Goal: Task Accomplishment & Management: Complete application form

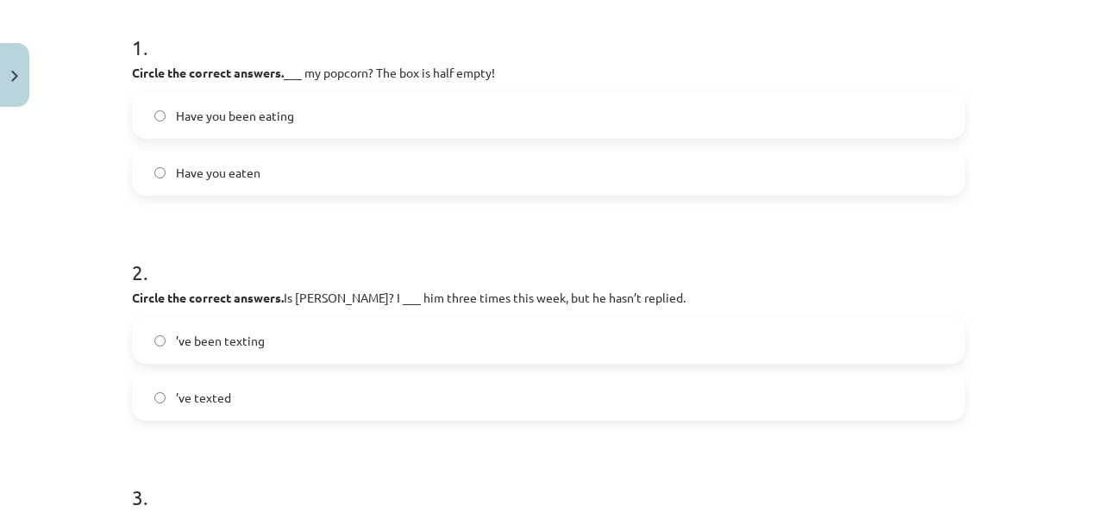
scroll to position [324, 0]
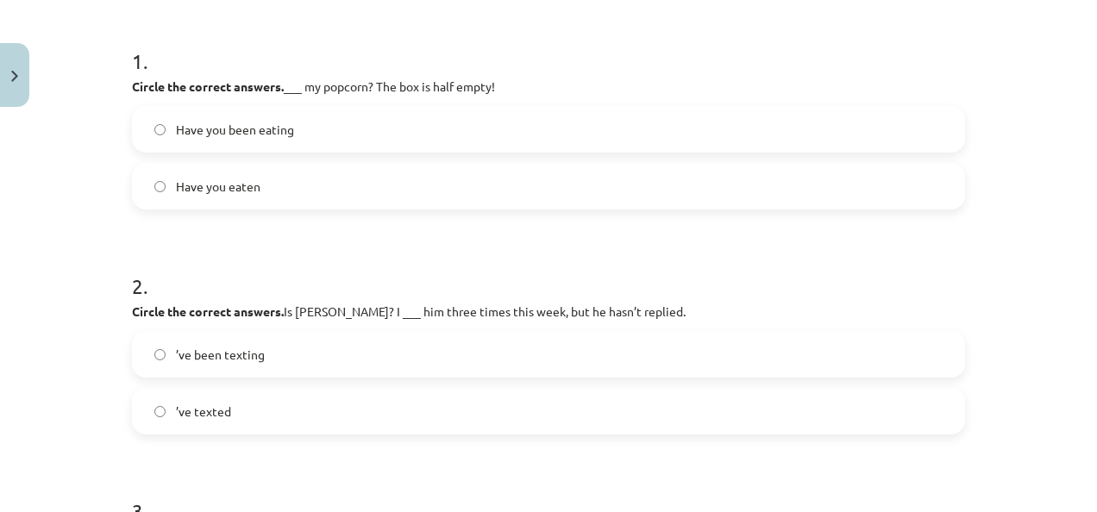
click at [235, 187] on span "Have you eaten" at bounding box center [218, 187] width 85 height 18
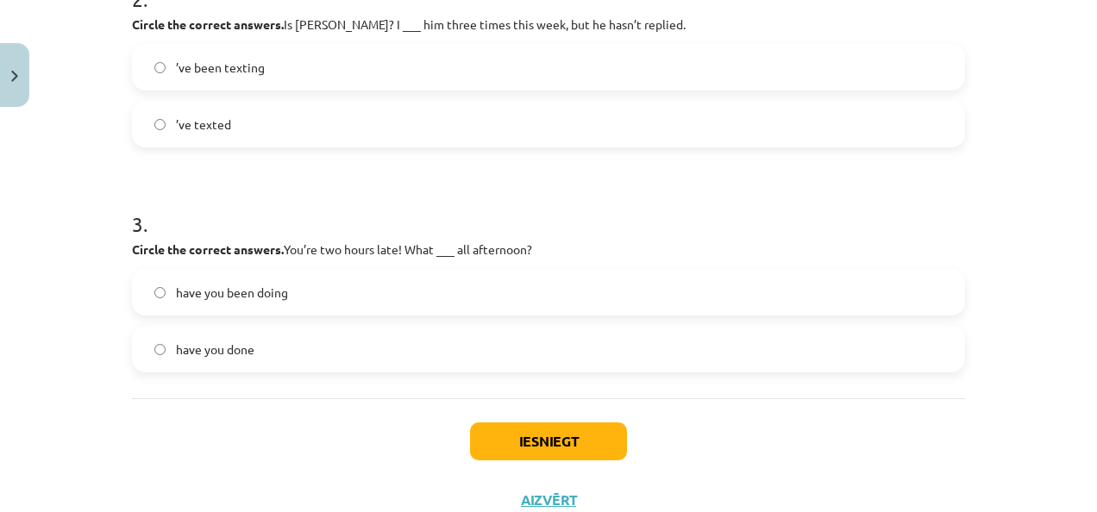
scroll to position [609, 0]
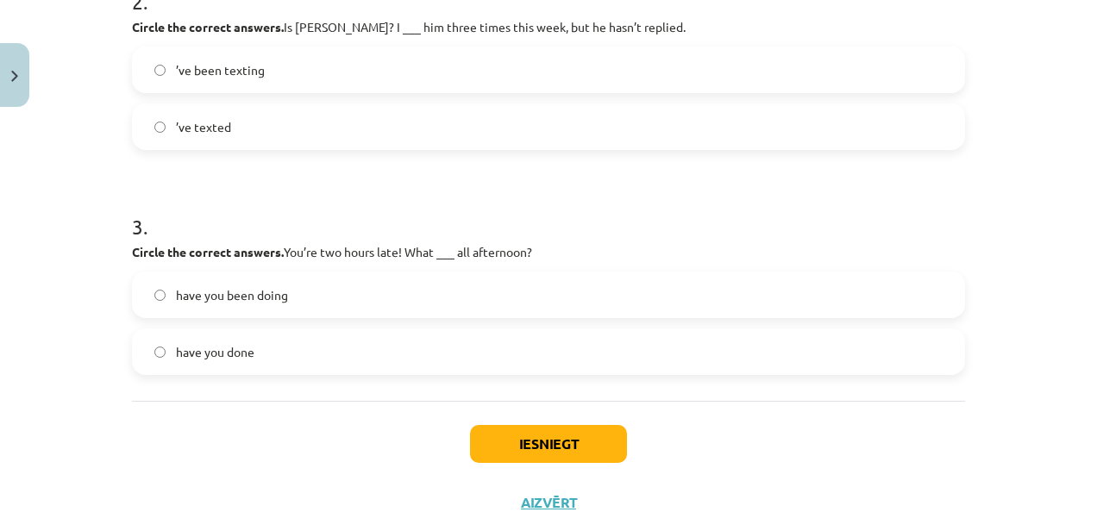
click at [241, 117] on label "’ve texted" at bounding box center [549, 126] width 830 height 43
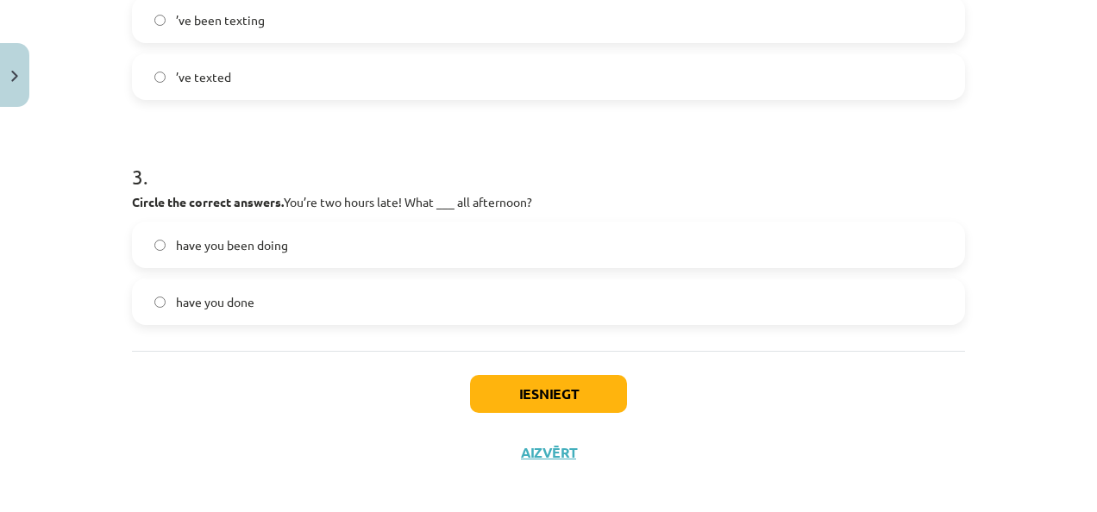
scroll to position [671, 0]
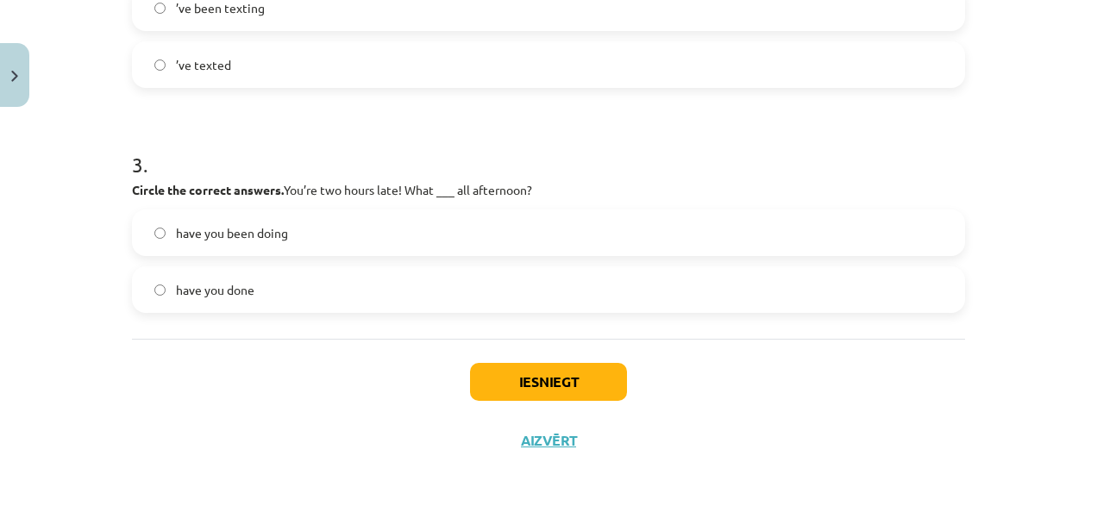
click at [219, 238] on span "have you been doing" at bounding box center [232, 233] width 112 height 18
click at [547, 378] on button "Iesniegt" at bounding box center [548, 382] width 157 height 38
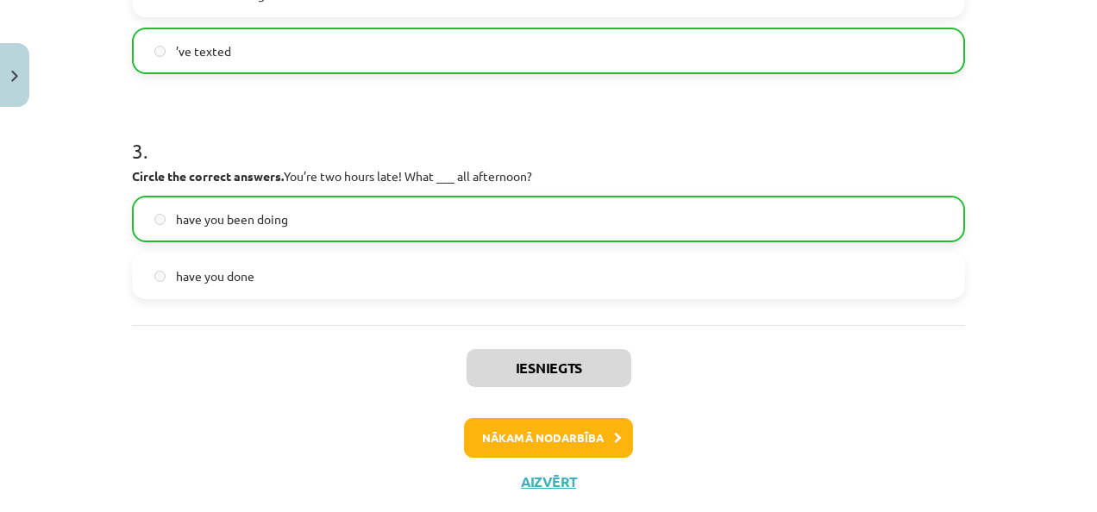
scroll to position [724, 0]
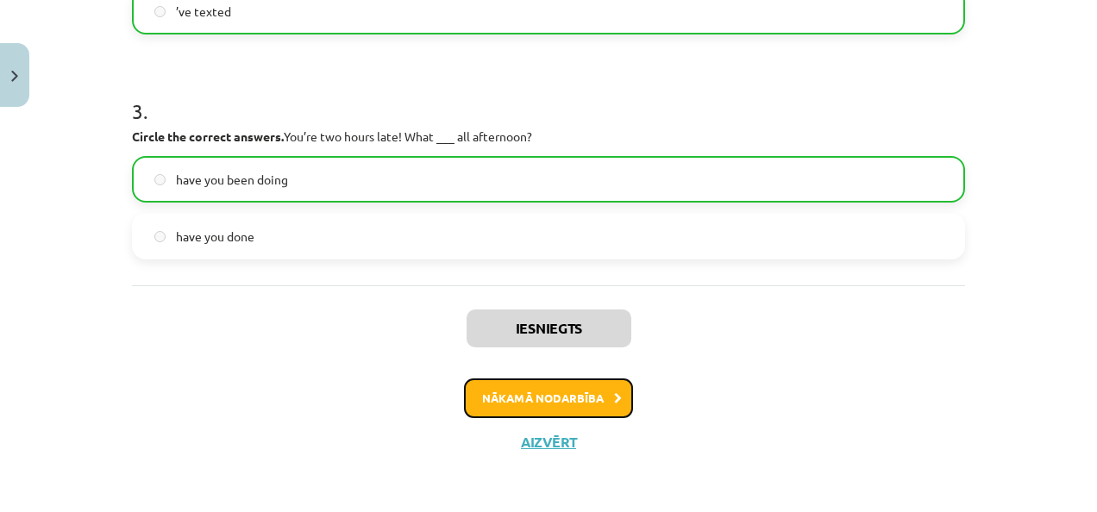
click at [564, 399] on button "Nākamā nodarbība" at bounding box center [548, 399] width 169 height 40
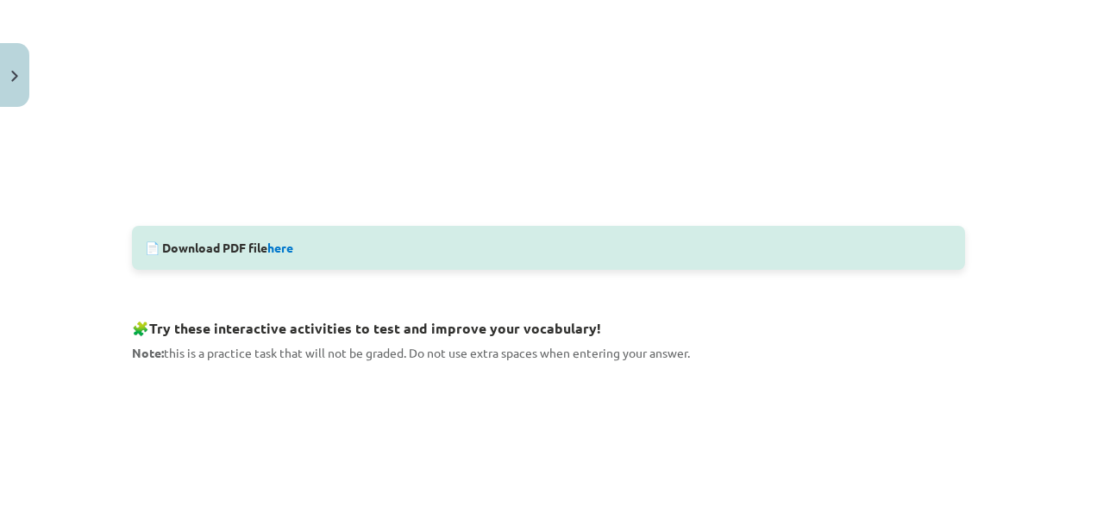
scroll to position [975, 0]
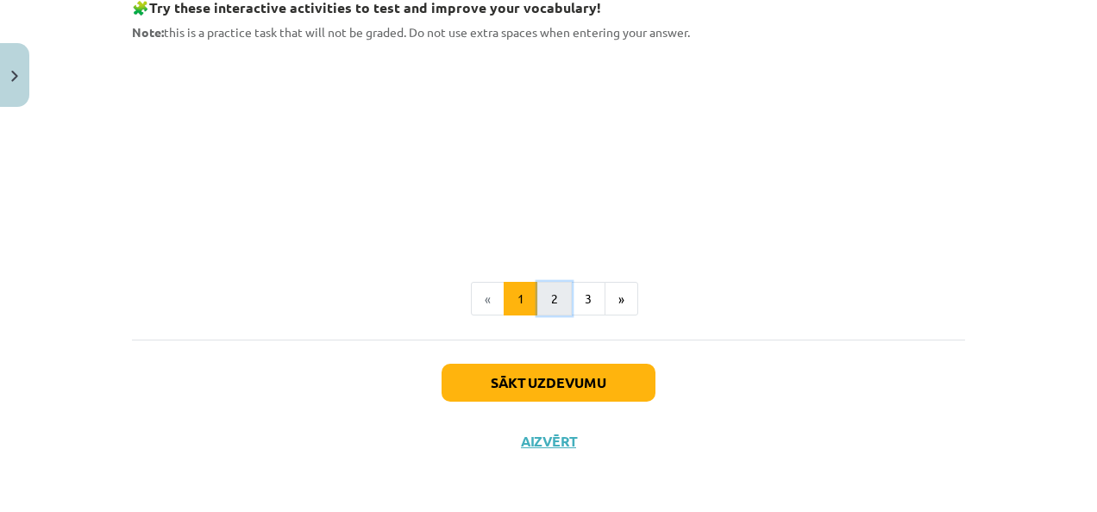
click at [554, 297] on button "2" at bounding box center [554, 299] width 34 height 34
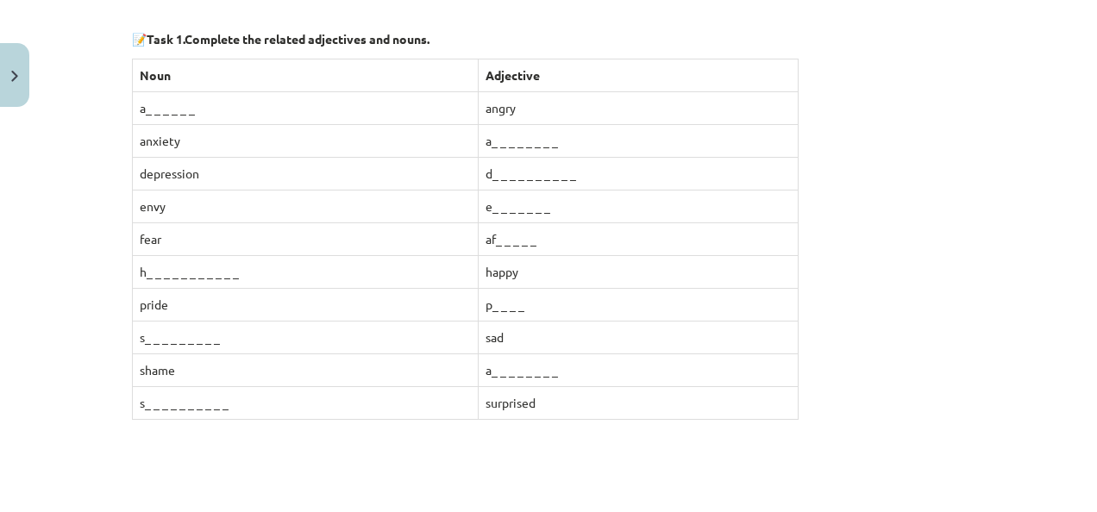
scroll to position [297, 0]
click at [141, 105] on td "a_ _ _ _ _ _" at bounding box center [306, 108] width 346 height 33
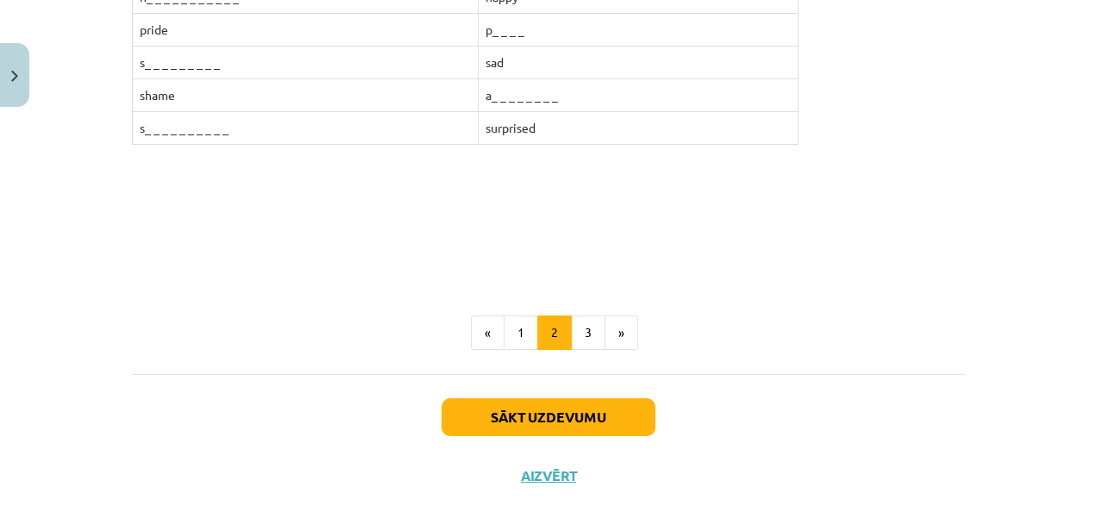
scroll to position [603, 0]
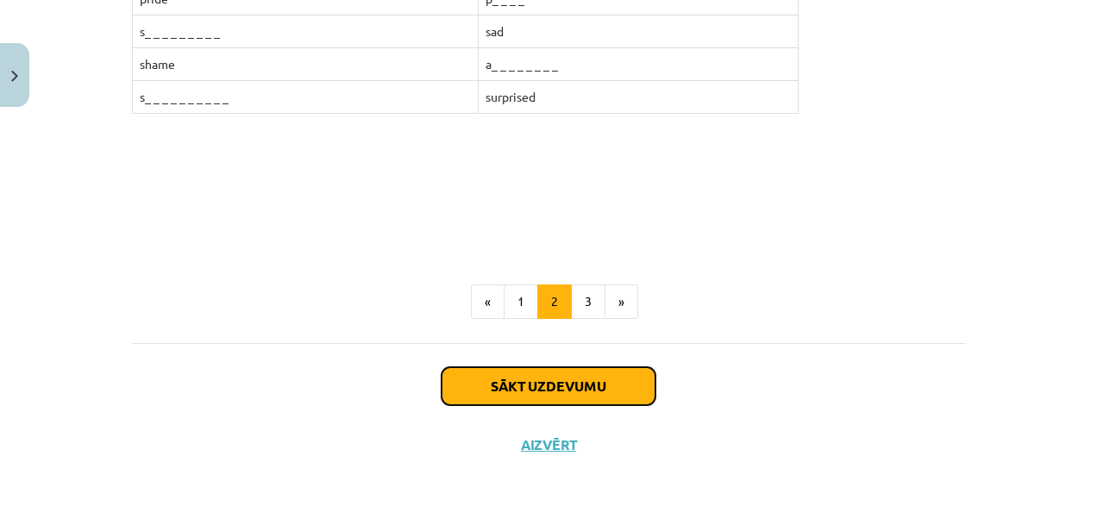
click at [486, 381] on button "Sākt uzdevumu" at bounding box center [549, 386] width 214 height 38
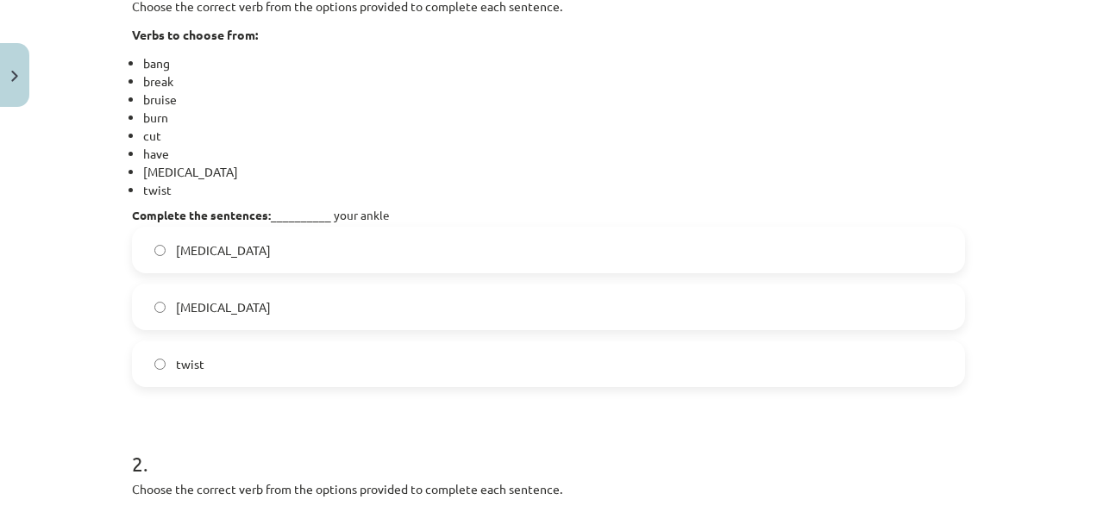
scroll to position [404, 0]
click at [189, 362] on span "twist" at bounding box center [190, 364] width 28 height 18
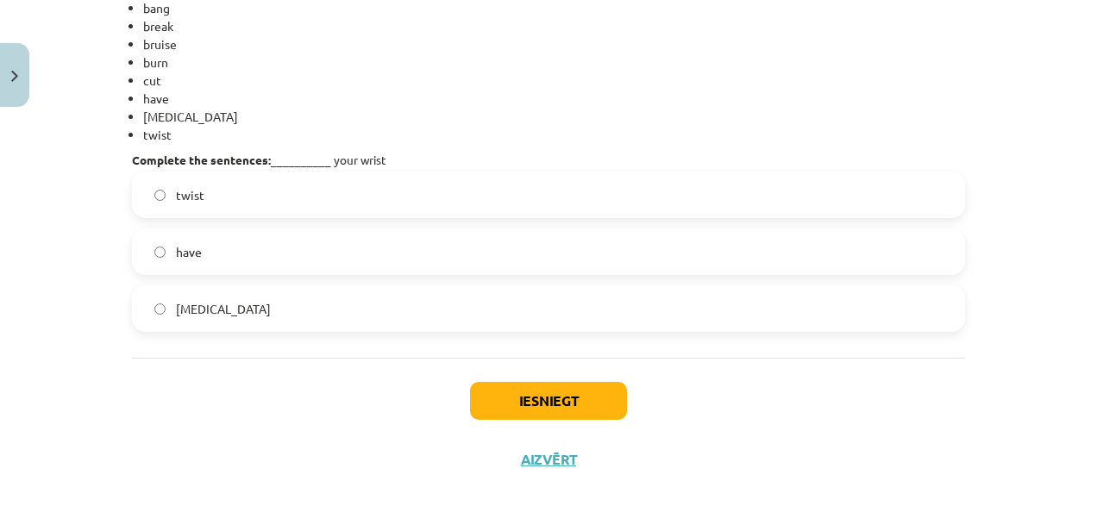
scroll to position [962, 0]
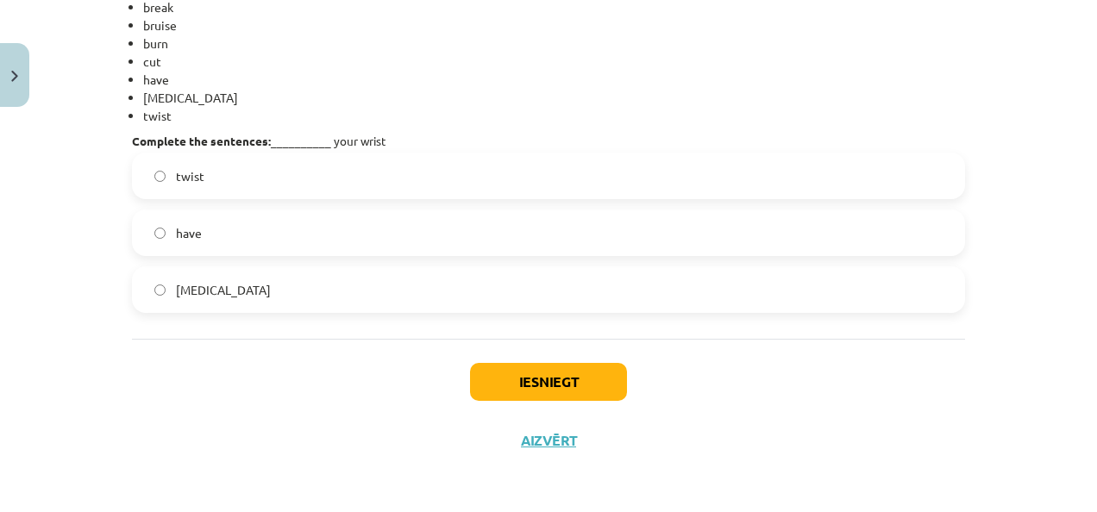
click at [223, 289] on label "sprain" at bounding box center [549, 289] width 830 height 43
click at [502, 379] on button "Iesniegt" at bounding box center [548, 382] width 157 height 38
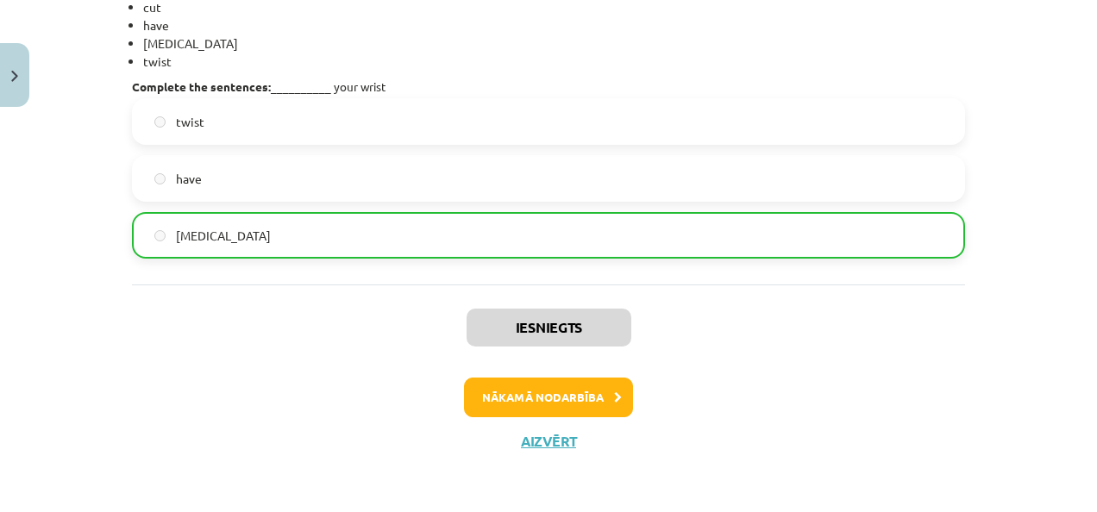
scroll to position [1015, 0]
click at [533, 402] on button "Nākamā nodarbība" at bounding box center [548, 399] width 169 height 40
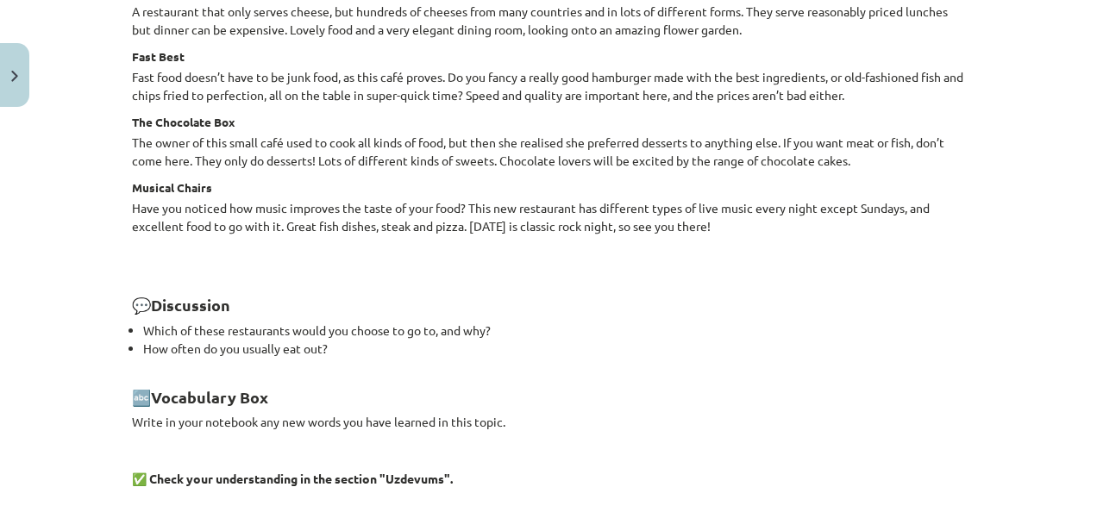
scroll to position [2486, 0]
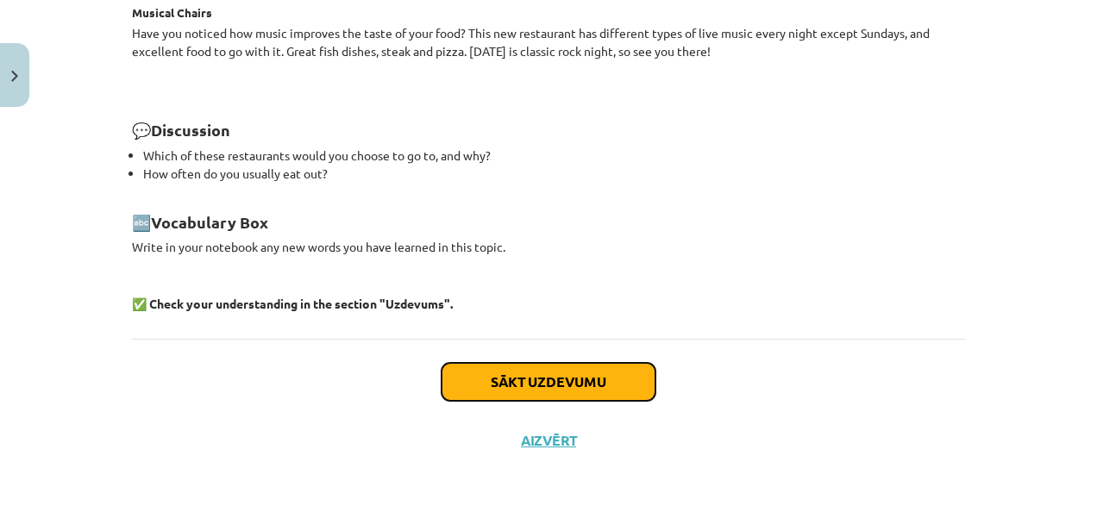
click at [538, 377] on button "Sākt uzdevumu" at bounding box center [549, 382] width 214 height 38
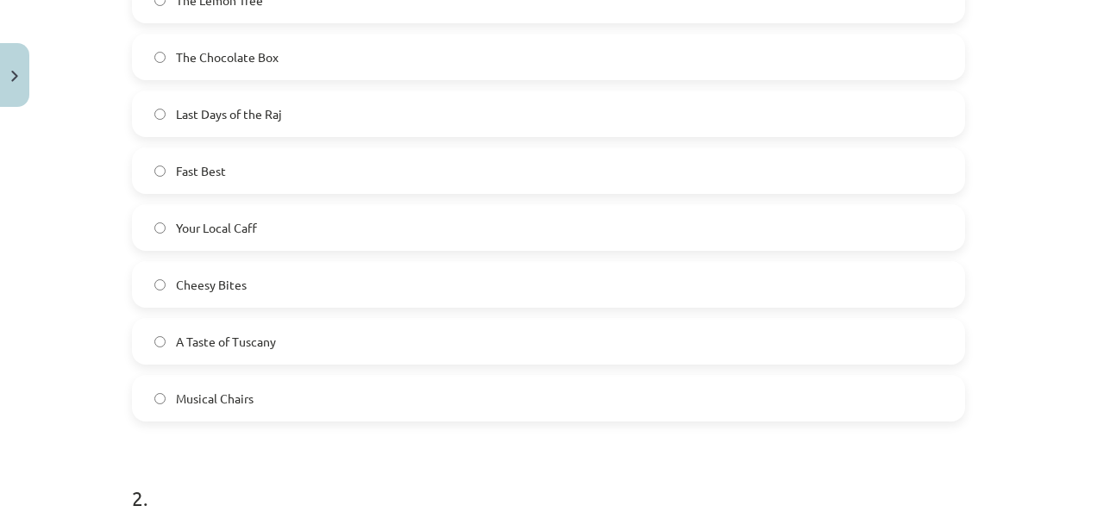
scroll to position [507, 0]
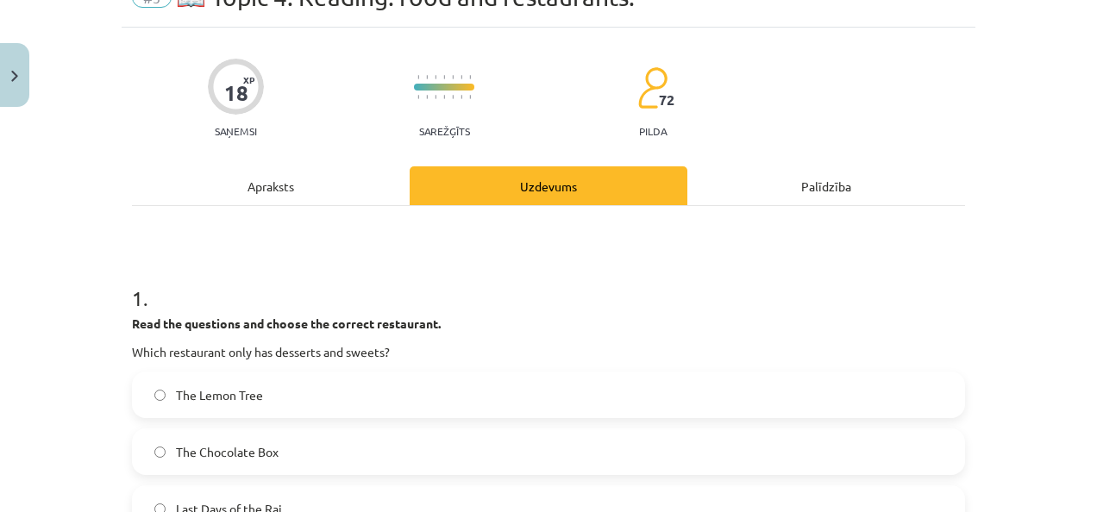
click at [345, 185] on div "Apraksts" at bounding box center [271, 185] width 278 height 39
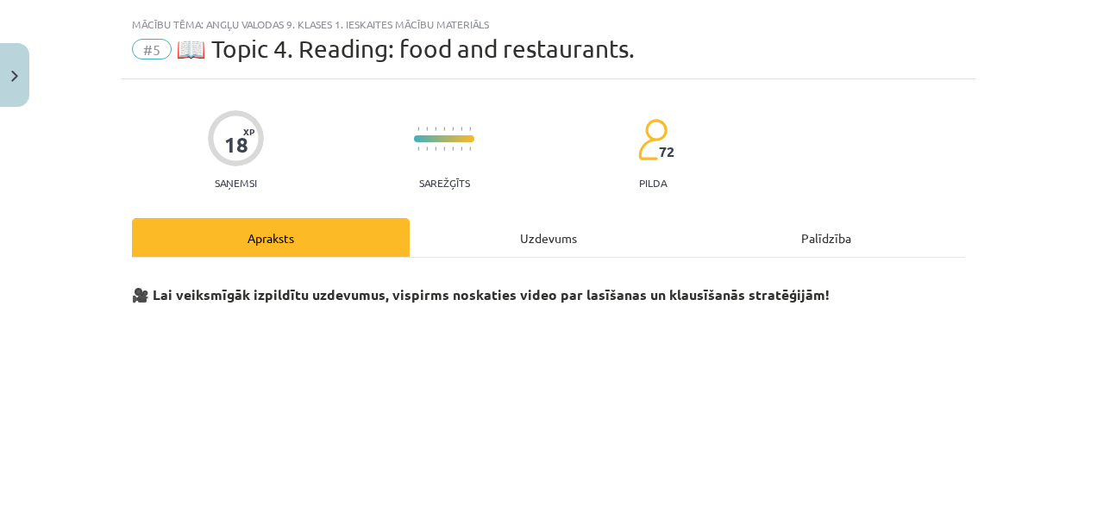
scroll to position [30, 0]
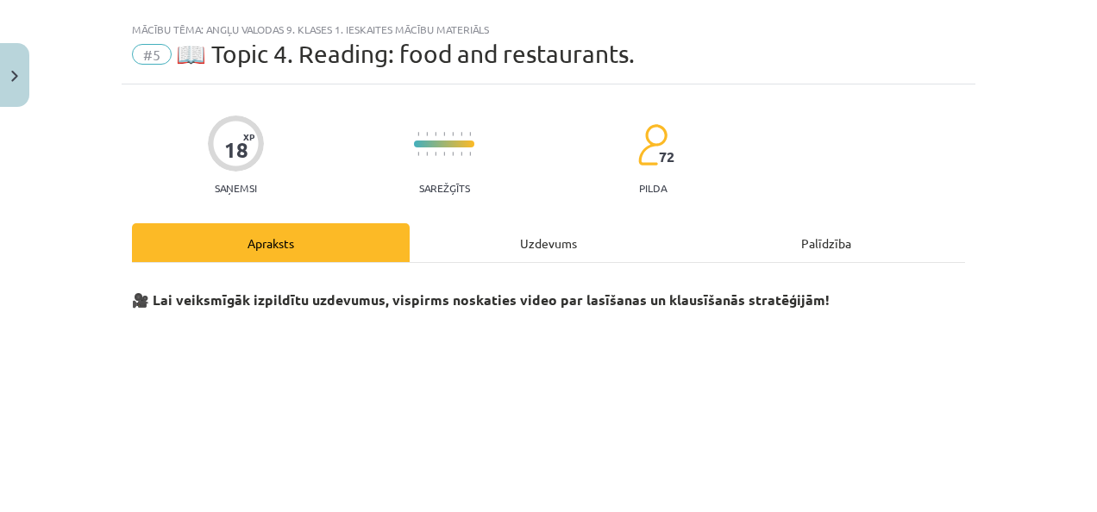
click at [545, 250] on div "Uzdevums" at bounding box center [549, 242] width 278 height 39
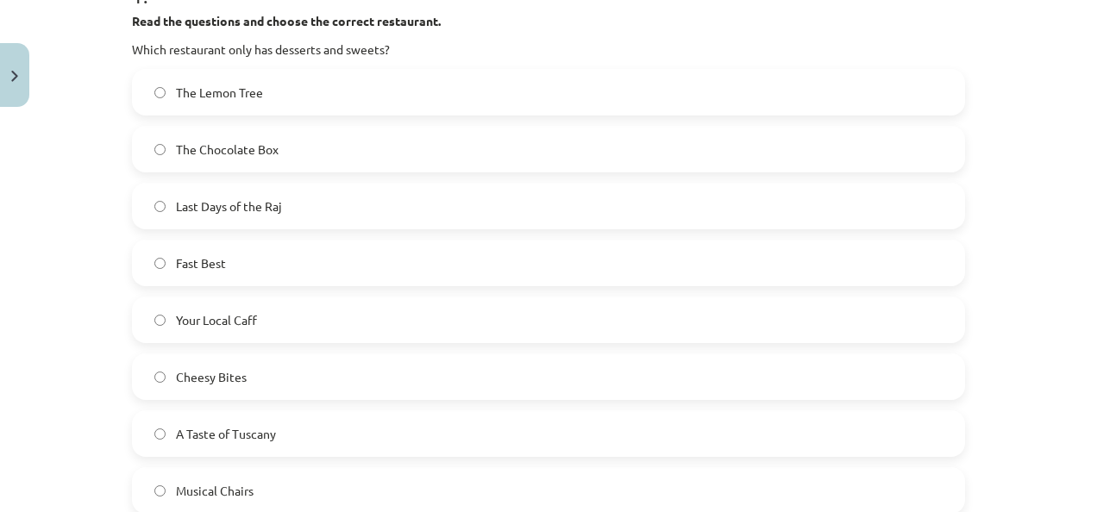
scroll to position [433, 0]
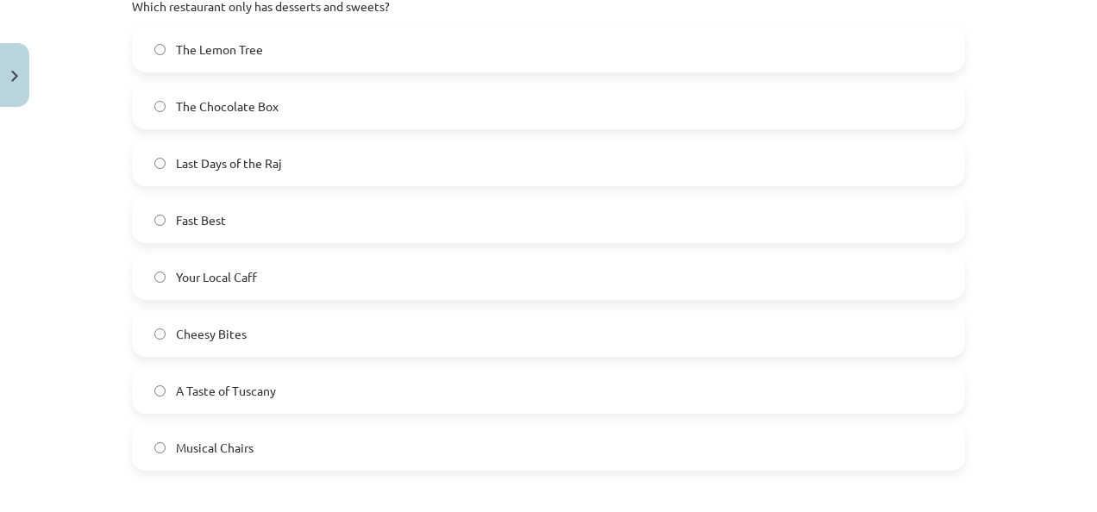
click at [376, 100] on label "The Chocolate Box" at bounding box center [549, 106] width 830 height 43
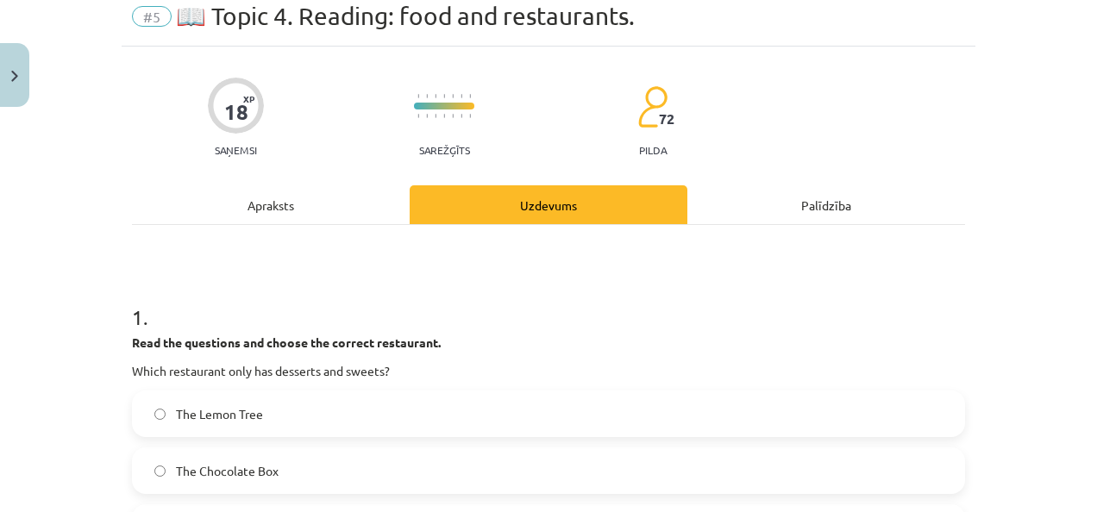
scroll to position [0, 0]
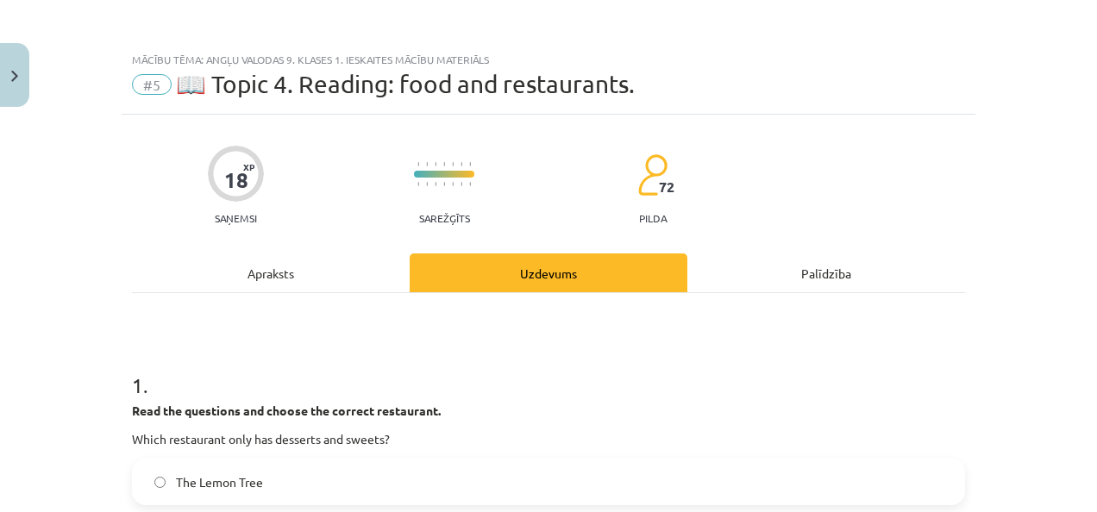
click at [376, 262] on div "Apraksts" at bounding box center [271, 273] width 278 height 39
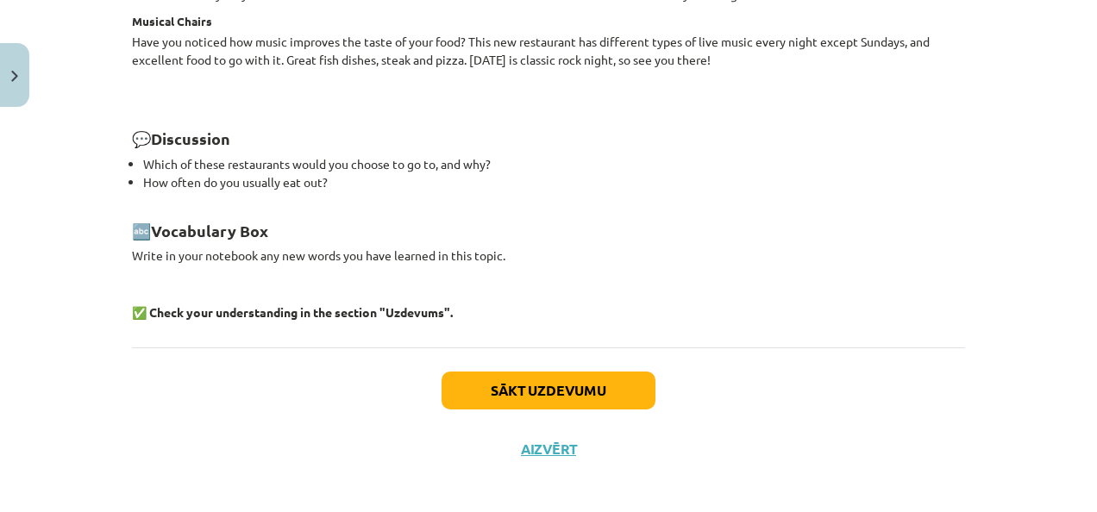
scroll to position [2486, 0]
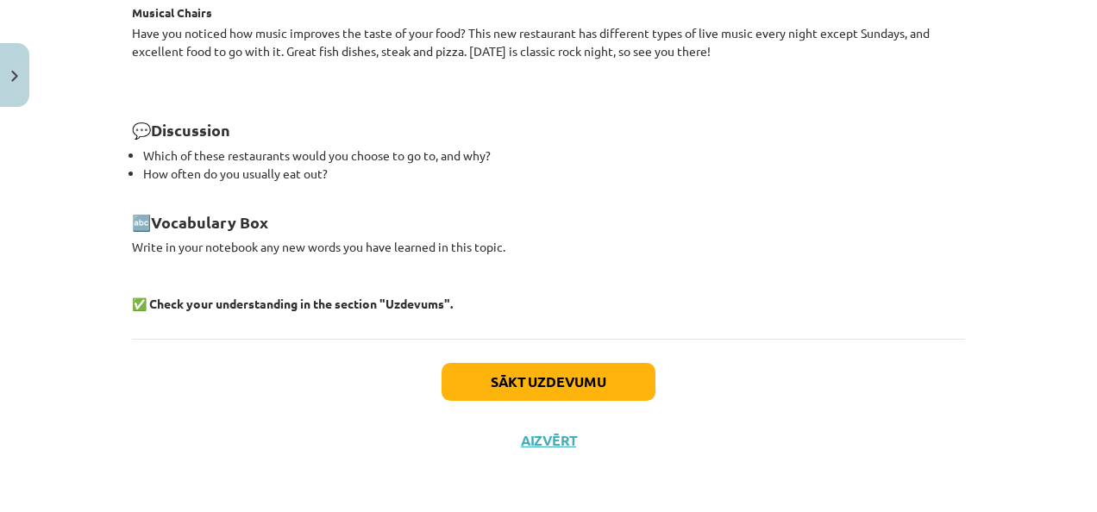
click at [461, 360] on div "Sākt uzdevumu Aizvērt" at bounding box center [548, 399] width 833 height 121
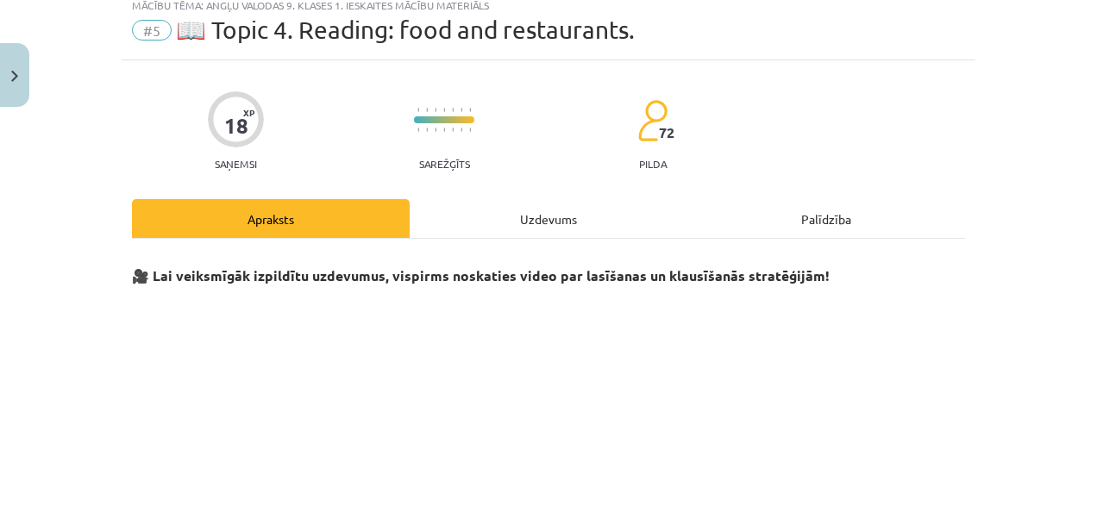
scroll to position [0, 0]
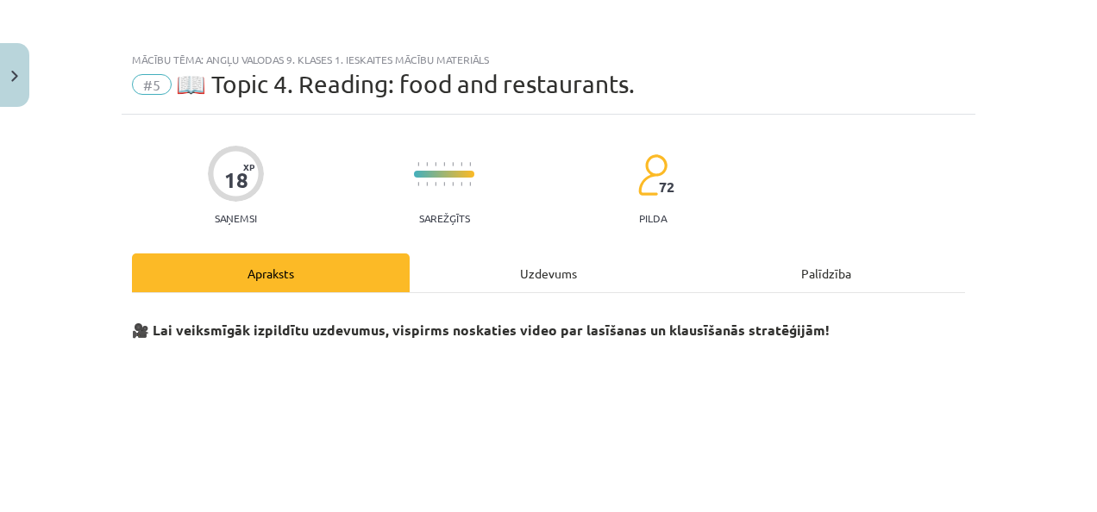
click at [514, 279] on div "Uzdevums" at bounding box center [549, 273] width 278 height 39
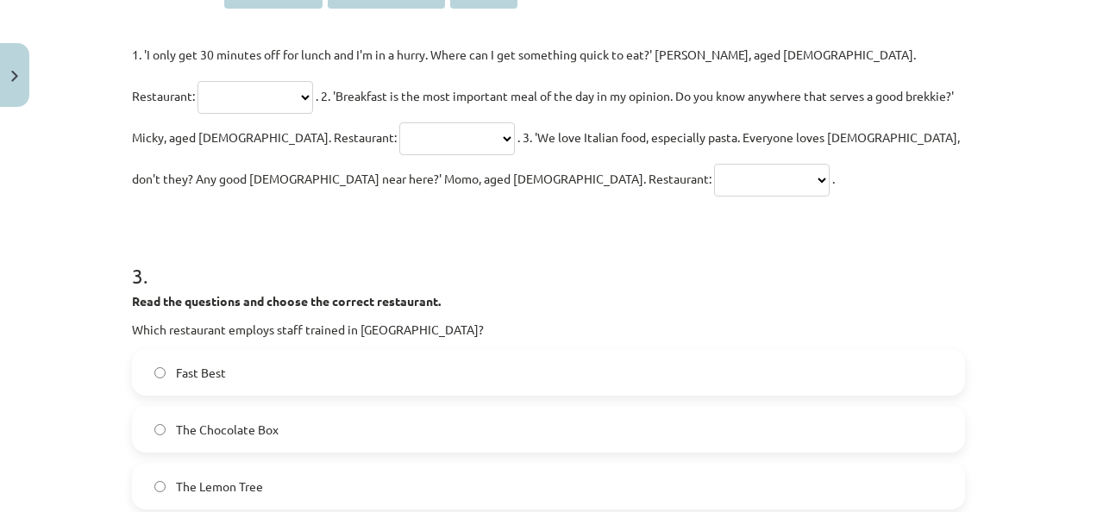
scroll to position [1056, 0]
click at [399, 137] on select "**********" at bounding box center [457, 137] width 116 height 33
select select "**********"
click at [399, 121] on select "**********" at bounding box center [457, 137] width 116 height 33
click at [225, 193] on p "**********" at bounding box center [548, 115] width 833 height 166
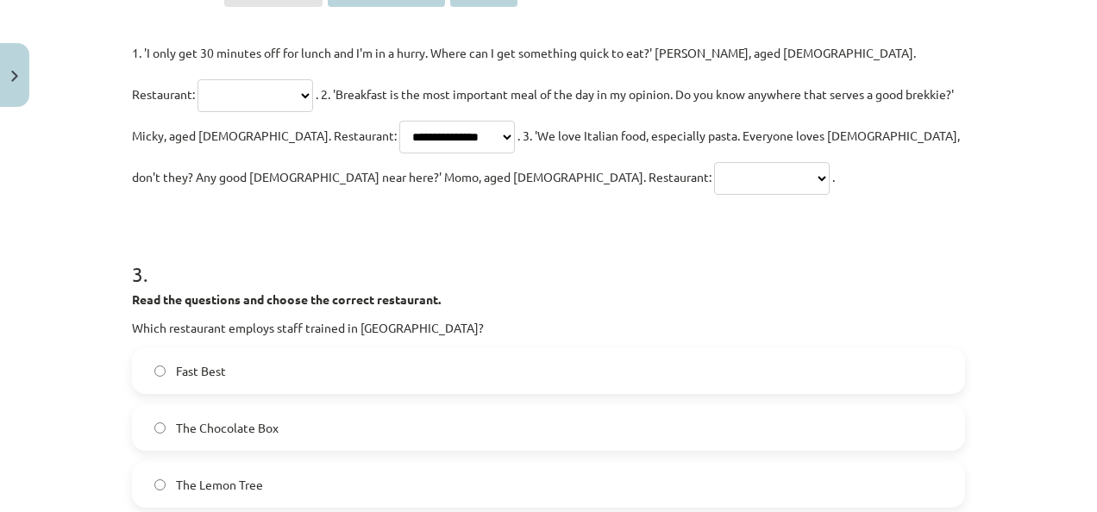
click at [714, 173] on select "**********" at bounding box center [772, 178] width 116 height 33
select select "**********"
click at [714, 162] on select "**********" at bounding box center [772, 178] width 116 height 33
click at [313, 79] on select "**********" at bounding box center [255, 95] width 116 height 33
select select "*********"
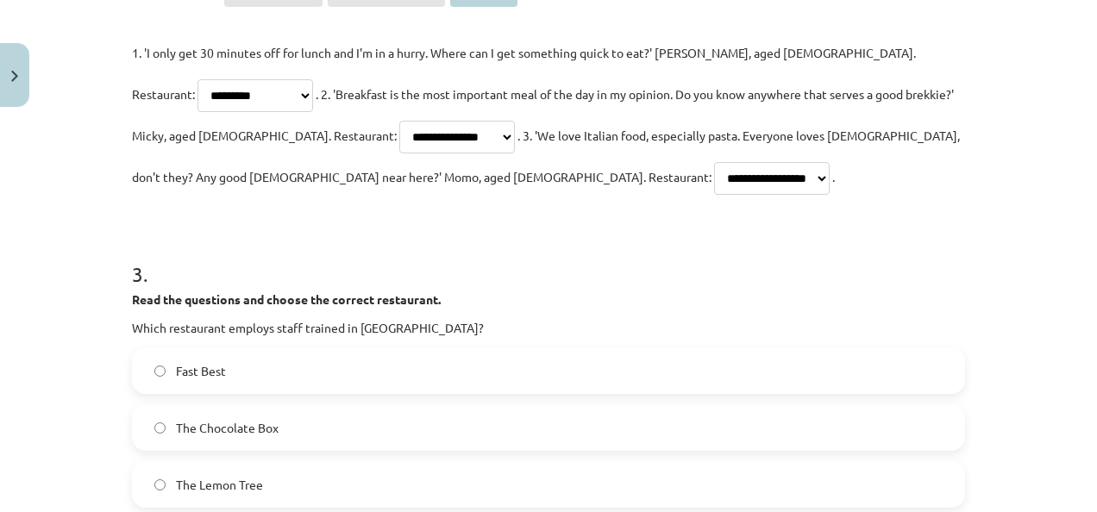
click at [313, 79] on select "**********" at bounding box center [255, 95] width 116 height 33
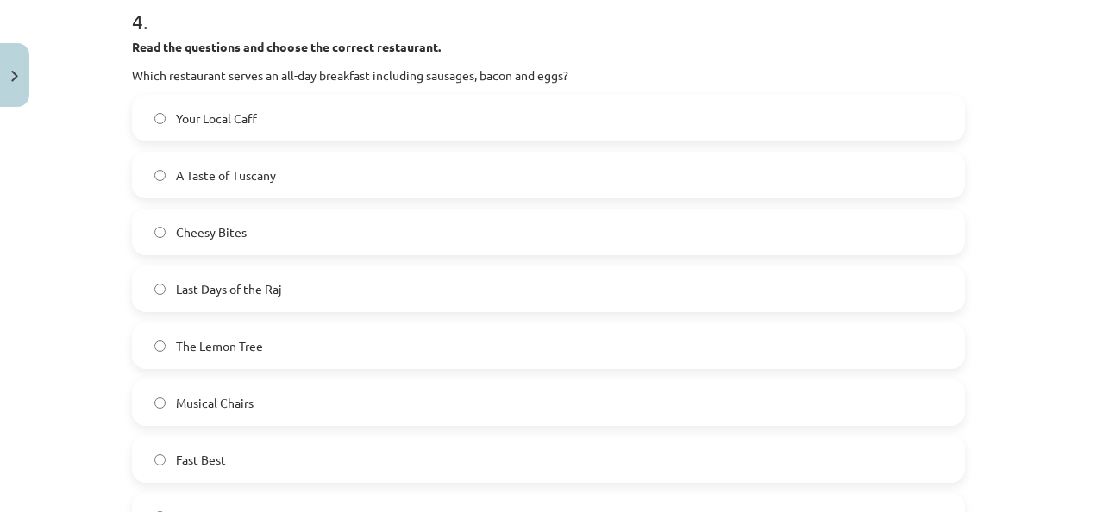
scroll to position [1909, 0]
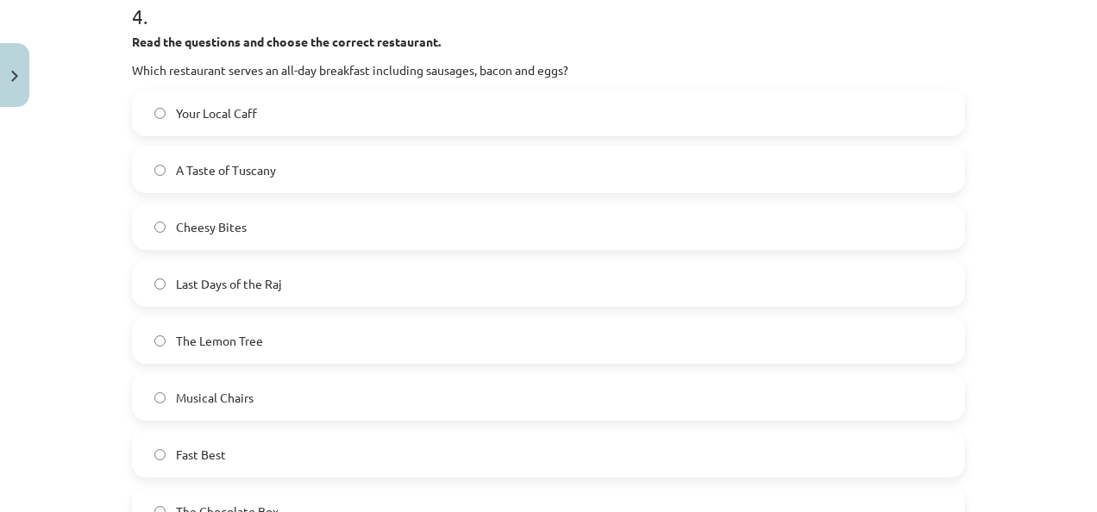
click at [392, 123] on label "Your Local Caff" at bounding box center [549, 112] width 830 height 43
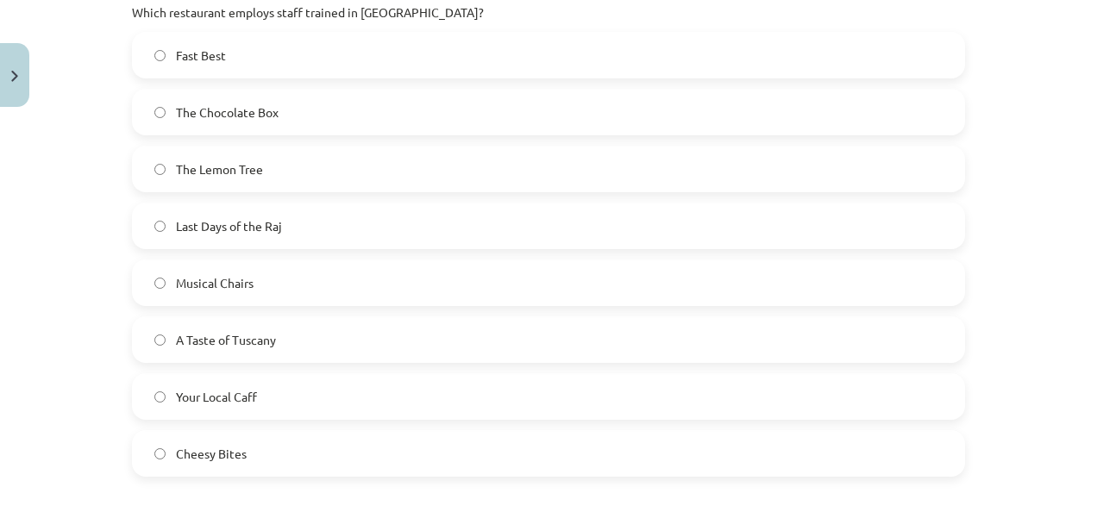
scroll to position [1370, 0]
click at [278, 226] on label "Last Days of the Raj" at bounding box center [549, 226] width 830 height 43
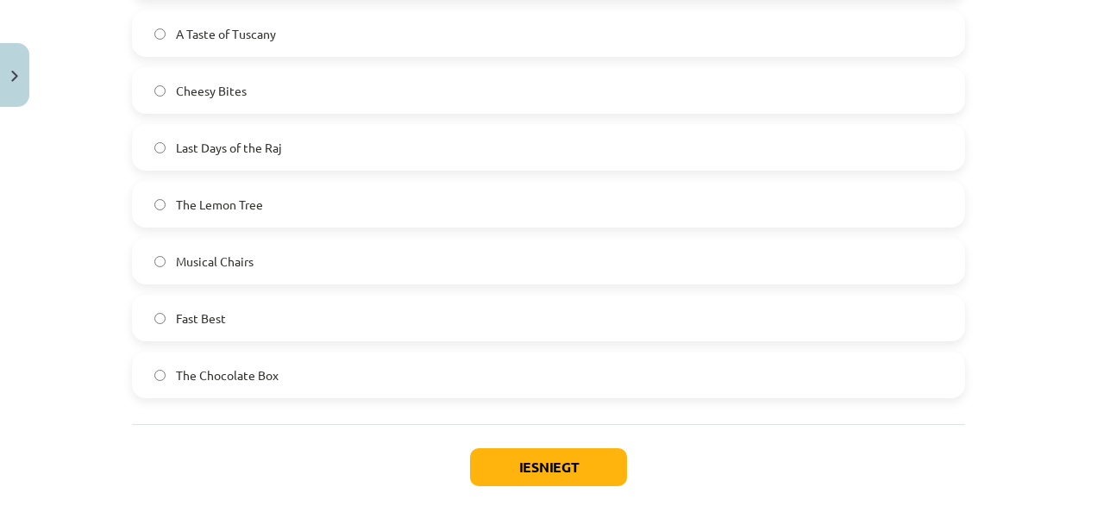
scroll to position [2130, 0]
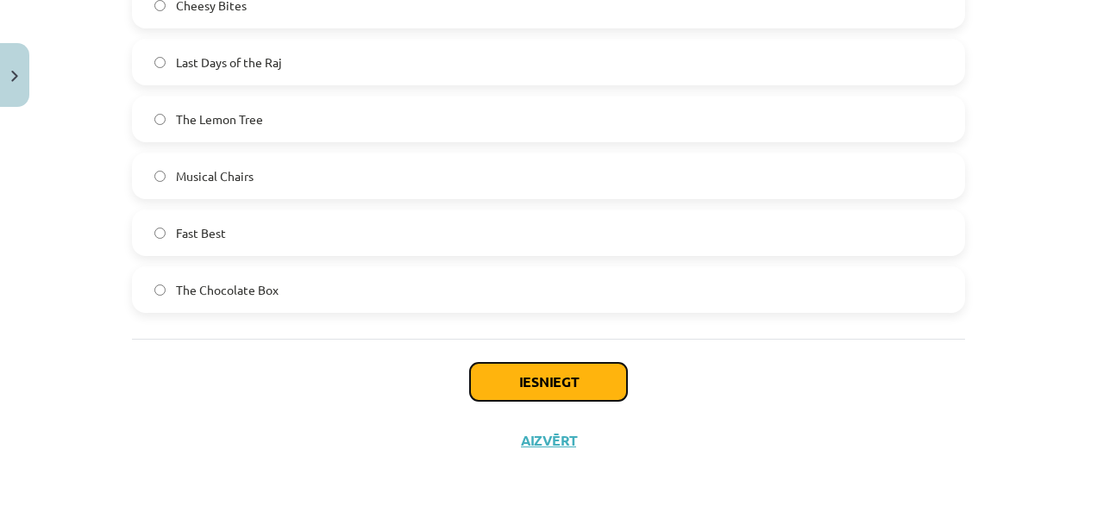
click at [567, 371] on button "Iesniegt" at bounding box center [548, 382] width 157 height 38
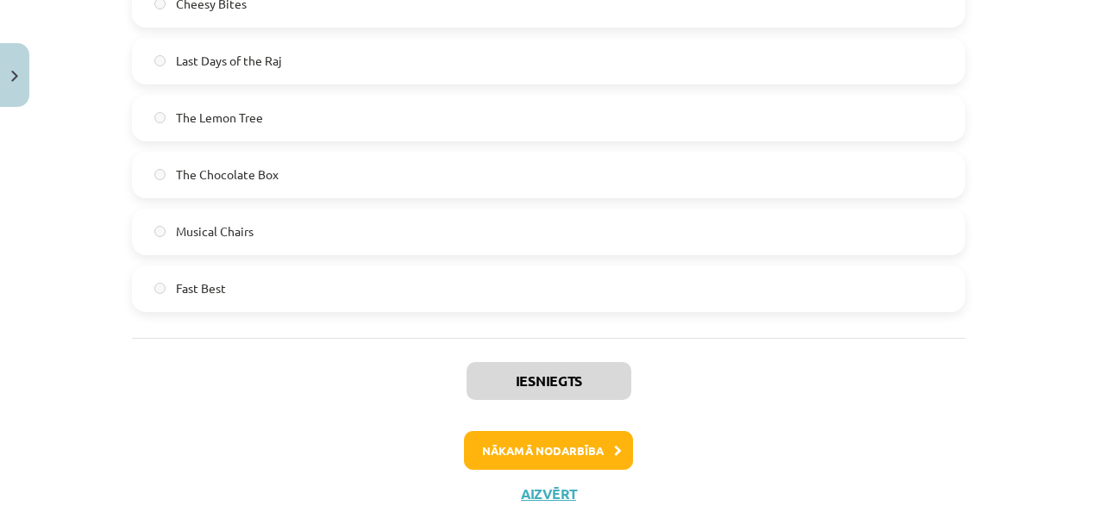
scroll to position [2434, 0]
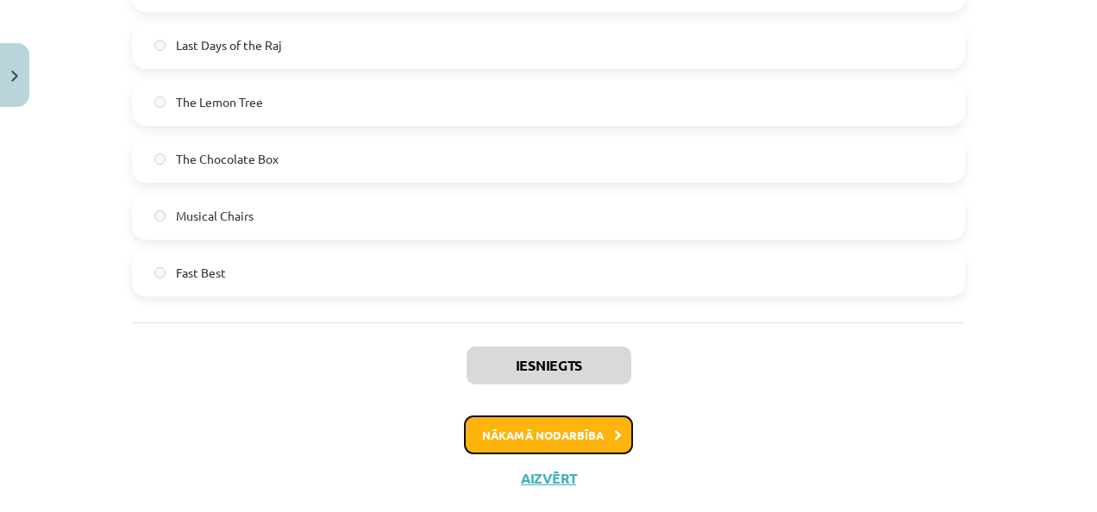
click at [573, 416] on button "Nākamā nodarbība" at bounding box center [548, 436] width 169 height 40
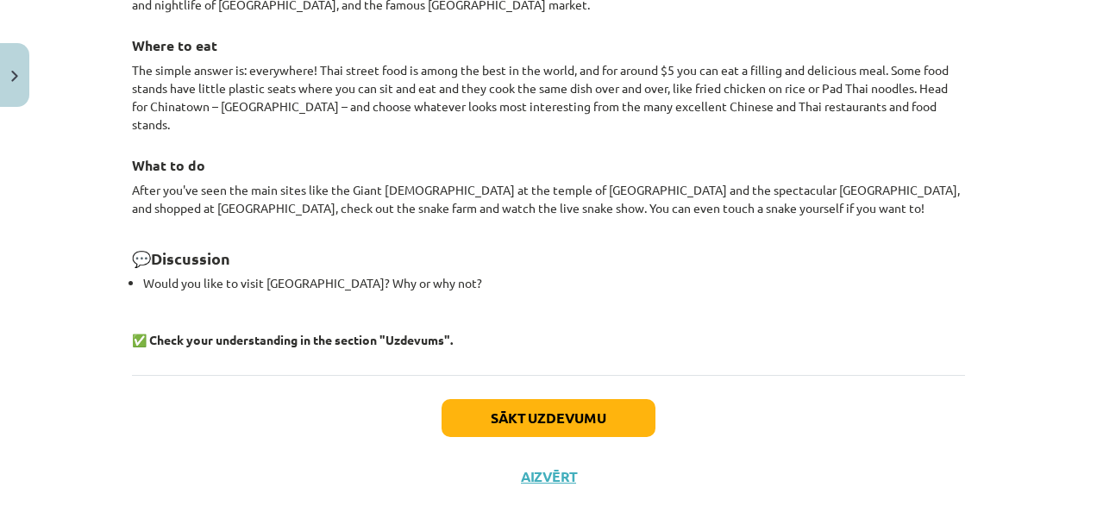
scroll to position [1672, 0]
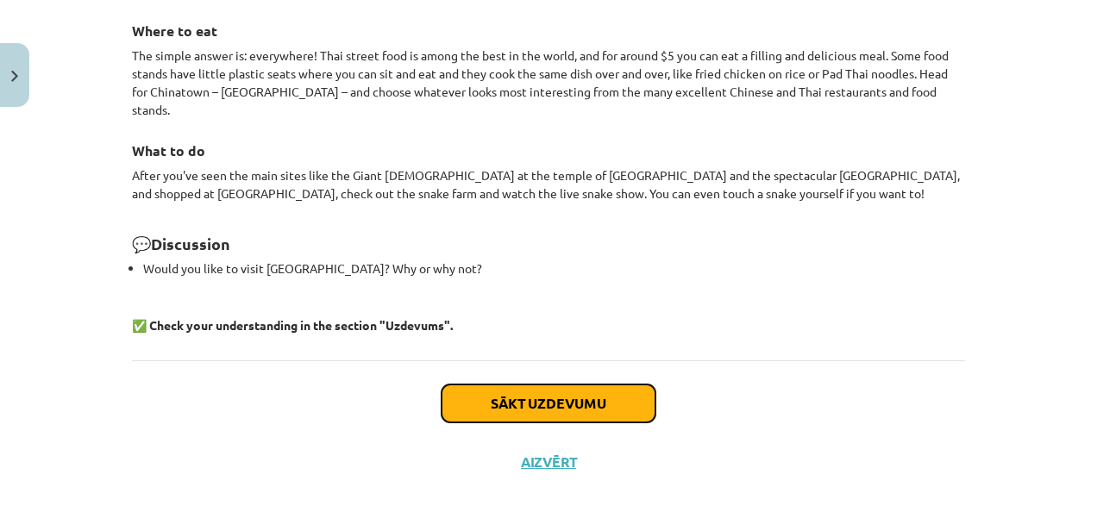
click at [580, 385] on button "Sākt uzdevumu" at bounding box center [549, 404] width 214 height 38
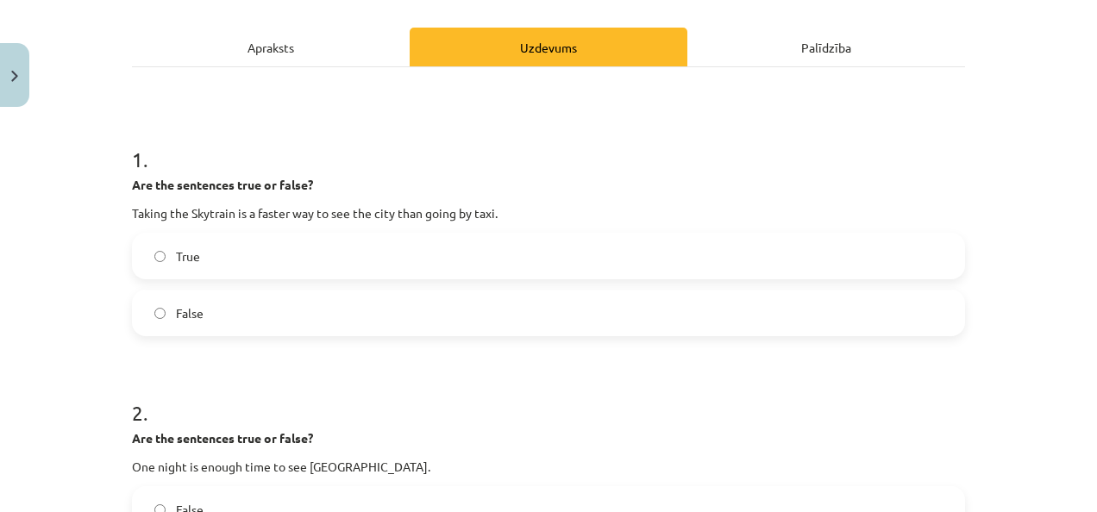
scroll to position [224, 0]
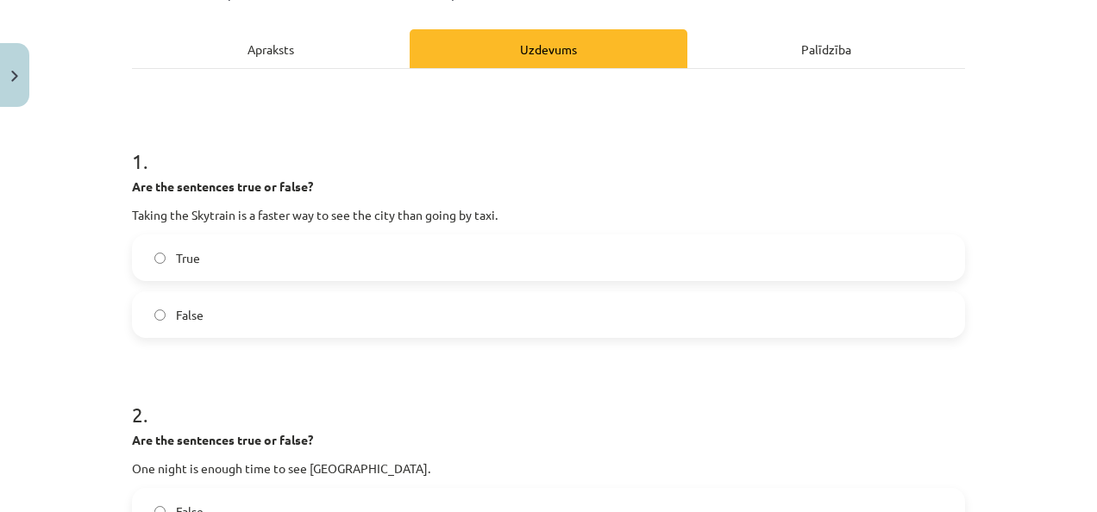
click at [224, 257] on label "True" at bounding box center [549, 257] width 830 height 43
click at [273, 40] on div "Apraksts" at bounding box center [271, 48] width 278 height 39
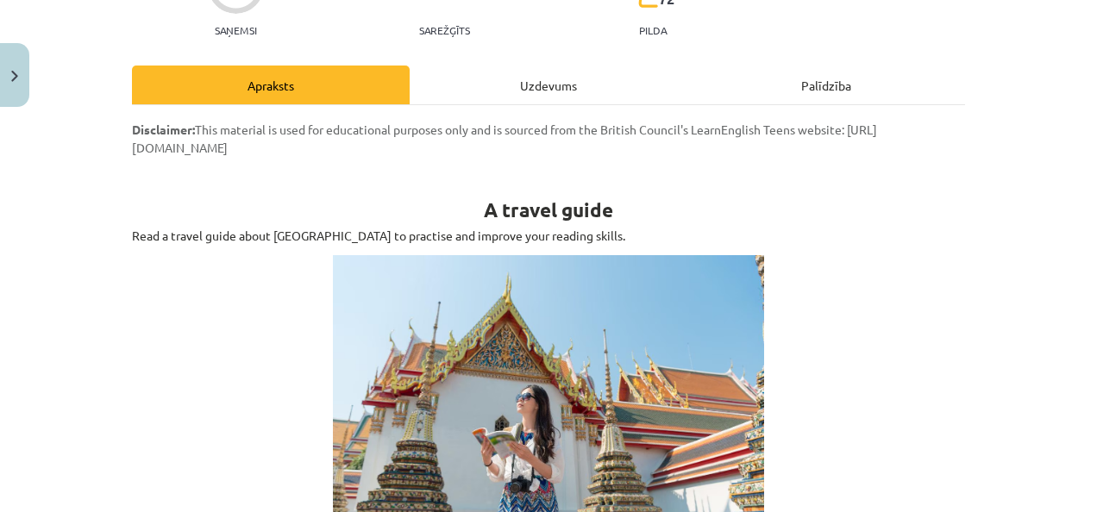
scroll to position [0, 0]
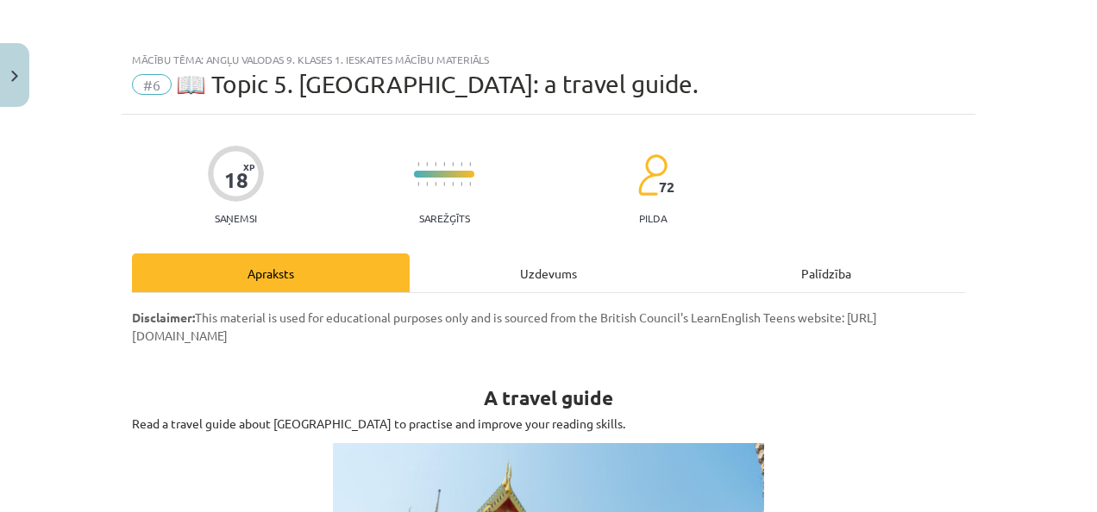
click at [607, 261] on div "Uzdevums" at bounding box center [549, 273] width 278 height 39
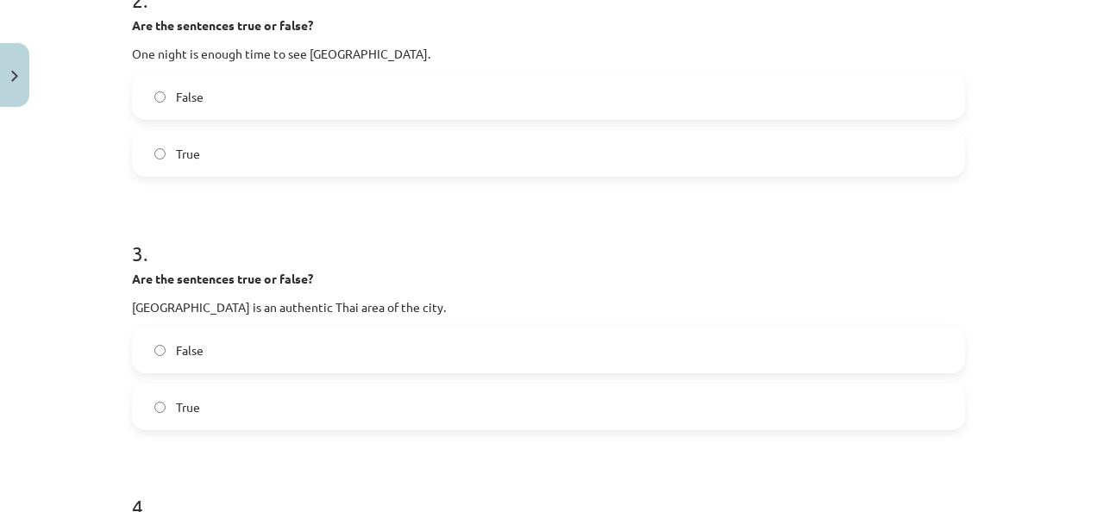
scroll to position [640, 0]
click at [198, 145] on label "True" at bounding box center [549, 152] width 830 height 43
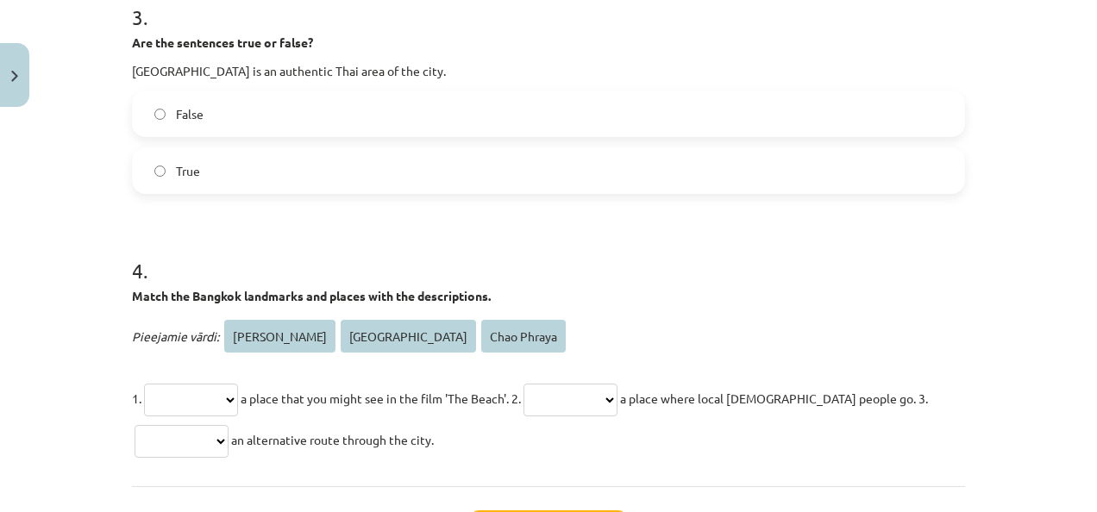
scroll to position [876, 0]
click at [201, 130] on label "False" at bounding box center [549, 112] width 830 height 43
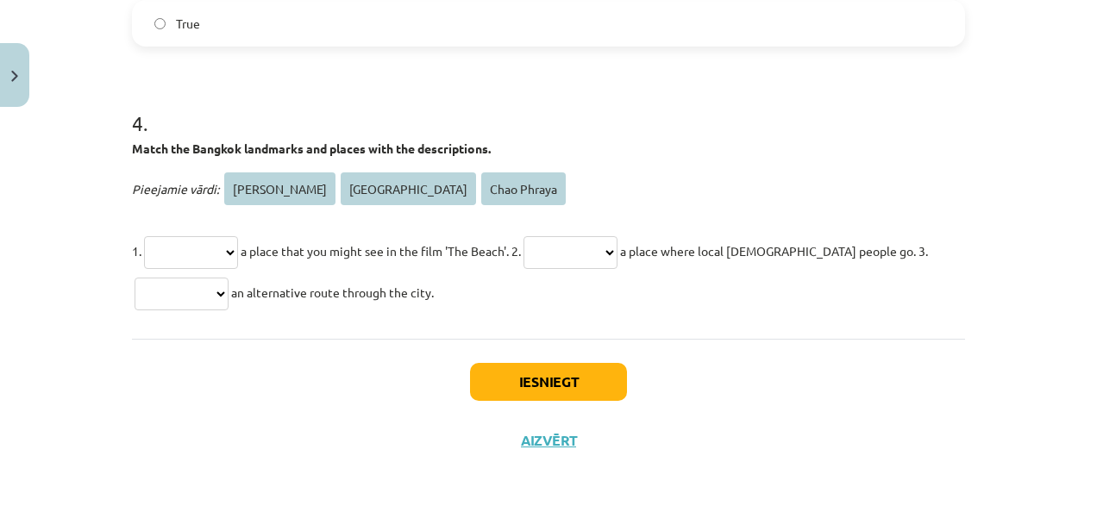
click at [211, 253] on select "**********" at bounding box center [191, 252] width 94 height 33
select select "**********"
click at [144, 236] on select "**********" at bounding box center [191, 252] width 94 height 33
click at [229, 288] on select "**********" at bounding box center [182, 294] width 94 height 33
click at [577, 245] on select "**********" at bounding box center [570, 252] width 94 height 33
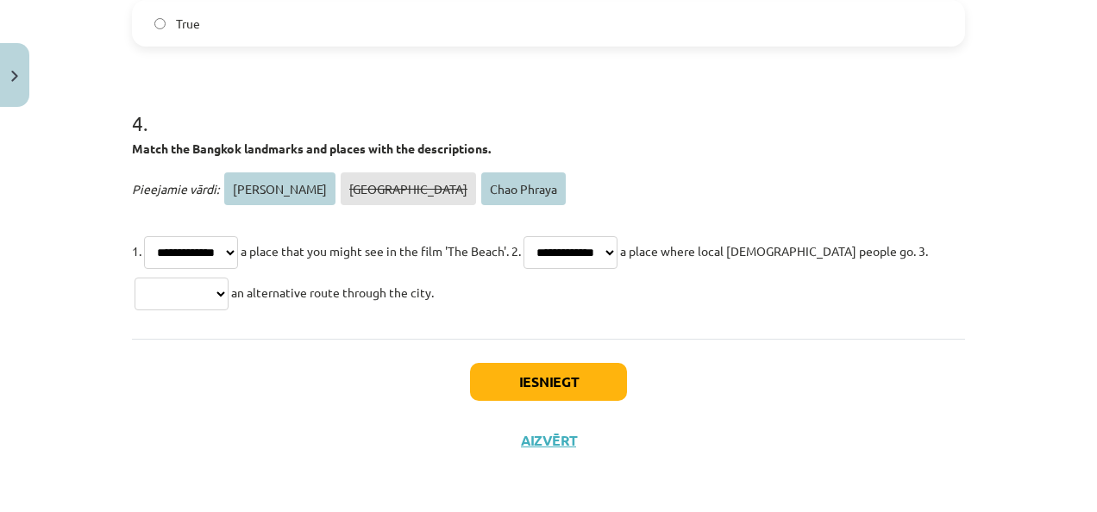
click at [550, 236] on select "**********" at bounding box center [570, 252] width 94 height 33
click at [617, 236] on select "**********" at bounding box center [570, 252] width 94 height 33
select select "**********"
click at [550, 236] on select "**********" at bounding box center [570, 252] width 94 height 33
click at [229, 299] on select "**********" at bounding box center [182, 294] width 94 height 33
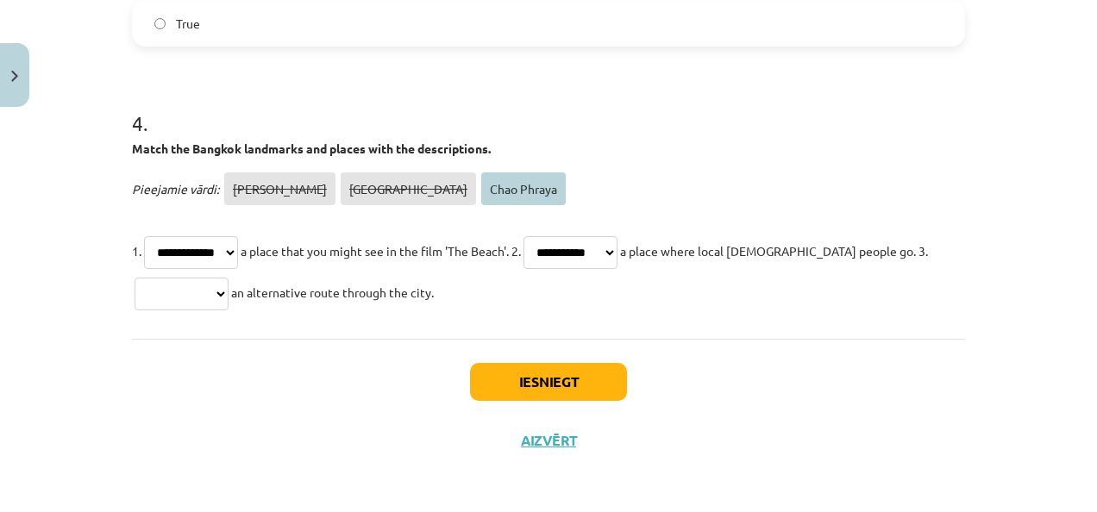
select select "**********"
click at [135, 278] on select "**********" at bounding box center [182, 294] width 94 height 33
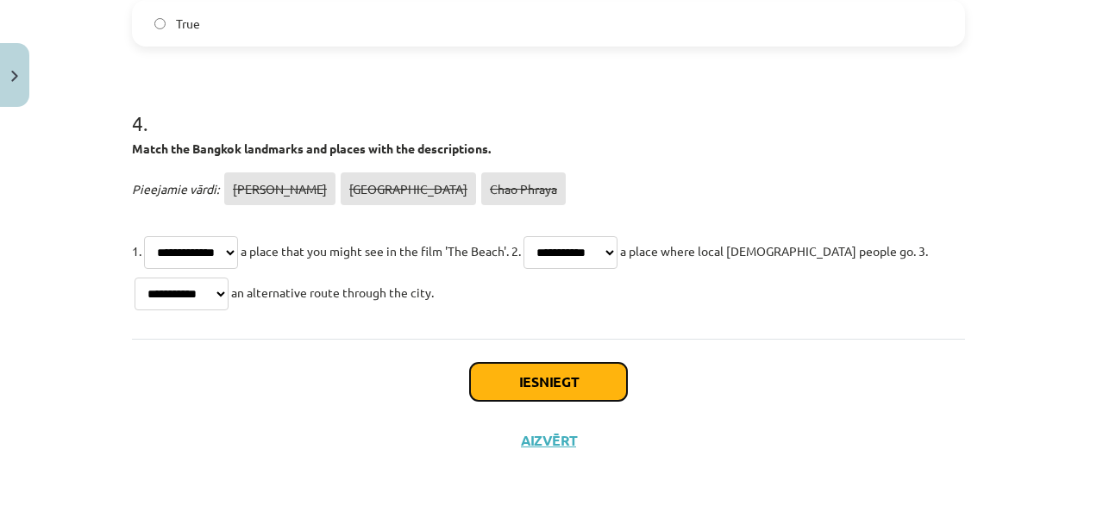
click at [503, 381] on button "Iesniegt" at bounding box center [548, 382] width 157 height 38
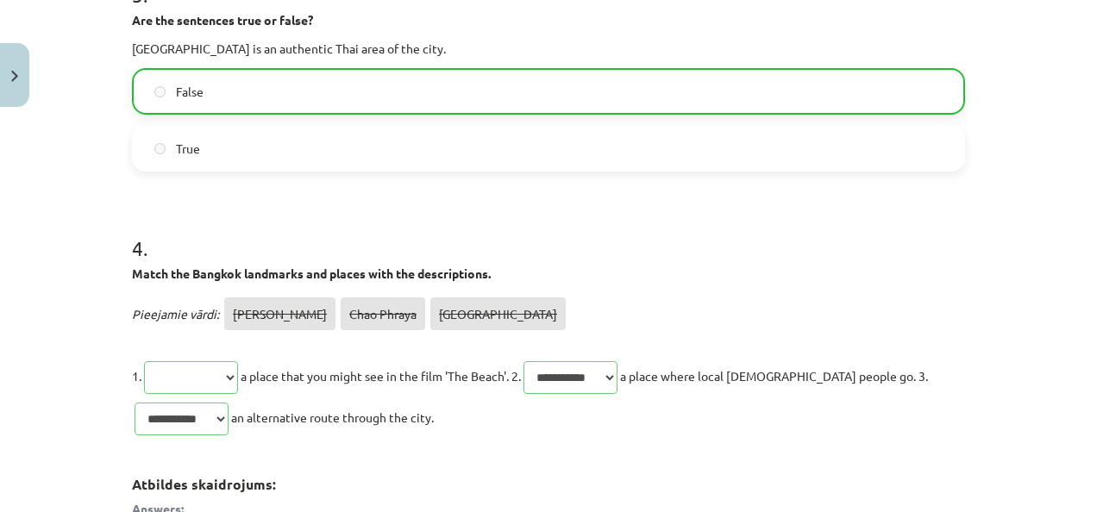
scroll to position [1242, 0]
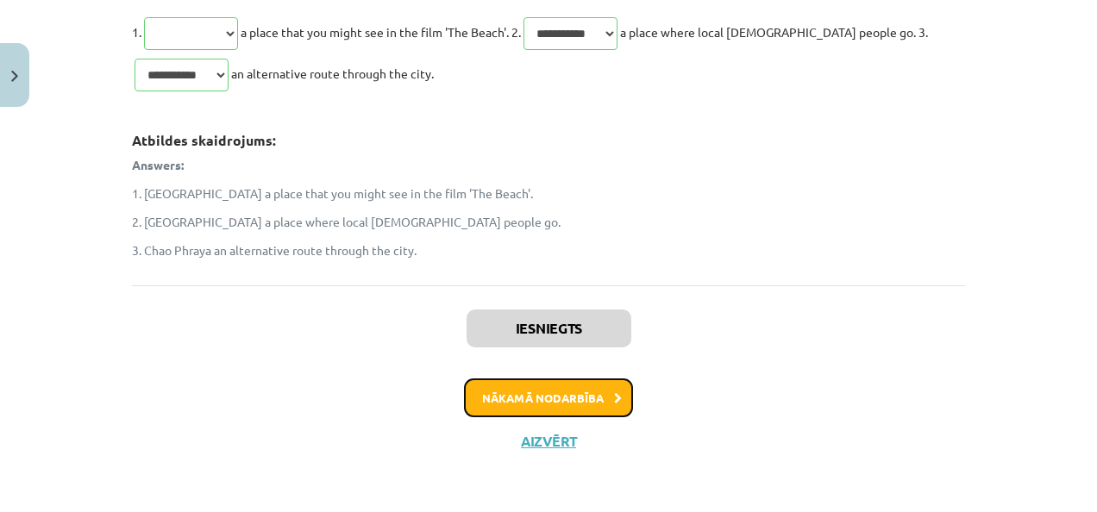
click at [550, 386] on button "Nākamā nodarbība" at bounding box center [548, 399] width 169 height 40
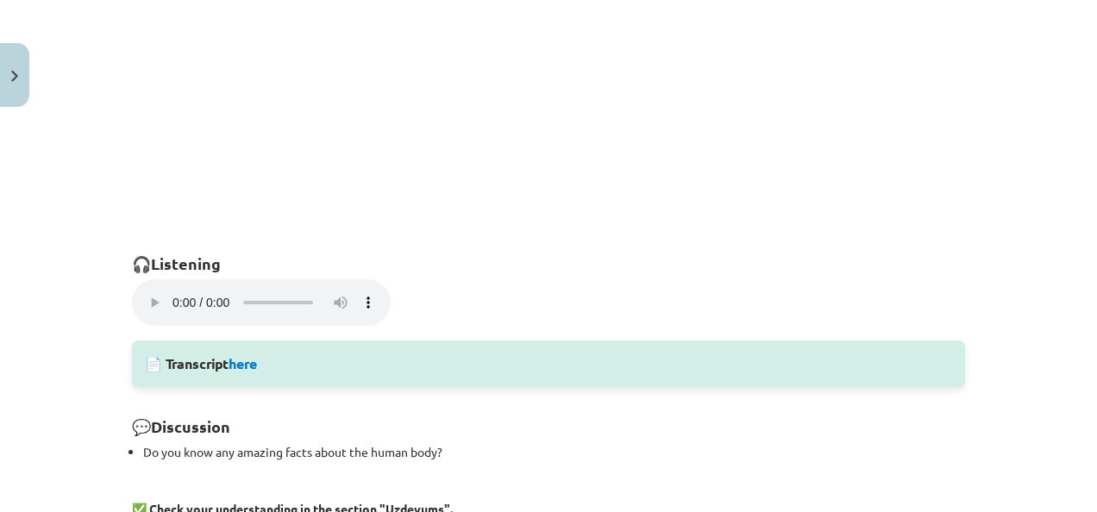
scroll to position [1303, 0]
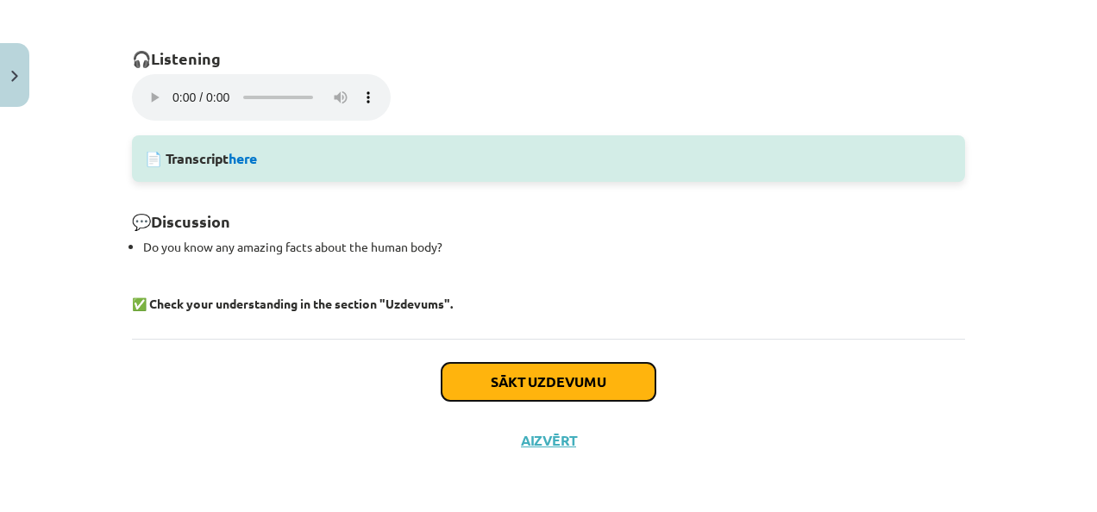
click at [528, 382] on button "Sākt uzdevumu" at bounding box center [549, 382] width 214 height 38
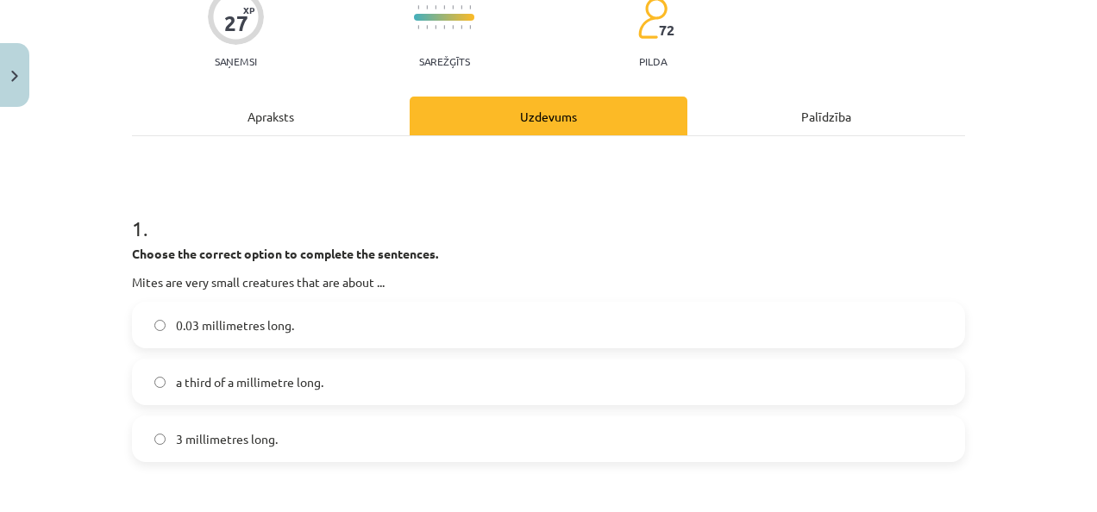
scroll to position [200, 0]
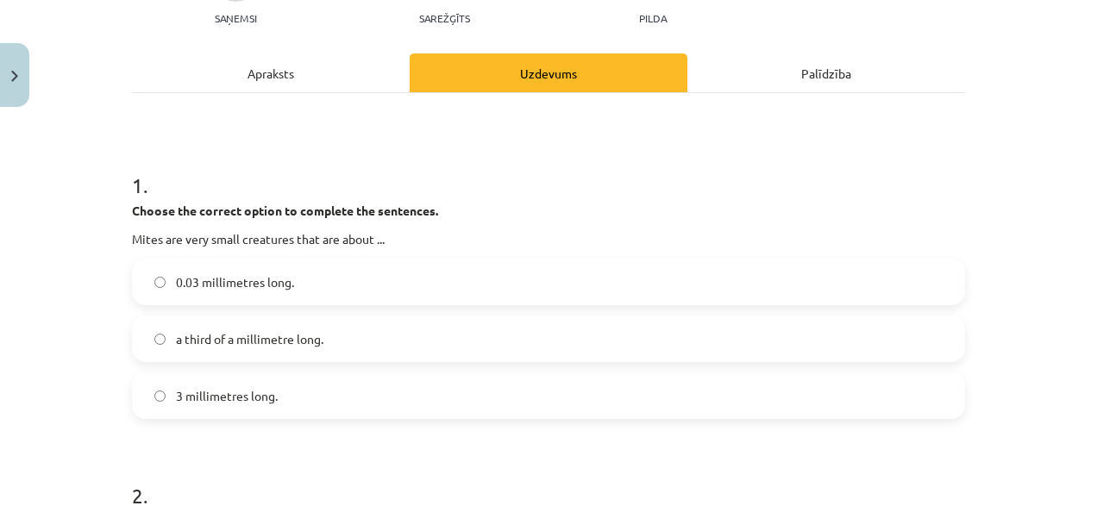
click at [319, 58] on div "Apraksts" at bounding box center [271, 72] width 278 height 39
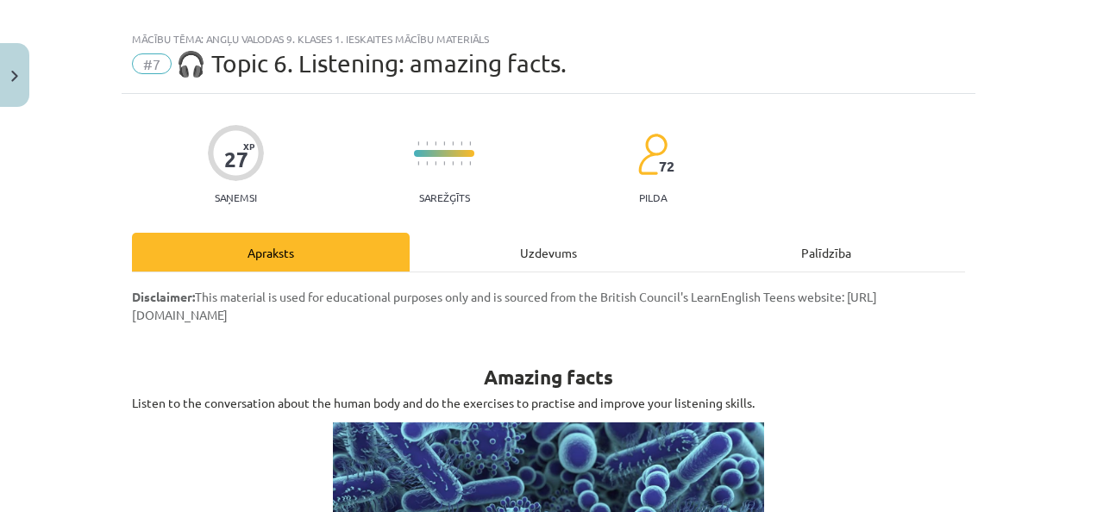
scroll to position [0, 0]
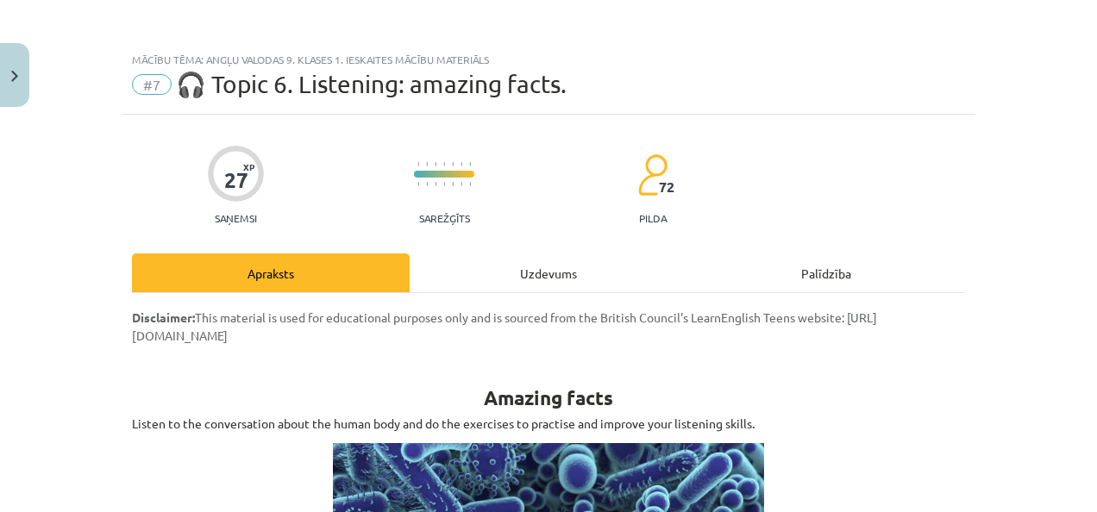
click at [584, 274] on div "Uzdevums" at bounding box center [549, 273] width 278 height 39
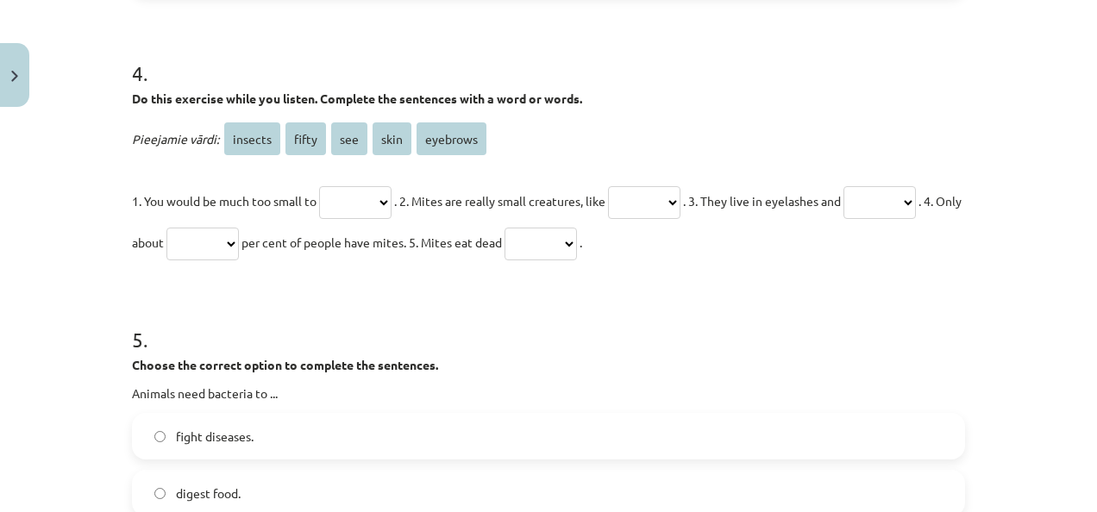
scroll to position [1504, 0]
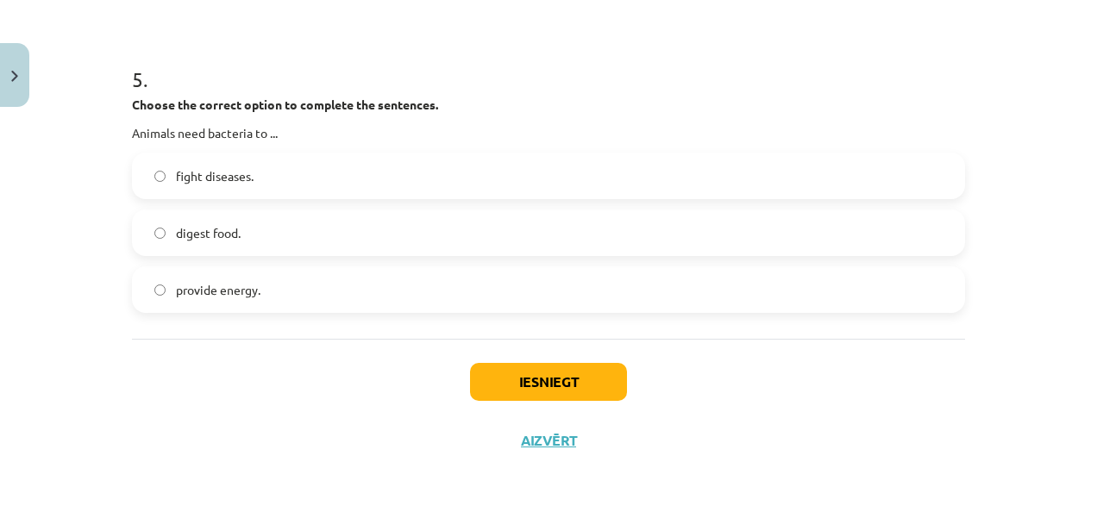
click at [241, 178] on span "fight diseases." at bounding box center [215, 176] width 78 height 18
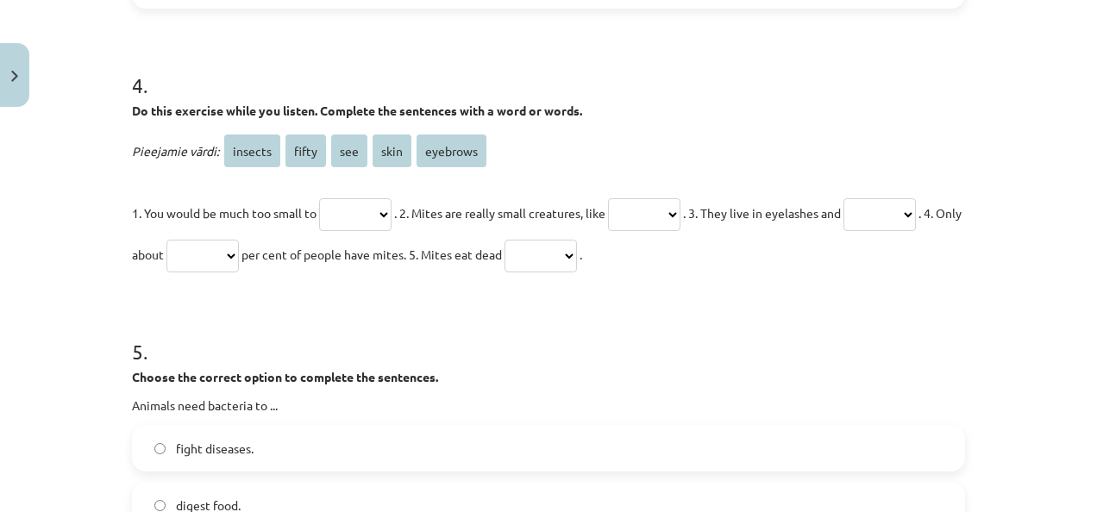
scroll to position [1230, 0]
click at [674, 209] on select "******* ***** *** **** ********" at bounding box center [644, 216] width 72 height 33
select select "*******"
click at [628, 200] on select "******* ***** *** **** ********" at bounding box center [644, 216] width 72 height 33
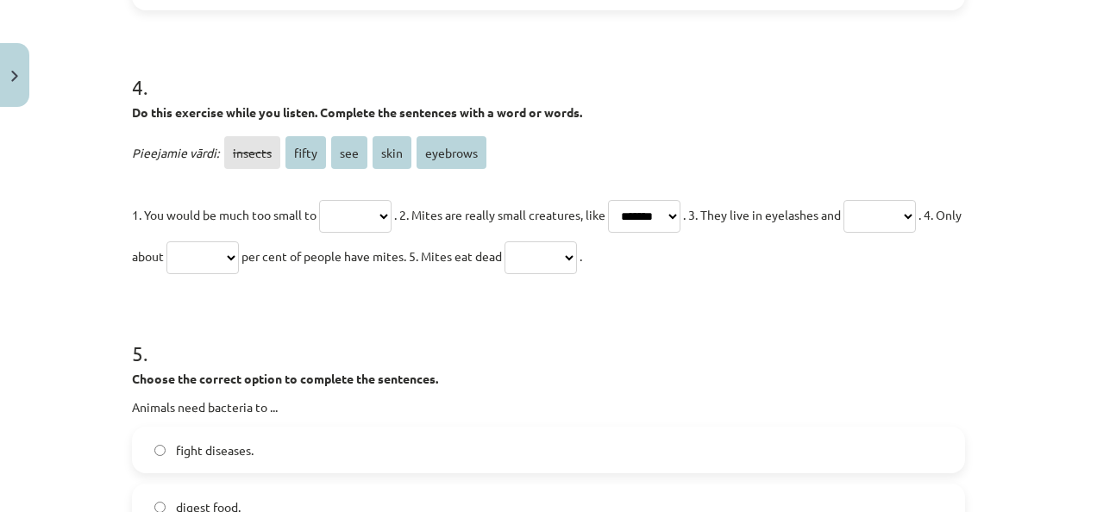
click at [577, 258] on select "******* ***** *** **** ********" at bounding box center [541, 257] width 72 height 33
select select "****"
click at [577, 241] on select "******* ***** *** **** ********" at bounding box center [541, 257] width 72 height 33
click at [843, 233] on select "******* ***** *** **** ********" at bounding box center [879, 216] width 72 height 33
select select "********"
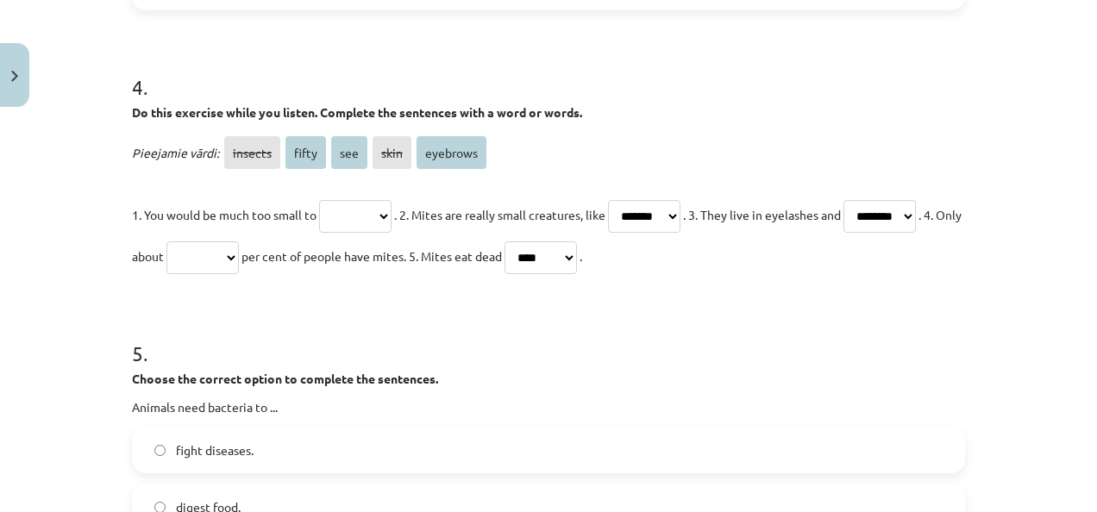
click at [843, 233] on select "******* ***** *** **** ********" at bounding box center [879, 216] width 72 height 33
click at [239, 257] on select "******* ***** *** **** ********" at bounding box center [202, 257] width 72 height 33
select select "*****"
click at [239, 241] on select "******* ***** *** **** ********" at bounding box center [202, 257] width 72 height 33
click at [392, 210] on select "******* ***** *** **** ********" at bounding box center [355, 216] width 72 height 33
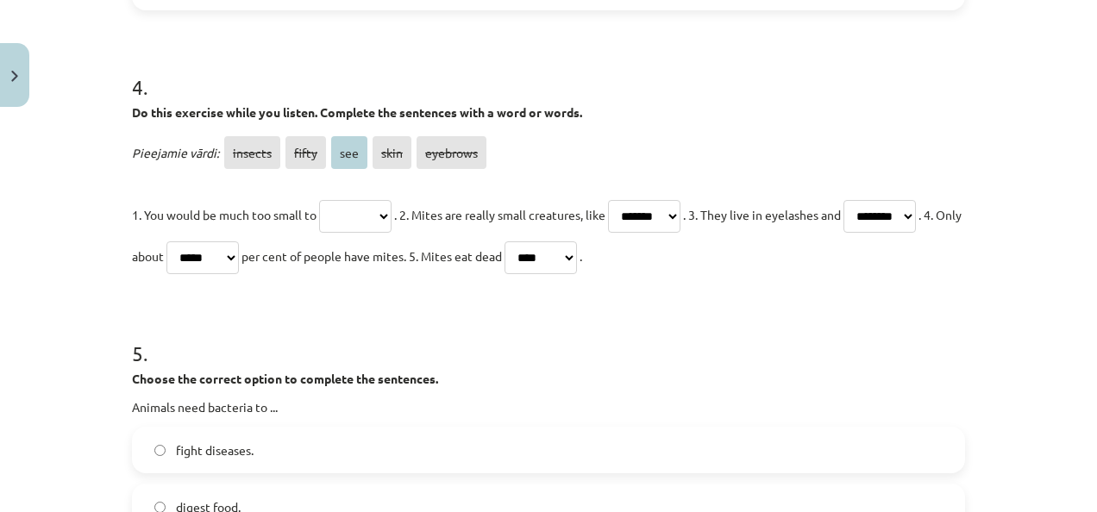
select select "***"
click at [319, 200] on select "******* ***** *** **** ********" at bounding box center [355, 216] width 72 height 33
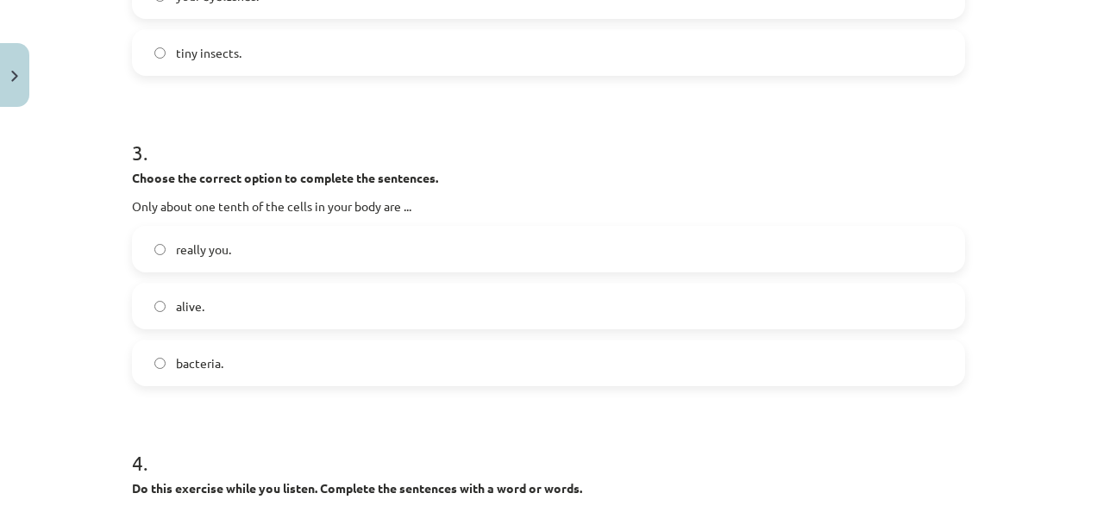
scroll to position [844, 0]
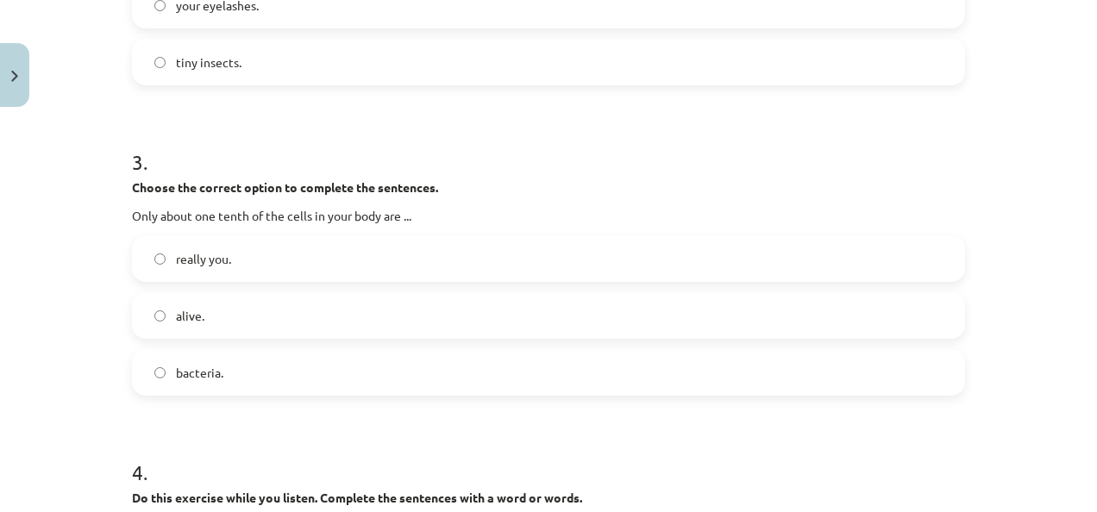
click at [166, 370] on label "bacteria." at bounding box center [549, 372] width 830 height 43
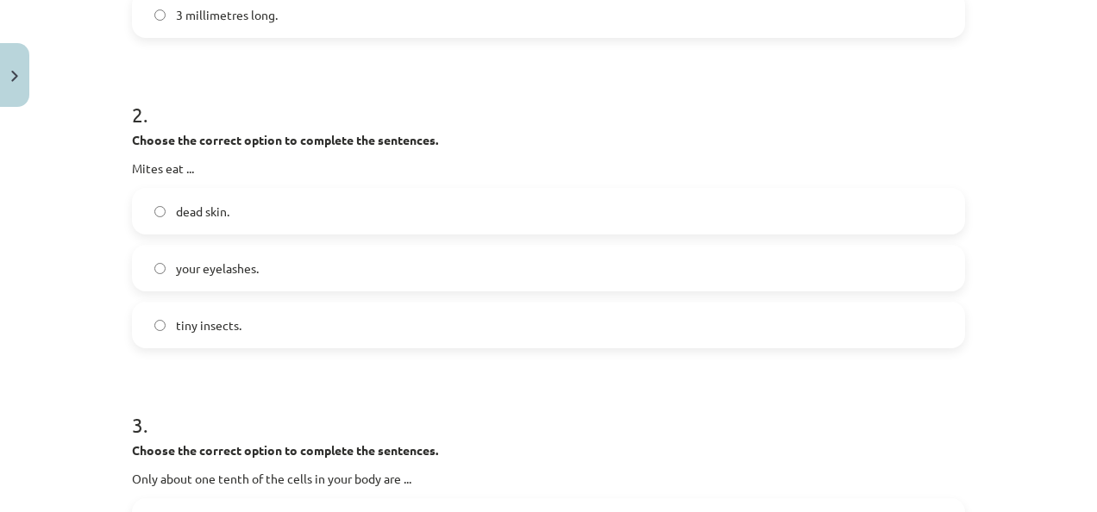
scroll to position [579, 0]
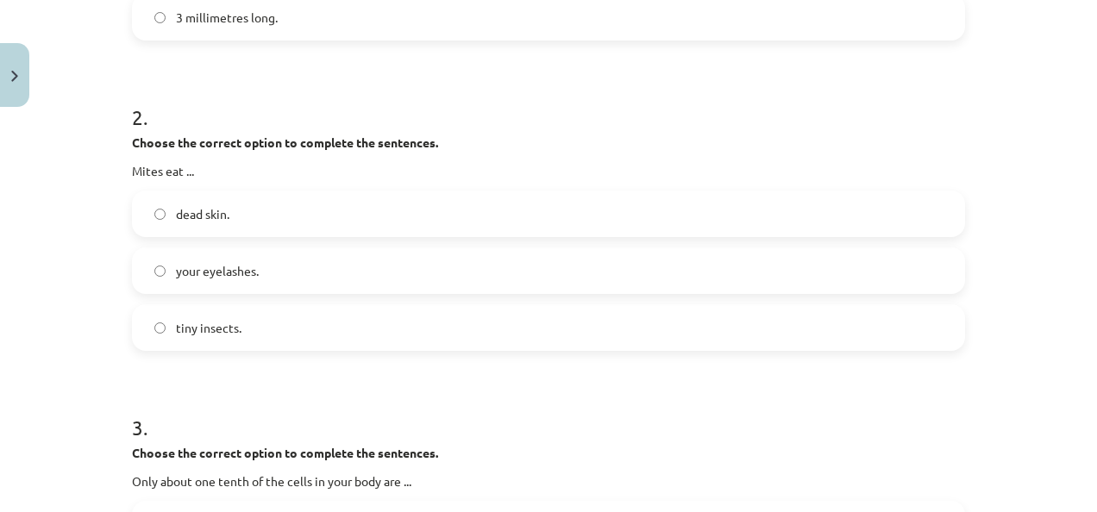
click at [154, 276] on label "your eyelashes." at bounding box center [549, 270] width 830 height 43
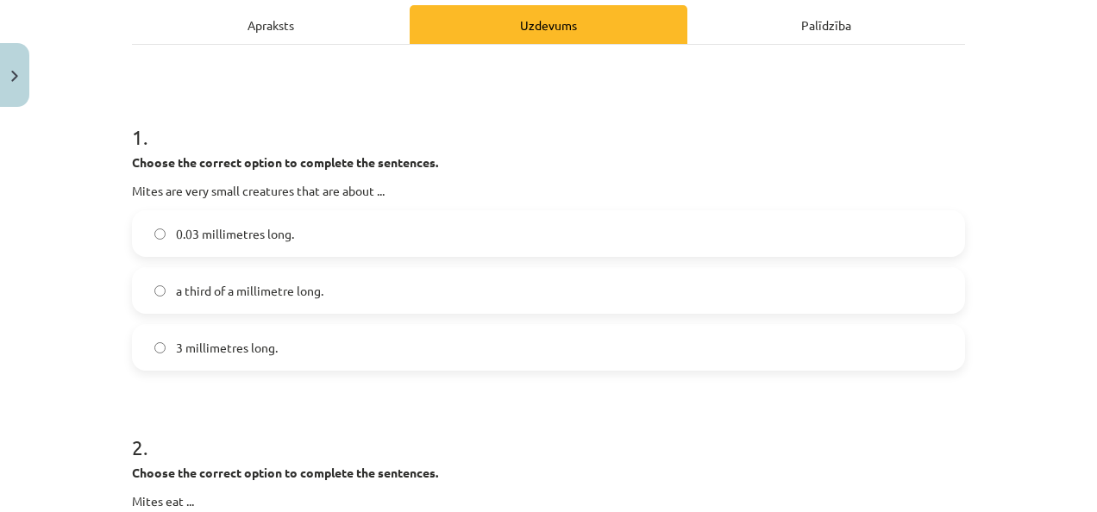
scroll to position [248, 0]
click at [158, 304] on label "a third of a millimetre long." at bounding box center [549, 291] width 830 height 43
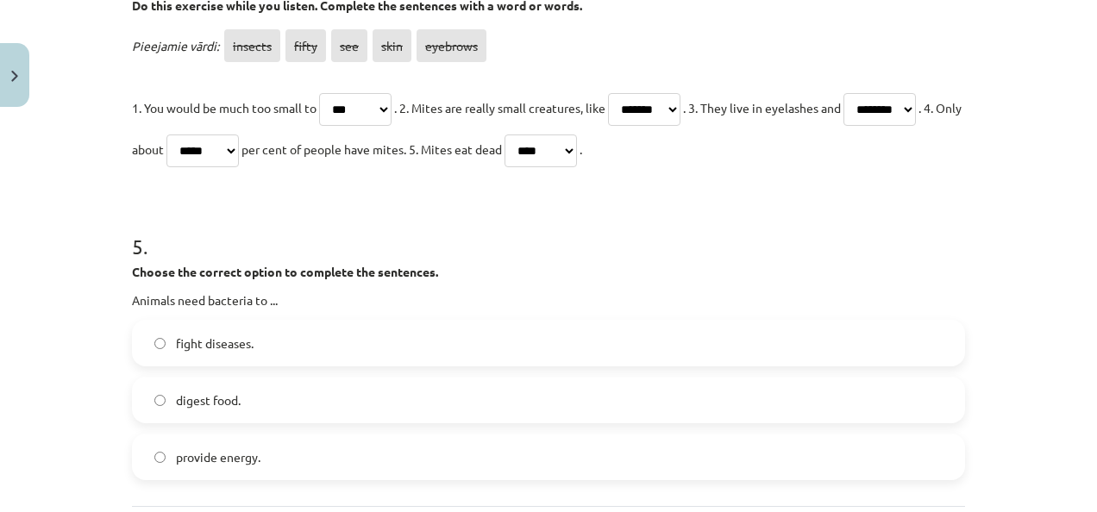
scroll to position [1504, 0]
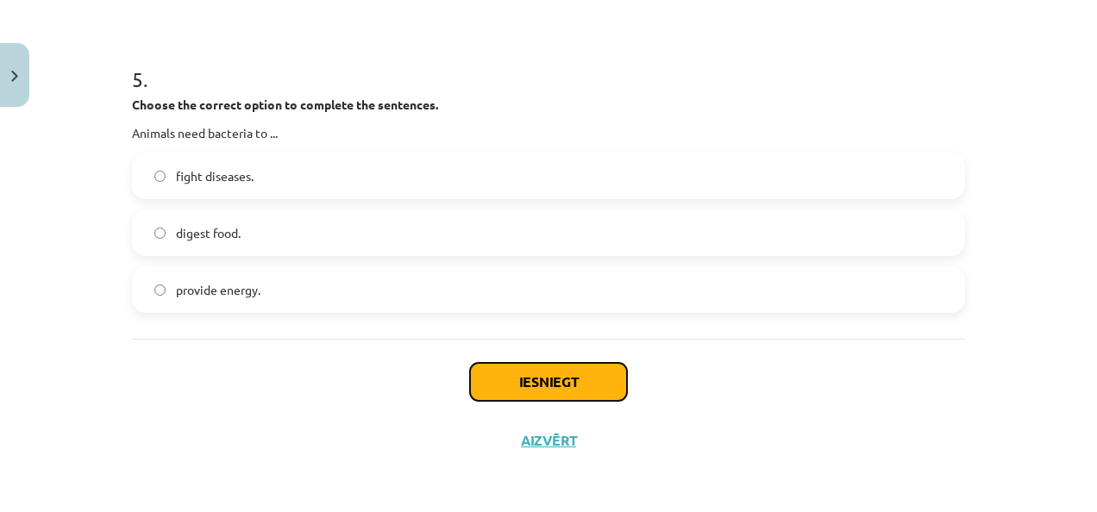
click at [509, 398] on button "Iesniegt" at bounding box center [548, 382] width 157 height 38
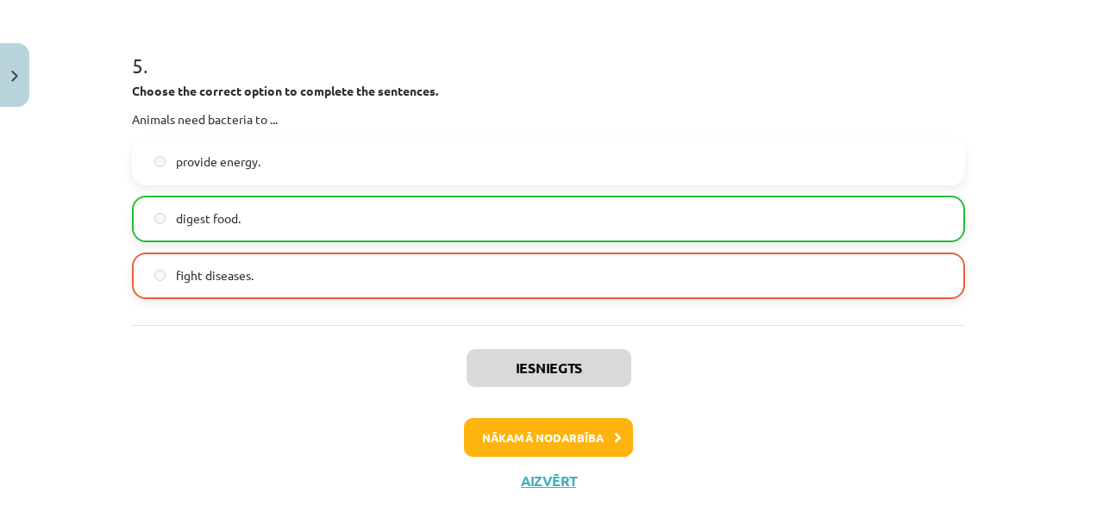
scroll to position [1780, 0]
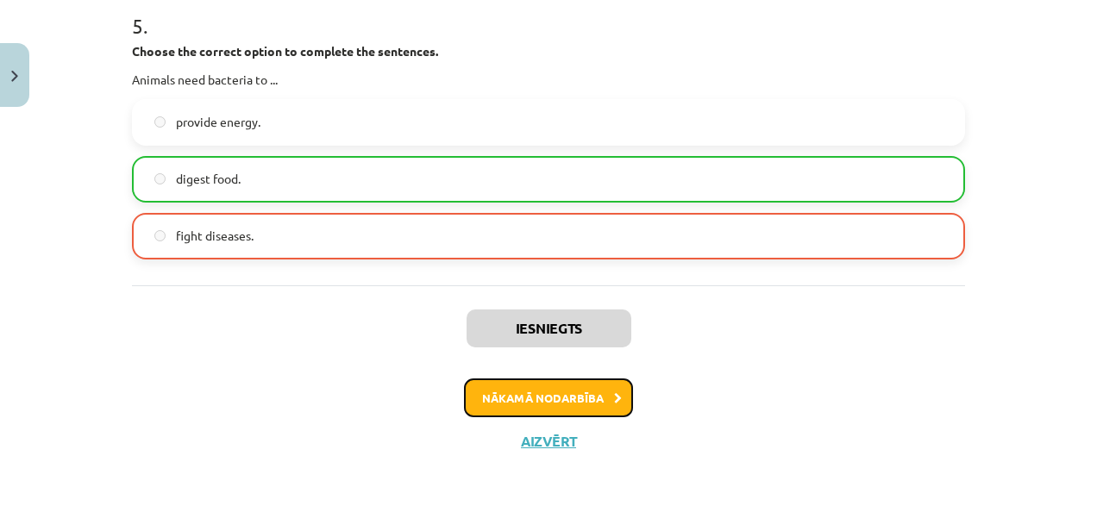
click at [544, 395] on button "Nākamā nodarbība" at bounding box center [548, 399] width 169 height 40
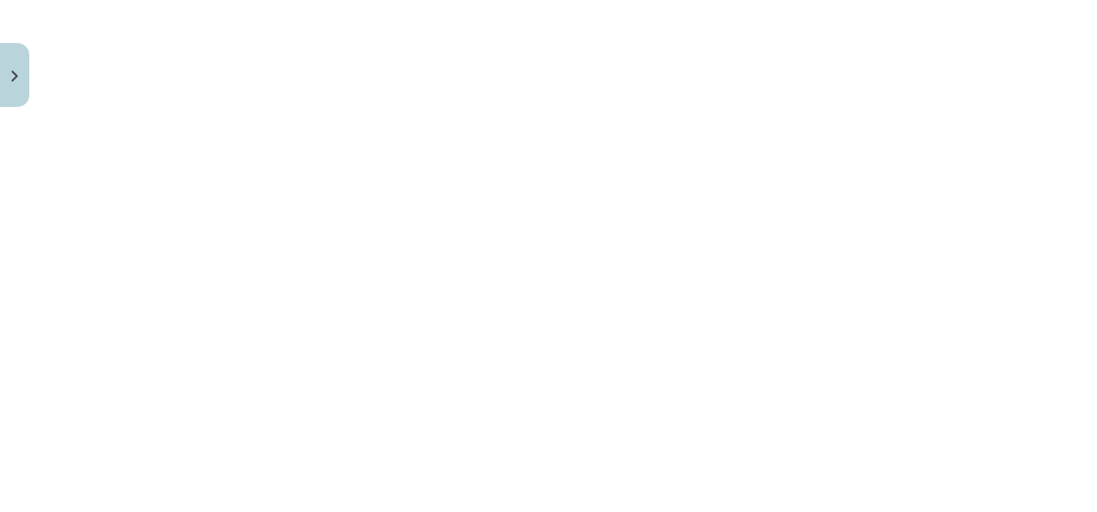
scroll to position [1284, 0]
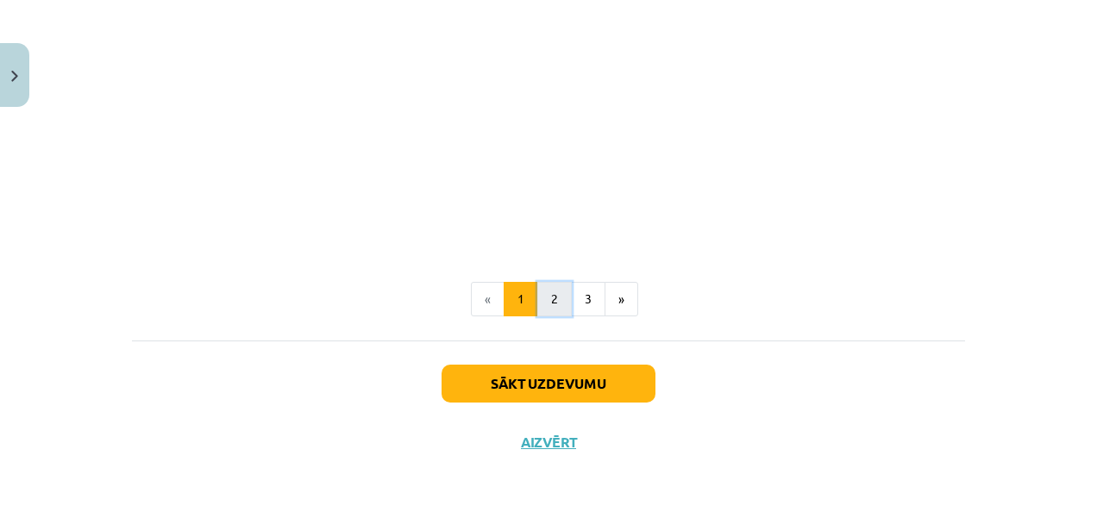
click at [540, 300] on button "2" at bounding box center [554, 299] width 34 height 34
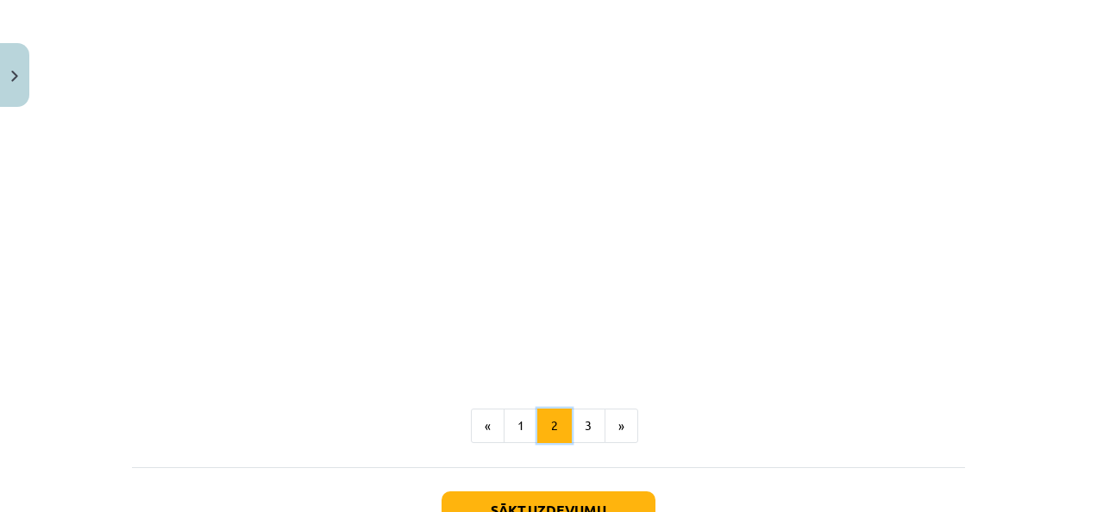
scroll to position [2128, 0]
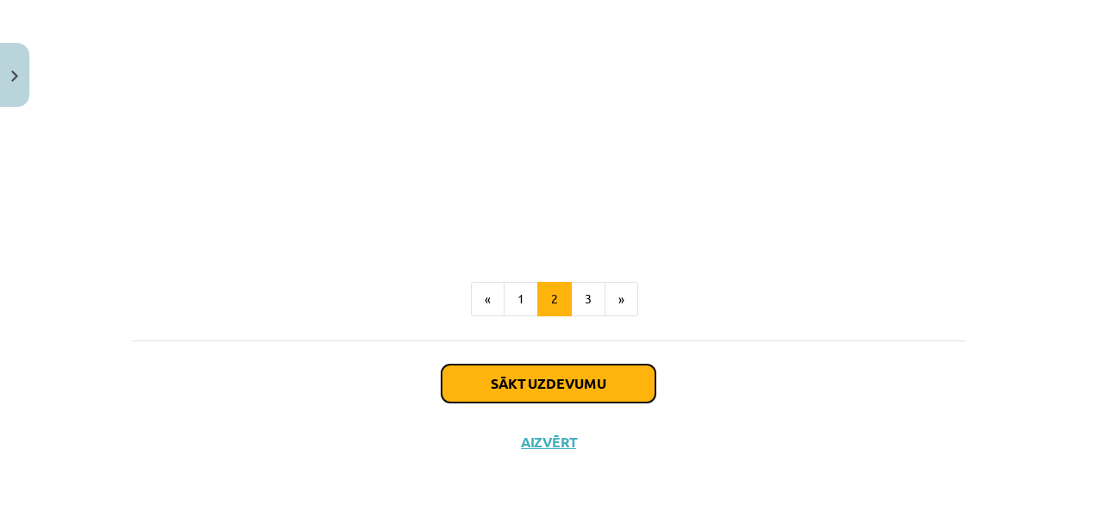
click at [563, 385] on button "Sākt uzdevumu" at bounding box center [549, 384] width 214 height 38
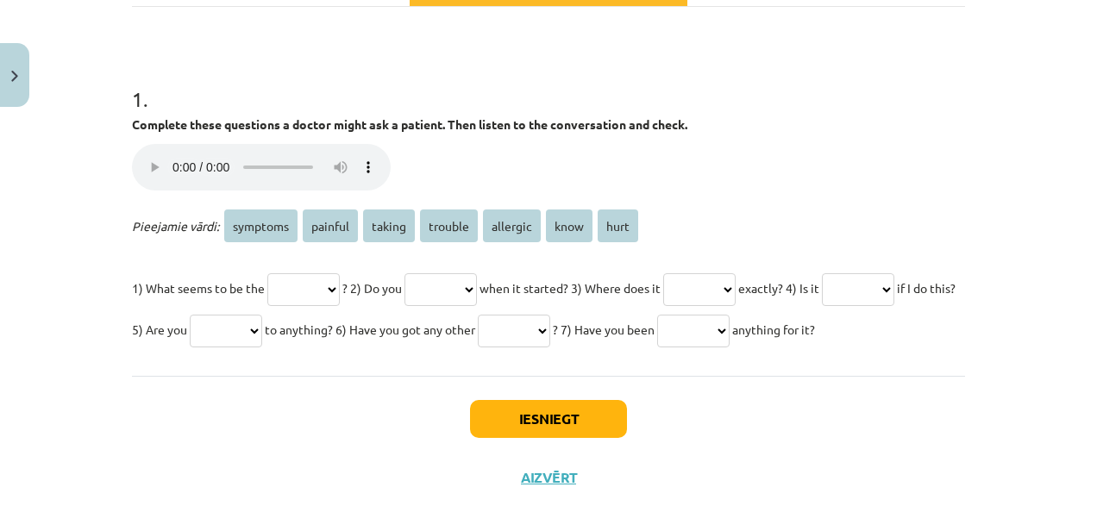
scroll to position [288, 0]
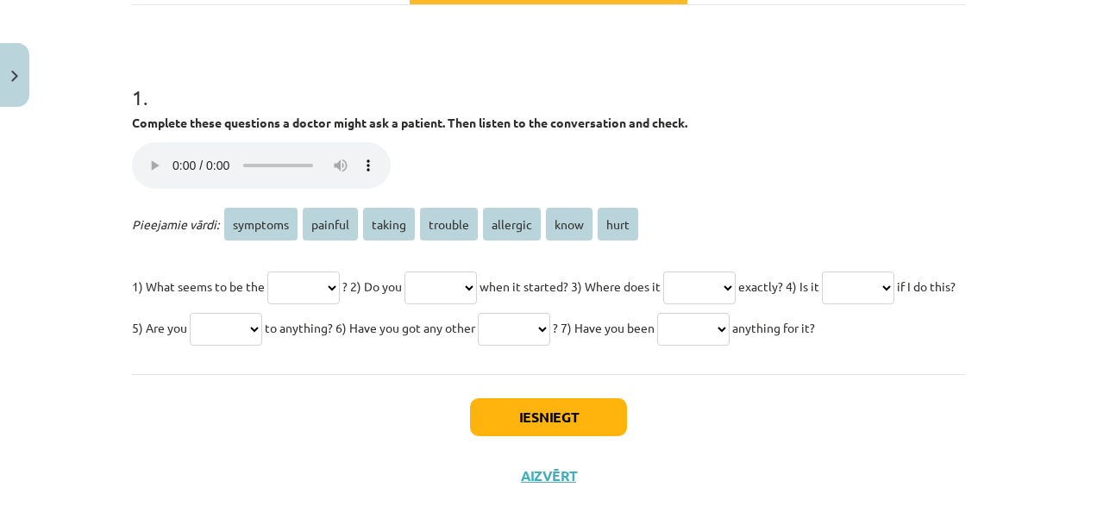
click at [285, 281] on select "******** ******* ****** ******* ******** **** ****" at bounding box center [303, 288] width 72 height 33
click at [477, 289] on select "******** ******* ****** ******* ******** **** ****" at bounding box center [440, 288] width 72 height 33
select select "****"
click at [423, 272] on select "******** ******* ****** ******* ******** **** ****" at bounding box center [440, 288] width 72 height 33
click at [313, 287] on select "******** ******* ****** ******* ******** **** ****" at bounding box center [303, 288] width 72 height 33
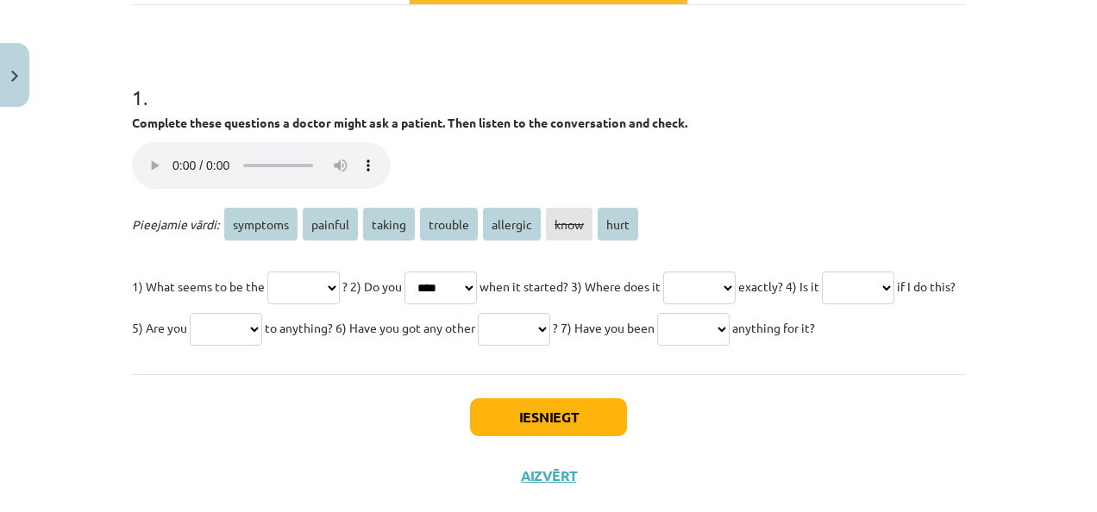
select select "*******"
click at [267, 272] on select "******** ******* ****** ******* ******** **** ****" at bounding box center [303, 288] width 72 height 33
click at [736, 289] on select "******** ******* ****** ******* ******** **** ****" at bounding box center [699, 288] width 72 height 33
select select "****"
click at [707, 272] on select "******** ******* ****** ******* ******** **** ****" at bounding box center [699, 288] width 72 height 33
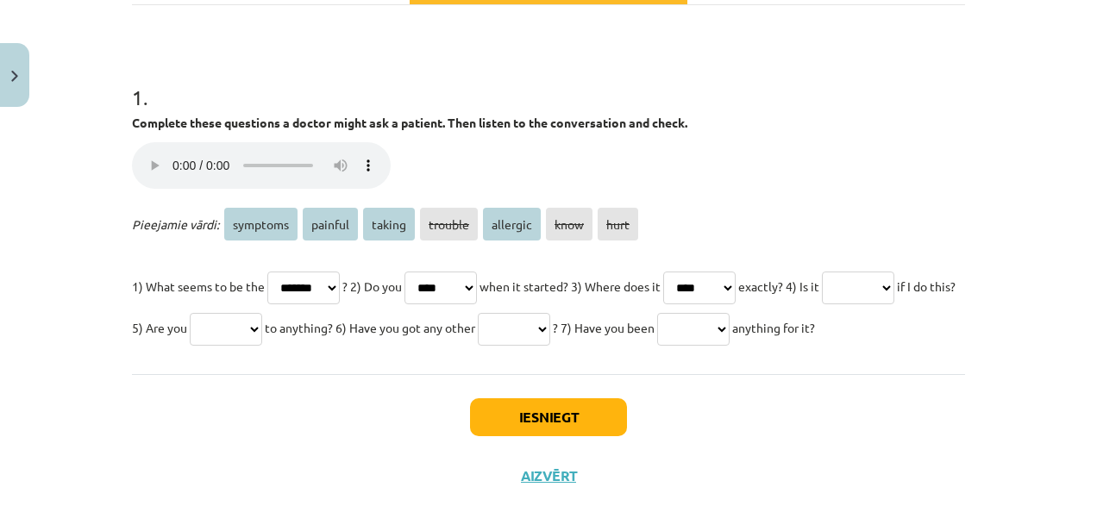
click at [822, 304] on select "******** ******* ****** ******* ******** **** ****" at bounding box center [858, 288] width 72 height 33
select select "*******"
click at [822, 304] on select "******** ******* ****** ******* ******** **** ****" at bounding box center [858, 288] width 72 height 33
click at [262, 325] on select "******** ******* ****** ******* ******** **** ****" at bounding box center [226, 329] width 72 height 33
select select "********"
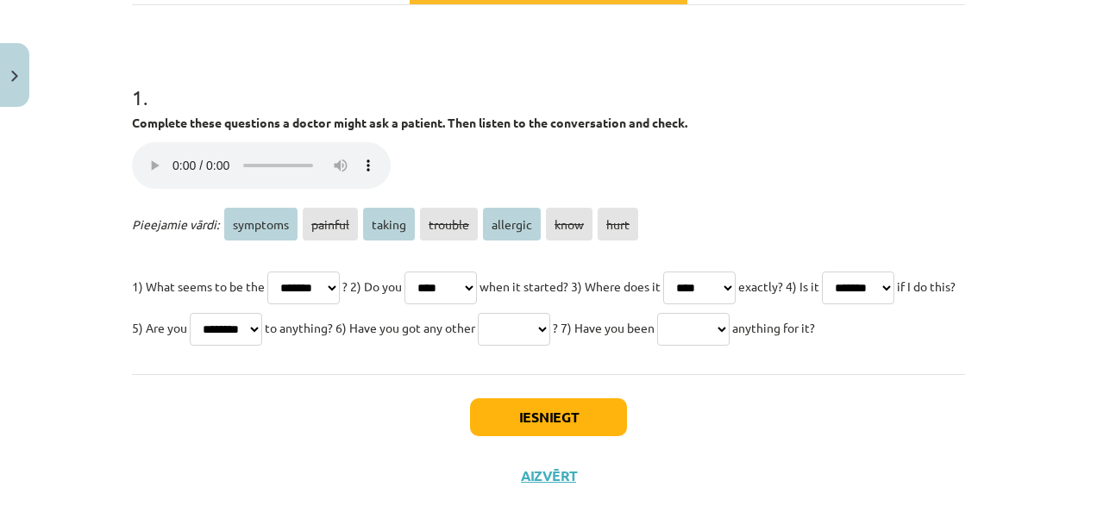
click at [262, 313] on select "******** ******* ****** ******* ******** **** ****" at bounding box center [226, 329] width 72 height 33
click at [550, 325] on select "******** ******* ****** ******* ******** **** ****" at bounding box center [514, 329] width 72 height 33
select select "********"
click at [550, 313] on select "******** ******* ****** ******* ******** **** ****" at bounding box center [514, 329] width 72 height 33
click at [657, 346] on select "******** ******* ****** ******* ******** **** ****" at bounding box center [693, 329] width 72 height 33
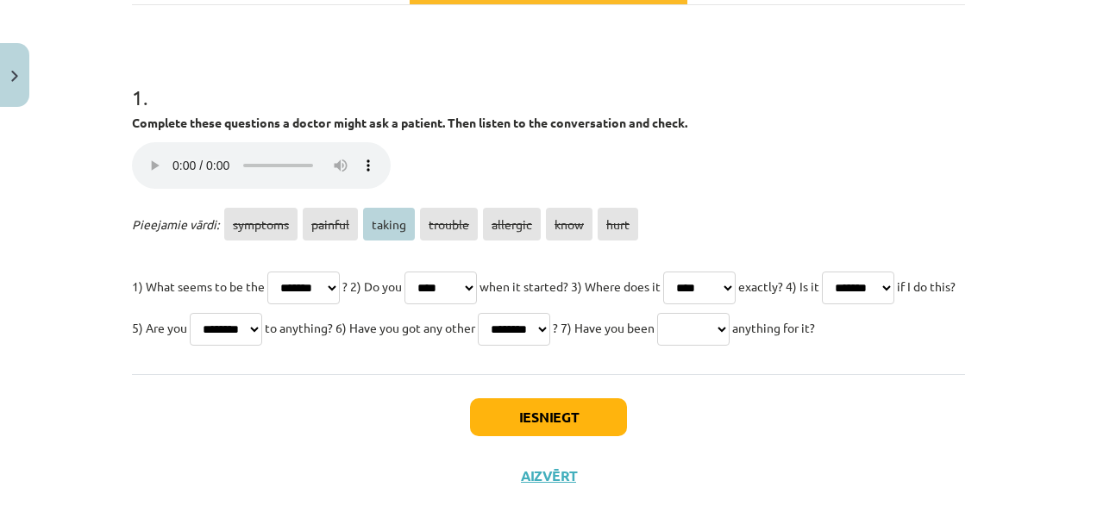
click at [657, 346] on select "******** ******* ****** ******* ******** **** ****" at bounding box center [693, 329] width 72 height 33
select select "******"
click at [657, 346] on select "******** ******* ****** ******* ******** **** ****" at bounding box center [693, 329] width 72 height 33
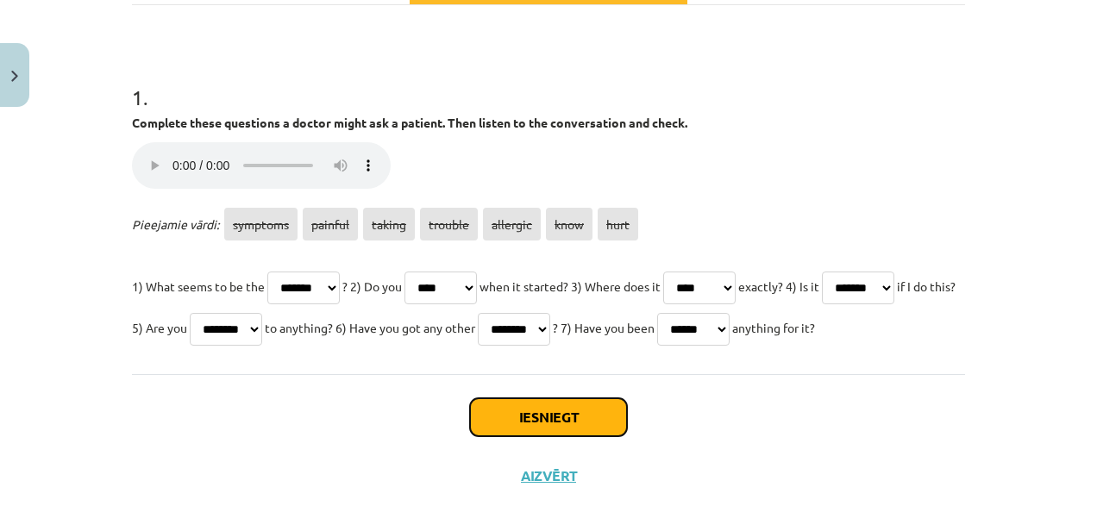
click at [540, 436] on button "Iesniegt" at bounding box center [548, 417] width 157 height 38
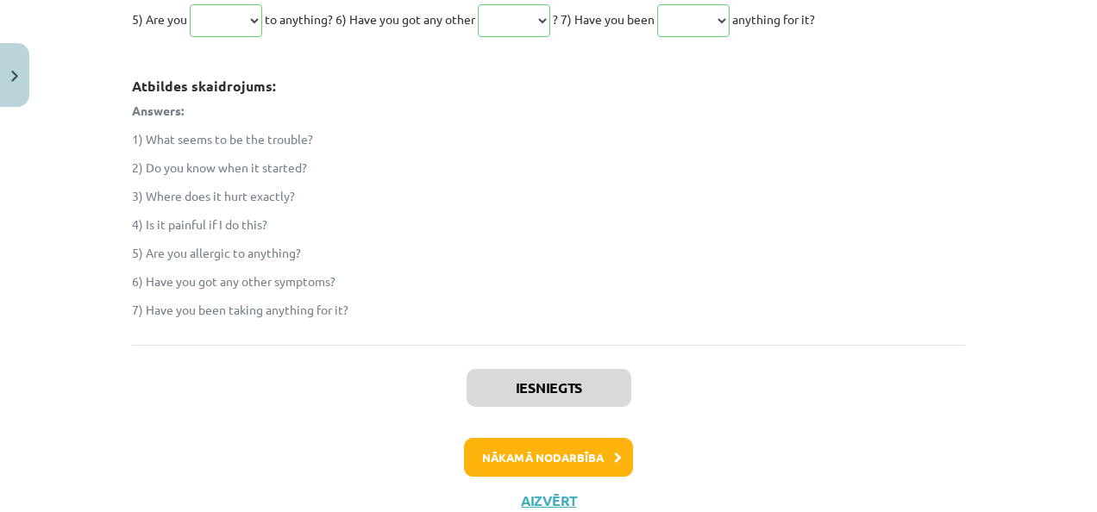
scroll to position [692, 0]
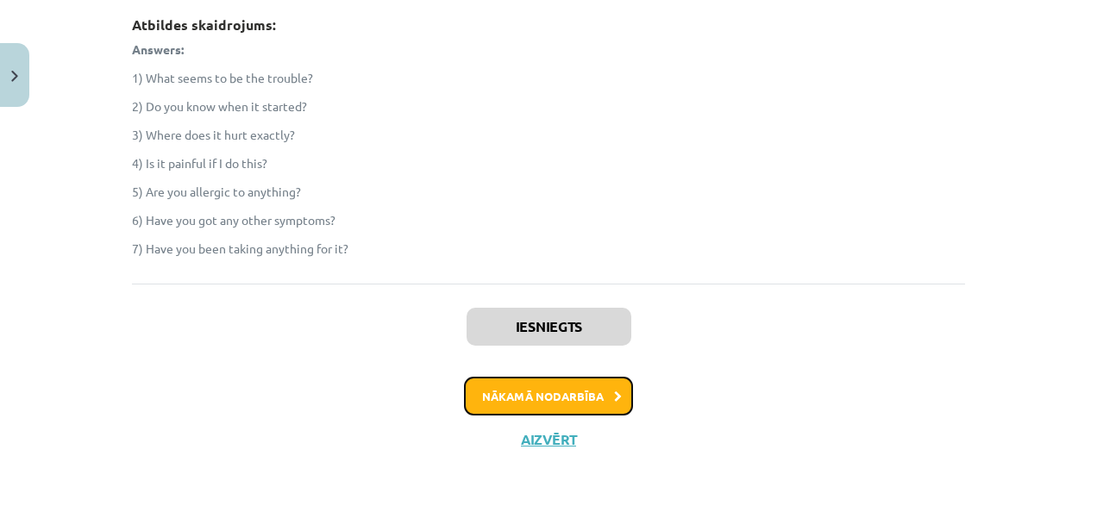
click at [525, 398] on button "Nākamā nodarbība" at bounding box center [548, 397] width 169 height 40
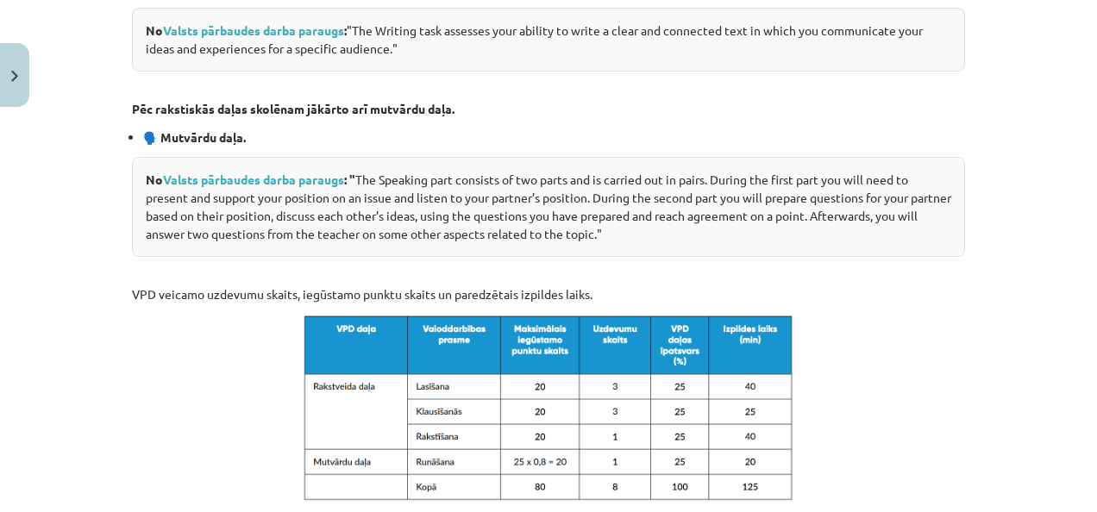
scroll to position [1022, 0]
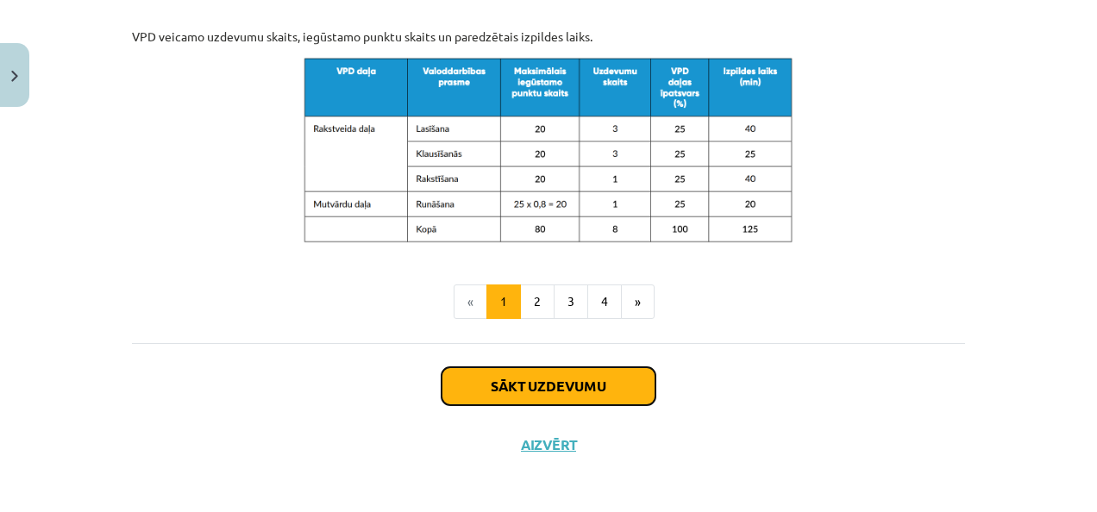
click at [525, 386] on button "Sākt uzdevumu" at bounding box center [549, 386] width 214 height 38
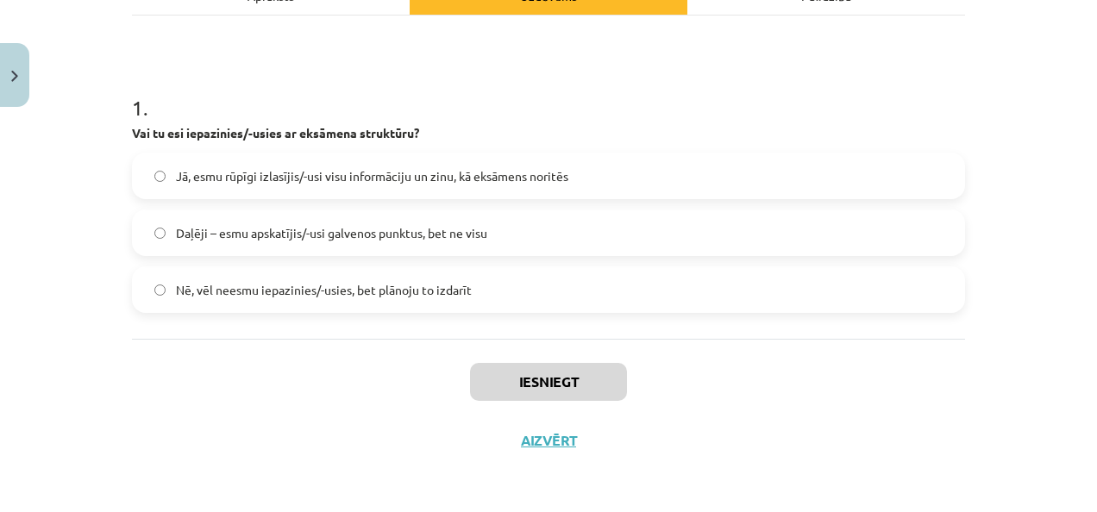
scroll to position [58, 0]
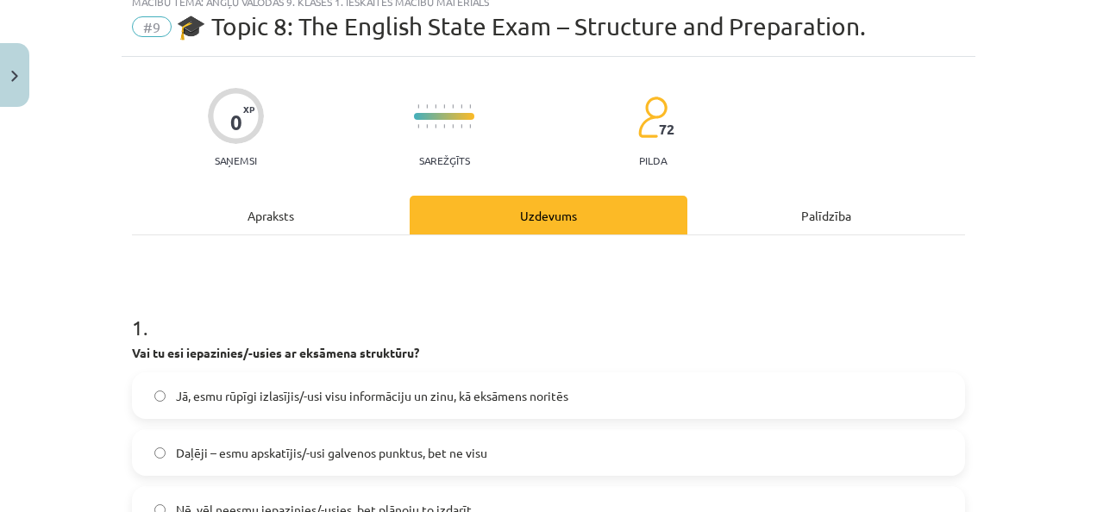
click at [337, 228] on div "Apraksts" at bounding box center [271, 215] width 278 height 39
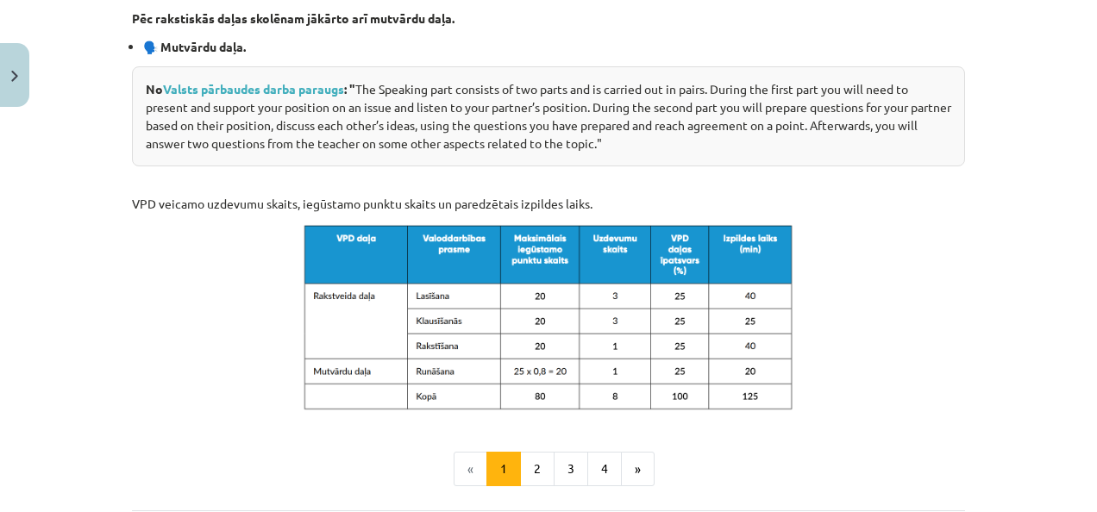
scroll to position [857, 0]
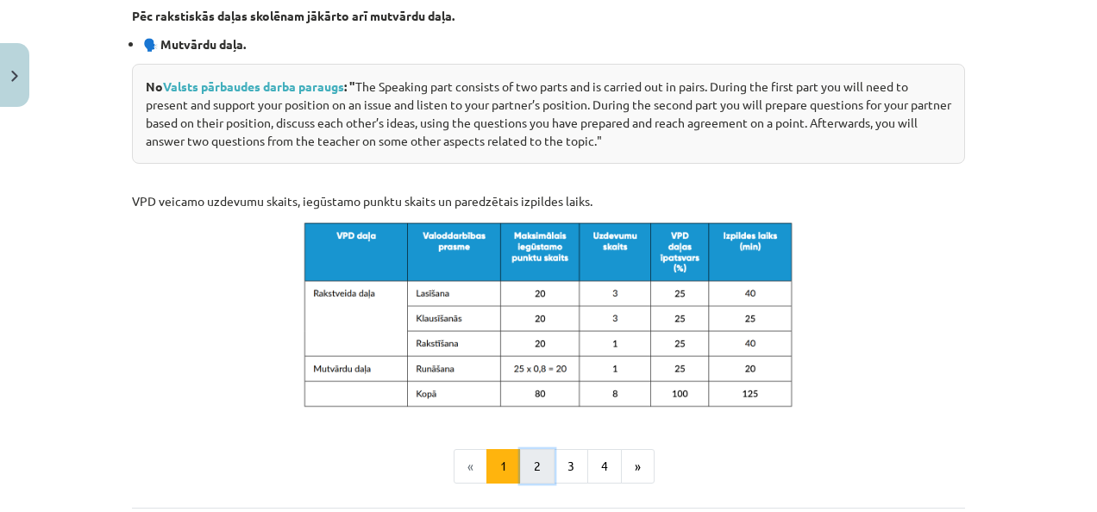
click at [542, 450] on button "2" at bounding box center [537, 466] width 34 height 34
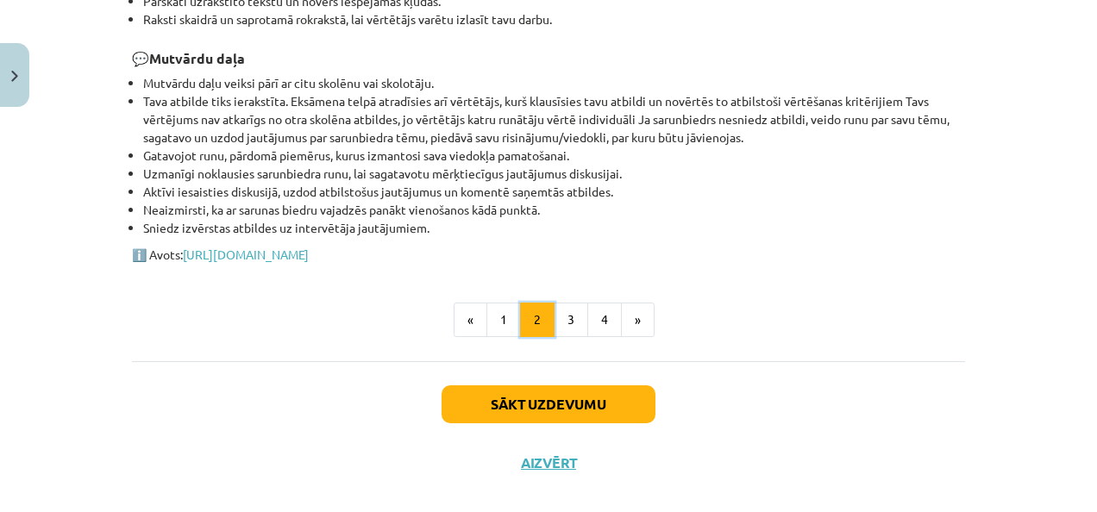
scroll to position [803, 0]
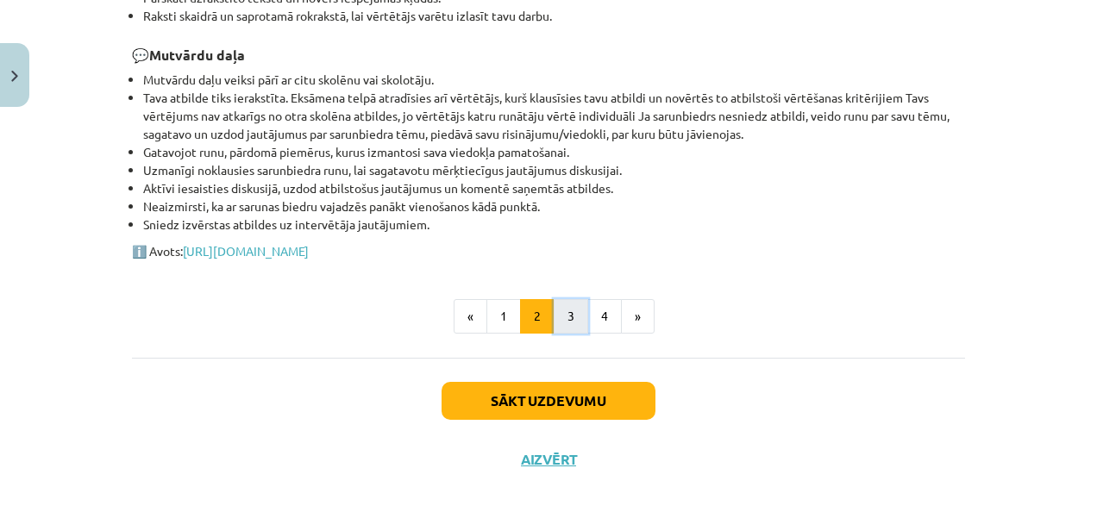
click at [561, 310] on button "3" at bounding box center [571, 316] width 34 height 34
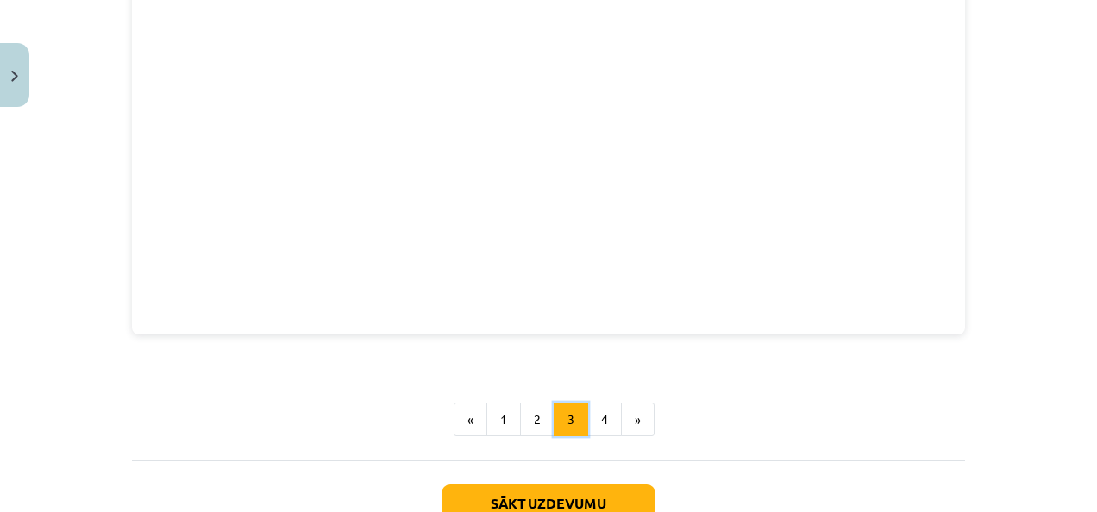
scroll to position [505, 0]
click at [599, 423] on button "4" at bounding box center [604, 419] width 34 height 34
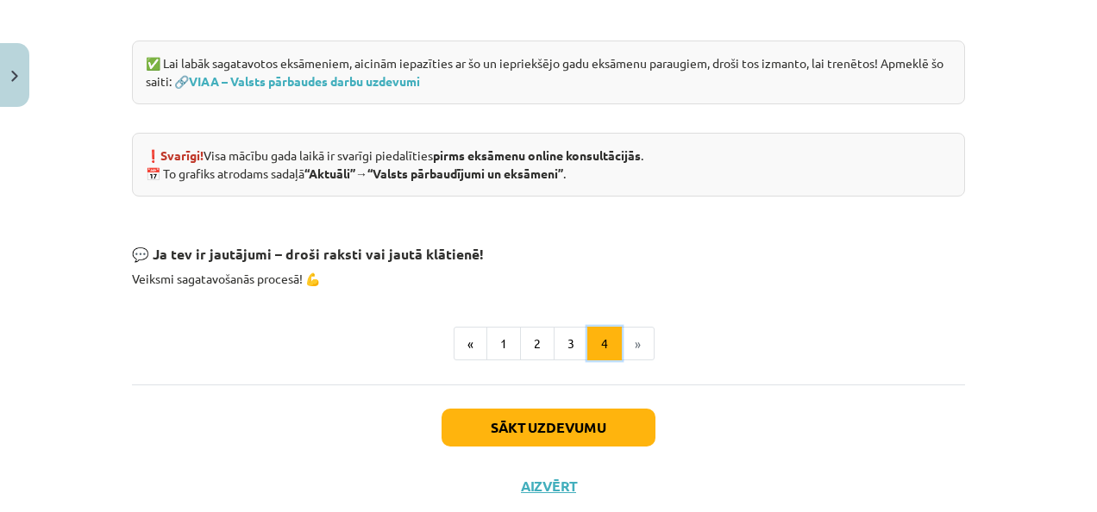
scroll to position [1313, 0]
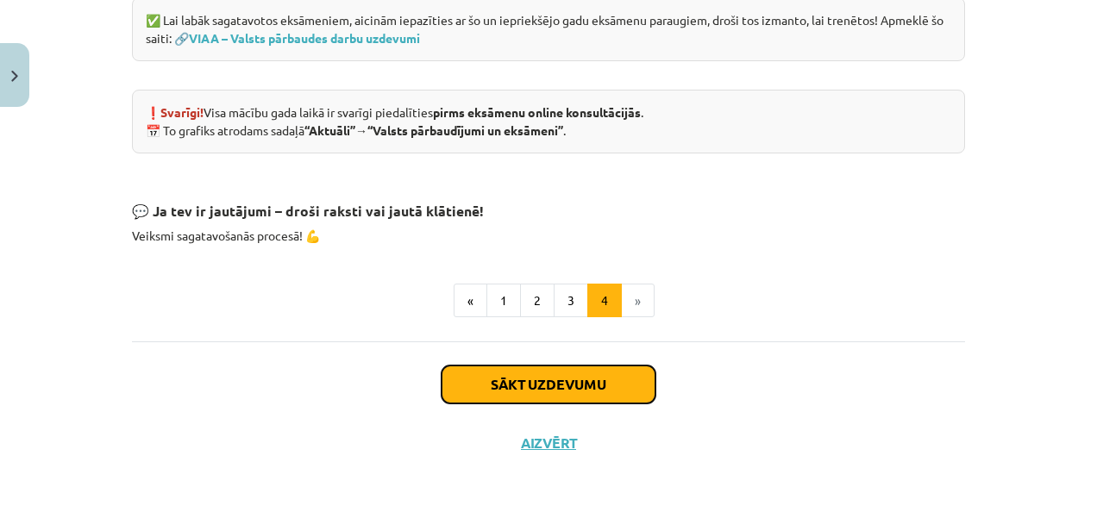
click at [617, 385] on button "Sākt uzdevumu" at bounding box center [549, 385] width 214 height 38
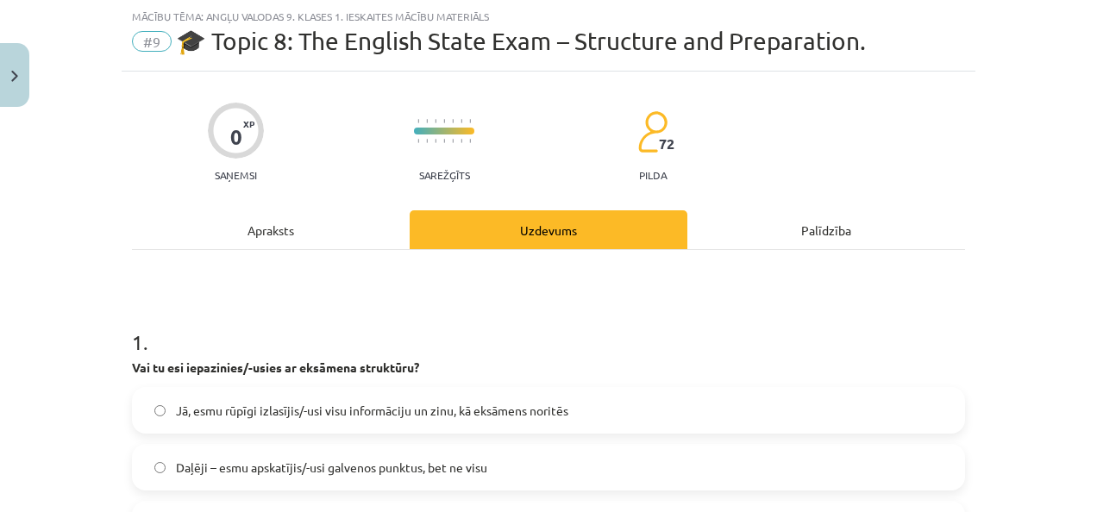
scroll to position [278, 0]
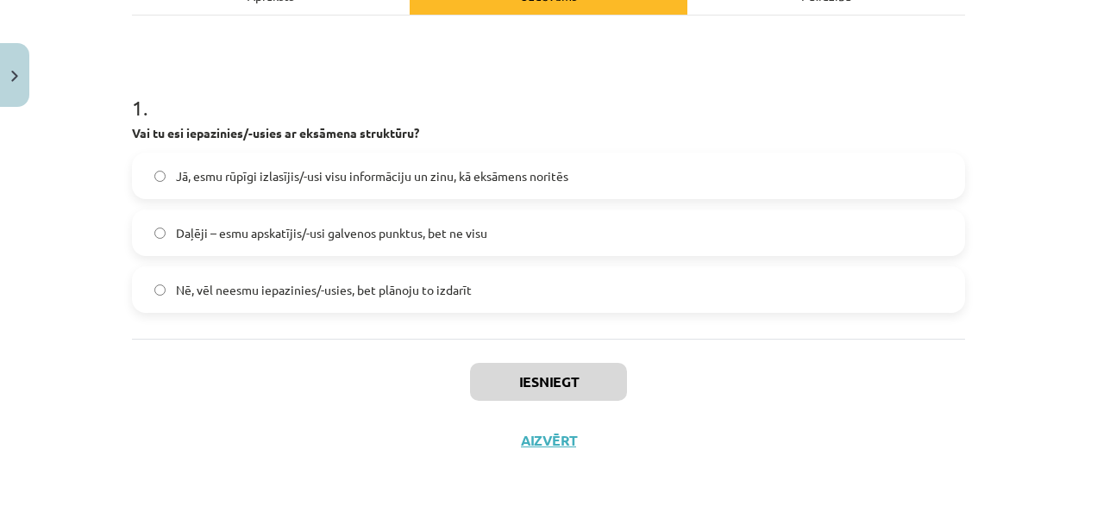
click at [521, 179] on span "Jā, esmu rūpīgi izlasījis/-usi visu informāciju un zinu, kā eksāmens noritēs" at bounding box center [372, 176] width 392 height 18
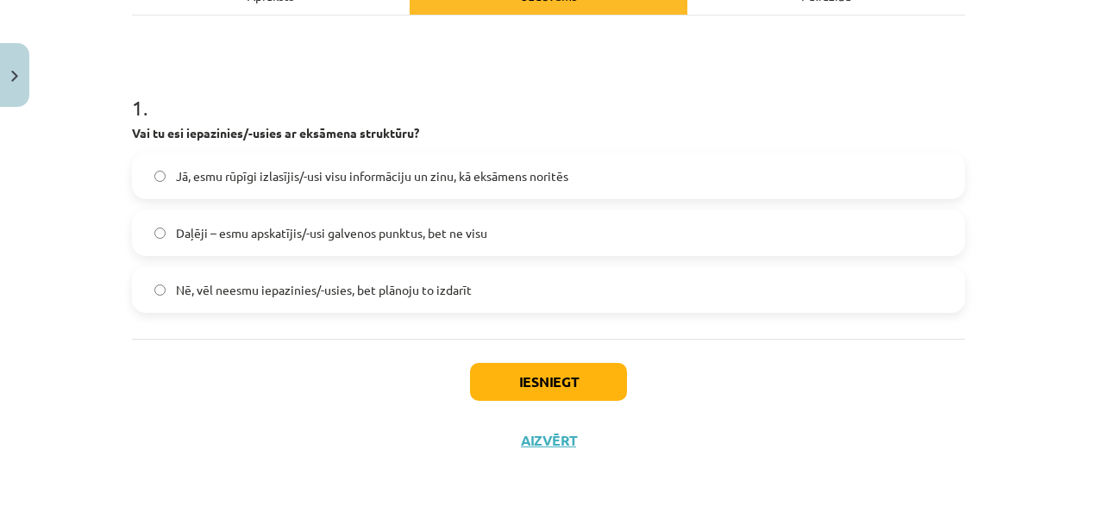
click at [502, 229] on label "Daļēji – esmu apskatījis/-usi galvenos punktus, bet ne visu" at bounding box center [549, 232] width 830 height 43
click at [515, 374] on button "Iesniegt" at bounding box center [548, 382] width 157 height 38
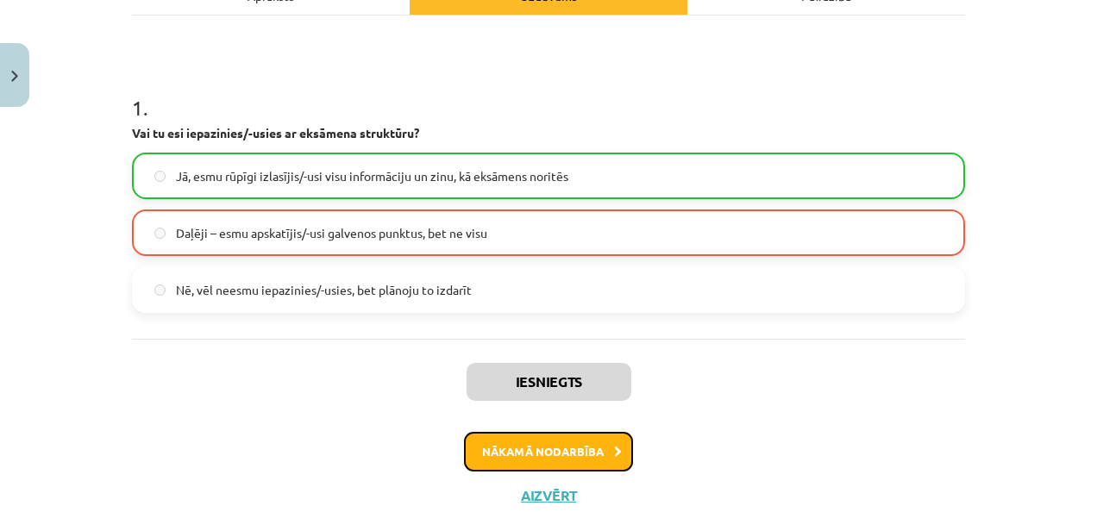
click at [614, 457] on button "Nākamā nodarbība" at bounding box center [548, 452] width 169 height 40
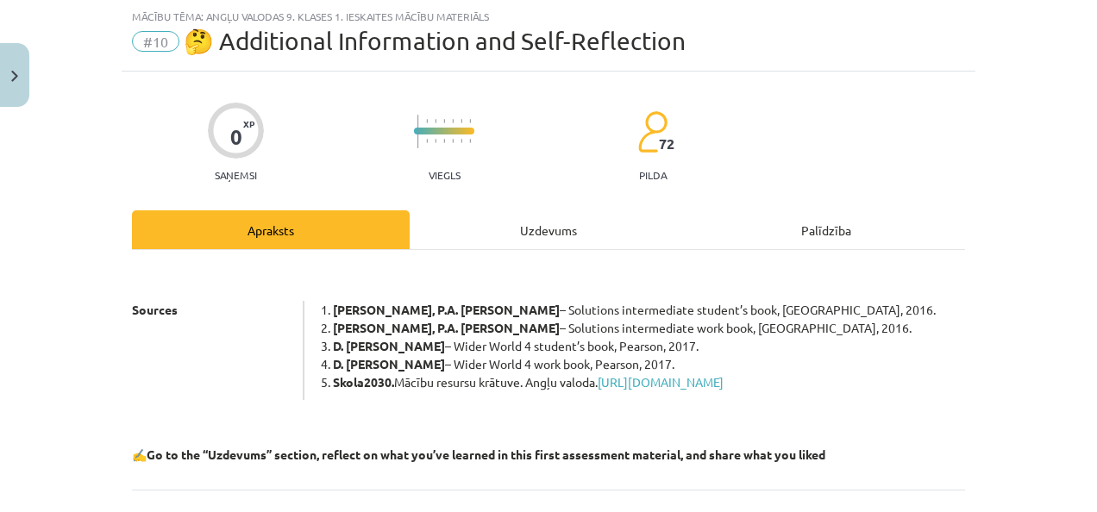
scroll to position [212, 0]
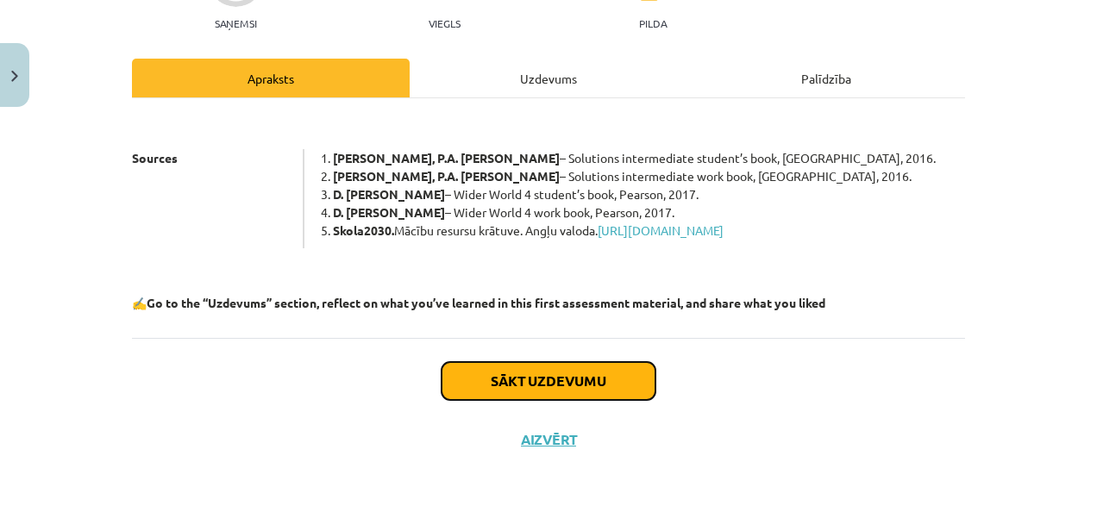
click at [587, 374] on button "Sākt uzdevumu" at bounding box center [549, 381] width 214 height 38
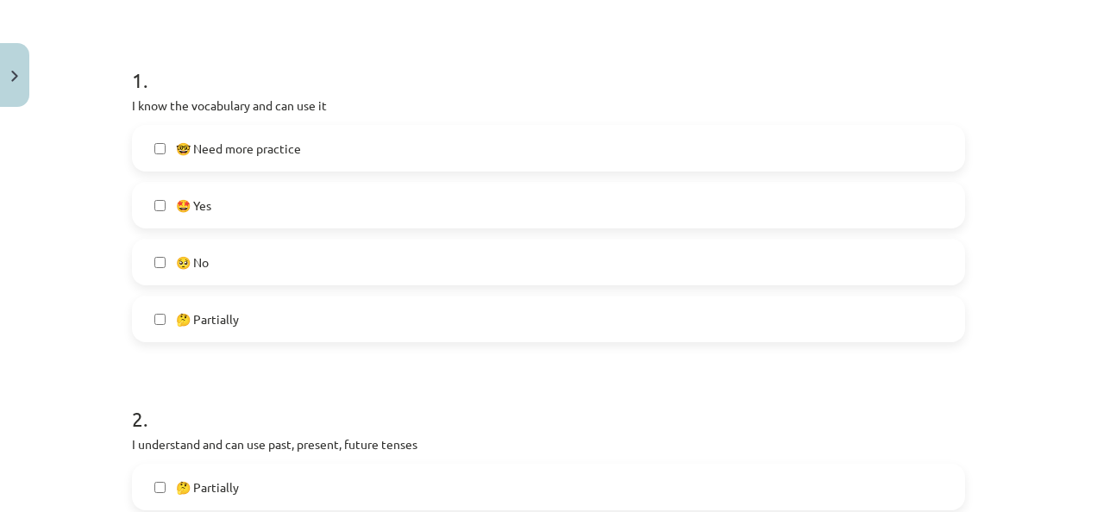
scroll to position [310, 0]
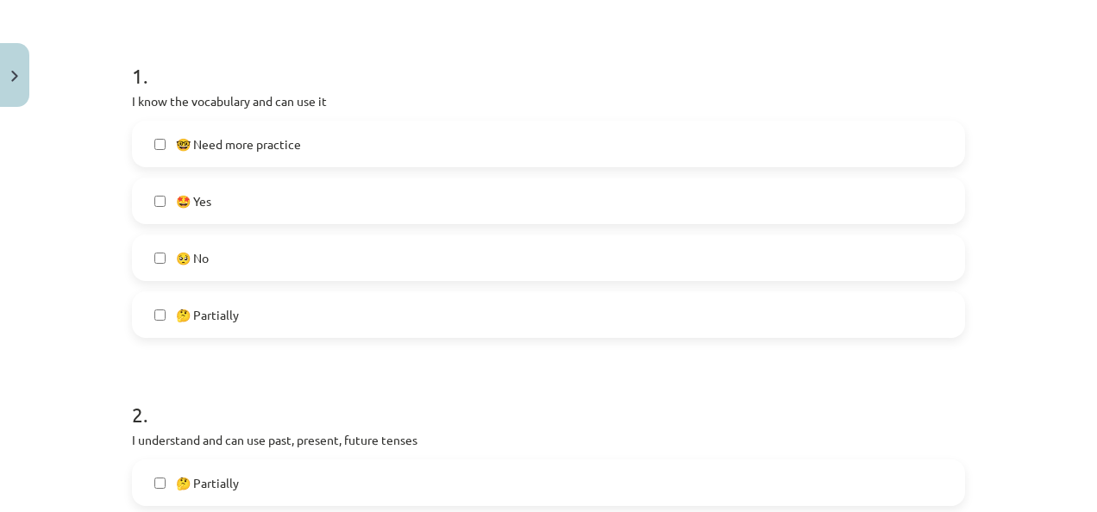
click at [166, 139] on label "🤓 Need more practice" at bounding box center [549, 143] width 830 height 43
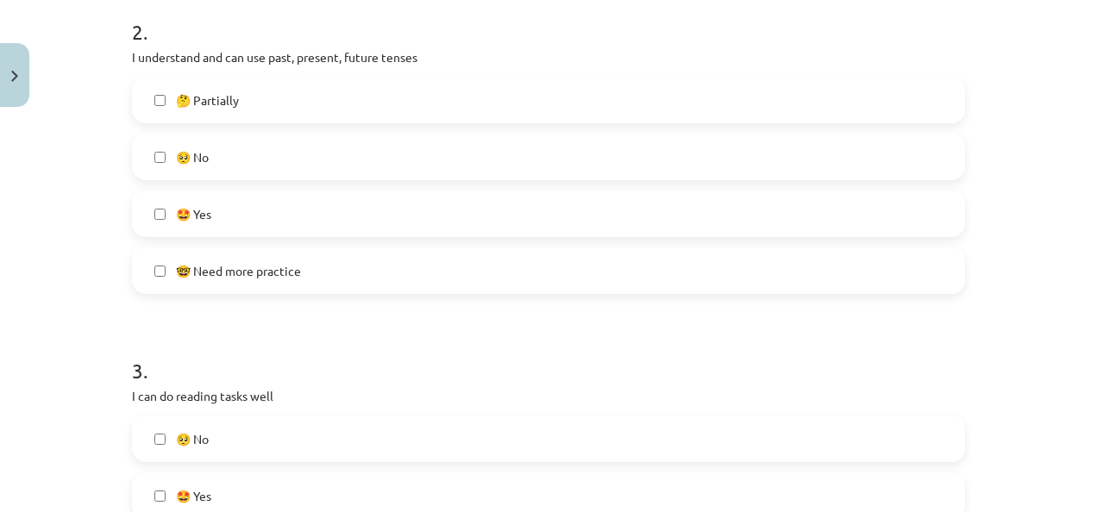
scroll to position [703, 0]
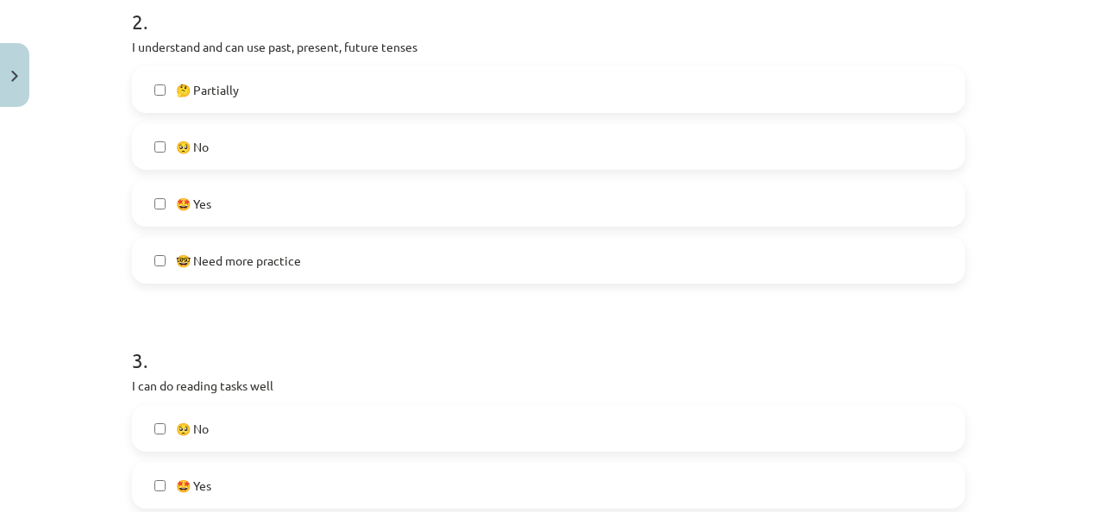
click at [159, 256] on label "🤓 Need more practice" at bounding box center [549, 260] width 830 height 43
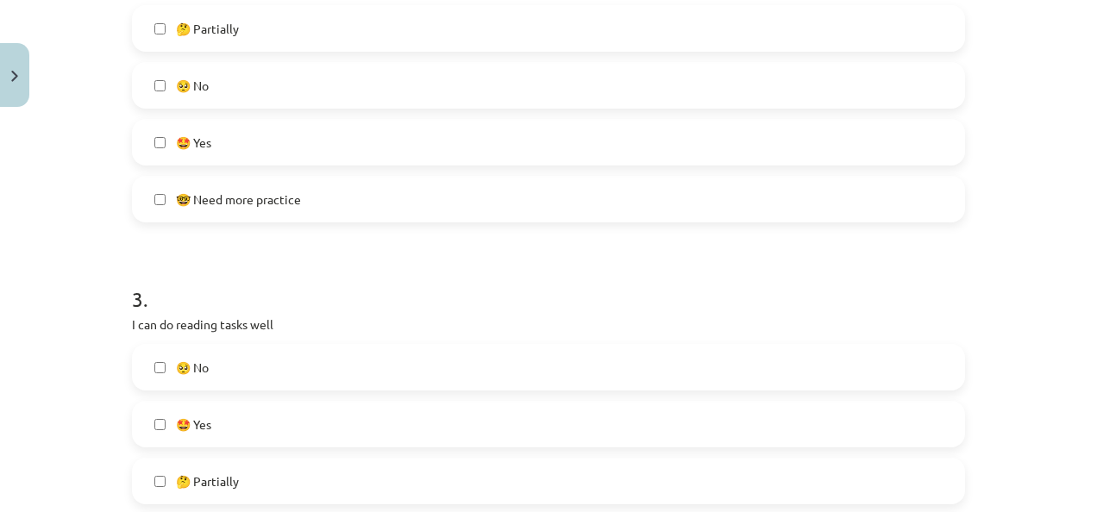
scroll to position [762, 0]
click at [147, 29] on label "🤔 Partially" at bounding box center [549, 30] width 830 height 43
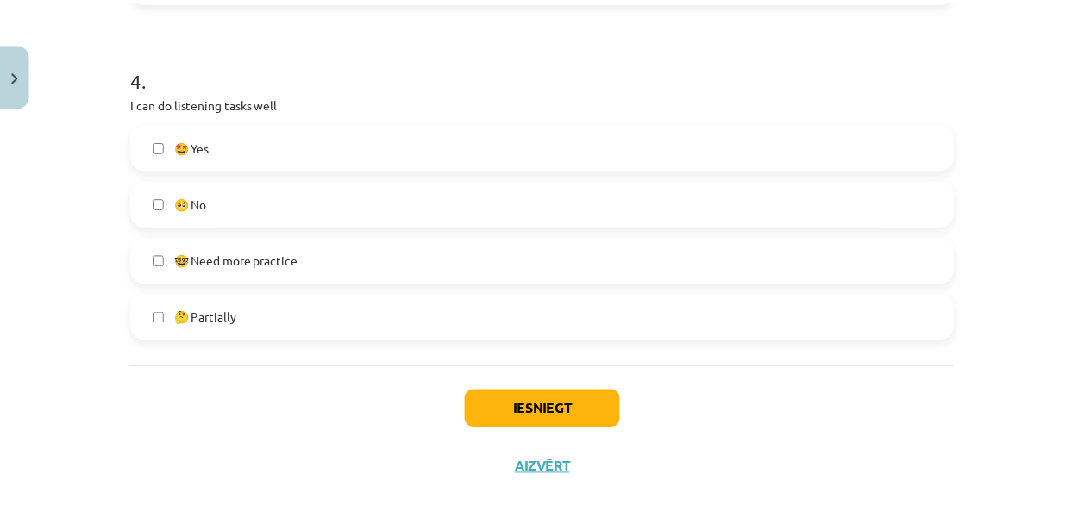
scroll to position [1331, 0]
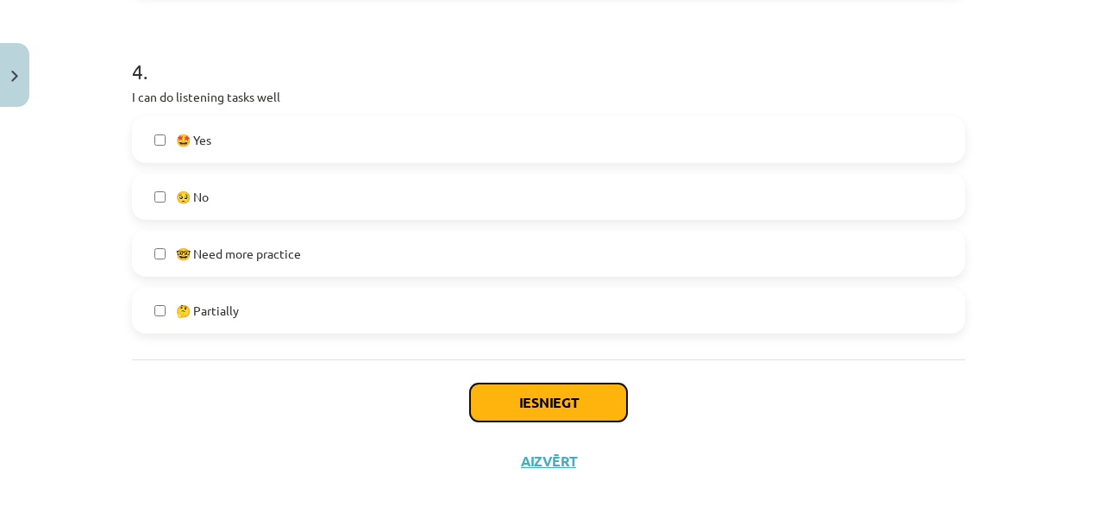
click at [509, 393] on button "Iesniegt" at bounding box center [548, 403] width 157 height 38
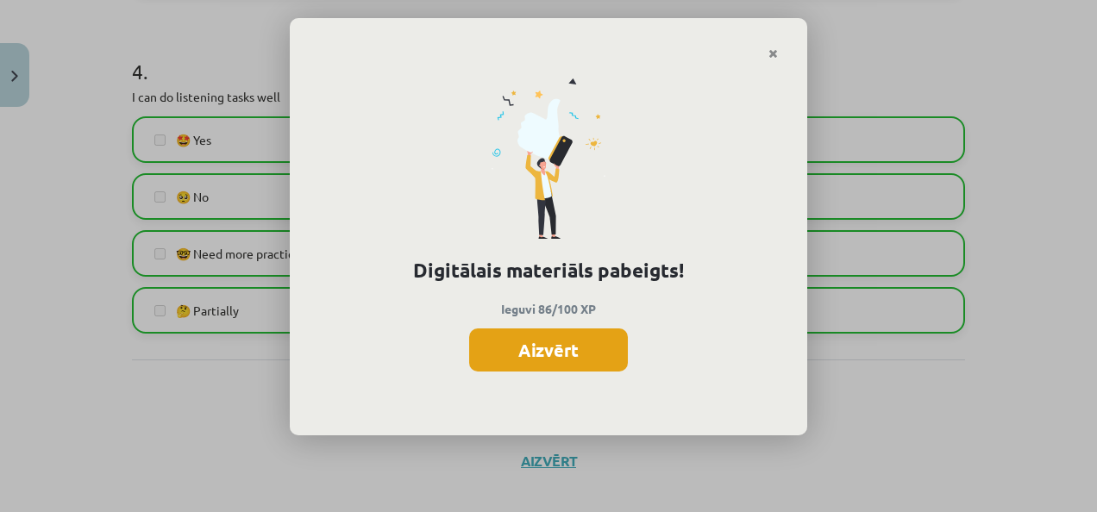
click at [527, 345] on button "Aizvērt" at bounding box center [548, 350] width 159 height 43
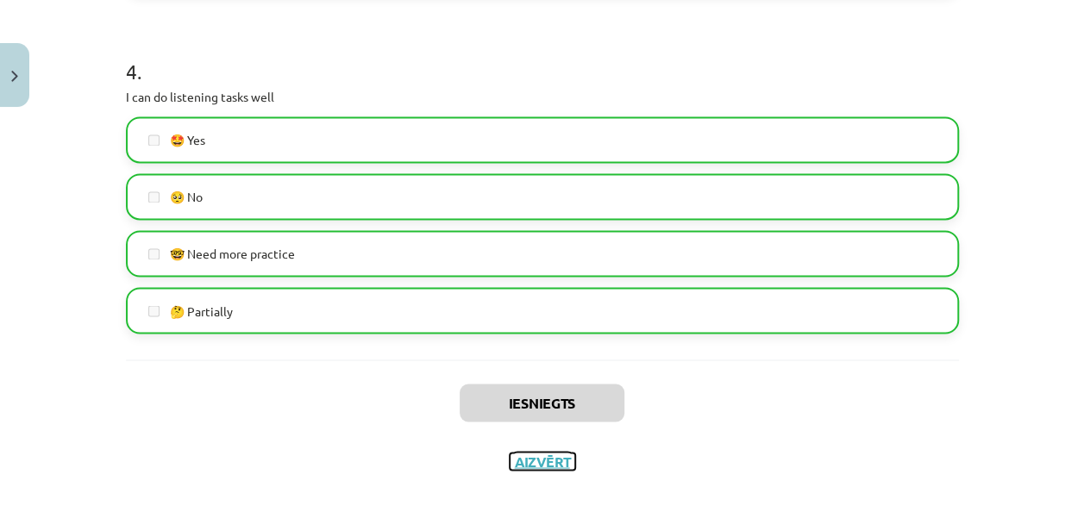
click at [539, 461] on button "Aizvērt" at bounding box center [543, 461] width 66 height 17
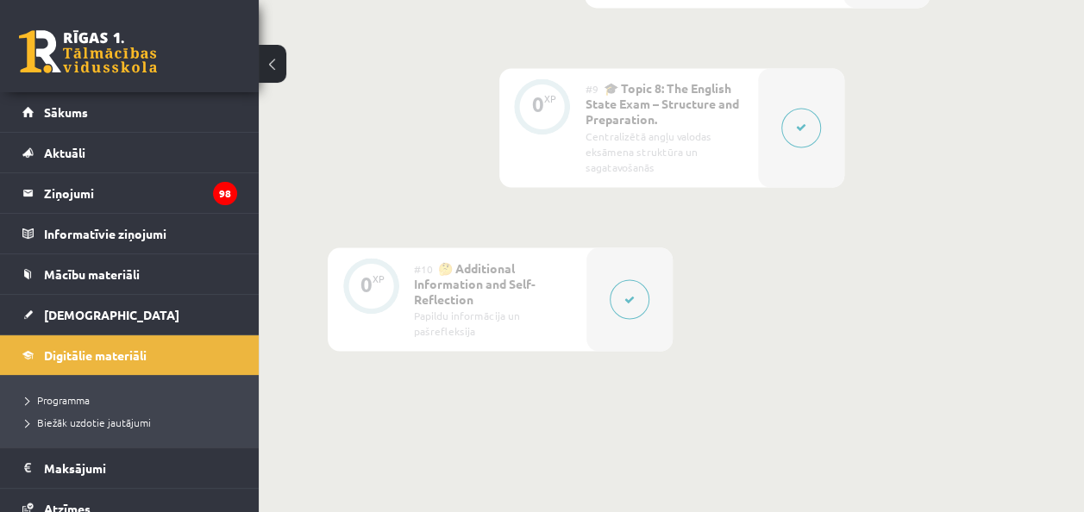
scroll to position [1493, 0]
click at [88, 311] on span "[DEMOGRAPHIC_DATA]" at bounding box center [111, 315] width 135 height 16
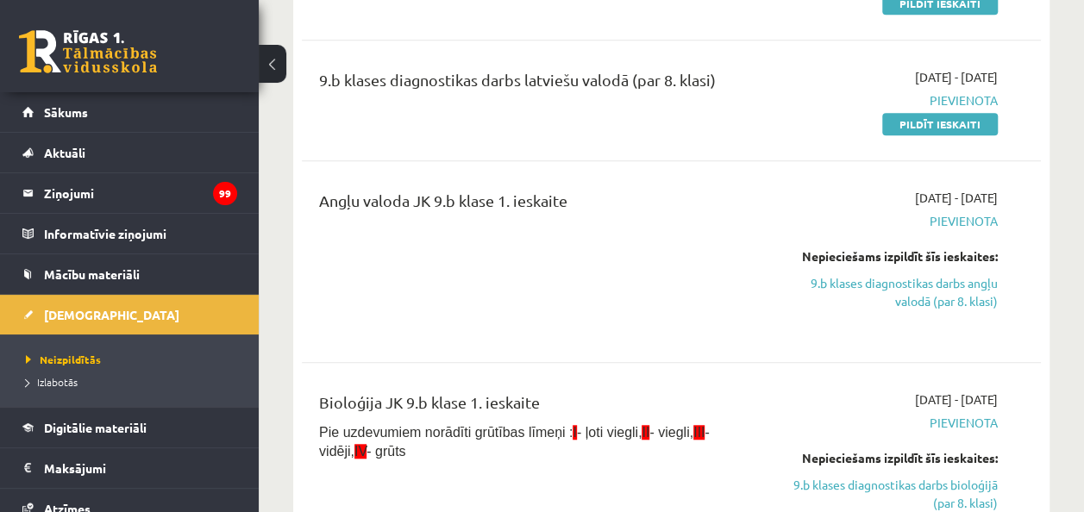
scroll to position [542, 0]
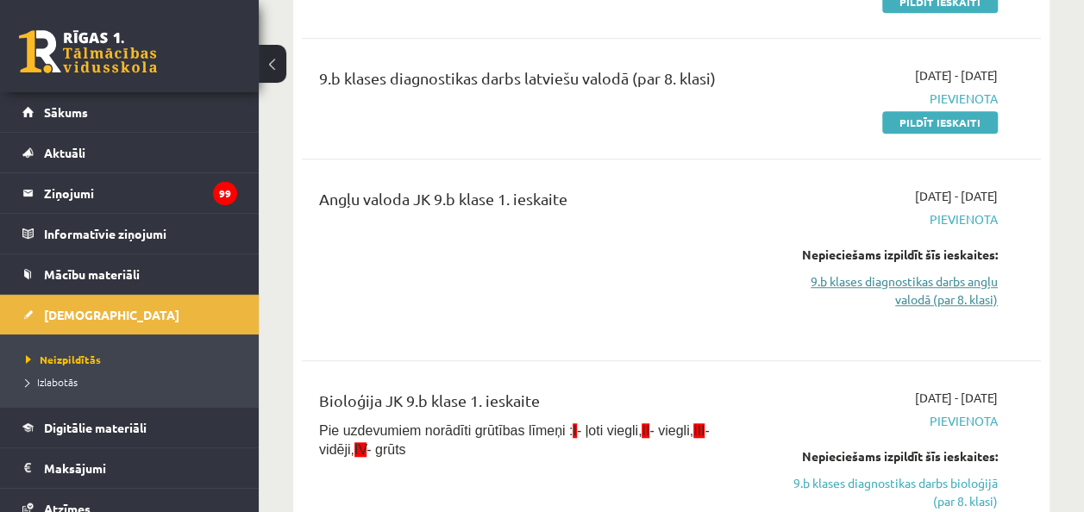
click at [945, 294] on link "9.b klases diagnostikas darbs angļu valodā (par 8. klasi)" at bounding box center [893, 291] width 209 height 36
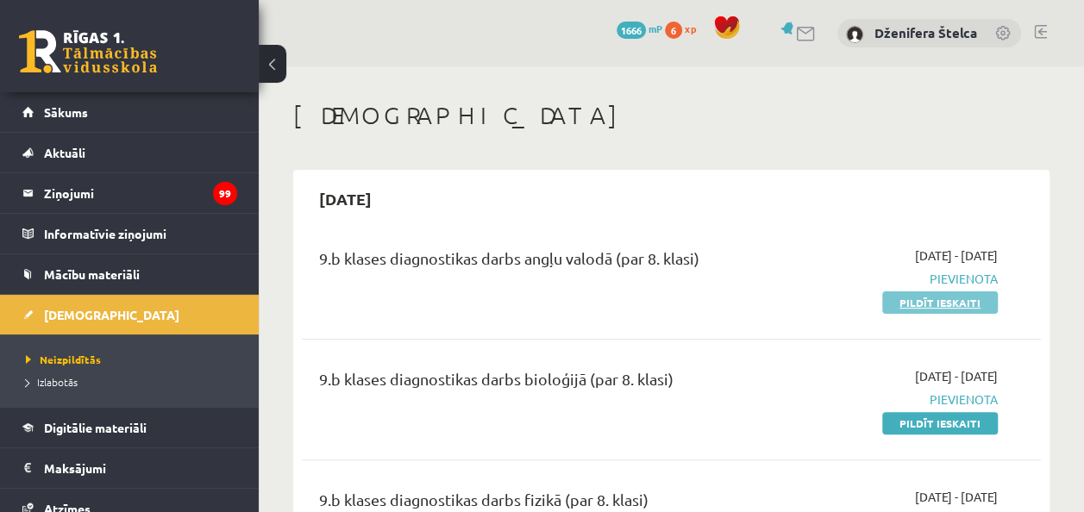
click at [955, 304] on link "Pildīt ieskaiti" at bounding box center [940, 303] width 116 height 22
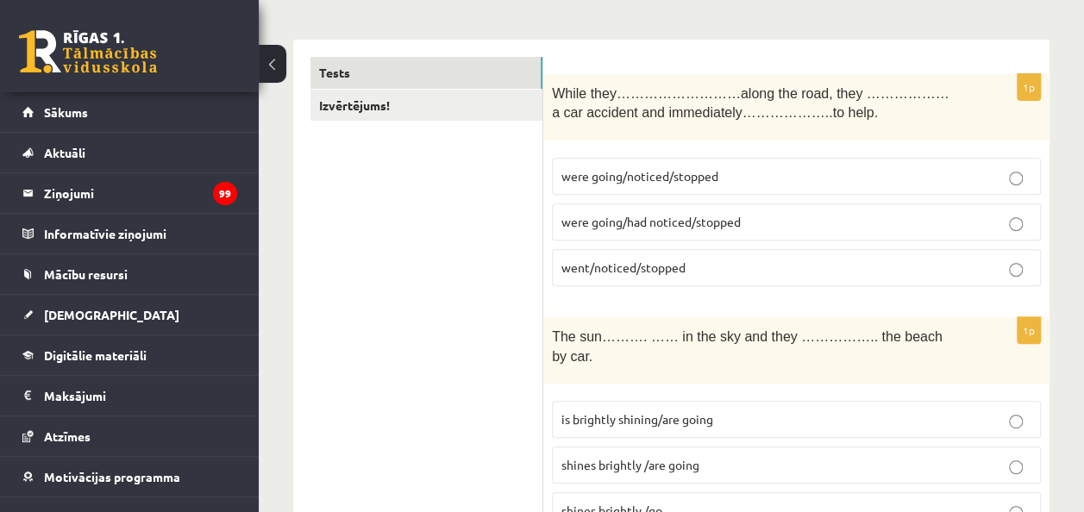
scroll to position [252, 0]
click at [628, 172] on span "were going/noticed/stopped" at bounding box center [639, 177] width 157 height 16
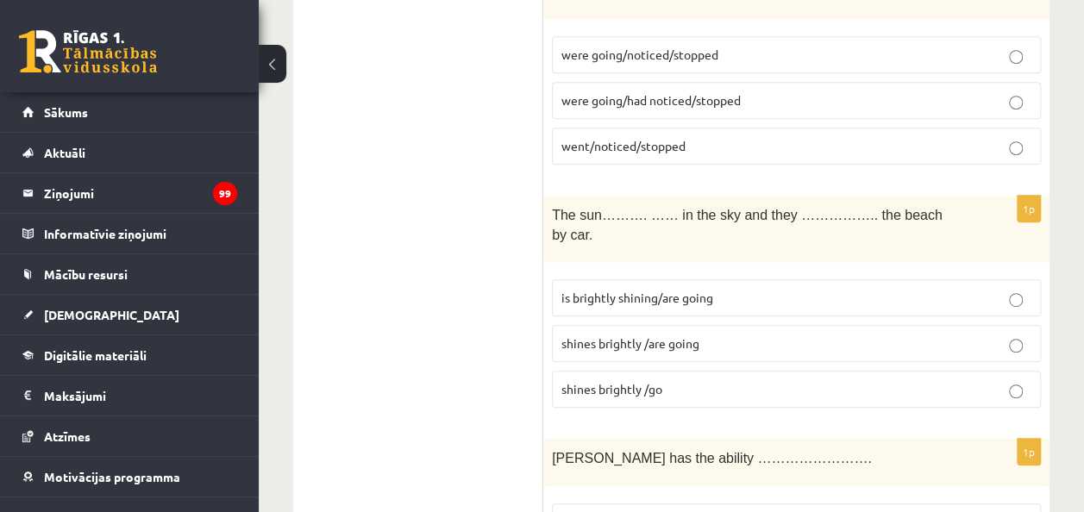
scroll to position [517, 0]
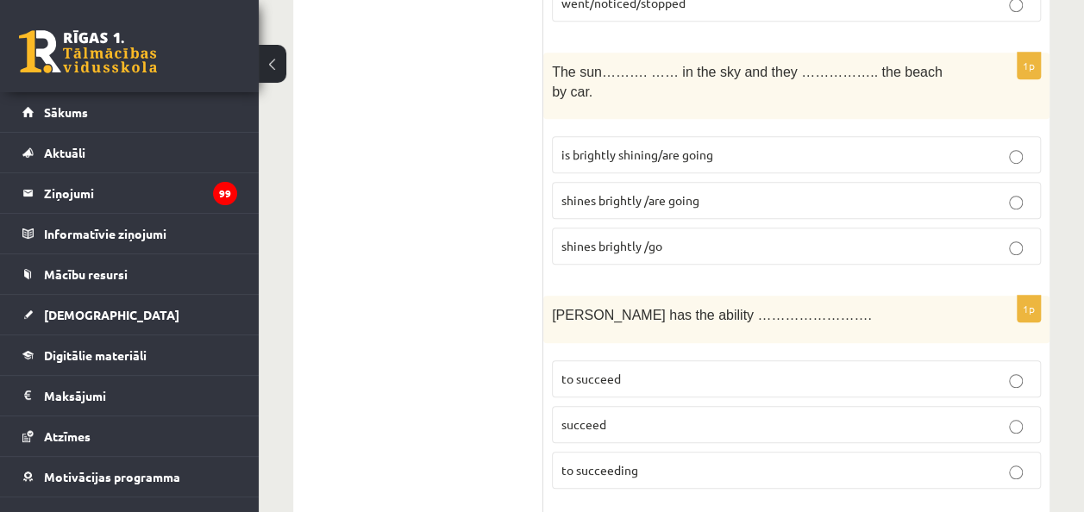
click at [702, 191] on p "shines brightly /are going" at bounding box center [796, 200] width 470 height 18
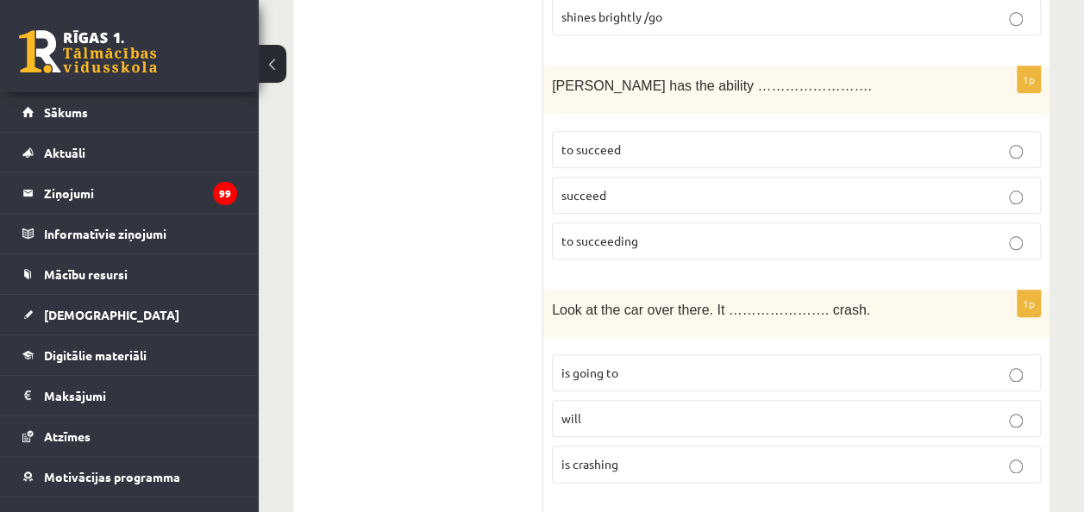
scroll to position [752, 0]
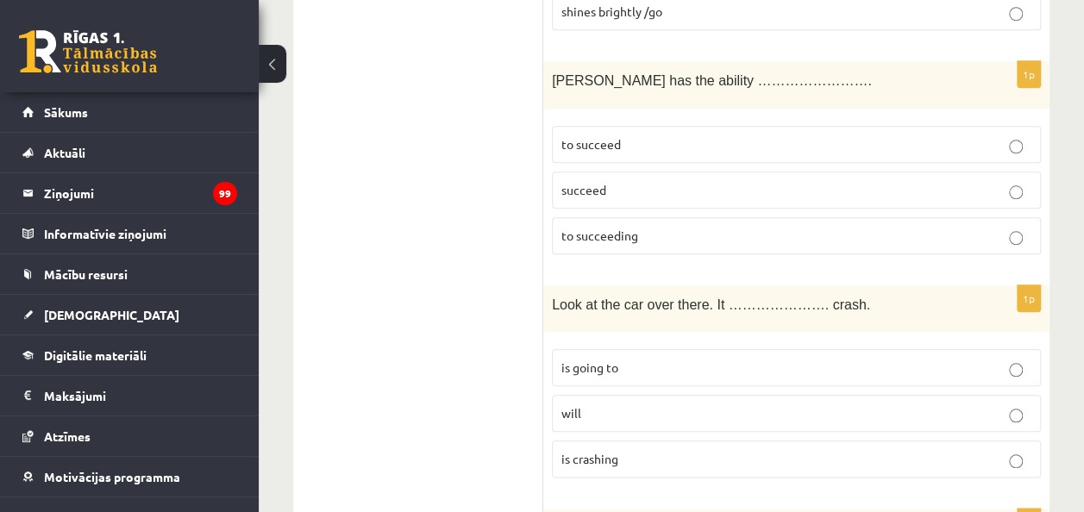
click at [699, 135] on p "to succeed" at bounding box center [796, 144] width 470 height 18
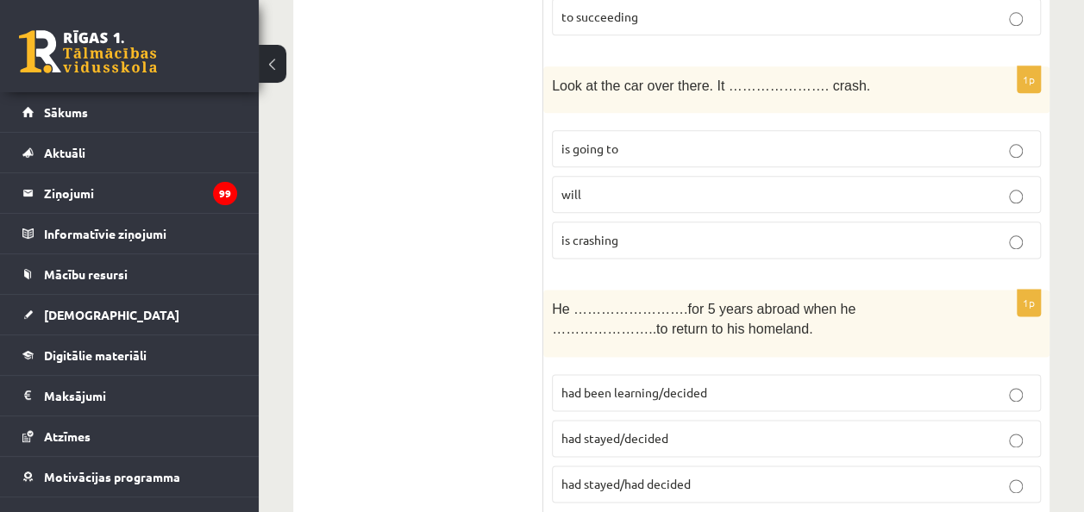
scroll to position [969, 0]
click at [699, 141] on p "is going to" at bounding box center [796, 150] width 470 height 18
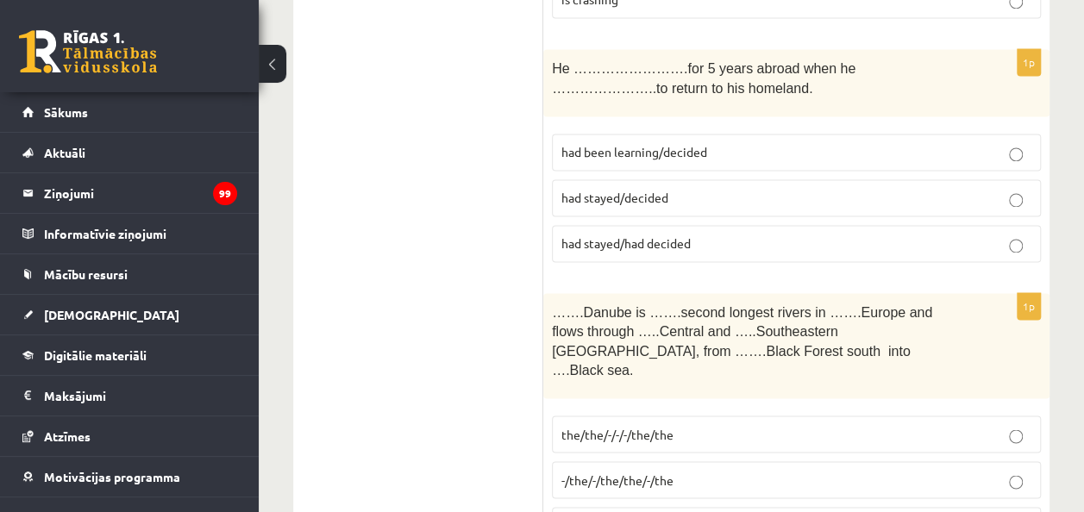
scroll to position [1213, 0]
click at [673, 188] on p "had stayed/decided" at bounding box center [796, 197] width 470 height 18
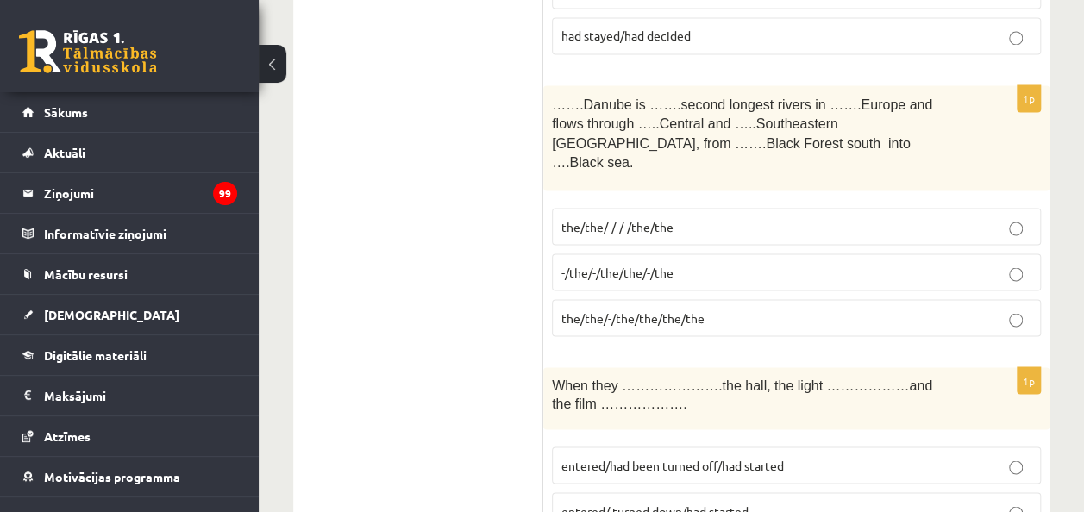
scroll to position [1421, 0]
click at [635, 262] on span "-/the/-/the/the/-/the" at bounding box center [617, 270] width 112 height 16
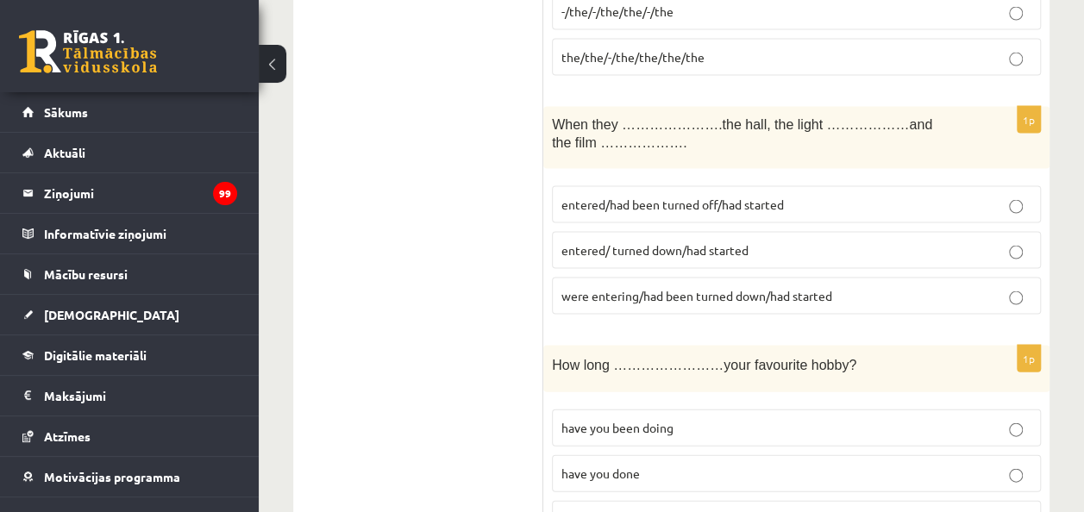
scroll to position [1686, 0]
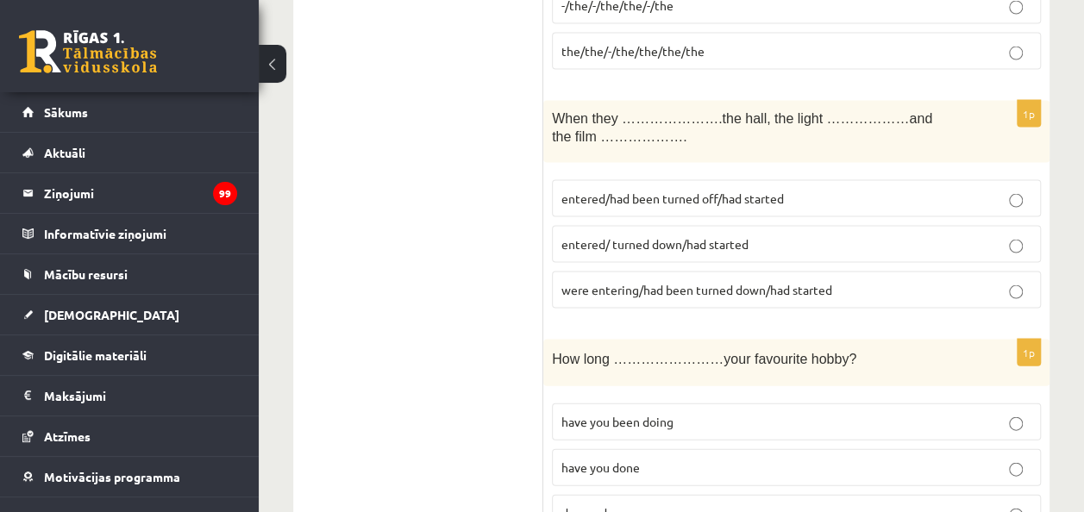
click at [728, 236] on span "entered/ turned down/had started" at bounding box center [654, 244] width 187 height 16
click at [722, 190] on p "entered/had been turned off/had started" at bounding box center [796, 199] width 470 height 18
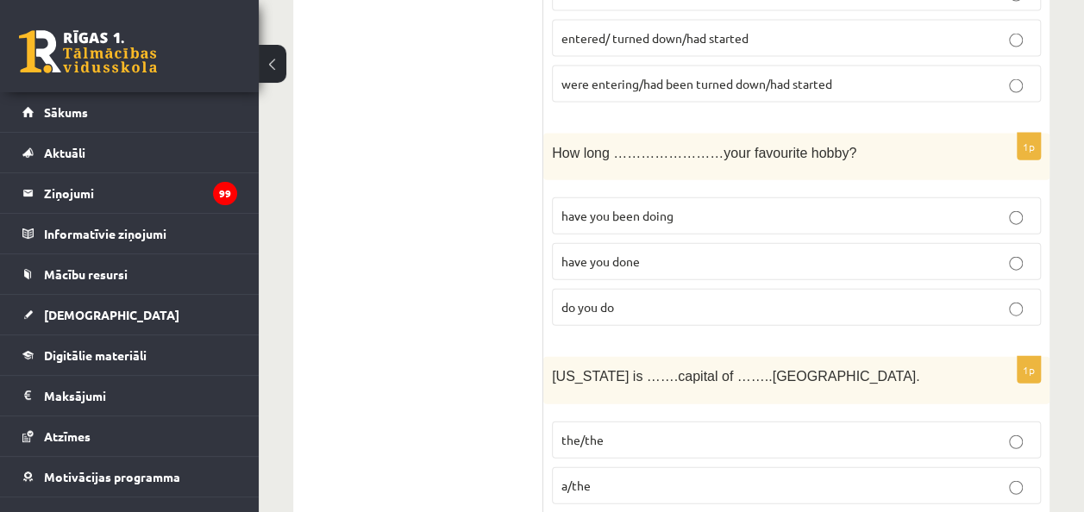
scroll to position [1896, 0]
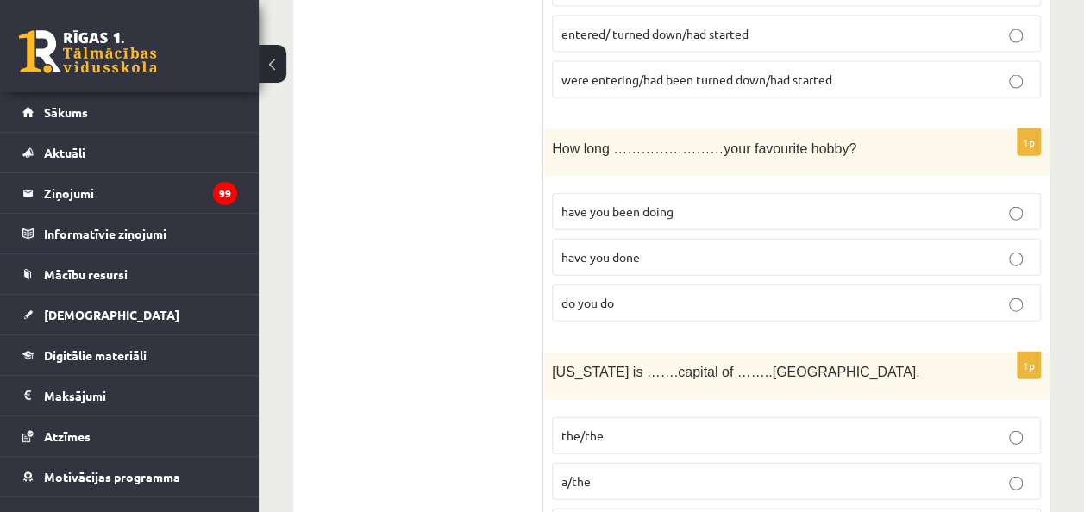
click at [705, 203] on p "have you been doing" at bounding box center [796, 212] width 470 height 18
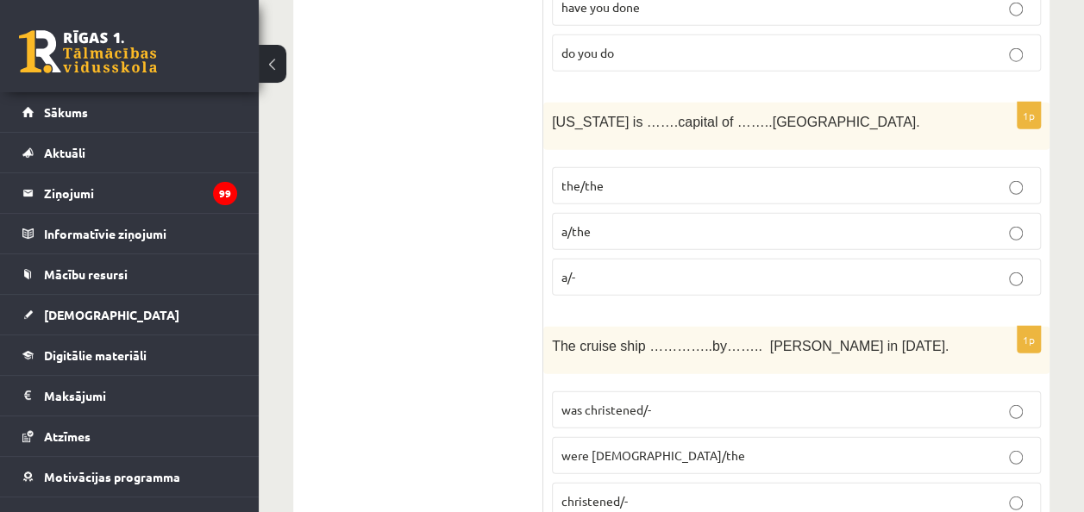
scroll to position [2153, 0]
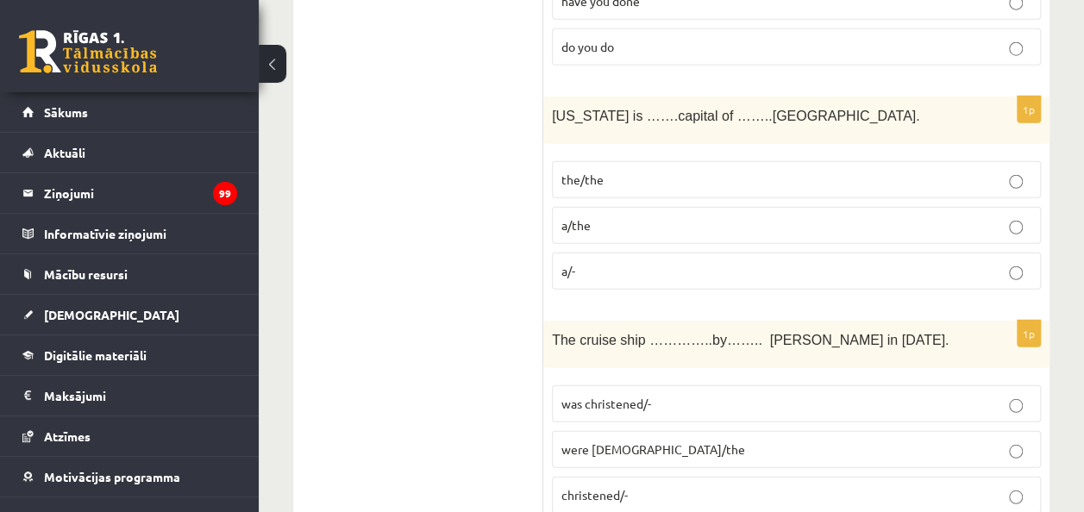
click at [663, 171] on p "the/the" at bounding box center [796, 180] width 470 height 18
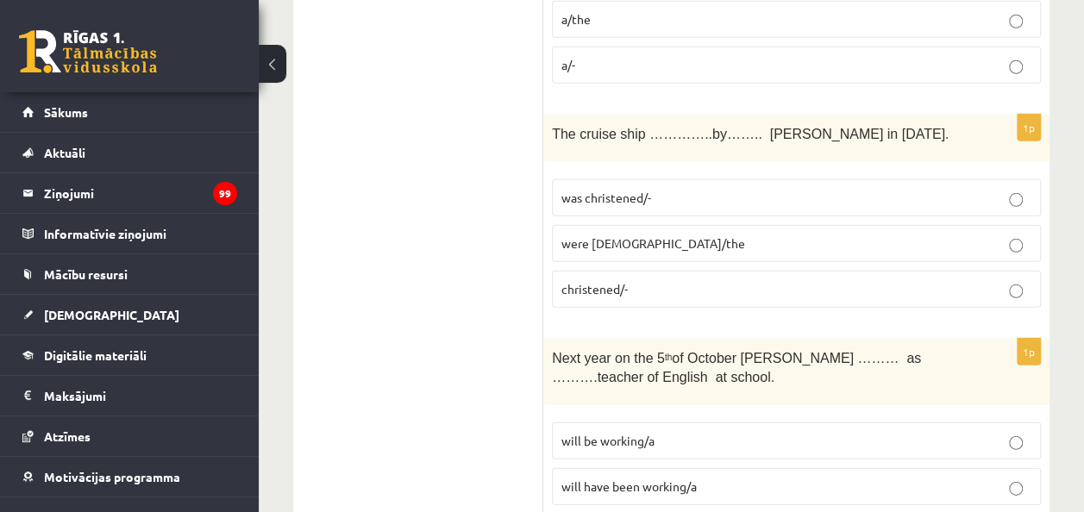
scroll to position [2373, 0]
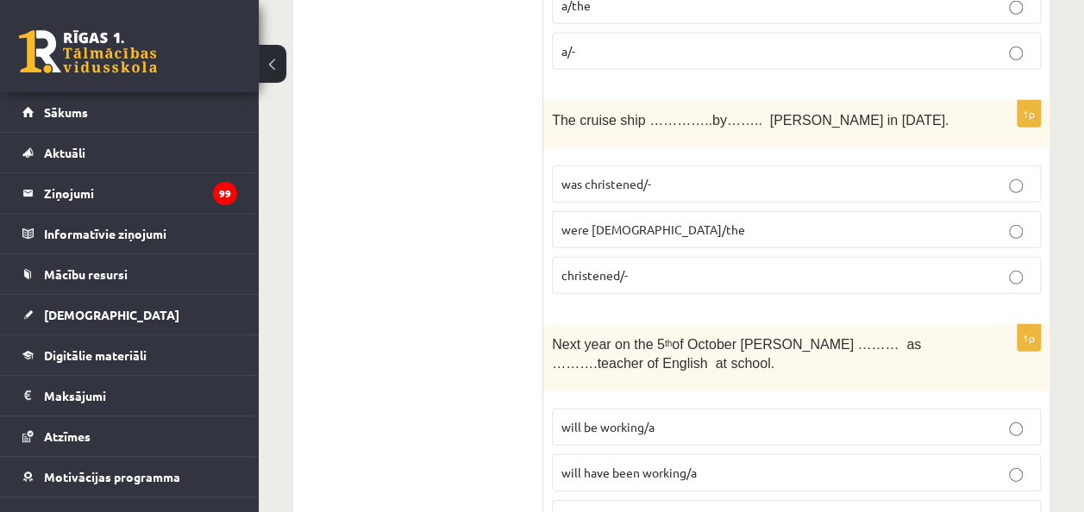
click at [662, 175] on p "was christened/-" at bounding box center [796, 184] width 470 height 18
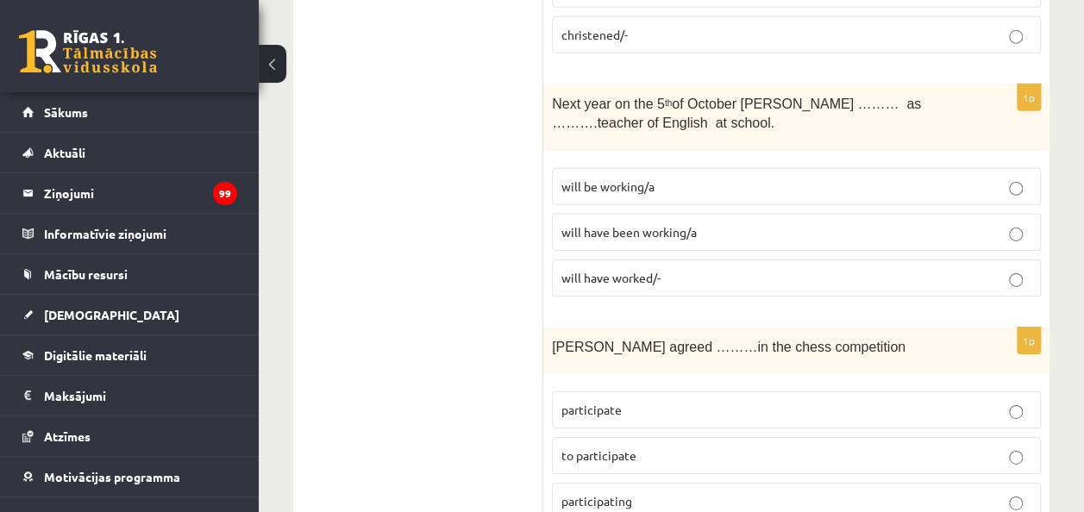
scroll to position [2617, 0]
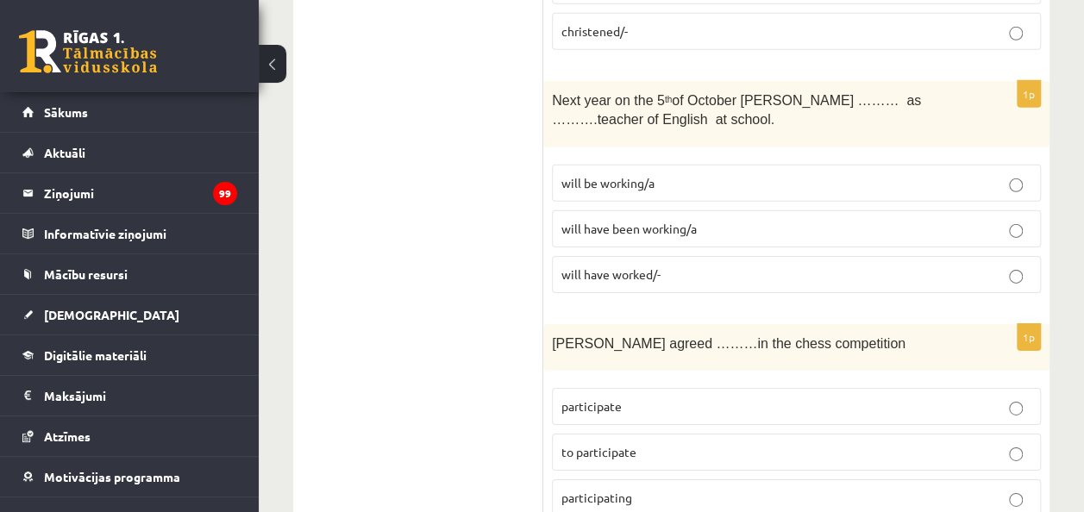
click at [662, 174] on p "will be working/a" at bounding box center [796, 183] width 470 height 18
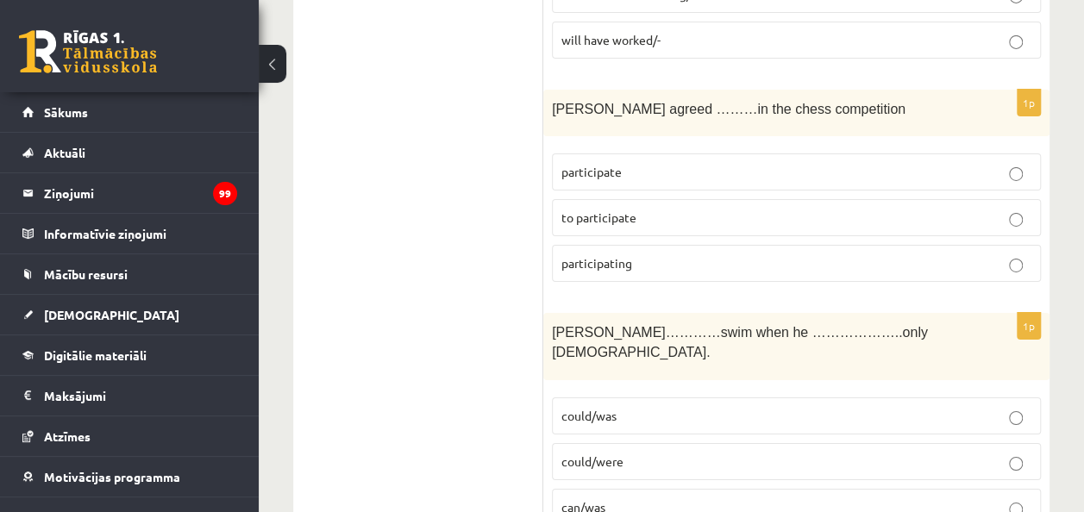
scroll to position [2852, 0]
click at [649, 208] on p "to participate" at bounding box center [796, 217] width 470 height 18
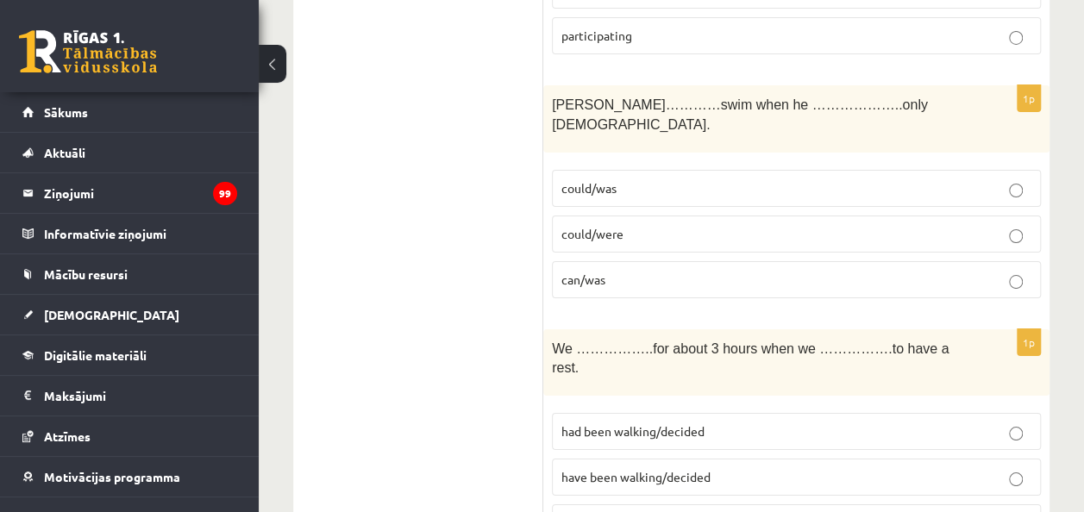
scroll to position [3080, 0]
click at [642, 179] on p "could/was" at bounding box center [796, 188] width 470 height 18
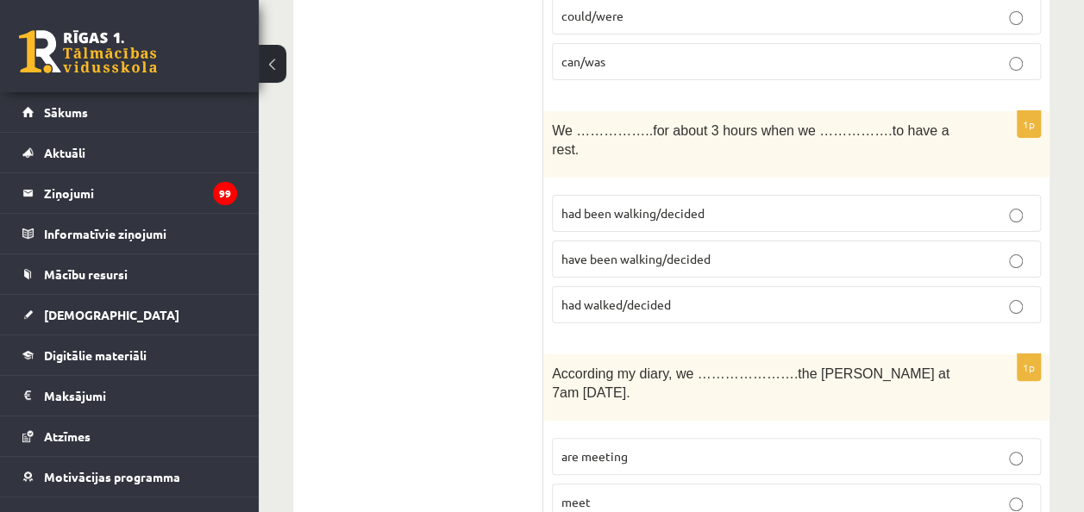
scroll to position [3304, 0]
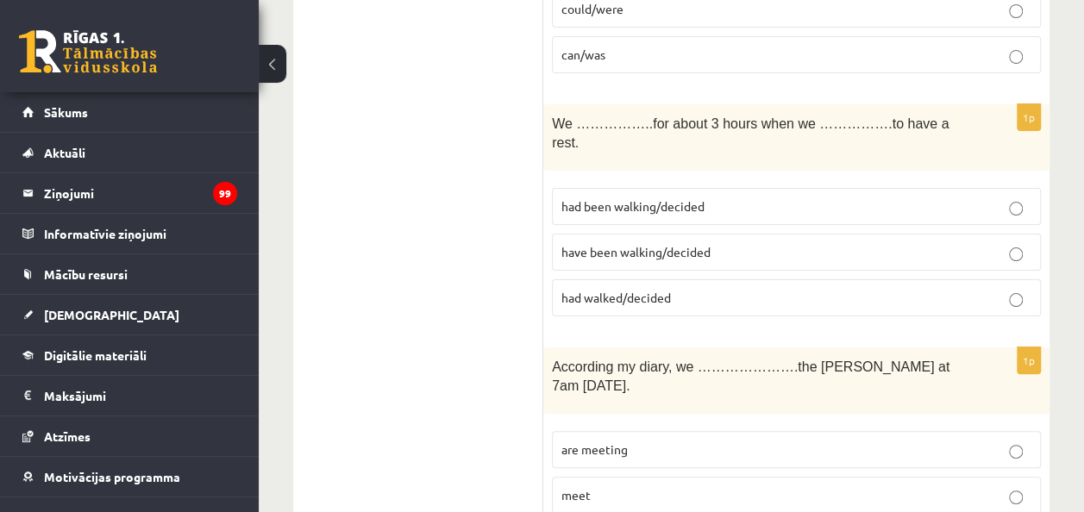
click at [618, 244] on span "have been walking/decided" at bounding box center [635, 252] width 149 height 16
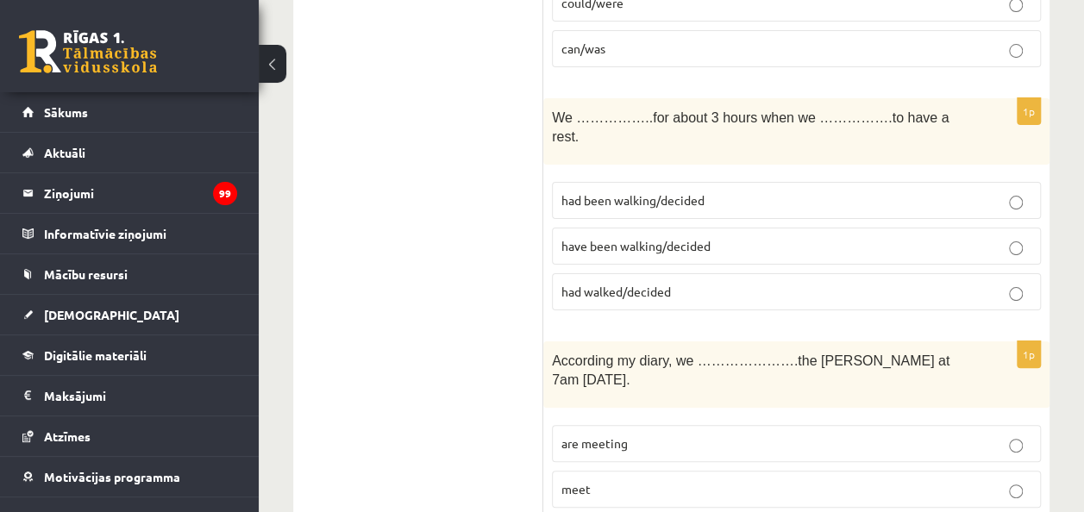
scroll to position [3312, 0]
click at [631, 191] on span "had been walking/decided" at bounding box center [632, 199] width 143 height 16
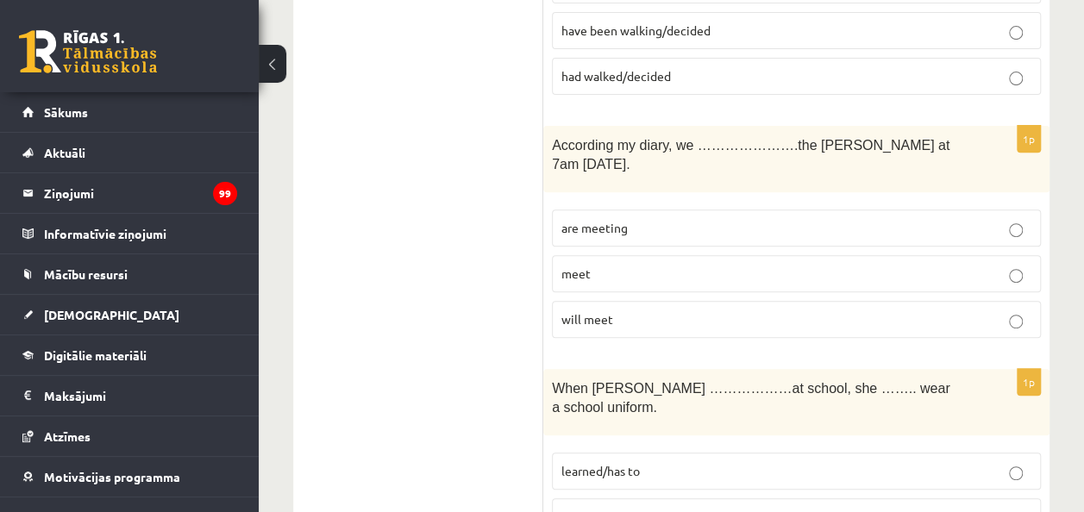
scroll to position [3526, 0]
click at [626, 218] on p "are meeting" at bounding box center [796, 227] width 470 height 18
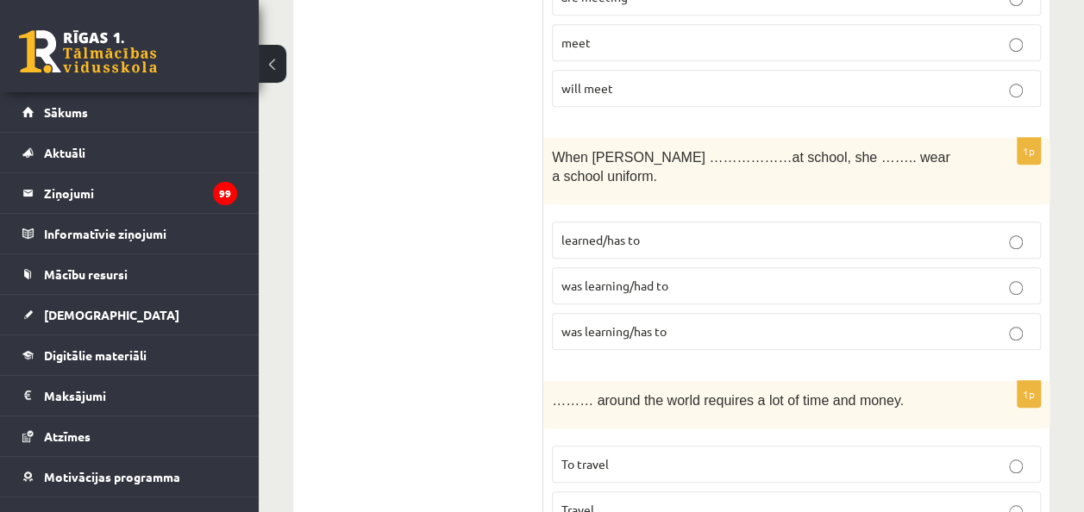
scroll to position [3758, 0]
click at [628, 230] on p "learned/has to" at bounding box center [796, 239] width 470 height 18
click at [619, 277] on span "was learning/had to" at bounding box center [614, 285] width 107 height 16
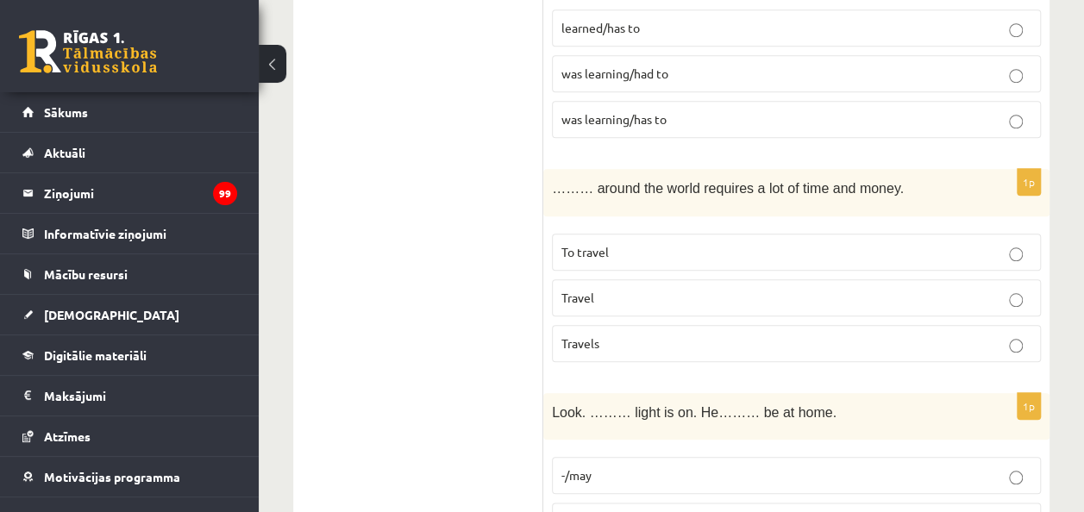
scroll to position [3972, 0]
click at [618, 241] on p "To travel" at bounding box center [796, 250] width 470 height 18
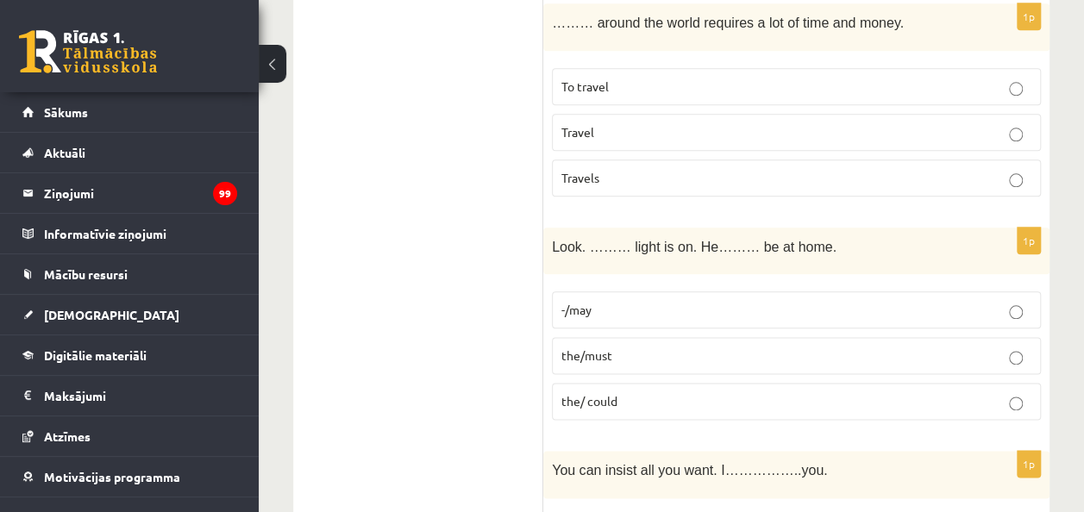
scroll to position [4151, 0]
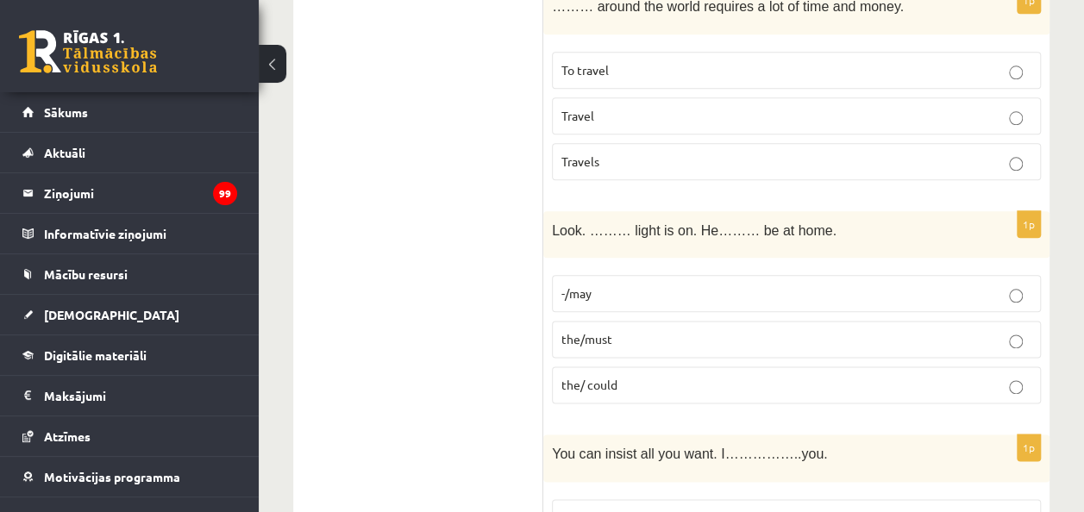
click at [610, 321] on label "the/must" at bounding box center [796, 339] width 489 height 37
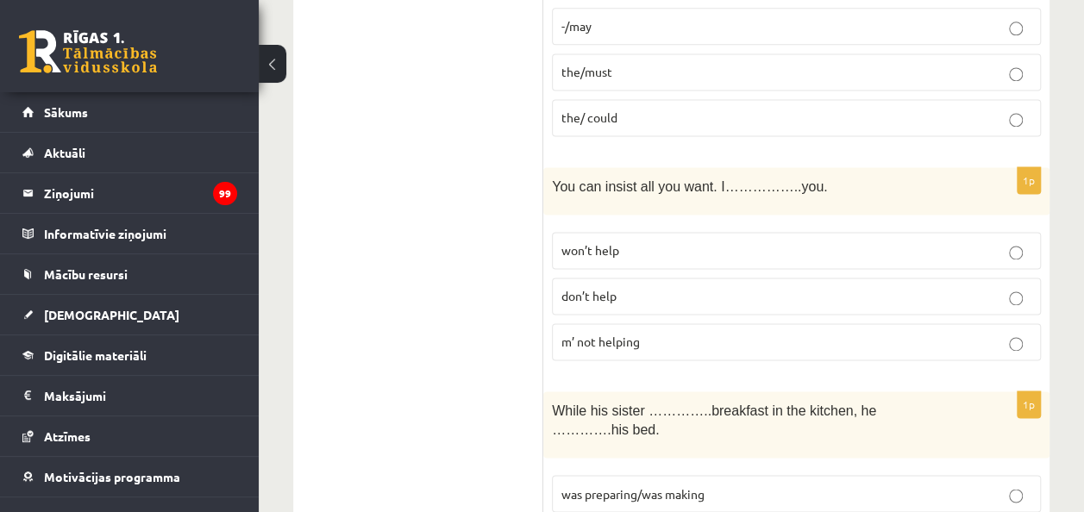
scroll to position [4419, 0]
click at [573, 333] on span "m’ not helping" at bounding box center [600, 341] width 78 height 16
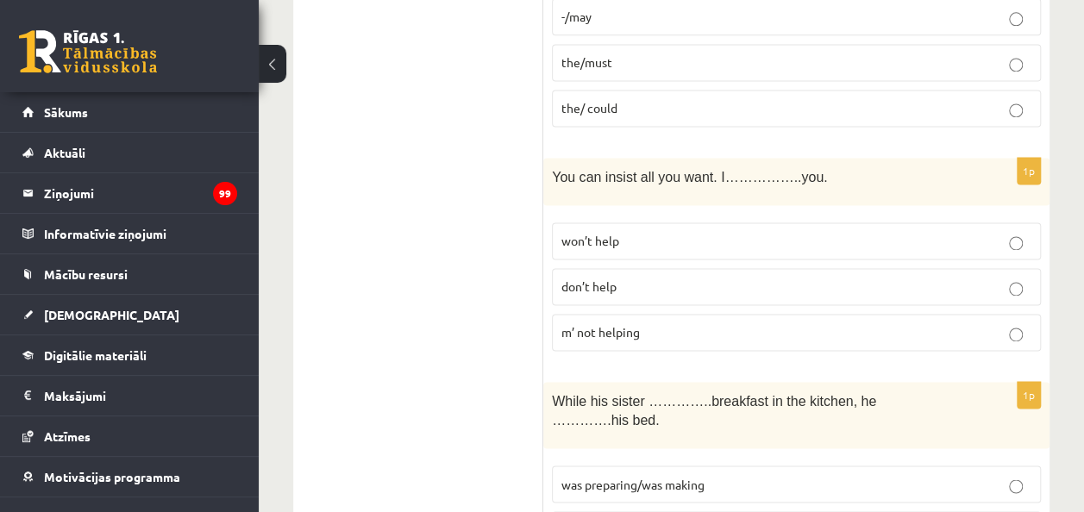
scroll to position [4427, 0]
click at [615, 279] on span "don’t help" at bounding box center [588, 287] width 55 height 16
click at [627, 223] on label "won’t help" at bounding box center [796, 241] width 489 height 37
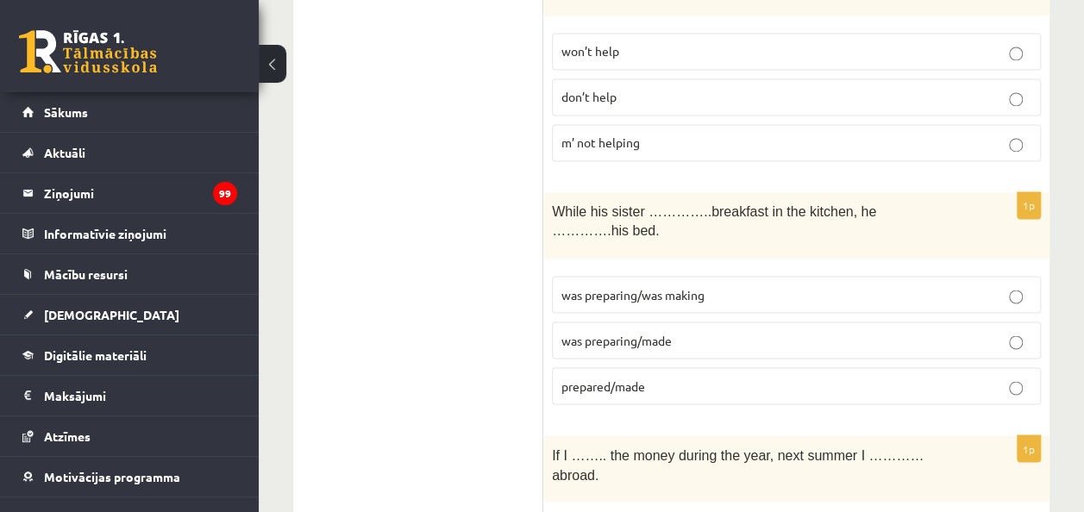
scroll to position [4635, 0]
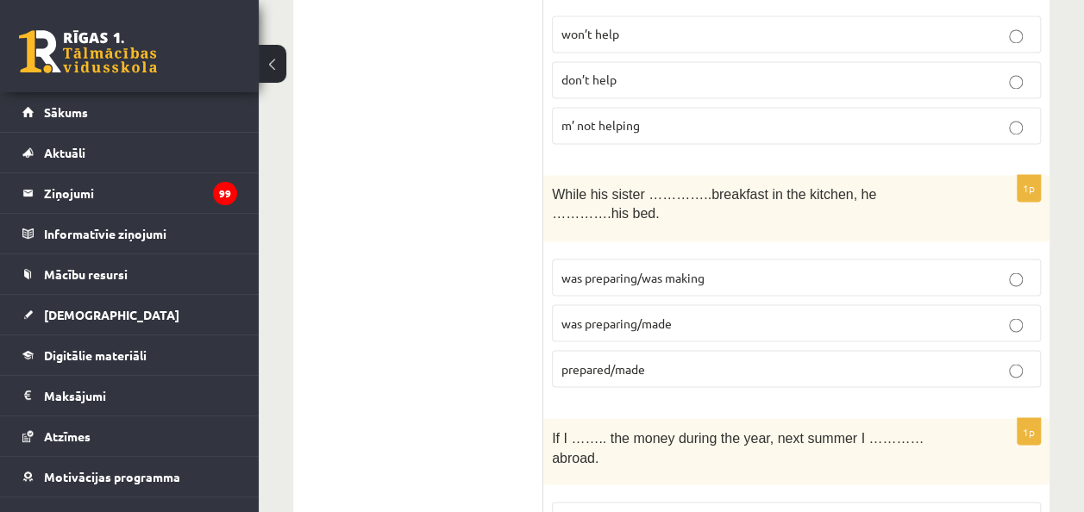
click at [642, 269] on span "was preparing/was making" at bounding box center [632, 277] width 143 height 16
click at [649, 360] on p "prepared/made" at bounding box center [796, 369] width 470 height 18
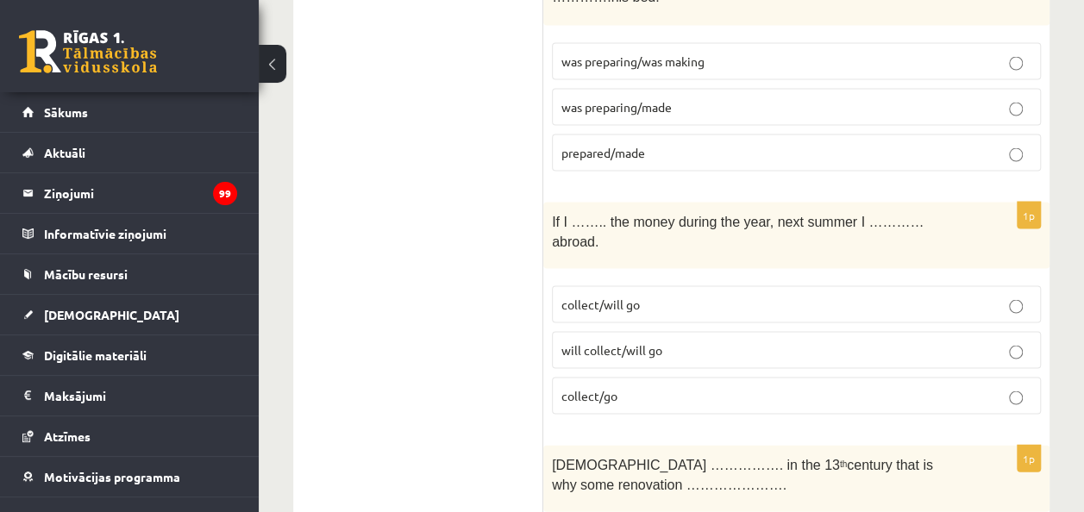
scroll to position [4852, 0]
click at [621, 295] on span "collect/will go" at bounding box center [600, 303] width 78 height 16
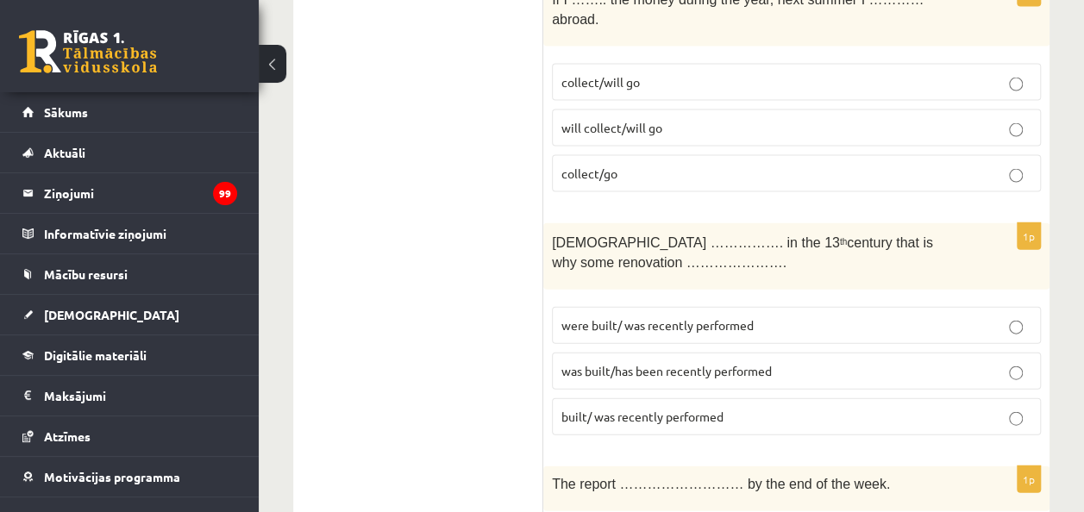
scroll to position [5074, 0]
click at [612, 362] on span "was built/has been recently performed" at bounding box center [666, 370] width 210 height 16
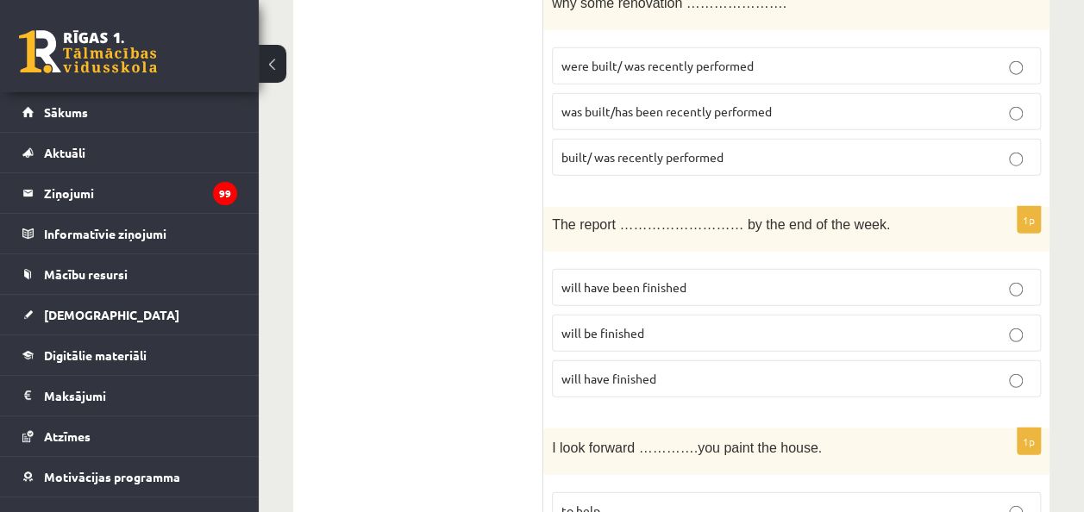
scroll to position [5334, 0]
click at [614, 323] on span "will be finished" at bounding box center [602, 331] width 83 height 16
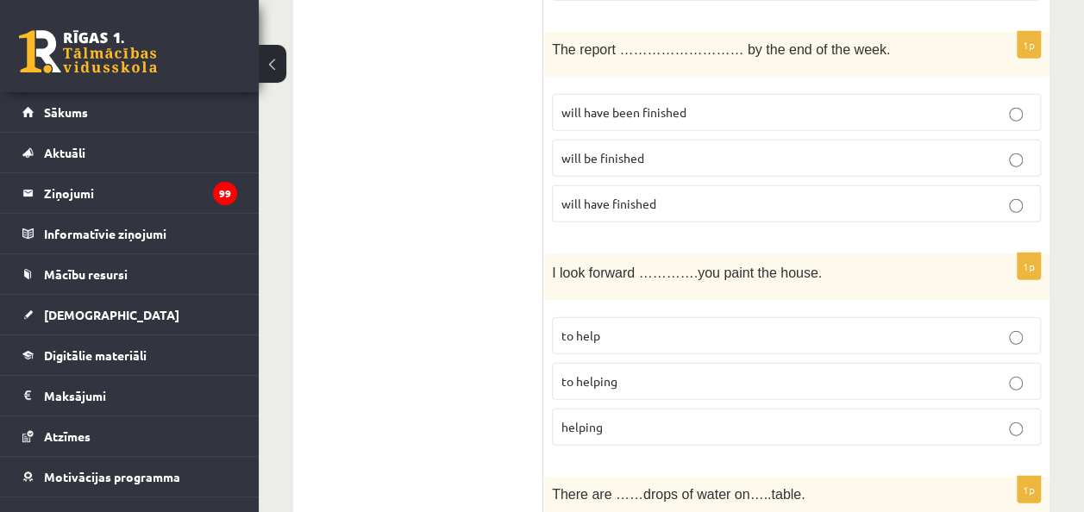
scroll to position [5512, 0]
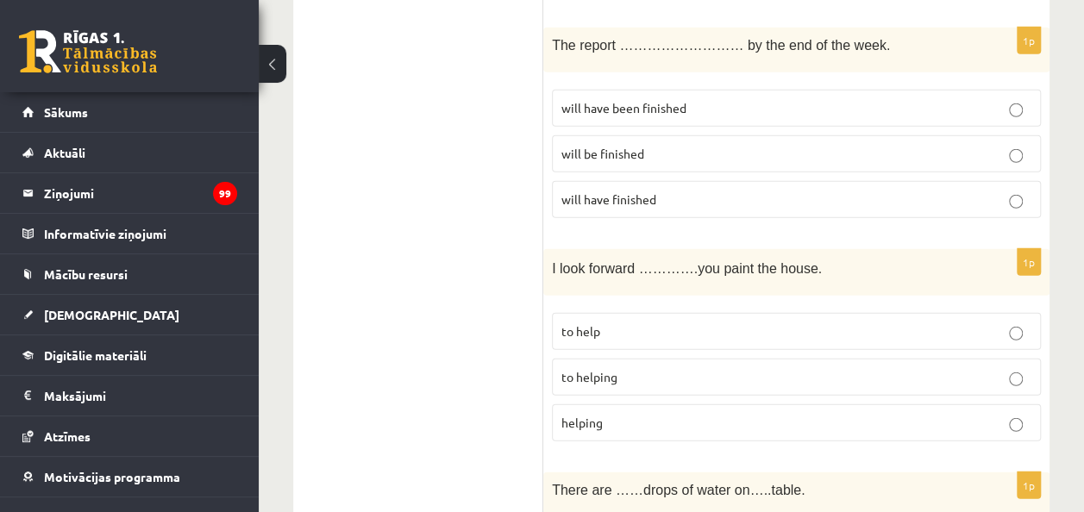
click at [588, 359] on label "to helping" at bounding box center [796, 377] width 489 height 37
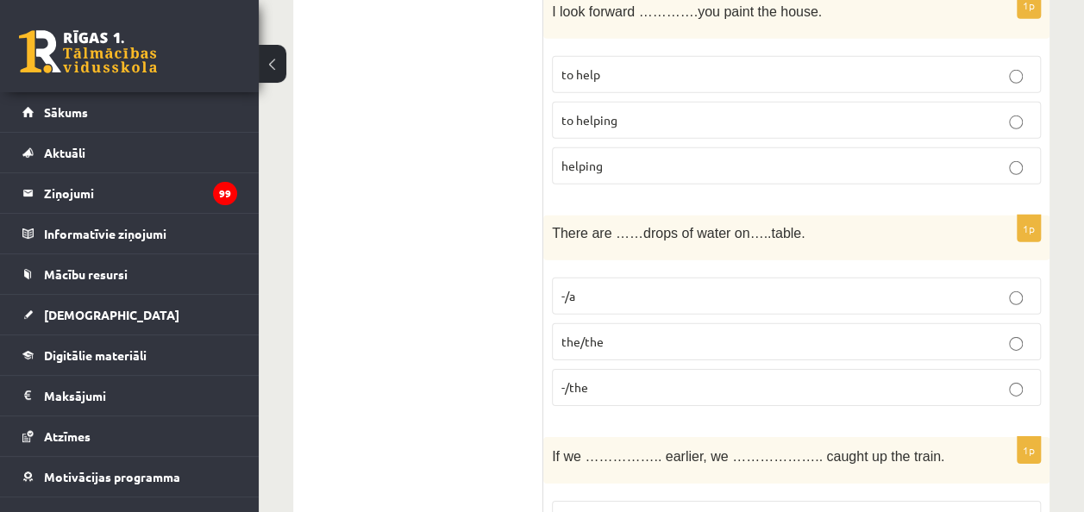
scroll to position [5770, 0]
click at [595, 378] on p "-/the" at bounding box center [796, 387] width 470 height 18
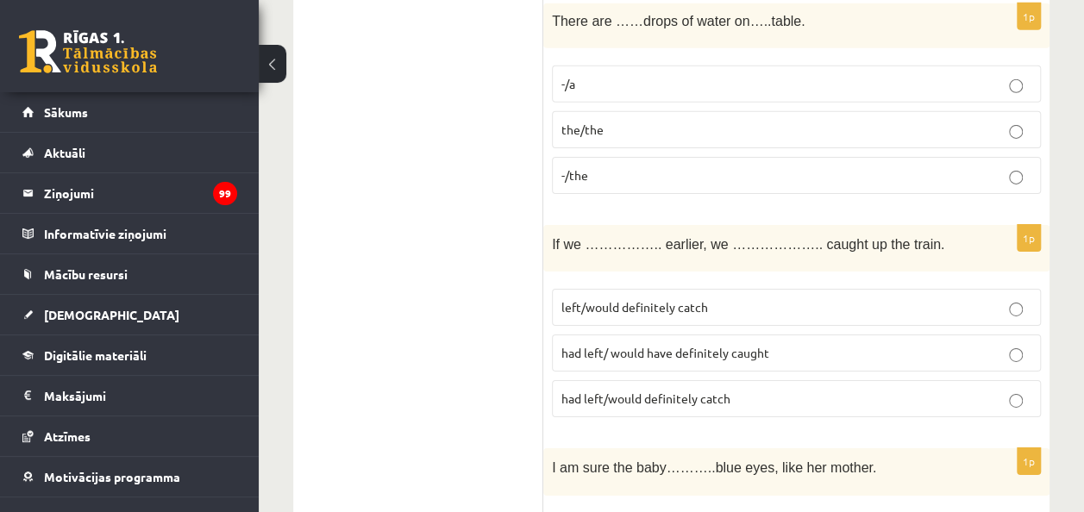
scroll to position [5982, 0]
click at [607, 344] on span "had left/ would have definitely caught" at bounding box center [665, 352] width 208 height 16
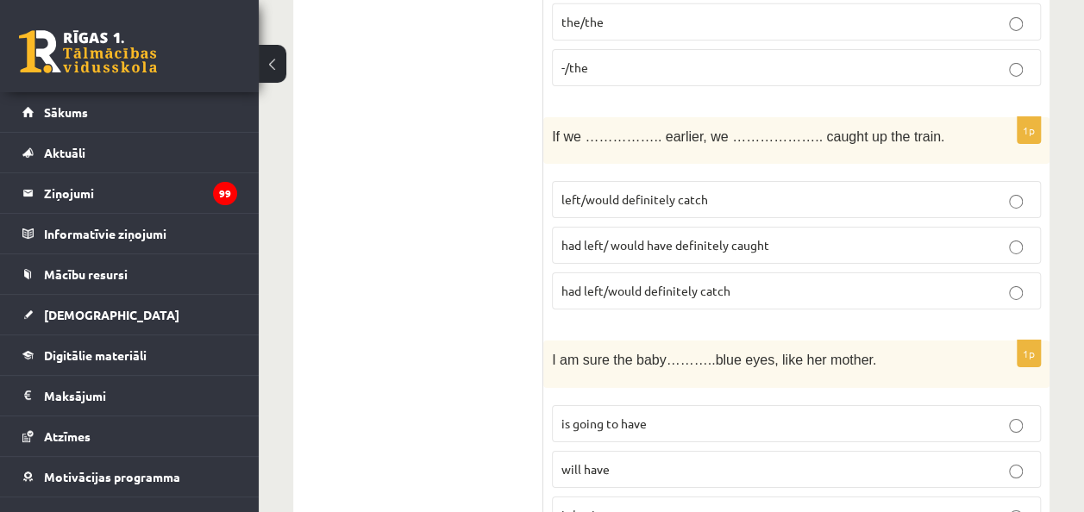
scroll to position [6094, 0]
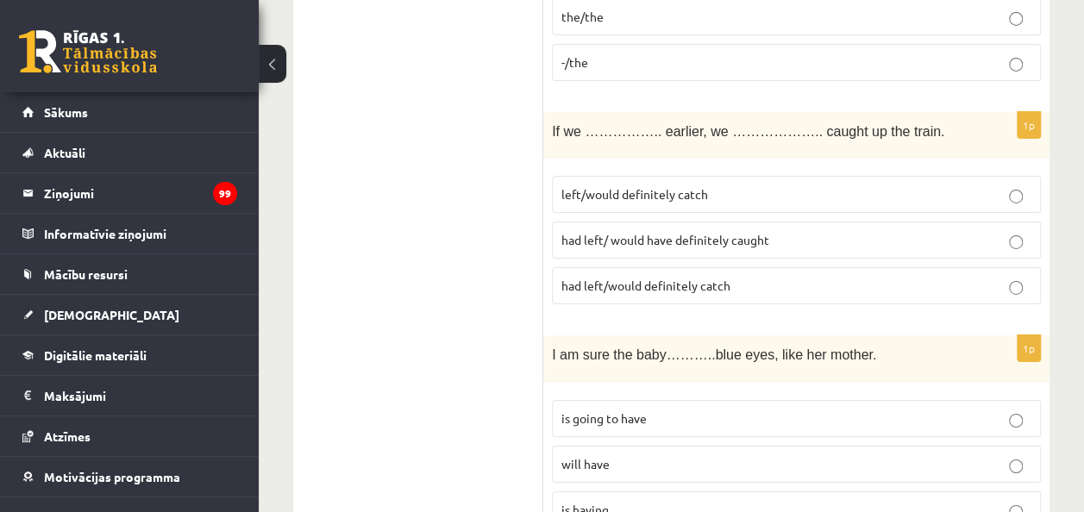
click at [650, 410] on p "is going to have" at bounding box center [796, 419] width 470 height 18
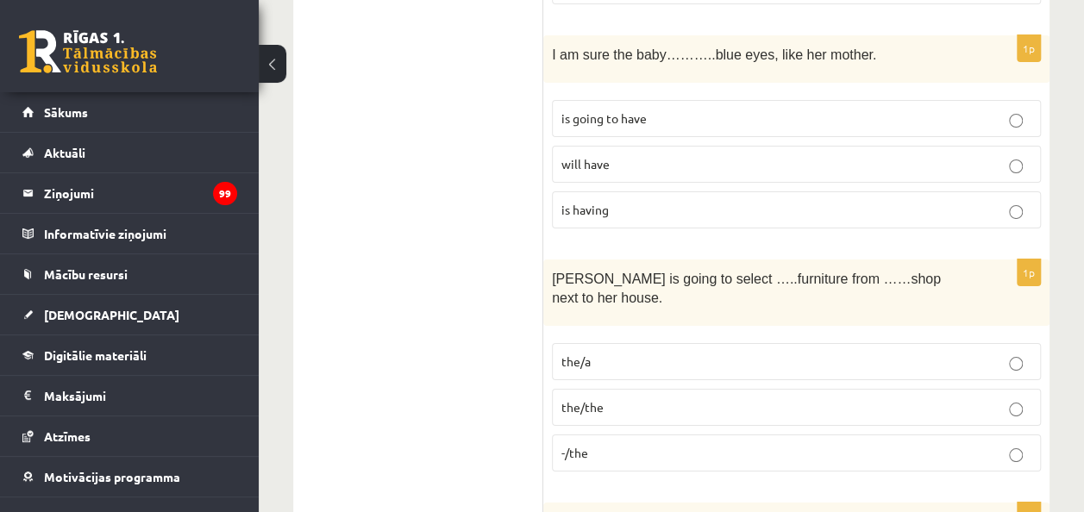
scroll to position [6396, 0]
click at [650, 442] on p "-/the" at bounding box center [796, 451] width 470 height 18
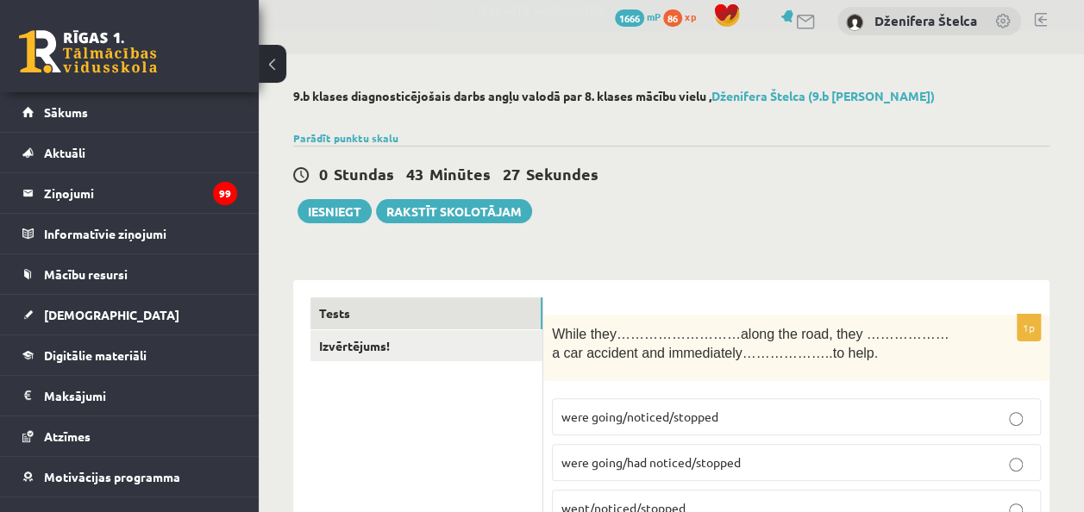
scroll to position [0, 0]
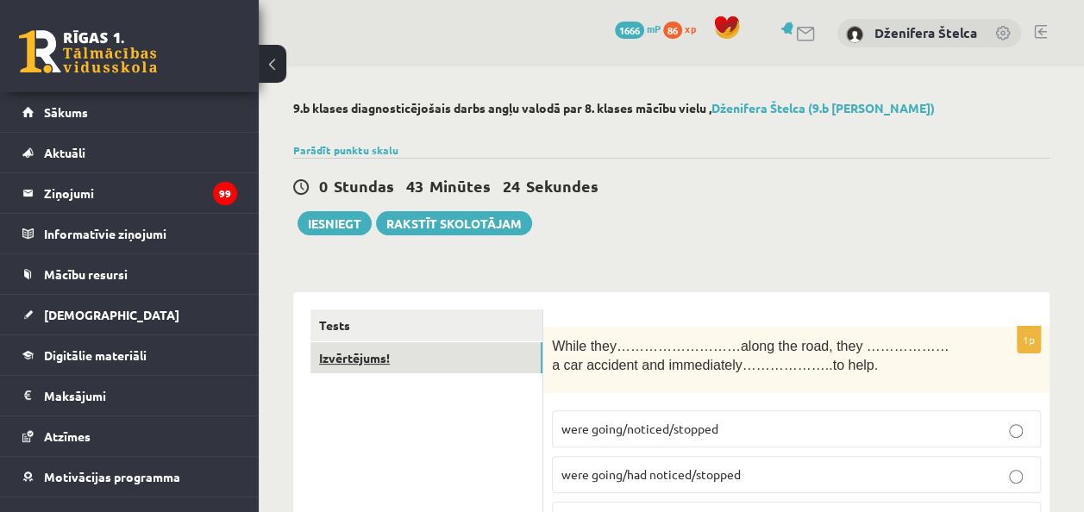
click at [376, 357] on link "Izvērtējums!" at bounding box center [426, 358] width 232 height 32
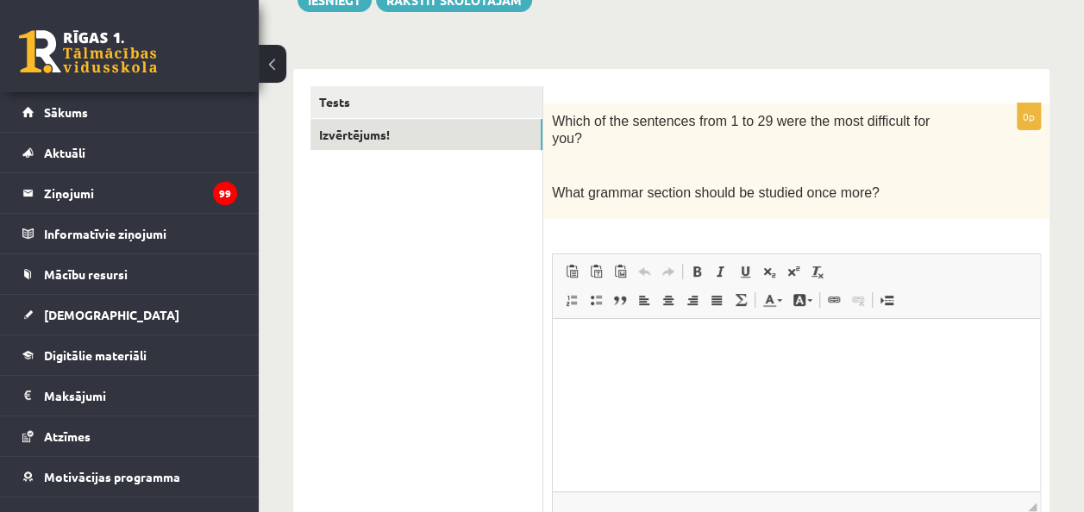
scroll to position [227, 0]
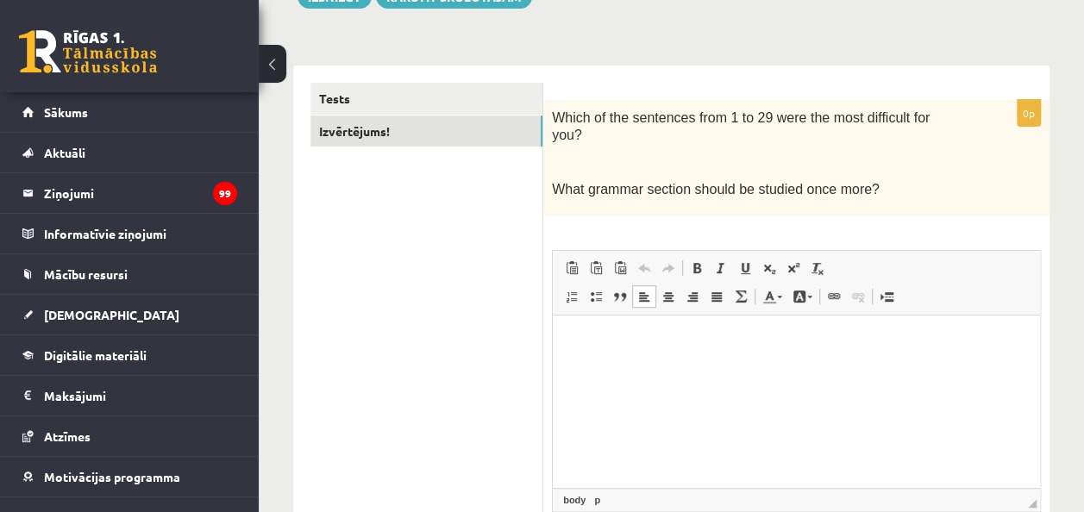
click at [647, 342] on p "Bagātinātā teksta redaktors, wiswyg-editor-user-answer-47024834551680" at bounding box center [796, 342] width 453 height 18
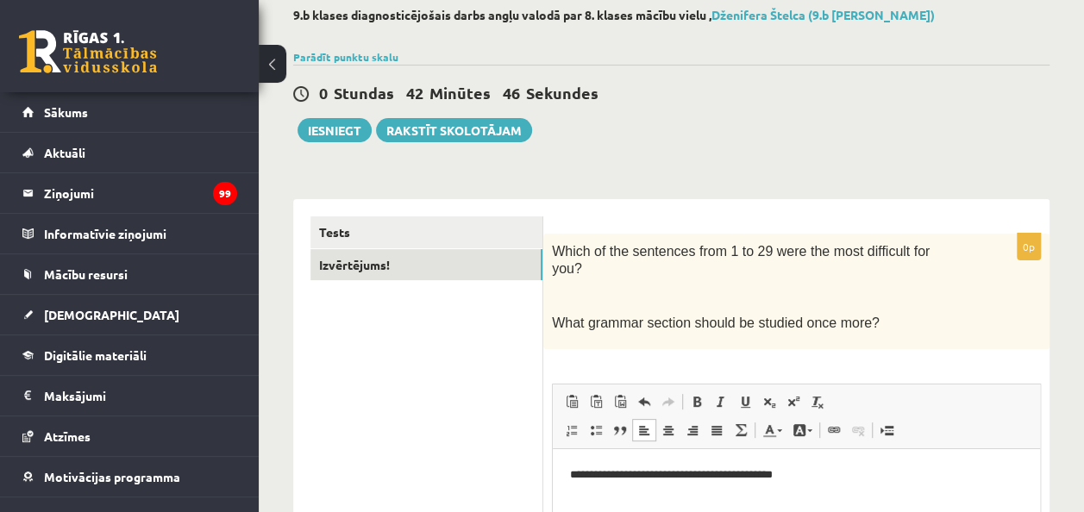
scroll to position [92, 0]
click at [349, 129] on button "Iesniegt" at bounding box center [335, 131] width 74 height 24
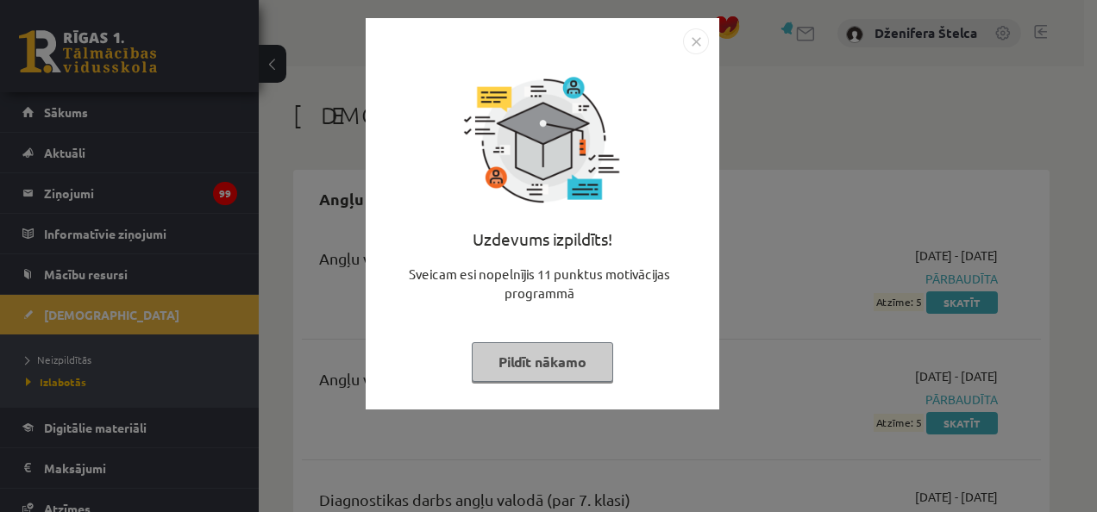
click at [574, 358] on button "Pildīt nākamo" at bounding box center [542, 362] width 141 height 40
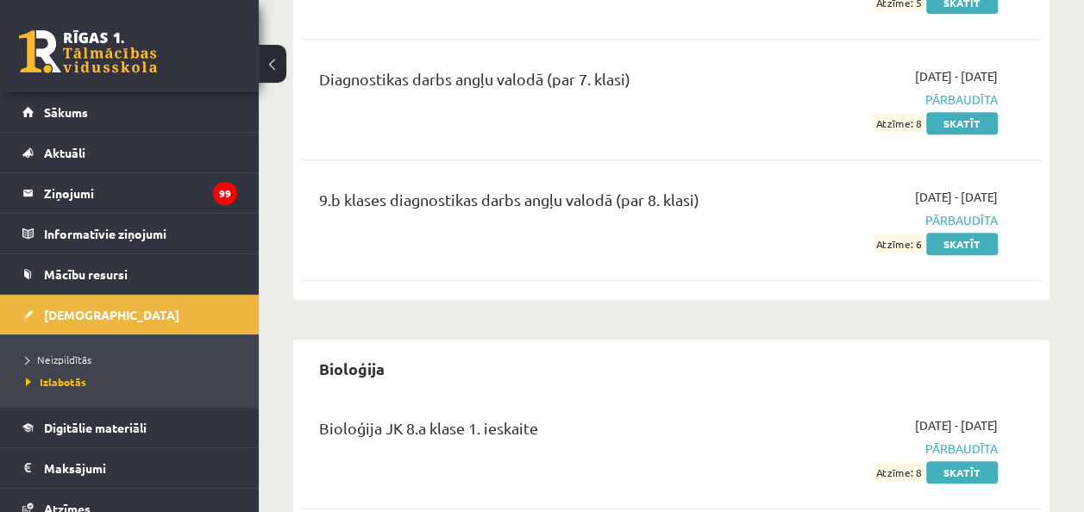
scroll to position [422, 0]
click at [968, 241] on link "Skatīt" at bounding box center [962, 243] width 72 height 22
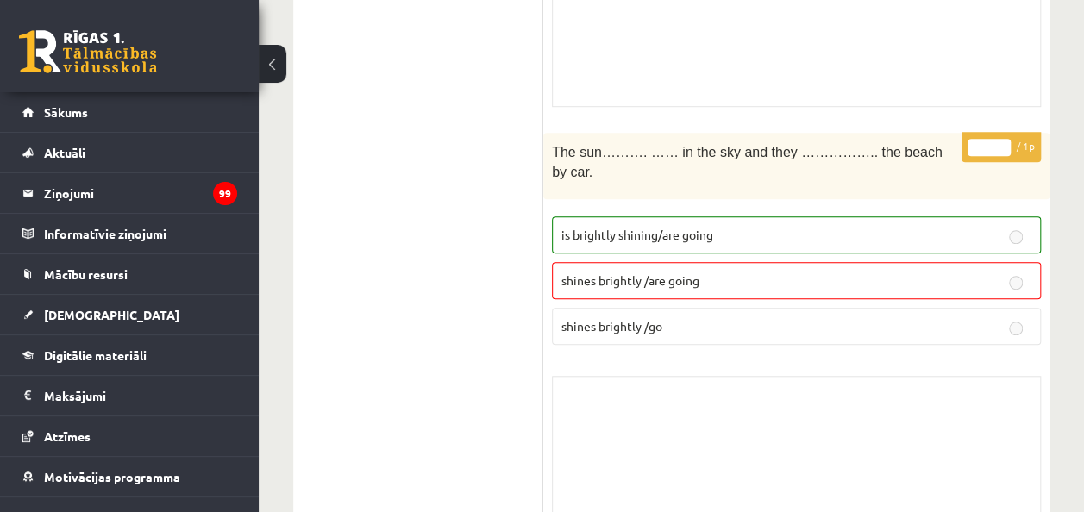
scroll to position [603, 0]
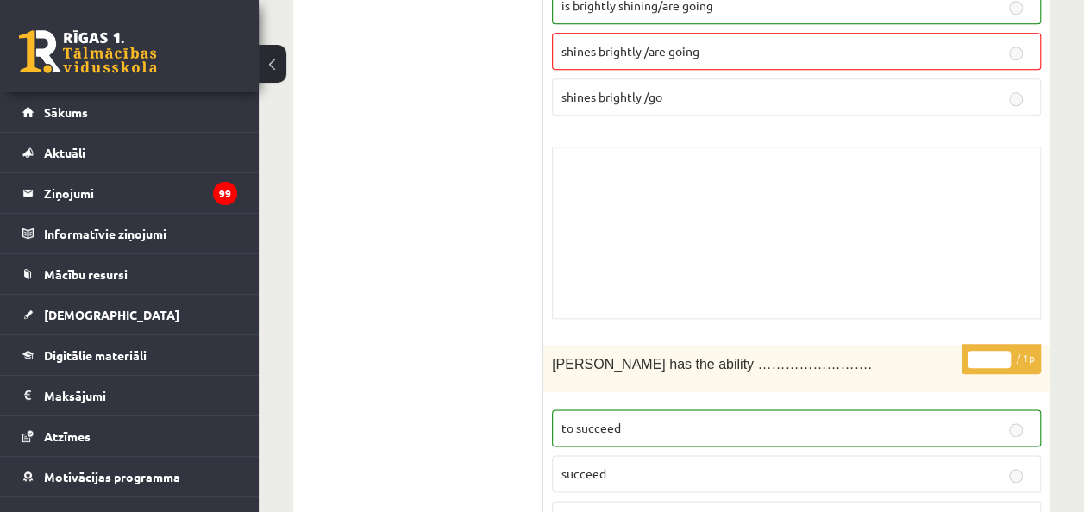
click at [819, 215] on div "Skolotāja pielikums" at bounding box center [796, 233] width 489 height 172
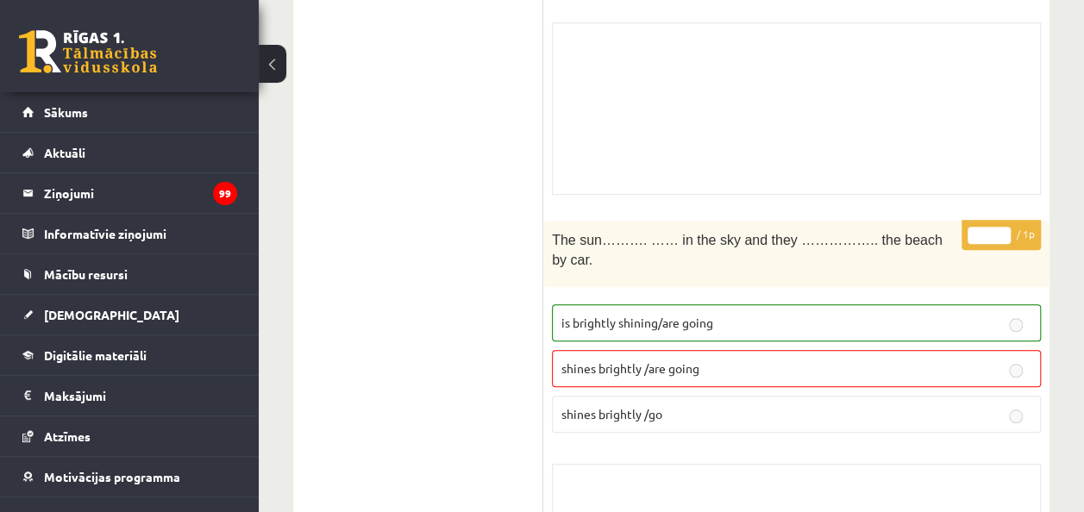
scroll to position [0, 0]
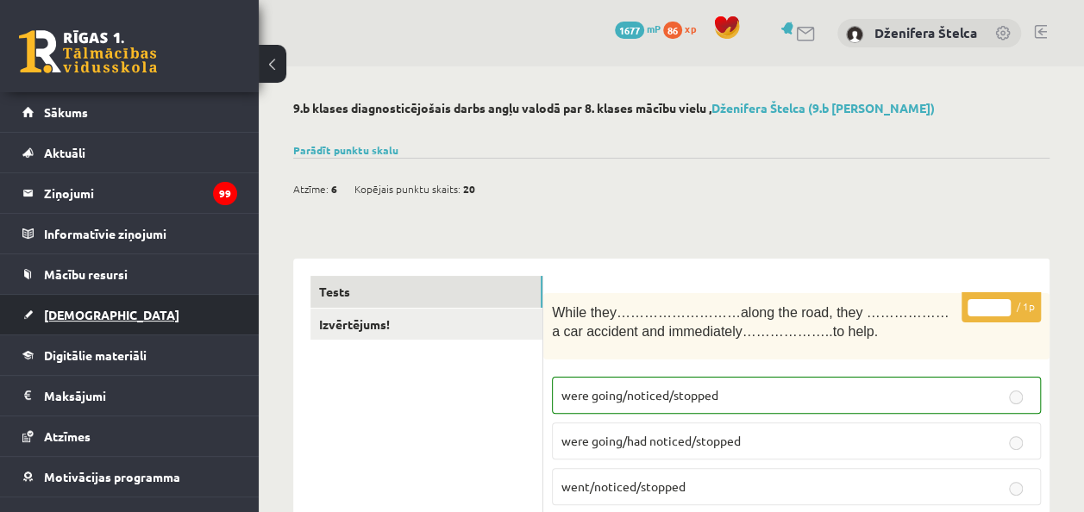
click at [103, 310] on link "[DEMOGRAPHIC_DATA]" at bounding box center [129, 315] width 215 height 40
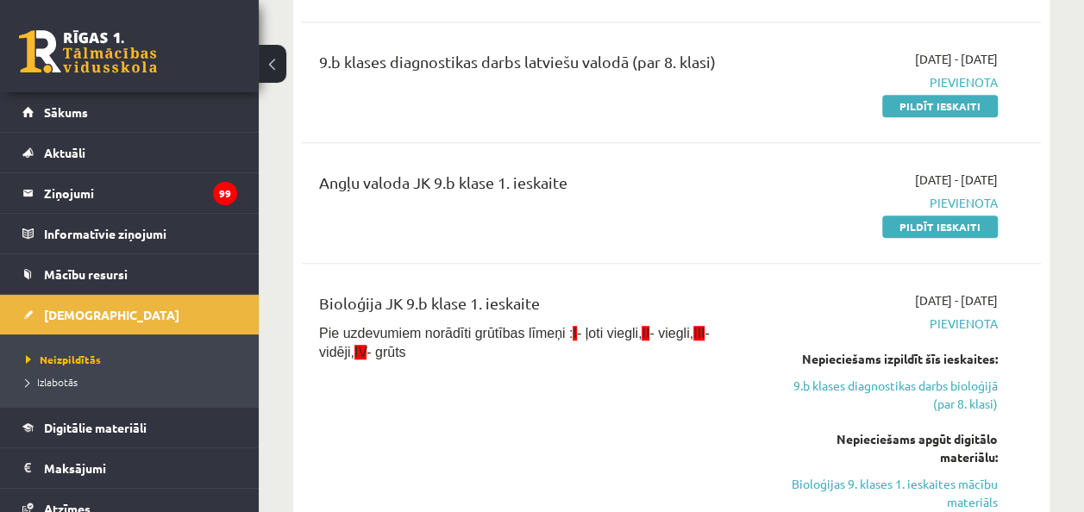
scroll to position [449, 0]
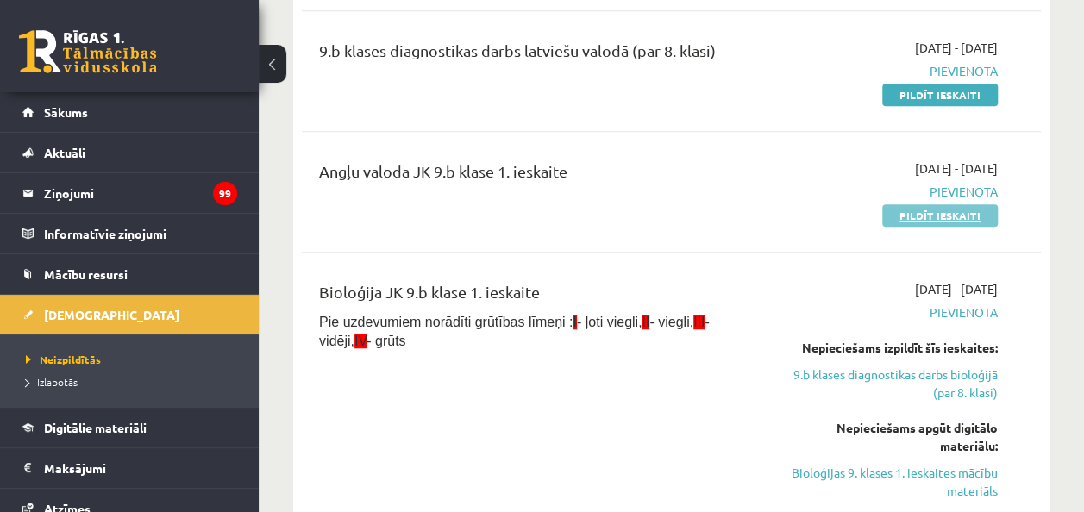
click at [899, 207] on link "Pildīt ieskaiti" at bounding box center [940, 215] width 116 height 22
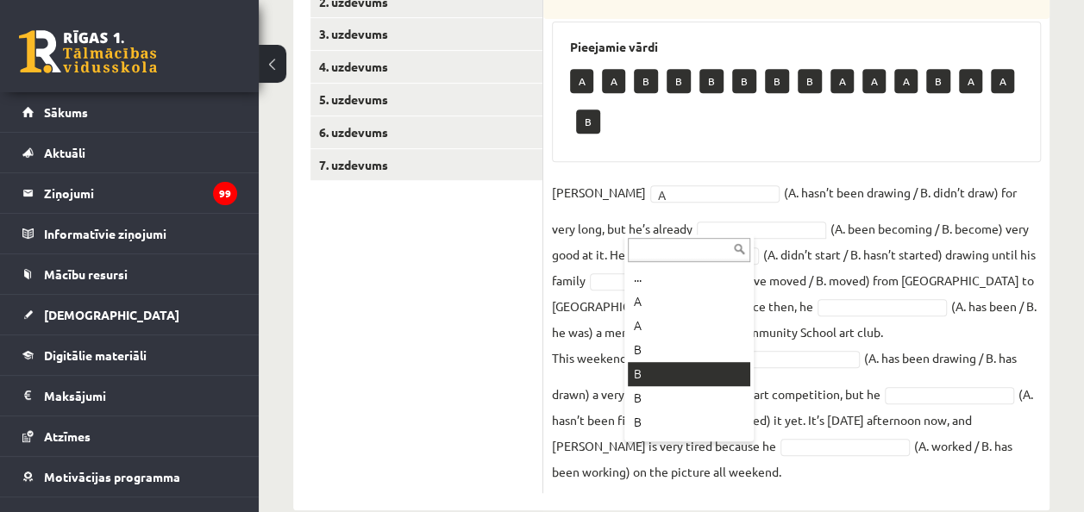
scroll to position [345, 0]
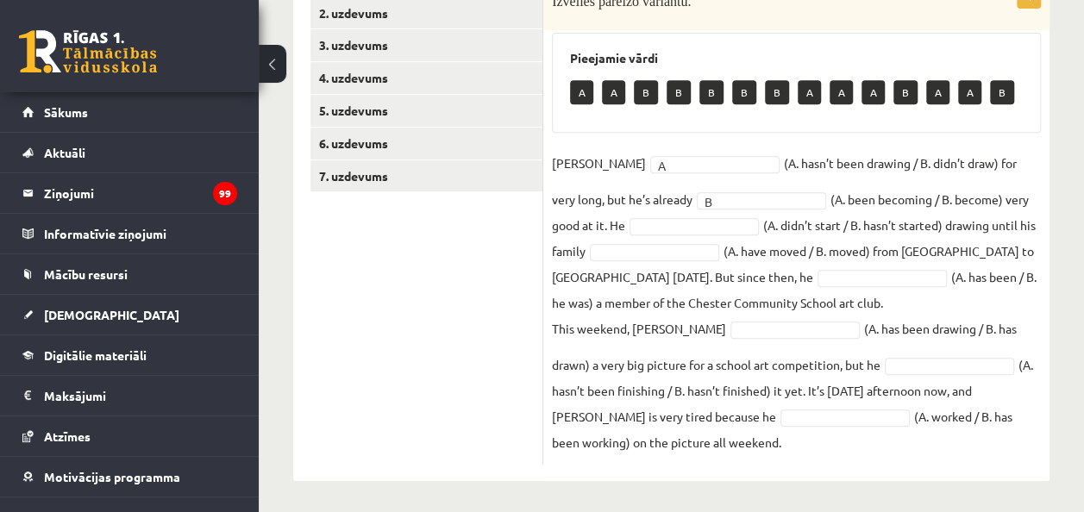
click at [609, 152] on fieldset "[PERSON_NAME] A * (A. hasn’t been drawing / B. didn’t draw) for very long, but …" at bounding box center [796, 302] width 489 height 305
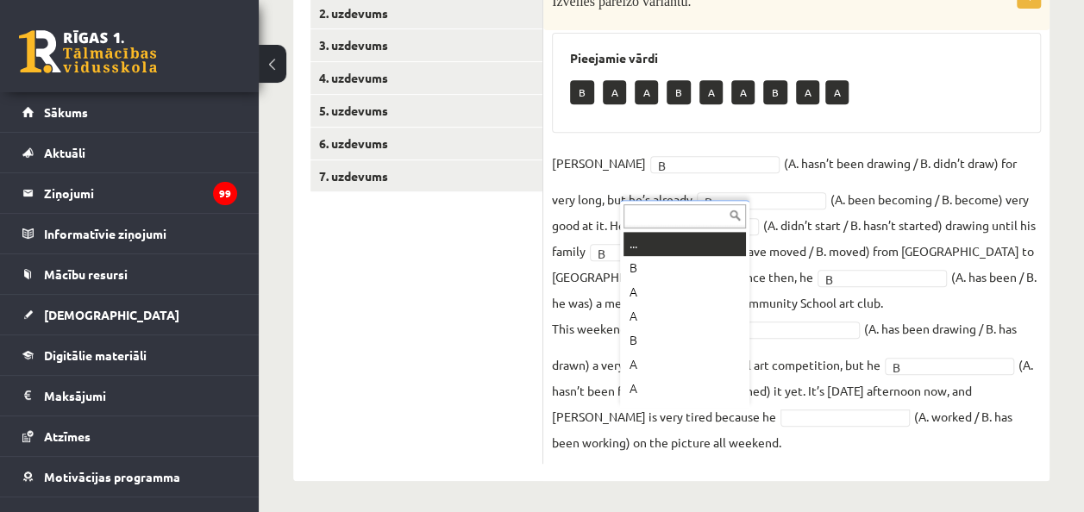
scroll to position [21, 0]
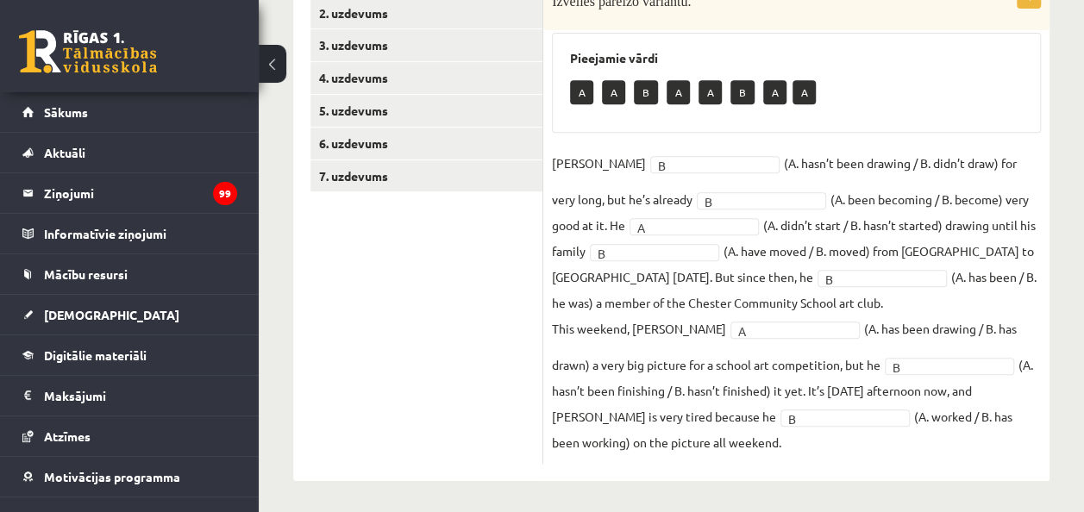
click at [673, 150] on fieldset "Danny B * (A. hasn’t been drawing / B. didn’t draw) for very long, but he’s alr…" at bounding box center [796, 302] width 489 height 305
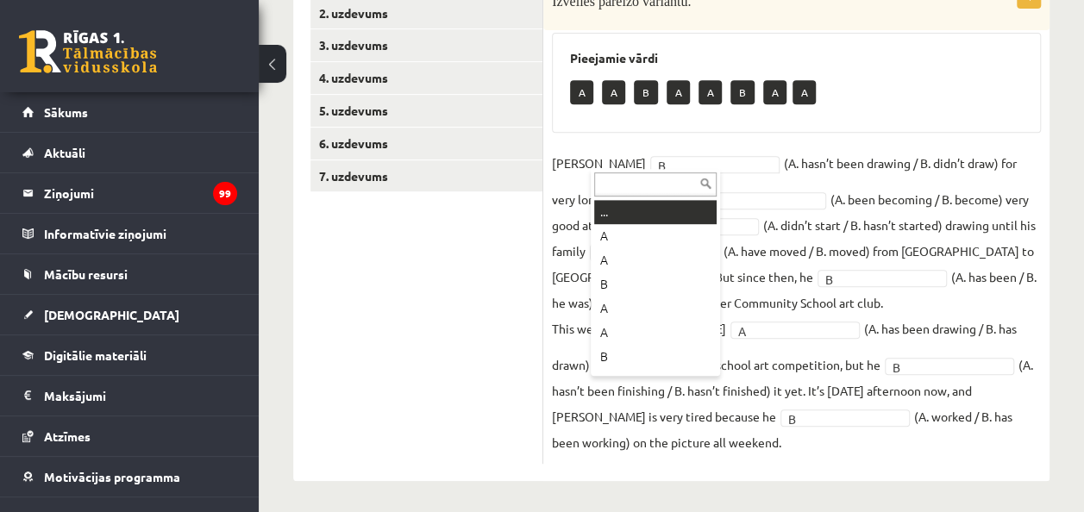
click at [656, 171] on div at bounding box center [655, 183] width 129 height 28
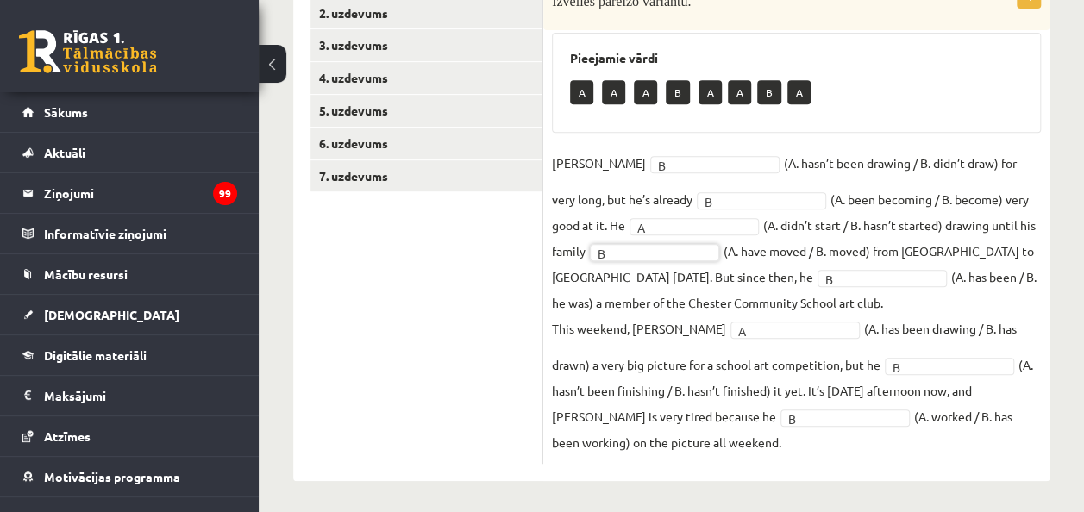
scroll to position [205, 0]
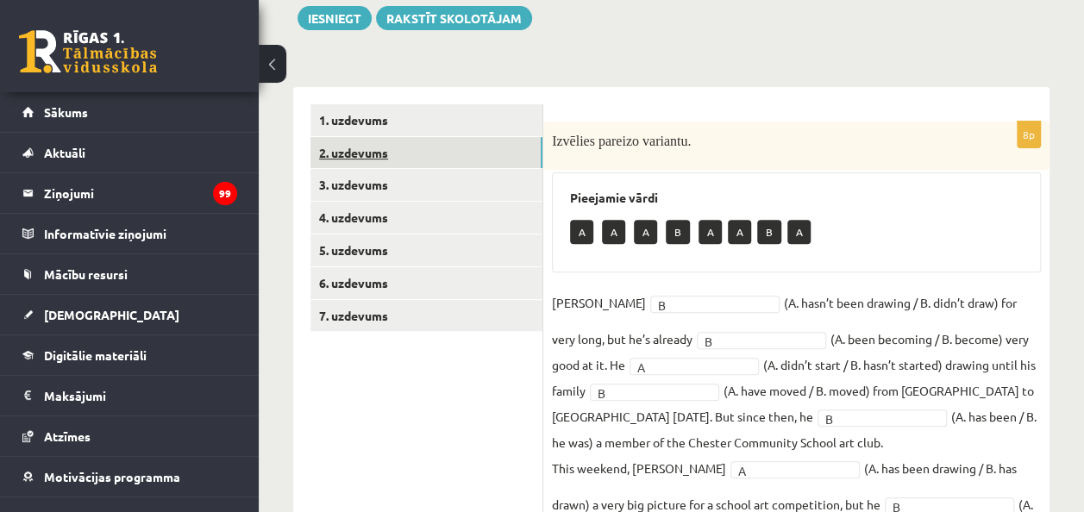
click at [454, 141] on link "2. uzdevums" at bounding box center [426, 153] width 232 height 32
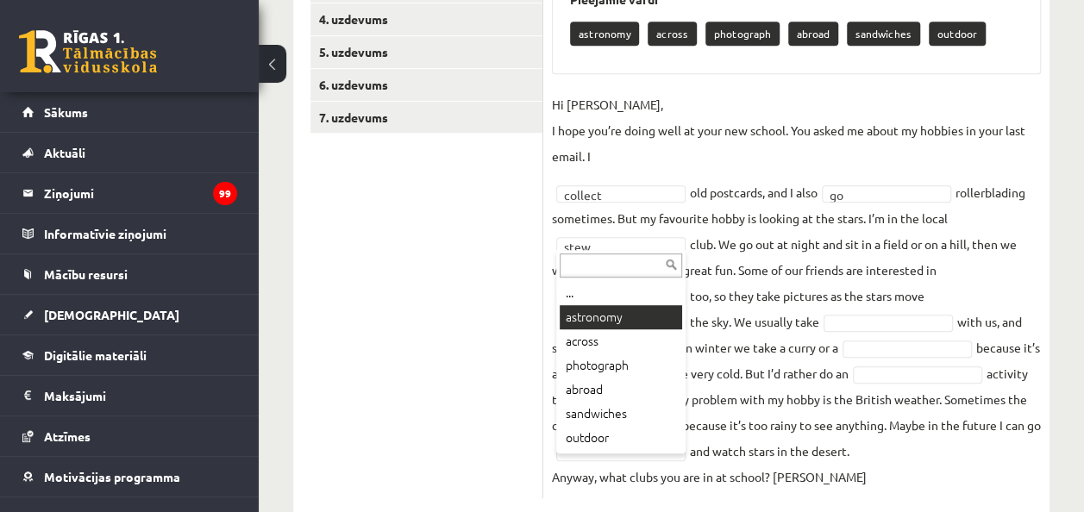
scroll to position [438, 0]
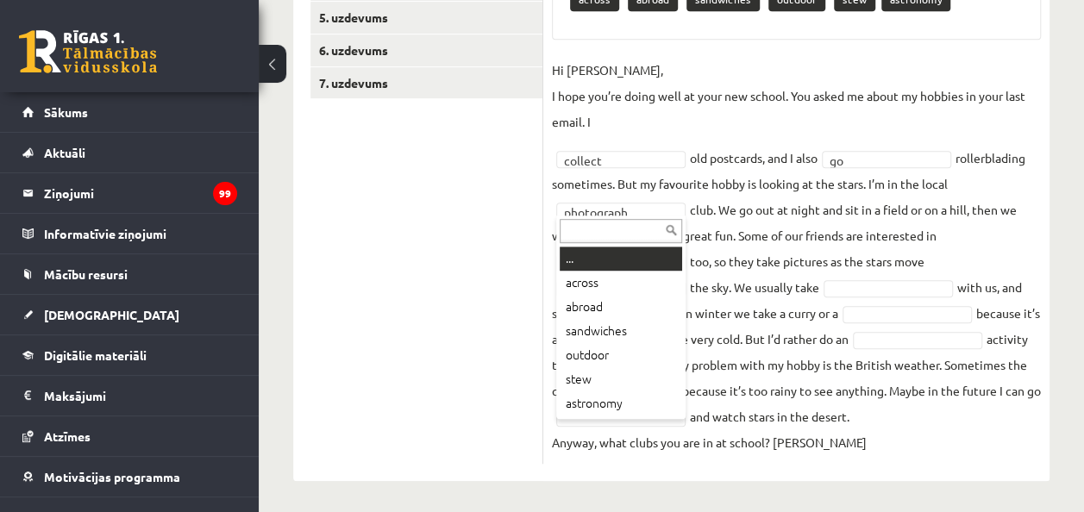
click at [626, 228] on input "text" at bounding box center [621, 231] width 122 height 24
click at [650, 216] on div at bounding box center [620, 230] width 129 height 28
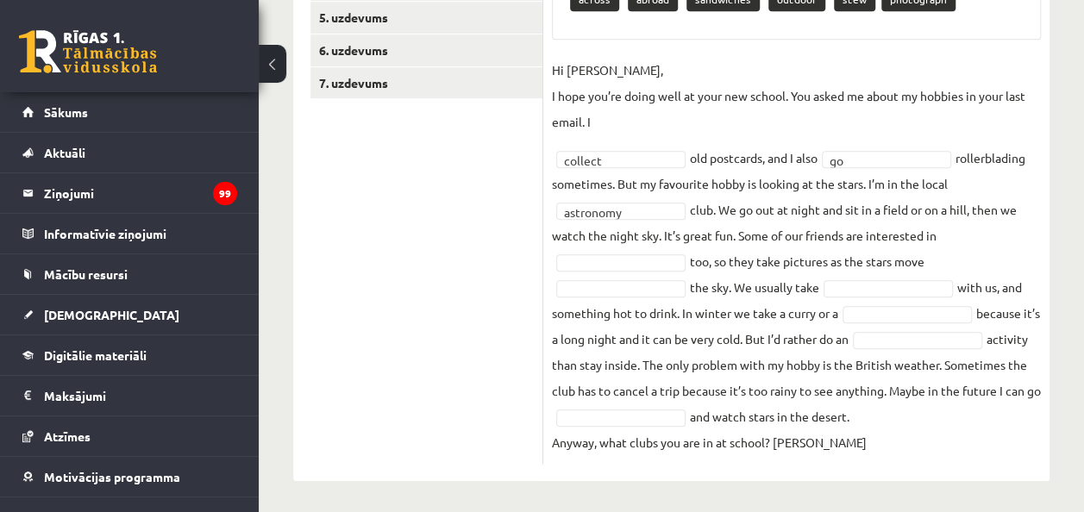
drag, startPoint x: 645, startPoint y: 248, endPoint x: 650, endPoint y: 262, distance: 14.7
click at [650, 262] on fieldset "Hi Gracie, I hope you’re doing well at your new school. You asked me about my h…" at bounding box center [796, 256] width 489 height 398
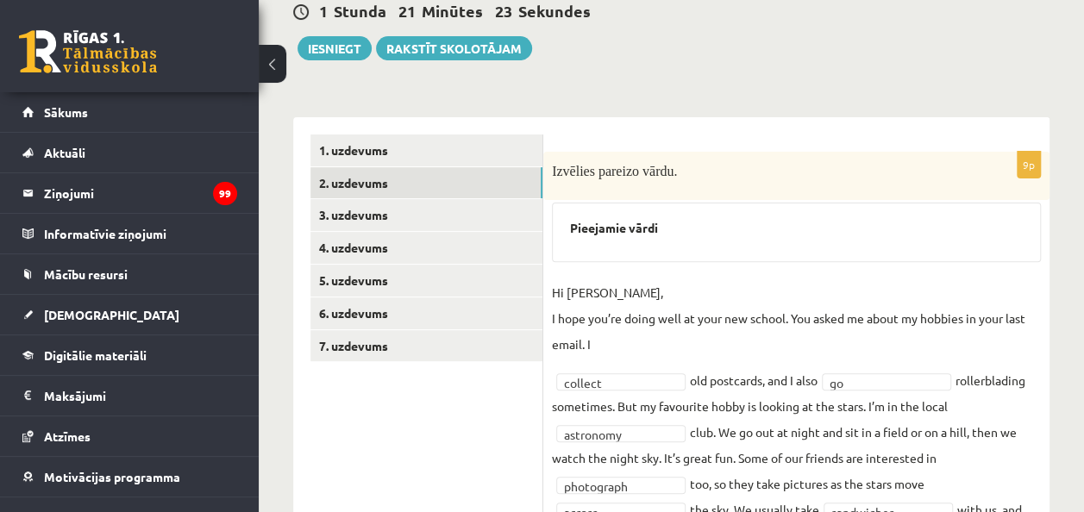
scroll to position [174, 0]
click at [464, 219] on link "3. uzdevums" at bounding box center [426, 216] width 232 height 32
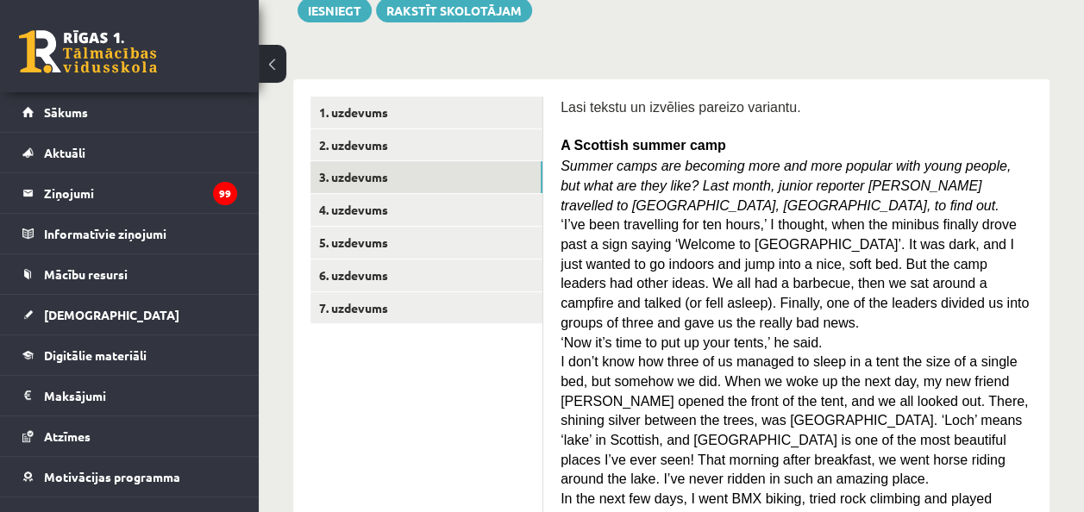
scroll to position [214, 0]
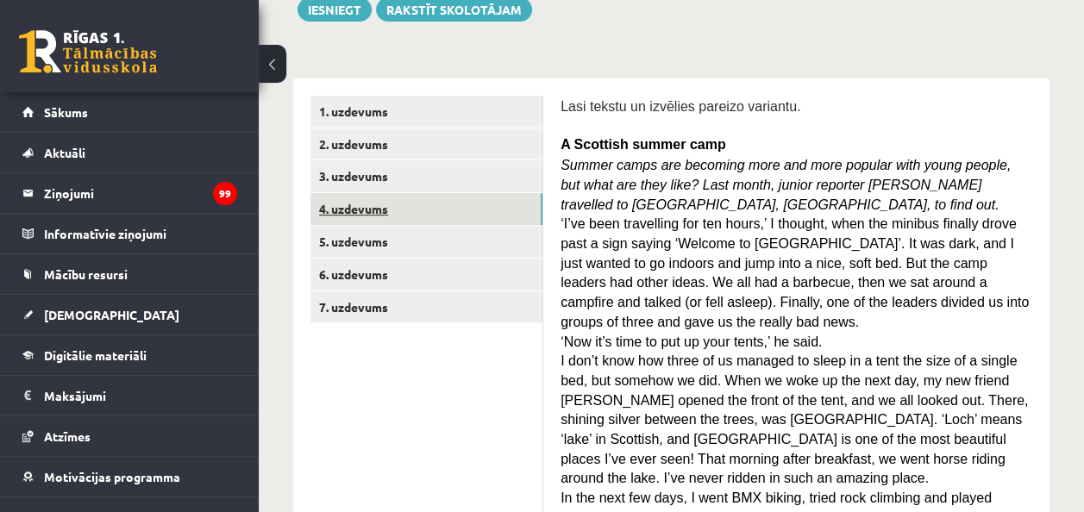
click at [448, 213] on link "4. uzdevums" at bounding box center [426, 209] width 232 height 32
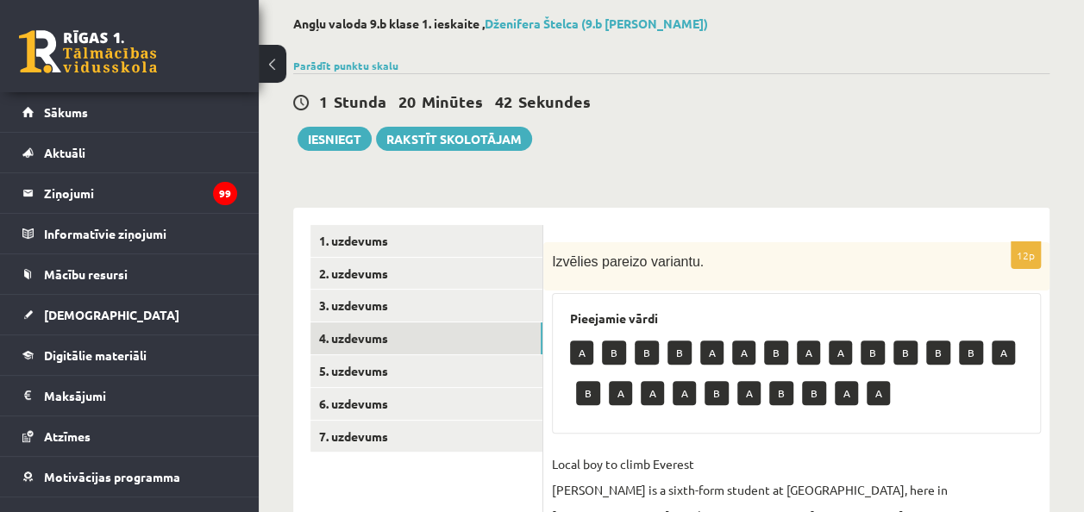
scroll to position [81, 0]
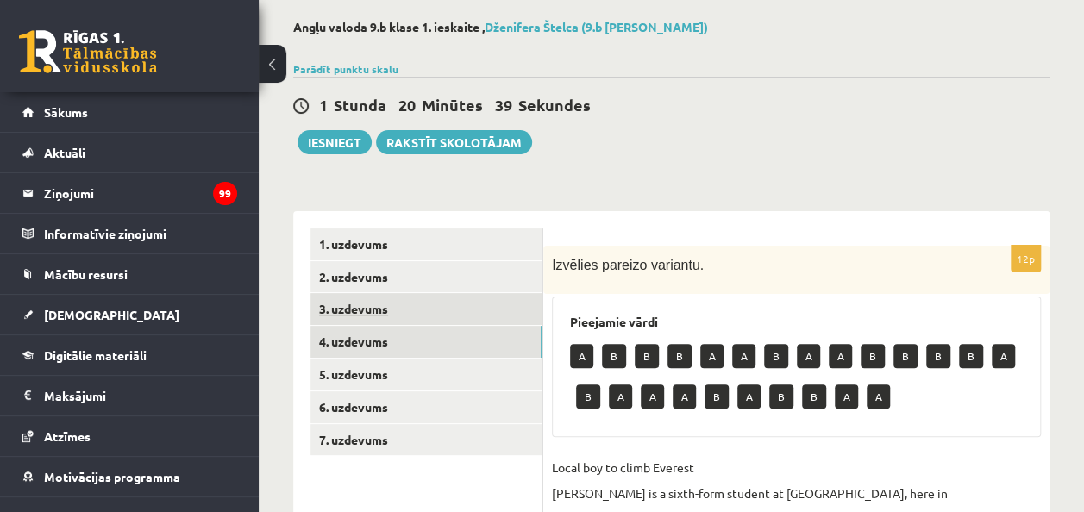
click at [377, 300] on link "3. uzdevums" at bounding box center [426, 309] width 232 height 32
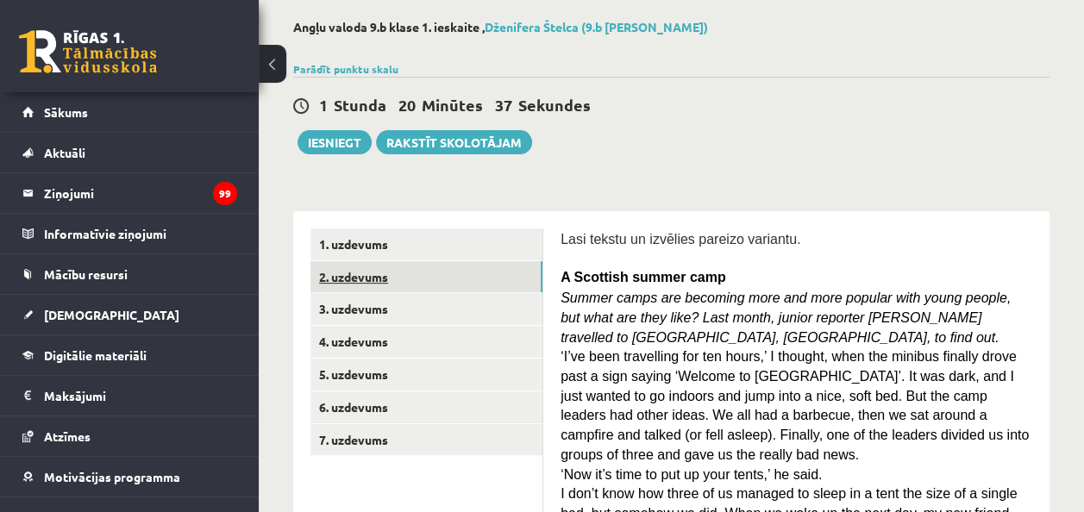
click at [382, 275] on link "2. uzdevums" at bounding box center [426, 277] width 232 height 32
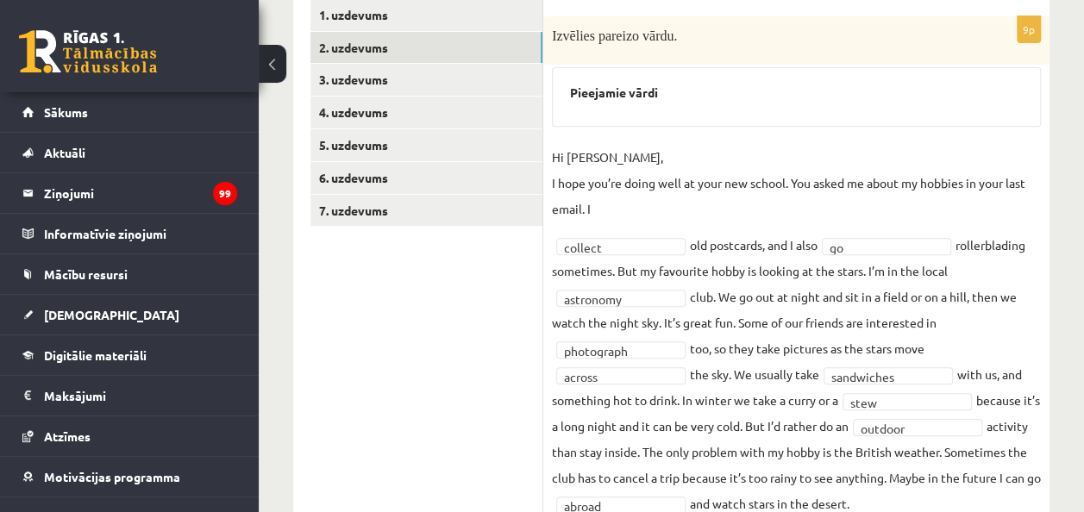
scroll to position [314, 0]
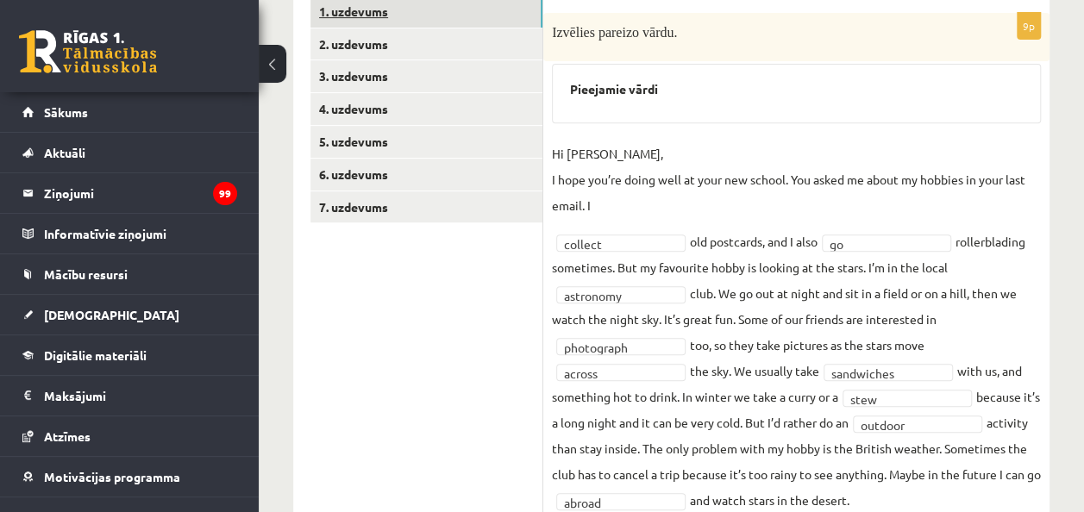
click at [492, 9] on link "1. uzdevums" at bounding box center [426, 12] width 232 height 32
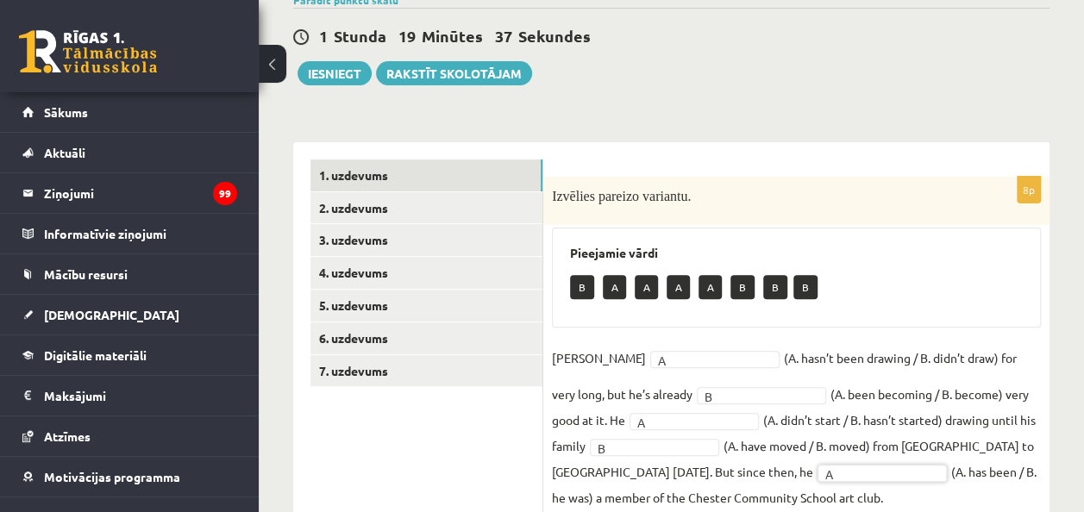
scroll to position [148, 0]
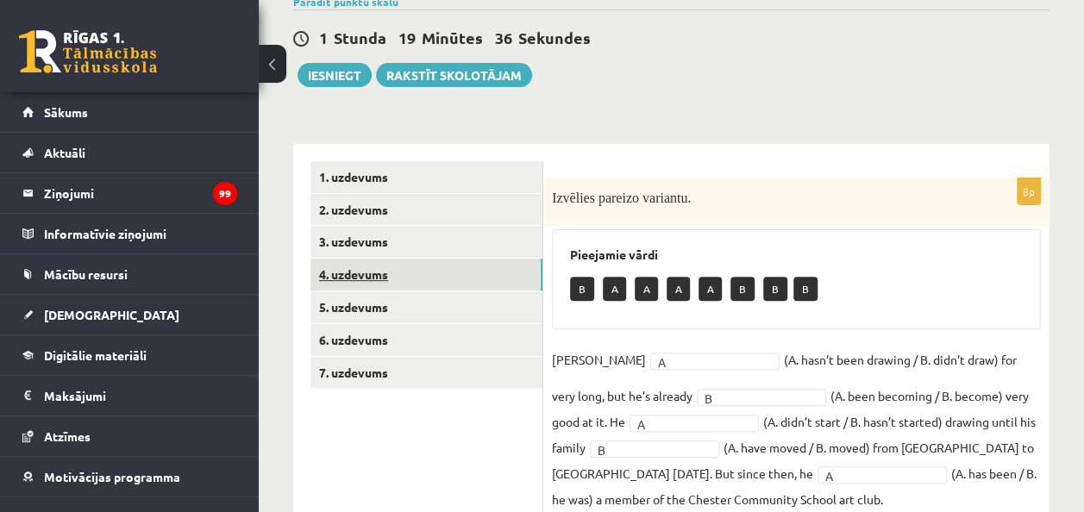
click at [400, 278] on link "4. uzdevums" at bounding box center [426, 275] width 232 height 32
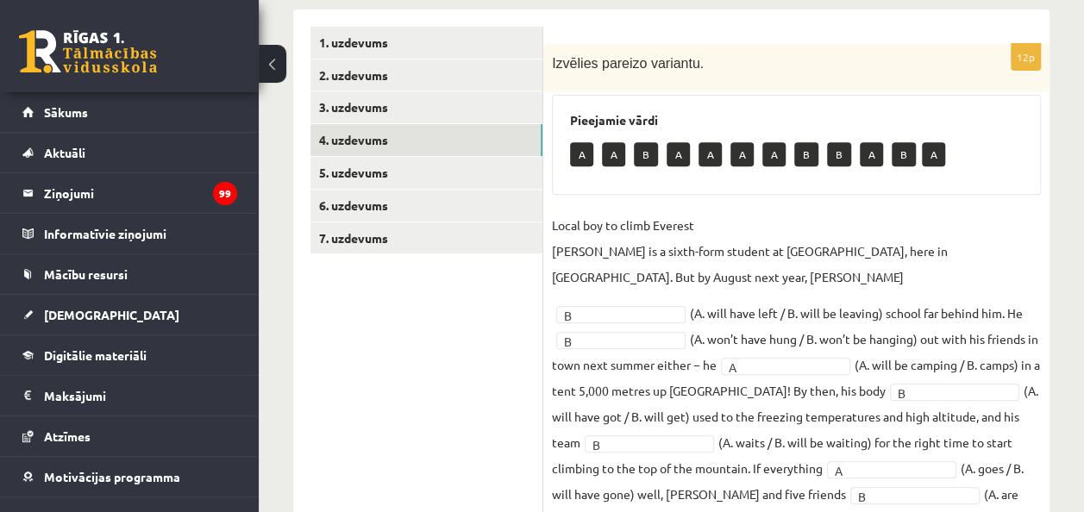
scroll to position [279, 0]
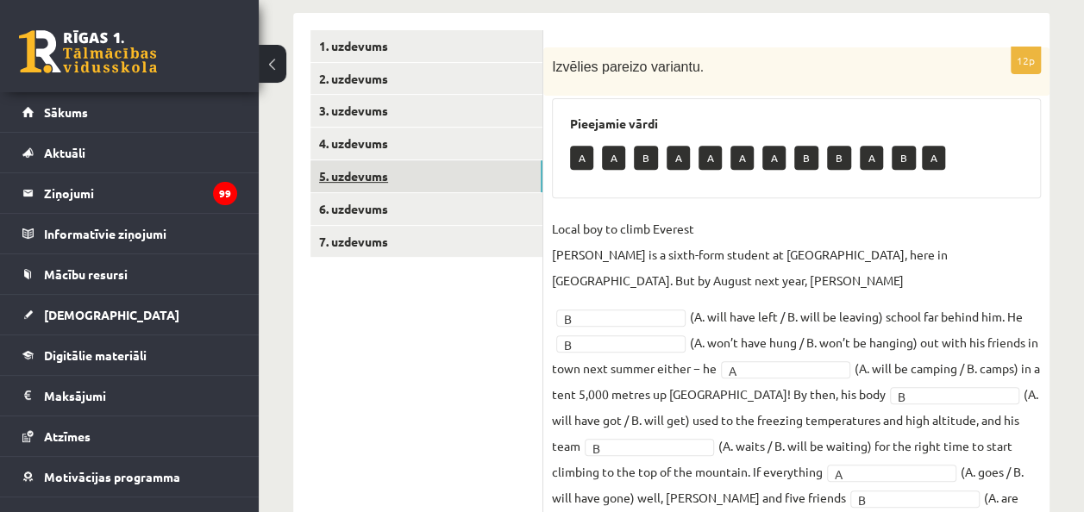
click at [493, 179] on link "5. uzdevums" at bounding box center [426, 176] width 232 height 32
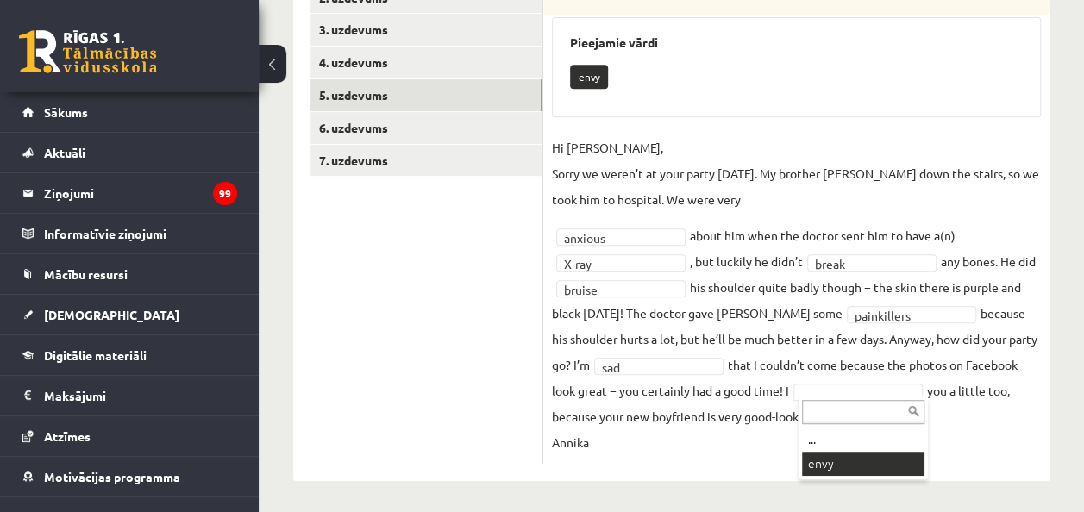
scroll to position [321, 0]
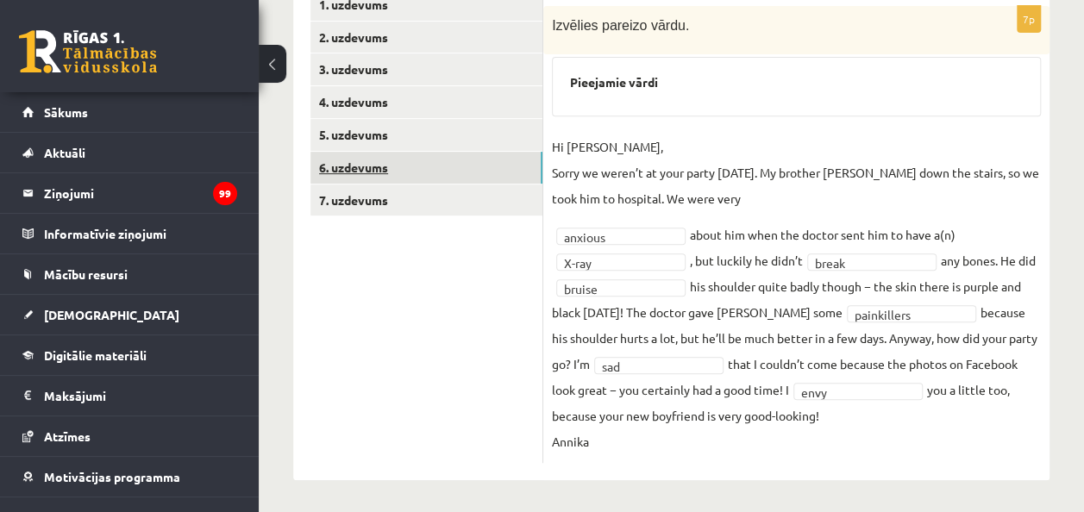
click at [459, 172] on link "6. uzdevums" at bounding box center [426, 168] width 232 height 32
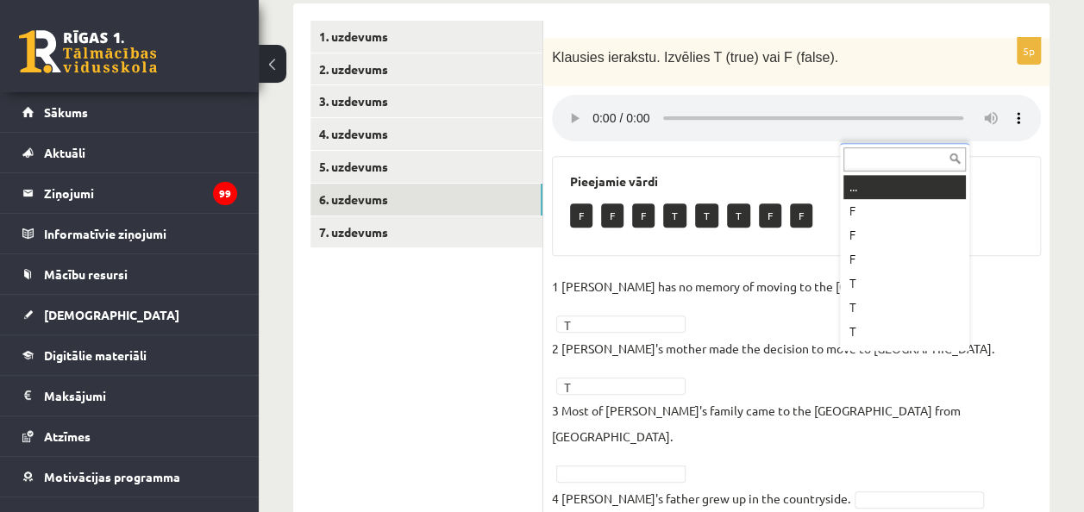
scroll to position [21, 0]
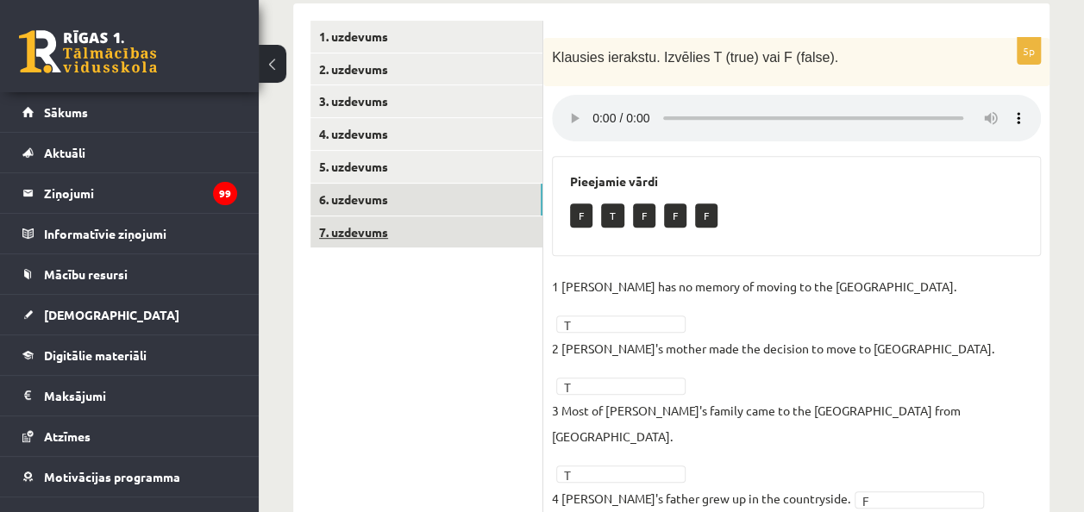
click at [498, 231] on link "7. uzdevums" at bounding box center [426, 232] width 232 height 32
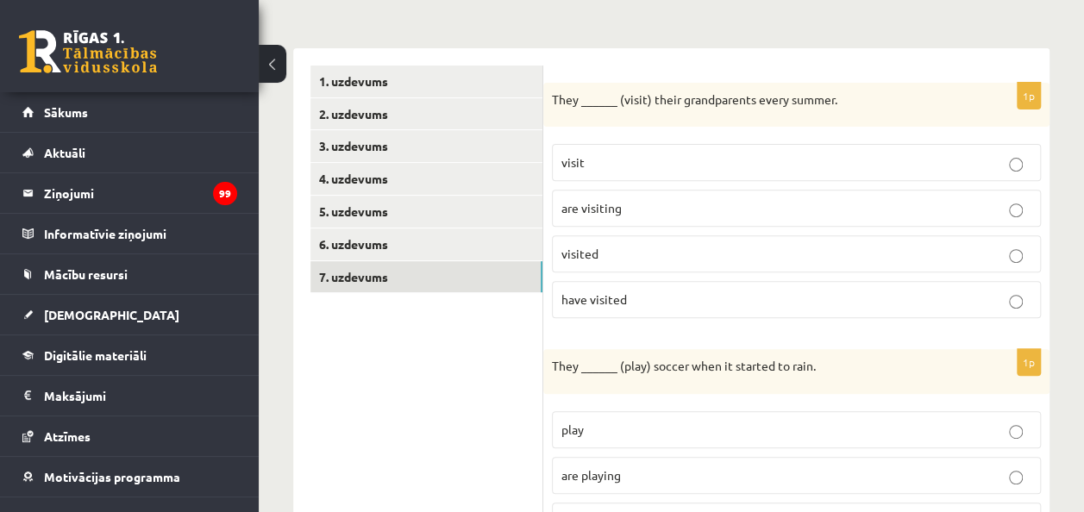
scroll to position [245, 0]
click at [635, 209] on p "are visiting" at bounding box center [796, 207] width 470 height 18
click at [636, 160] on p "visit" at bounding box center [796, 162] width 470 height 18
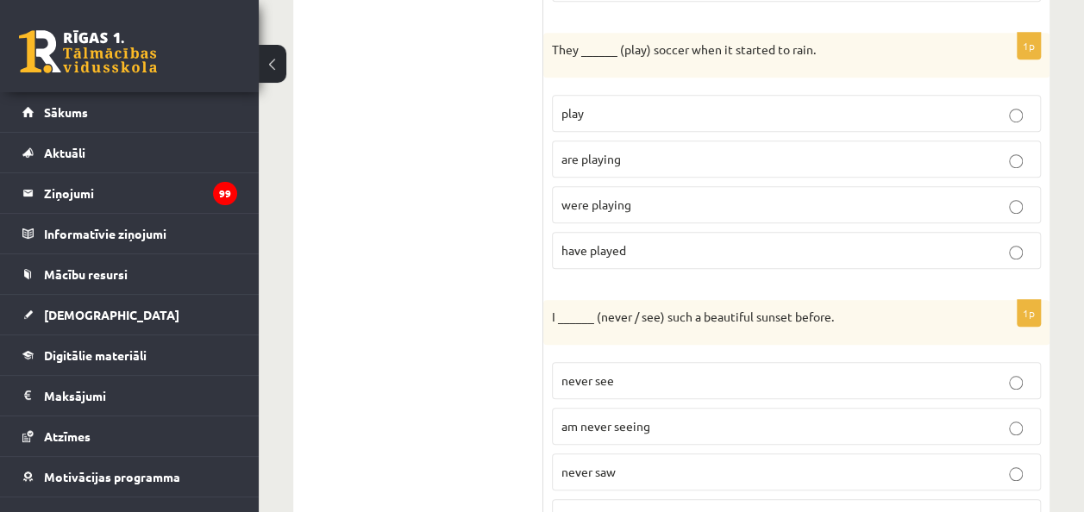
scroll to position [561, 0]
click at [638, 205] on p "were playing" at bounding box center [796, 204] width 470 height 18
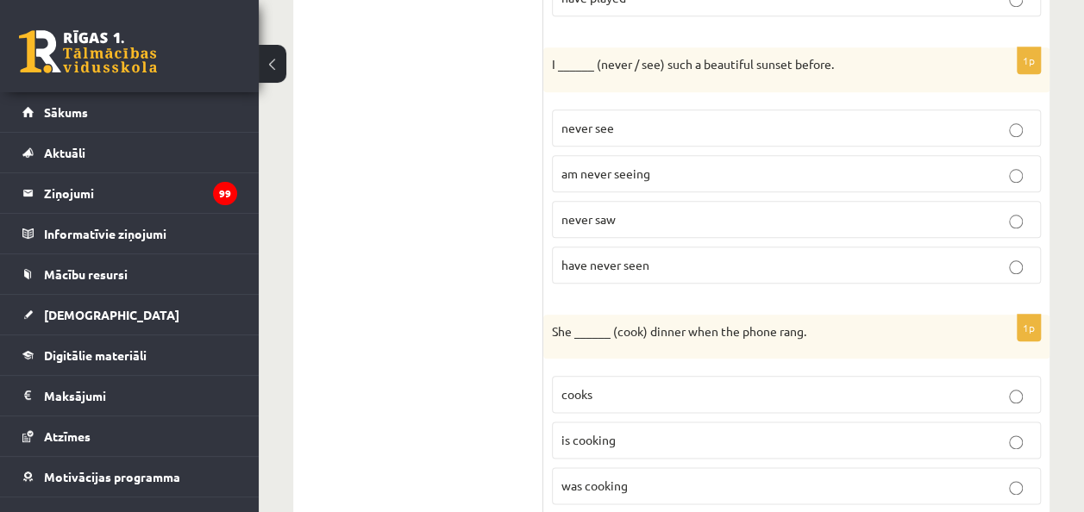
scroll to position [814, 0]
click at [648, 256] on span "have never seen" at bounding box center [605, 264] width 88 height 16
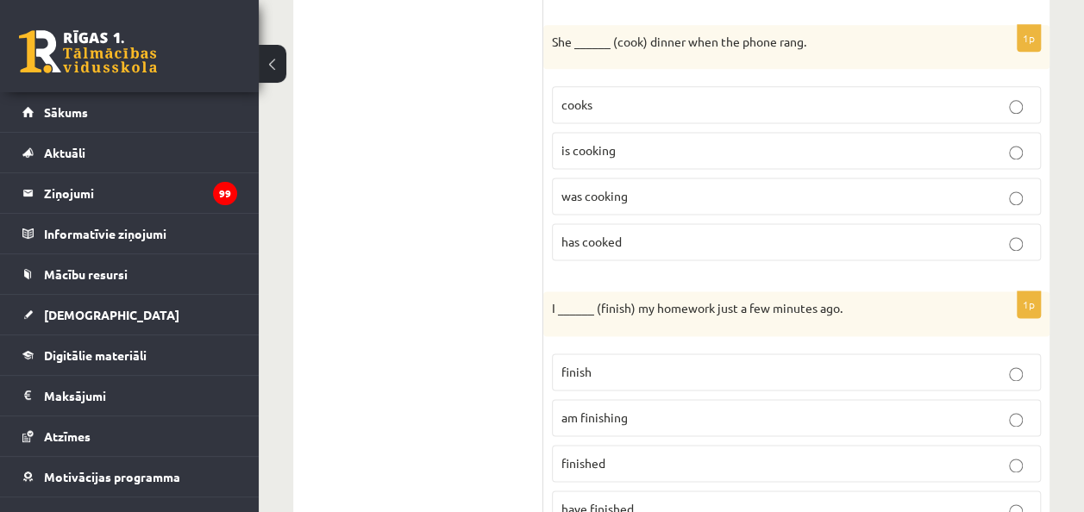
scroll to position [1106, 0]
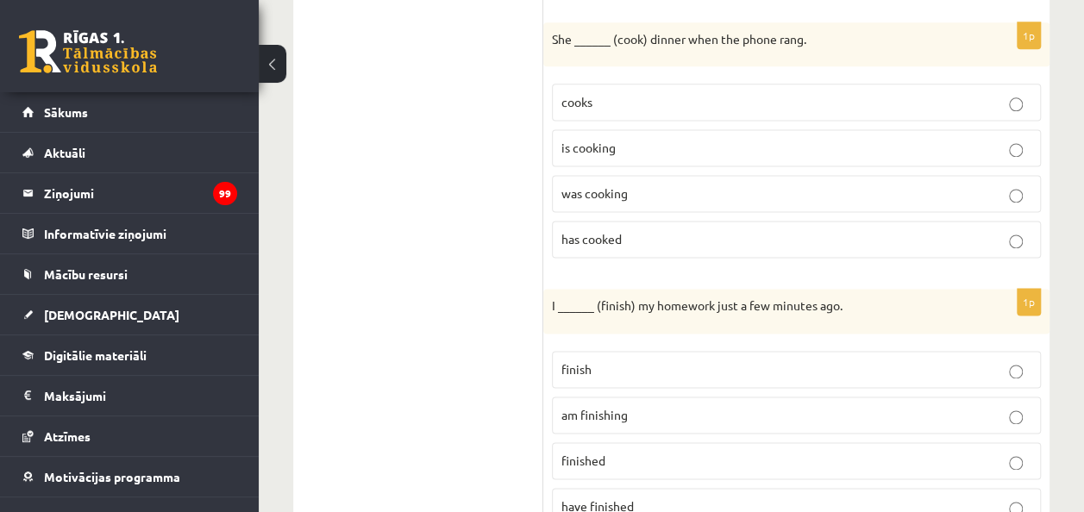
click at [636, 185] on p "was cooking" at bounding box center [796, 194] width 470 height 18
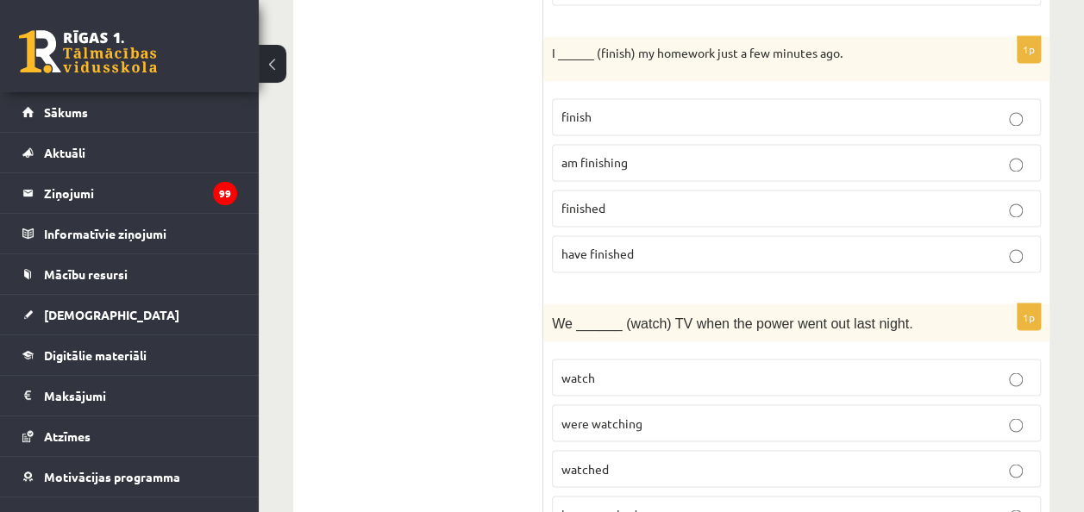
scroll to position [1356, 0]
click at [647, 202] on p "finished" at bounding box center [796, 211] width 470 height 18
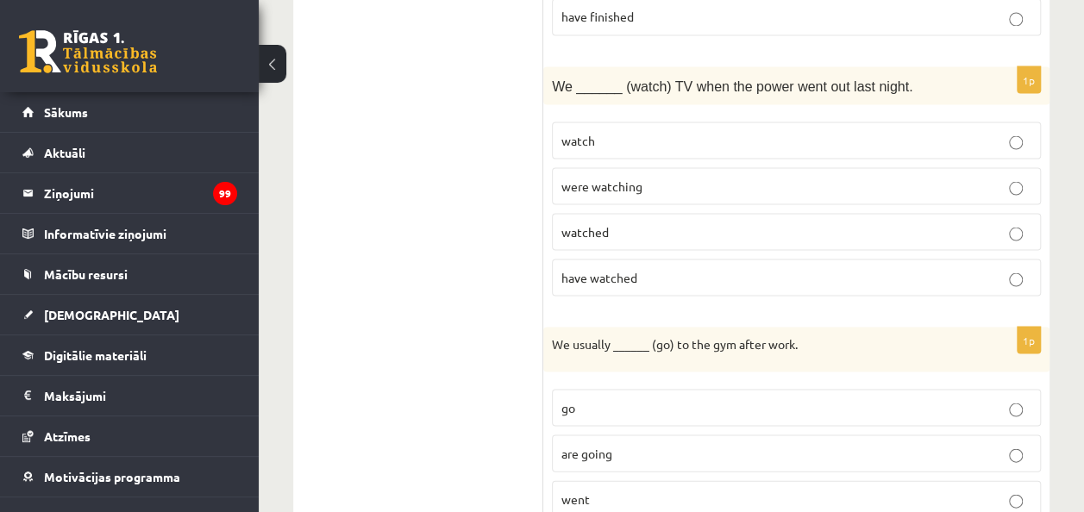
scroll to position [1602, 0]
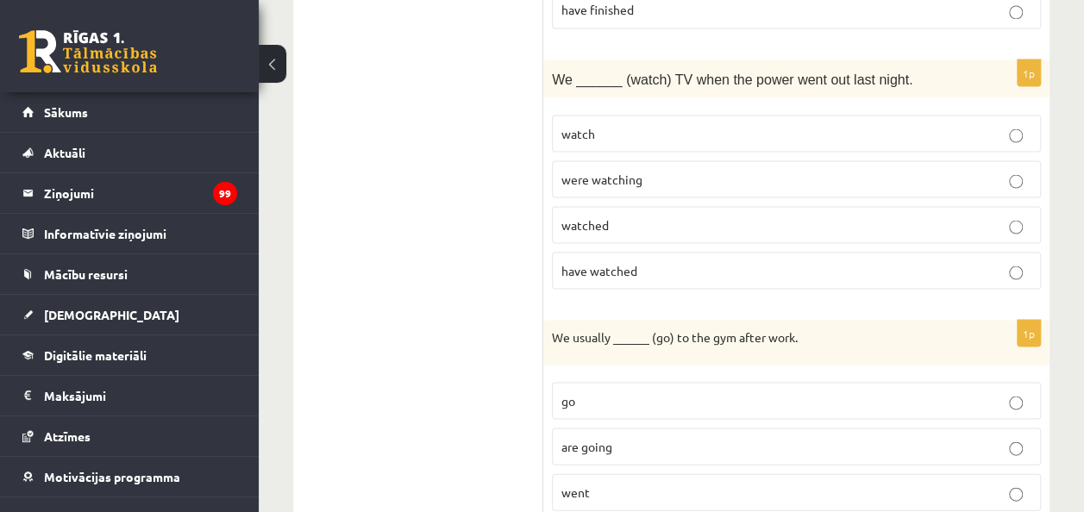
click at [639, 171] on span "were watching" at bounding box center [601, 179] width 81 height 16
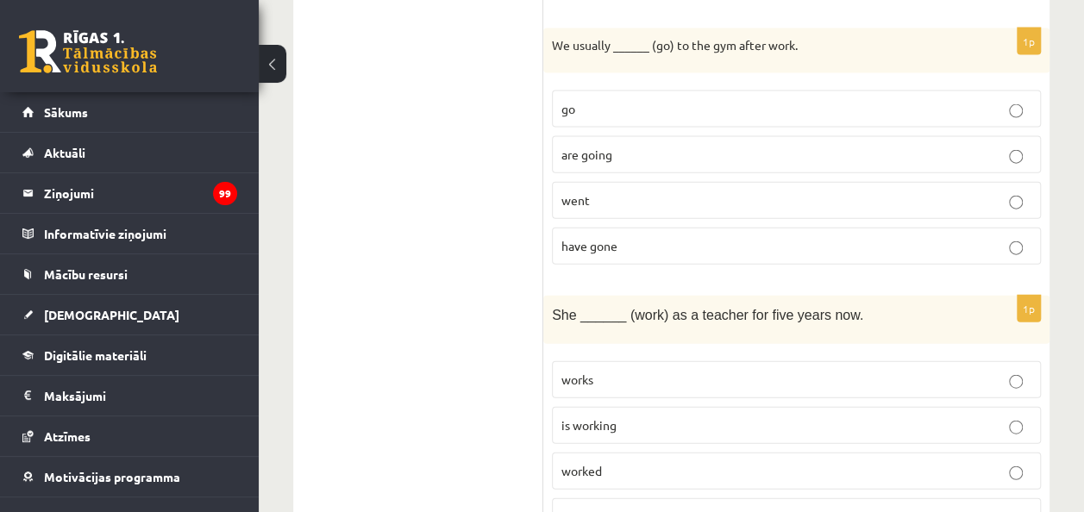
scroll to position [1896, 0]
click at [612, 98] on p "go" at bounding box center [796, 107] width 470 height 18
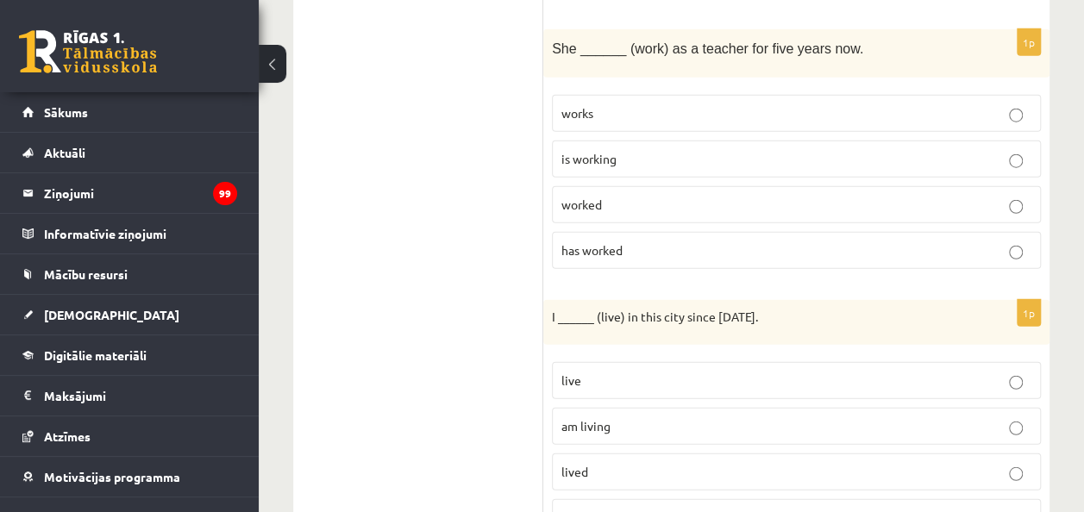
scroll to position [2163, 0]
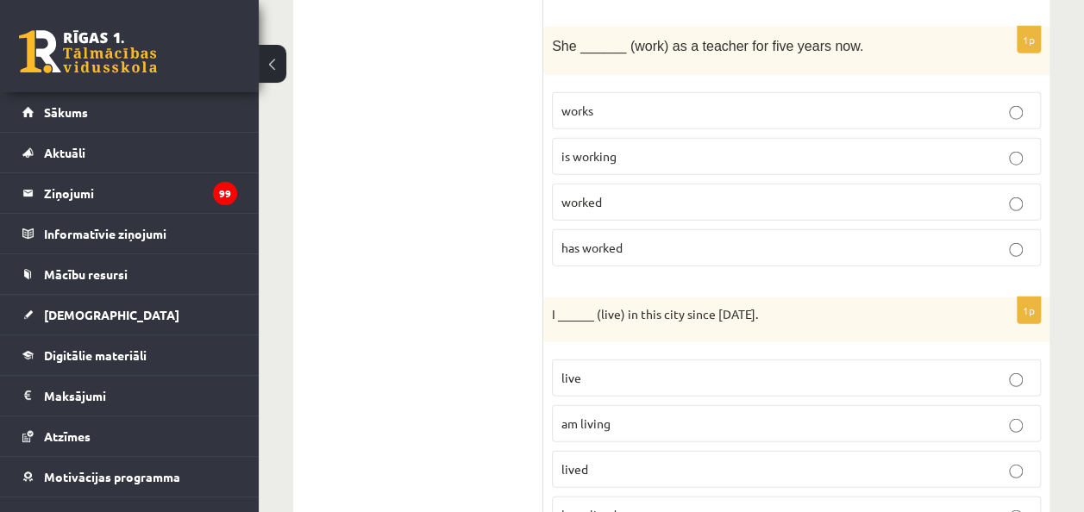
click at [628, 239] on p "has worked" at bounding box center [796, 248] width 470 height 18
click at [617, 102] on p "works" at bounding box center [796, 111] width 470 height 18
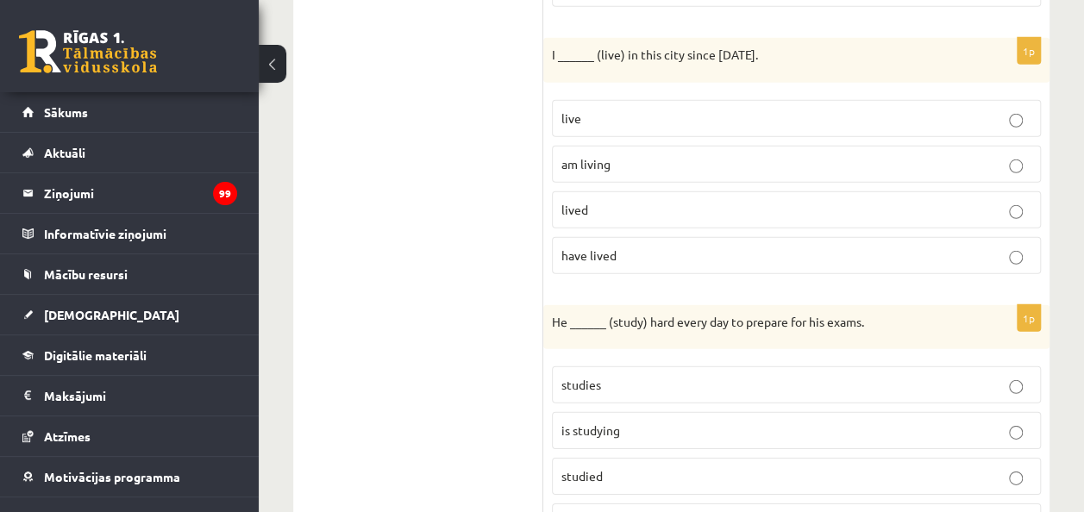
scroll to position [2423, 0]
click at [629, 246] on p "have lived" at bounding box center [796, 255] width 470 height 18
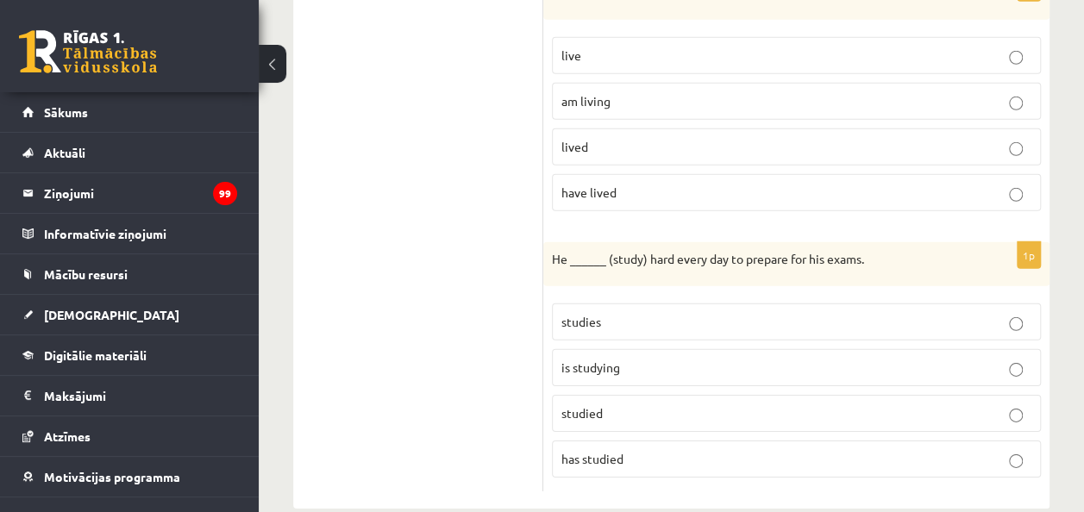
scroll to position [2490, 0]
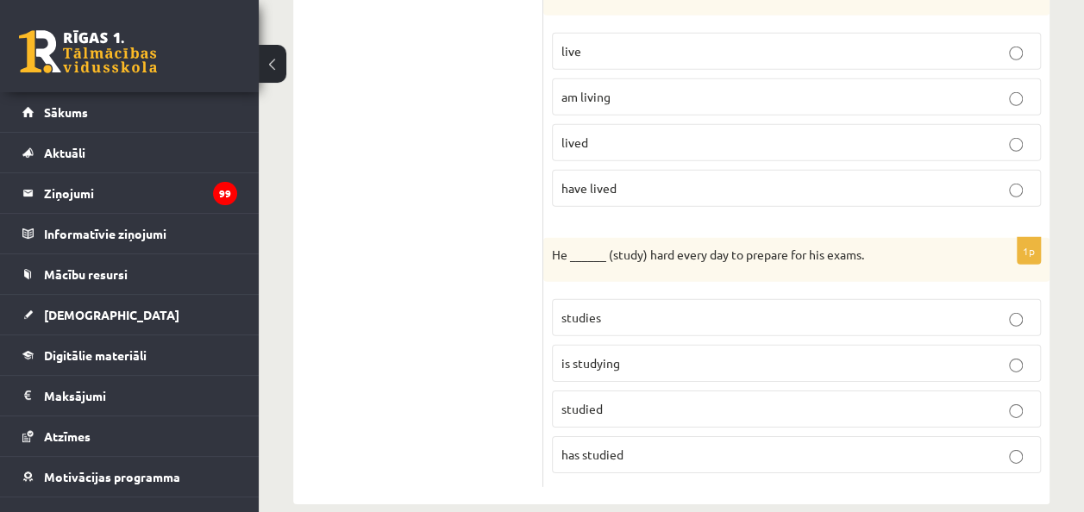
click at [565, 310] on span "studies" at bounding box center [581, 318] width 40 height 16
click at [638, 354] on p "is studying" at bounding box center [796, 363] width 470 height 18
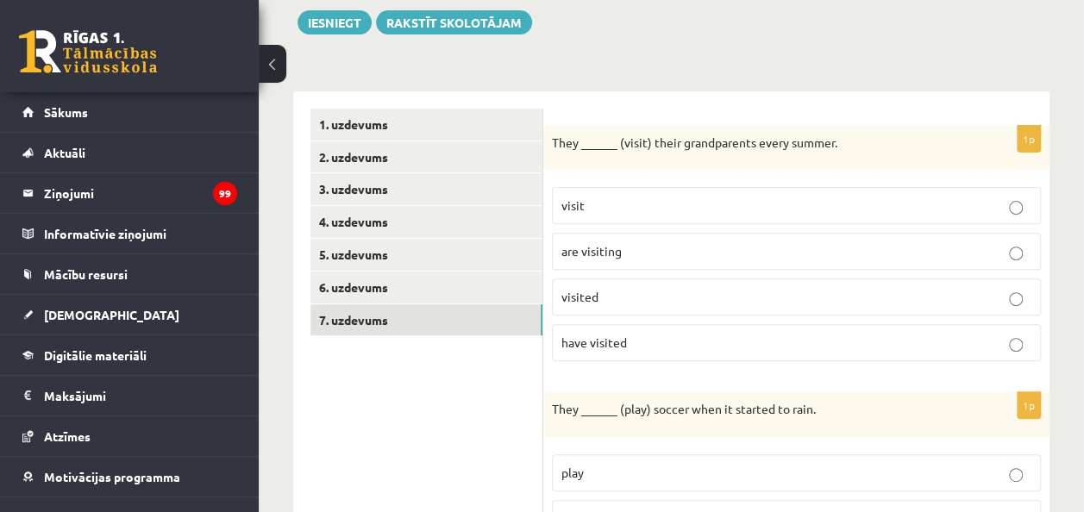
scroll to position [204, 0]
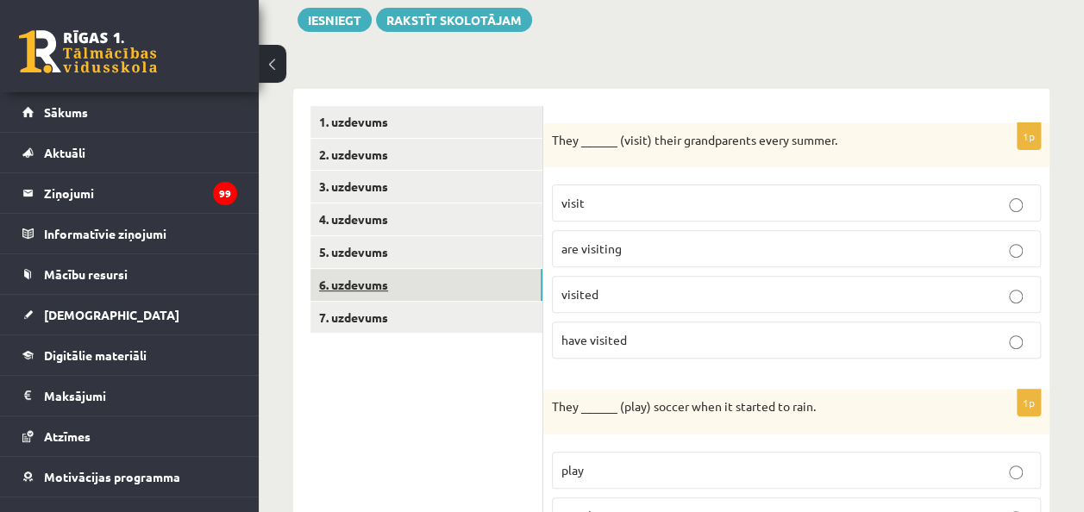
click at [452, 273] on link "6. uzdevums" at bounding box center [426, 285] width 232 height 32
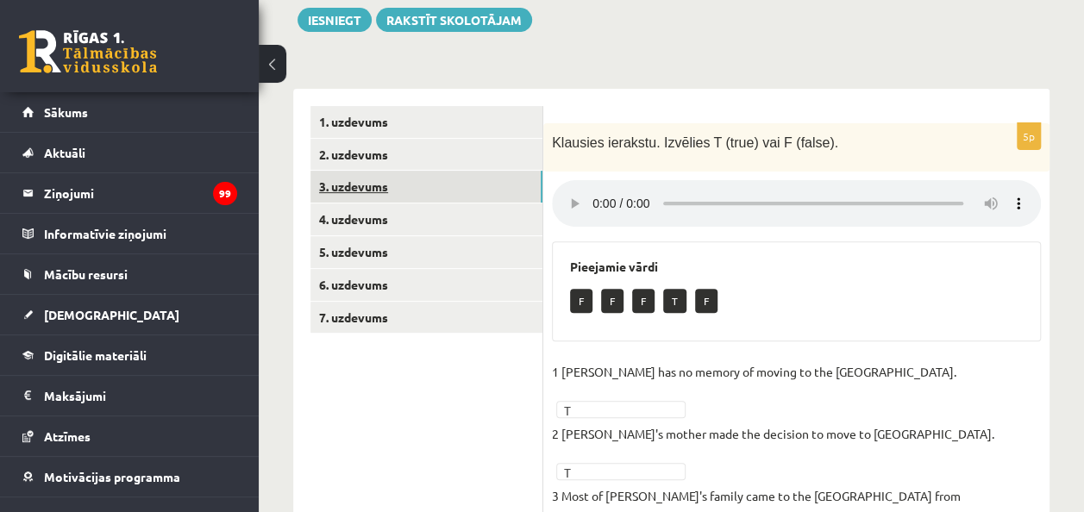
click at [429, 172] on link "3. uzdevums" at bounding box center [426, 187] width 232 height 32
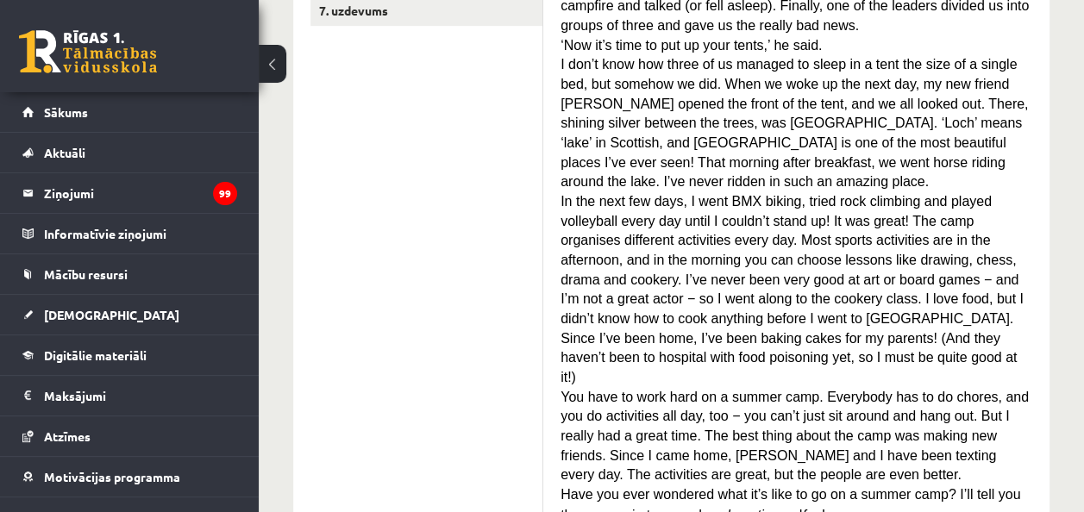
scroll to position [512, 0]
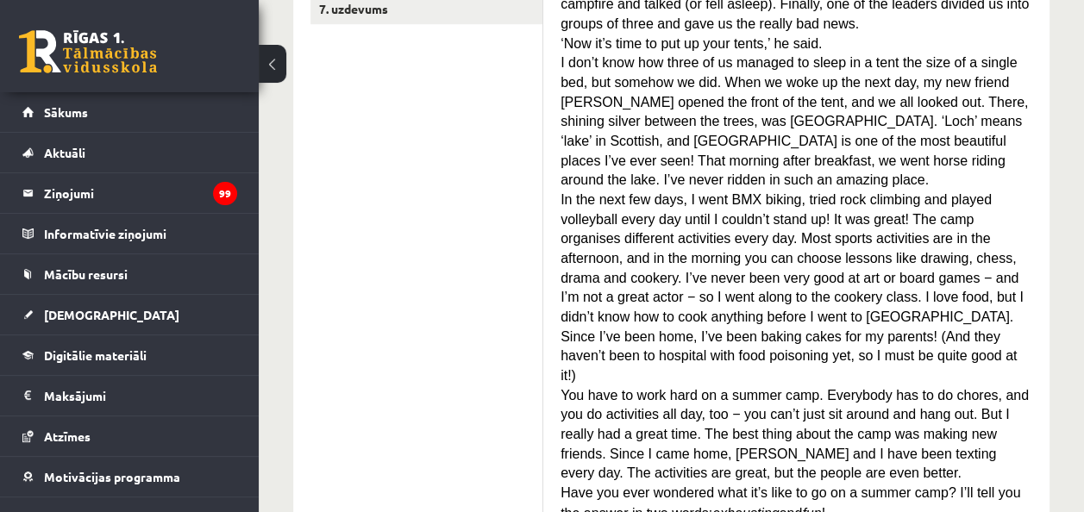
click at [692, 216] on span "In the next few days, I went BMX biking, tried rock climbing and played volleyb…" at bounding box center [792, 287] width 463 height 191
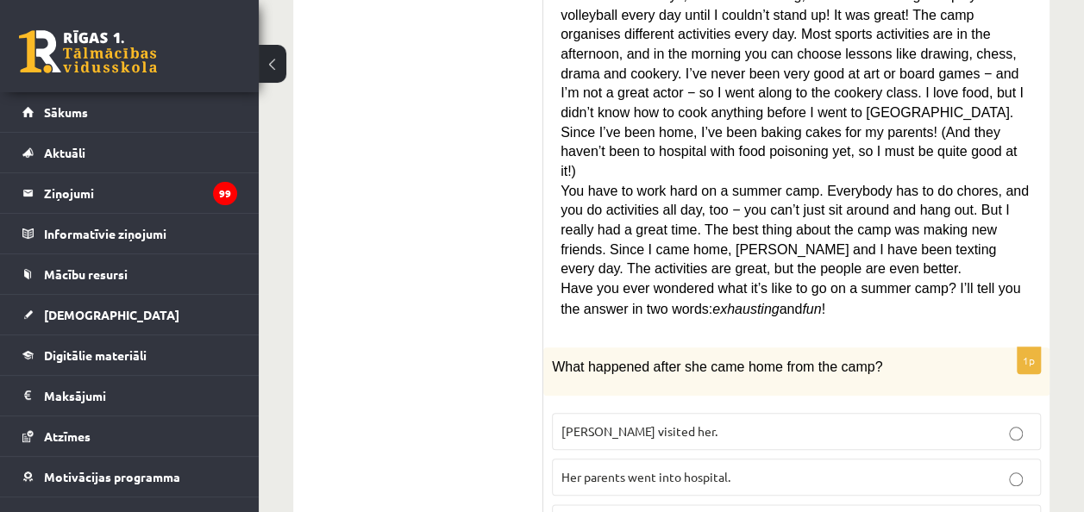
scroll to position [748, 0]
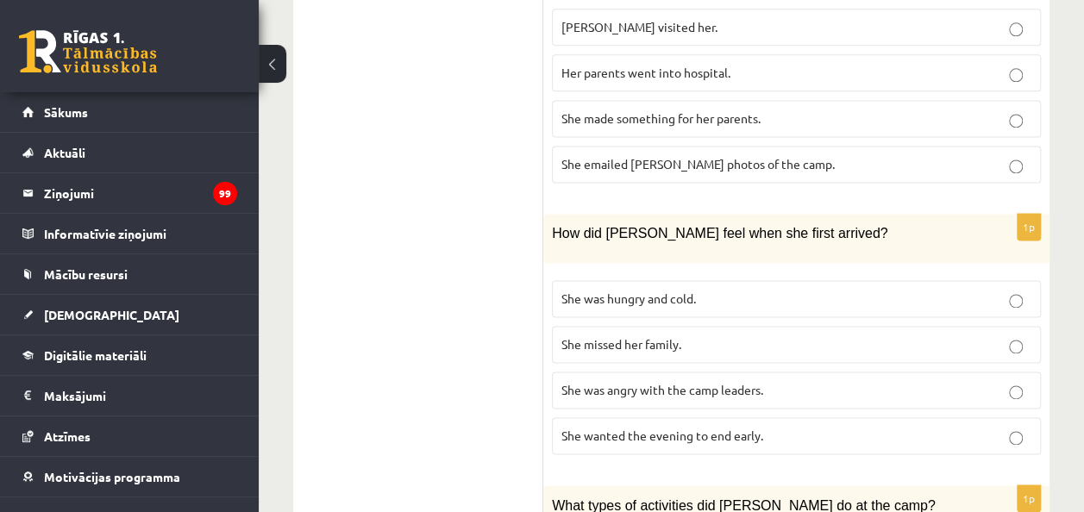
scroll to position [1123, 0]
click at [707, 416] on label "She wanted the evening to end early." at bounding box center [796, 434] width 489 height 37
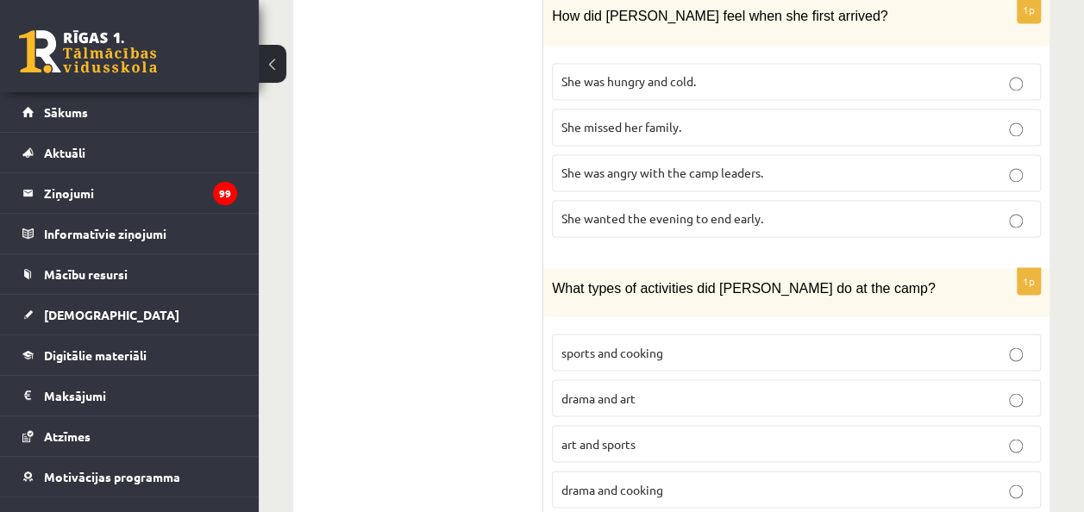
scroll to position [1350, 0]
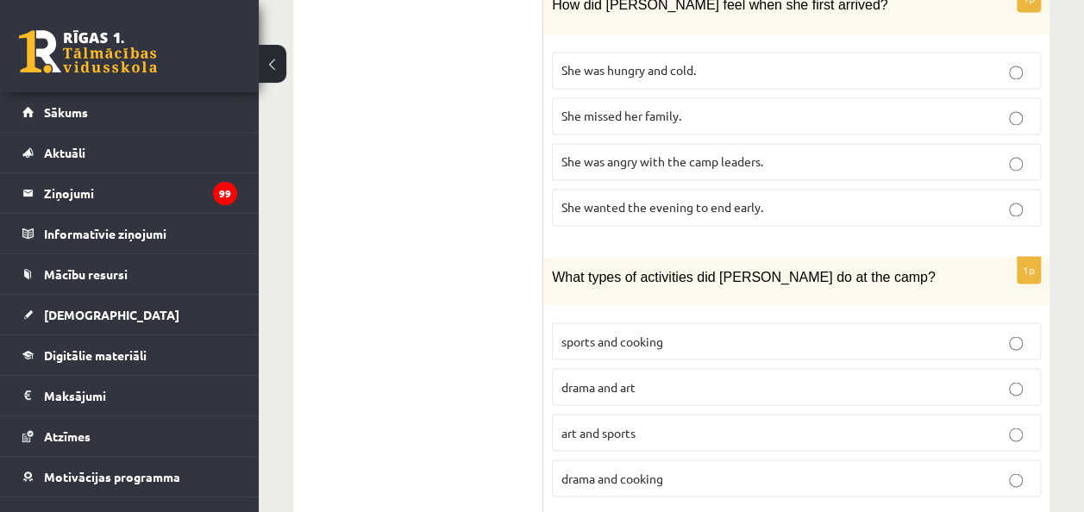
click at [669, 332] on p "sports and cooking" at bounding box center [796, 341] width 470 height 18
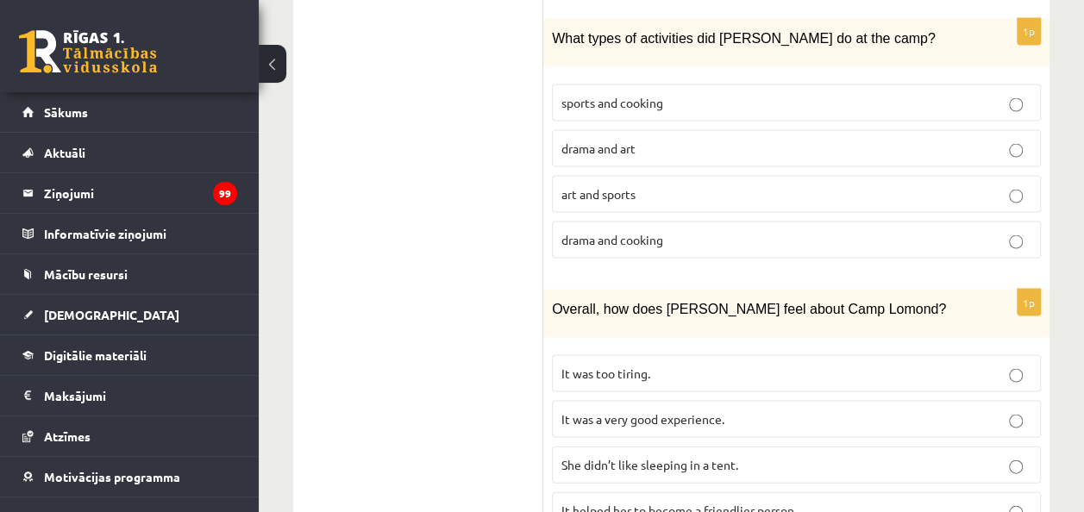
scroll to position [1589, 0]
click at [686, 409] on p "It was a very good experience." at bounding box center [796, 418] width 470 height 18
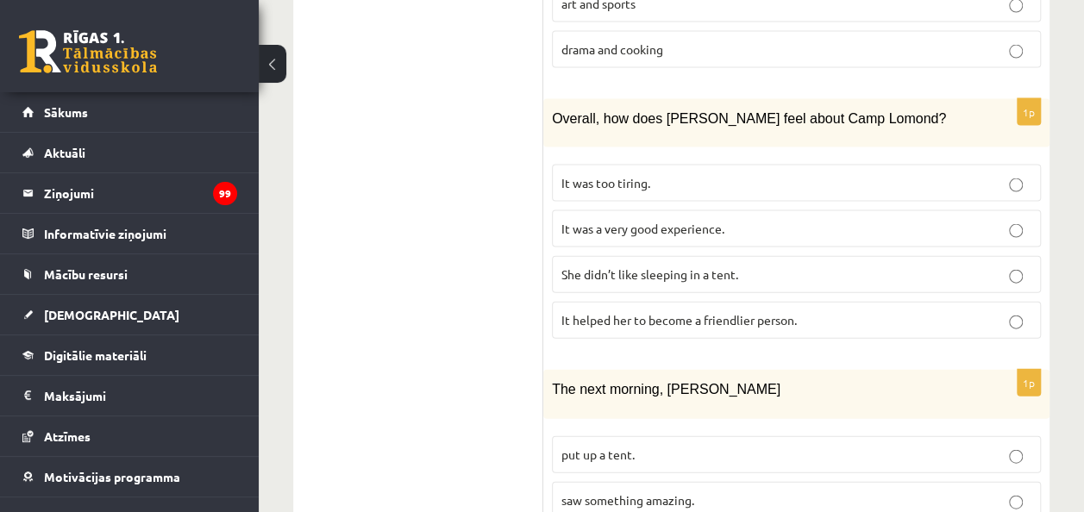
scroll to position [1830, 0]
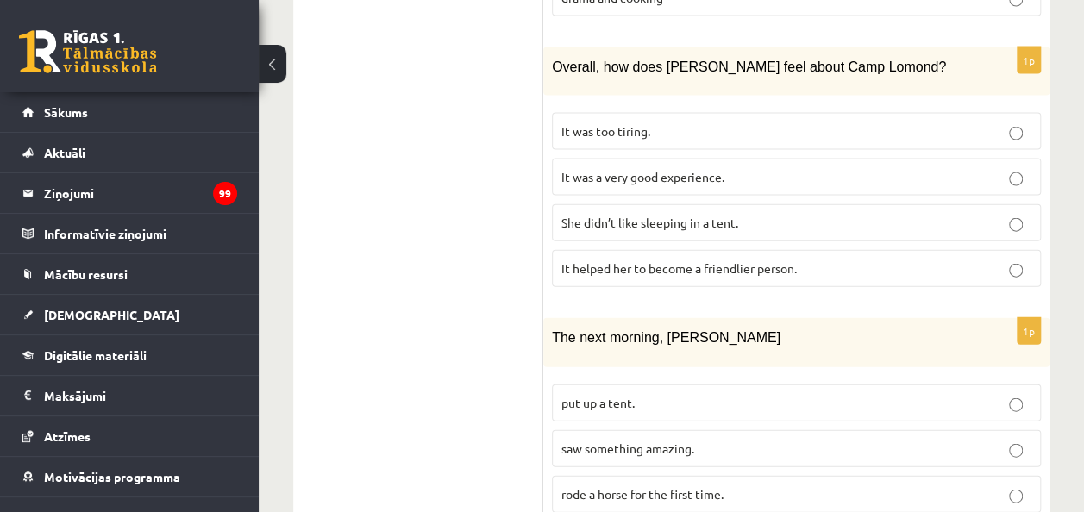
click at [706, 486] on span "rode a horse for the first time." at bounding box center [642, 494] width 162 height 16
click at [661, 441] on span "saw something amazing." at bounding box center [627, 449] width 133 height 16
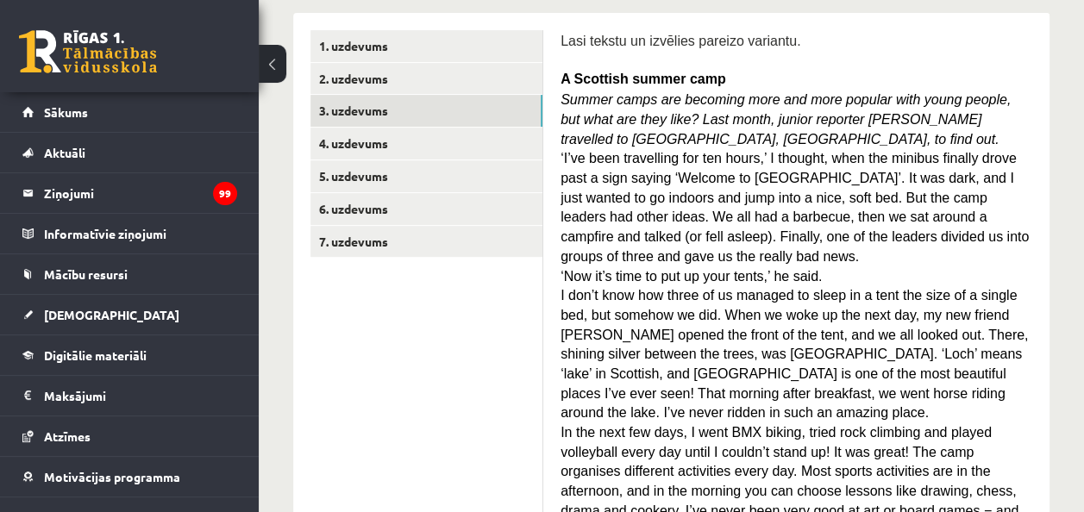
scroll to position [0, 0]
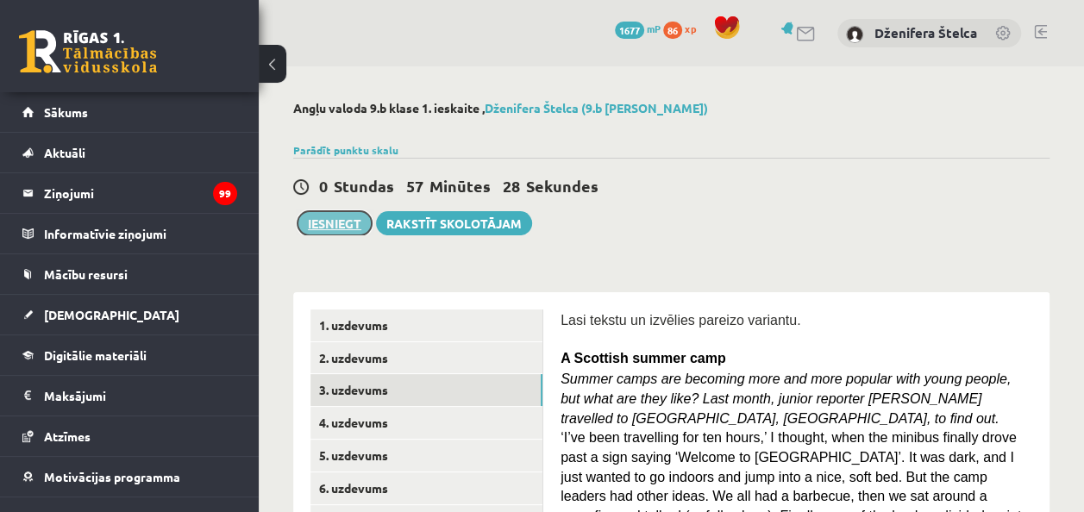
click at [345, 223] on button "Iesniegt" at bounding box center [335, 223] width 74 height 24
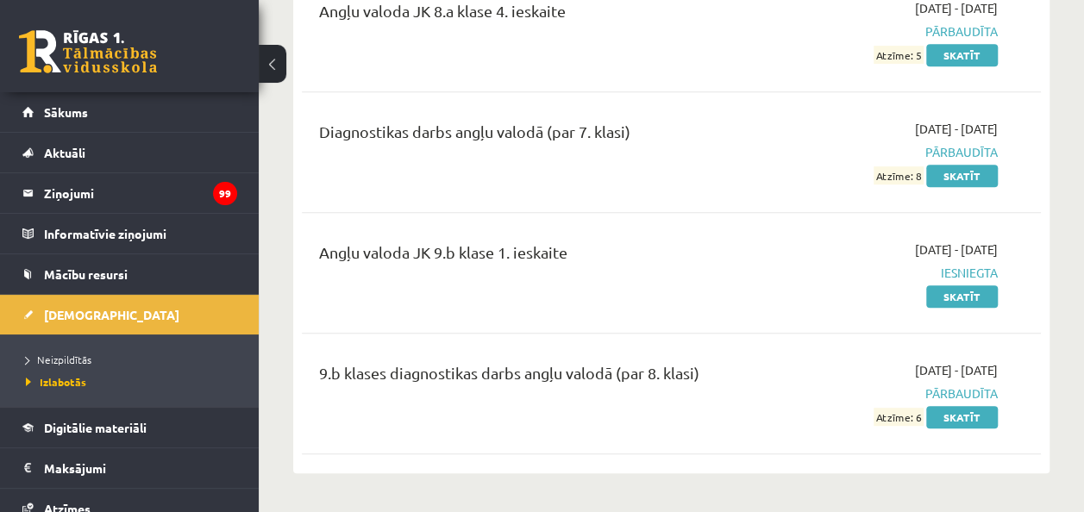
scroll to position [373, 0]
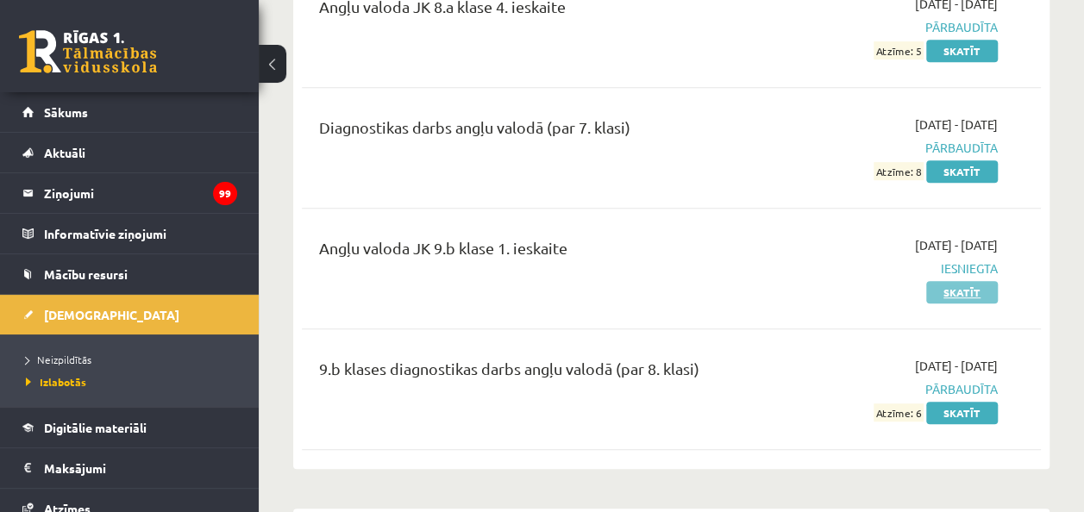
click at [966, 291] on link "Skatīt" at bounding box center [962, 292] width 72 height 22
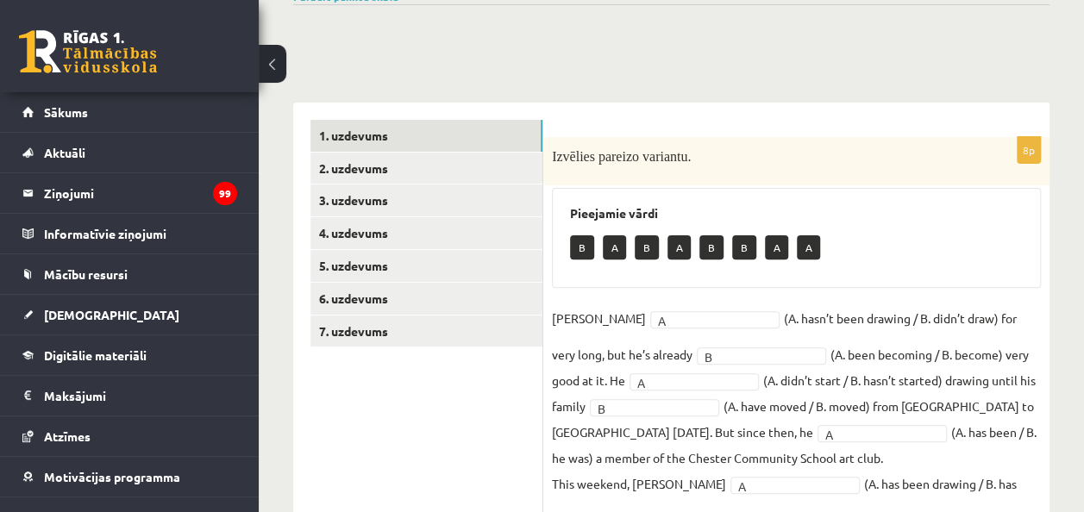
scroll to position [150, 0]
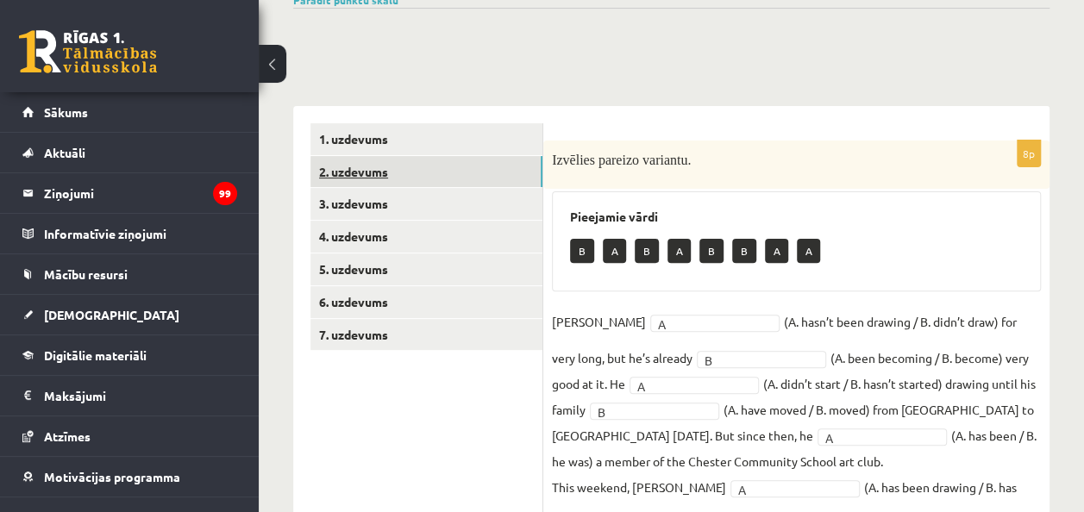
click at [504, 175] on link "2. uzdevums" at bounding box center [426, 172] width 232 height 32
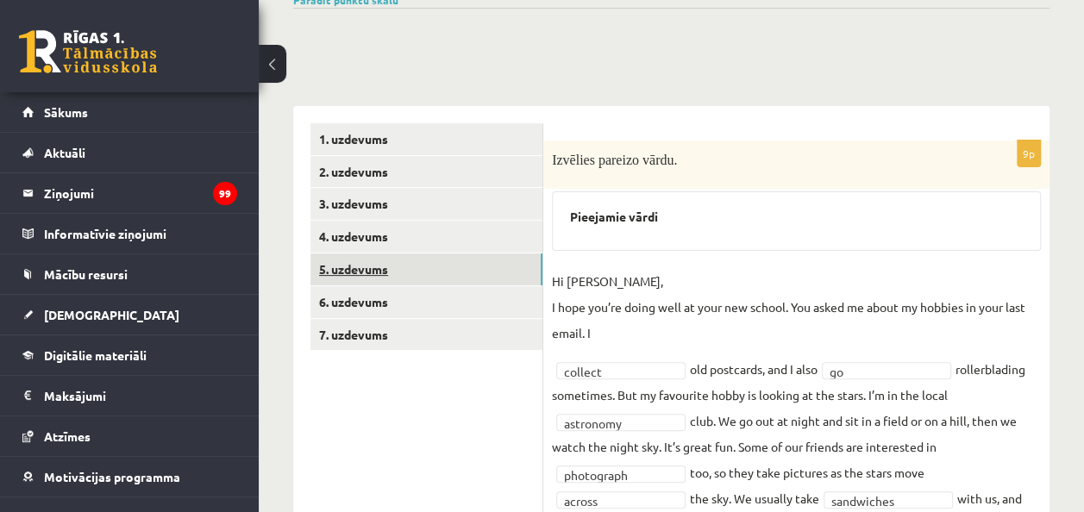
click at [498, 254] on link "5. uzdevums" at bounding box center [426, 270] width 232 height 32
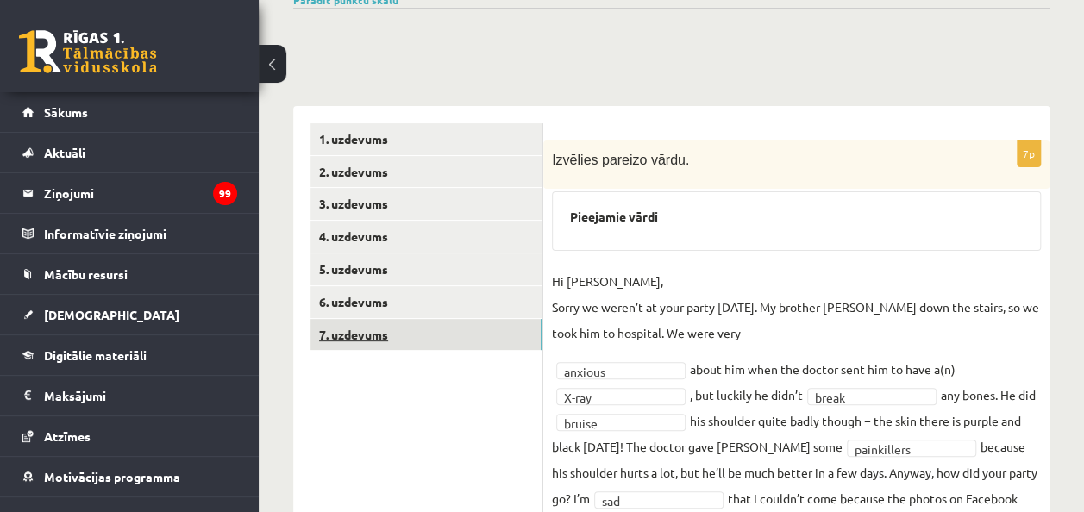
click at [476, 319] on link "7. uzdevums" at bounding box center [426, 335] width 232 height 32
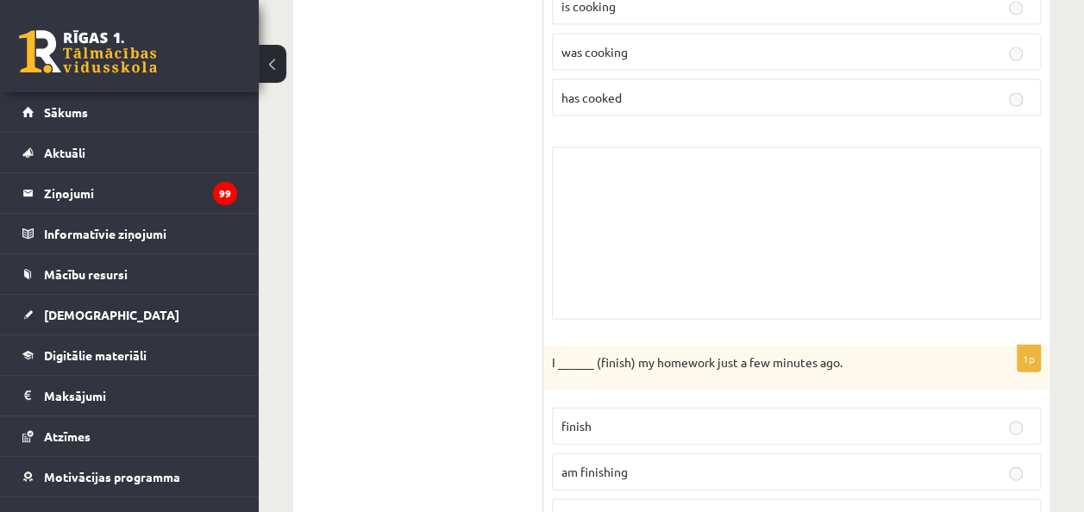
scroll to position [1830, 0]
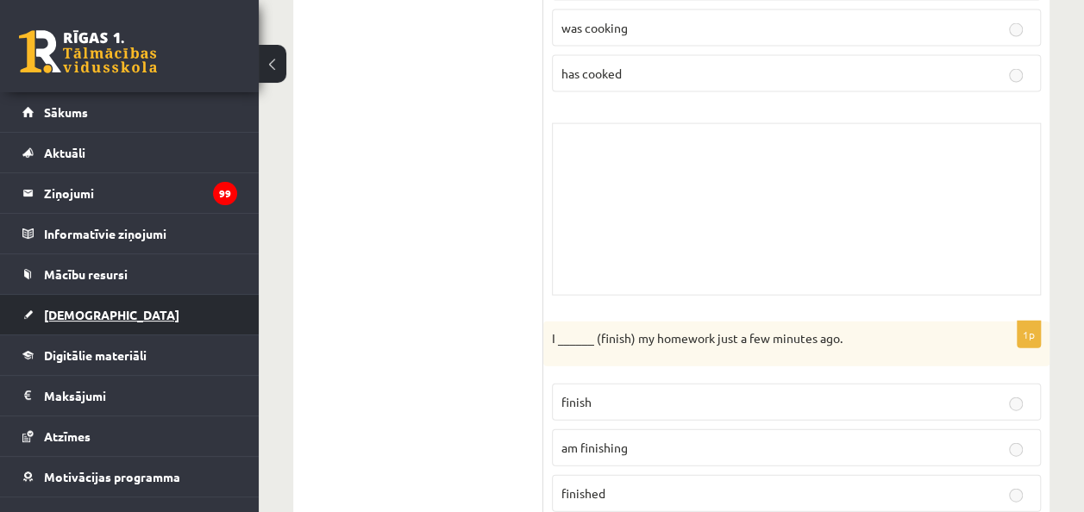
click at [112, 306] on link "[DEMOGRAPHIC_DATA]" at bounding box center [129, 315] width 215 height 40
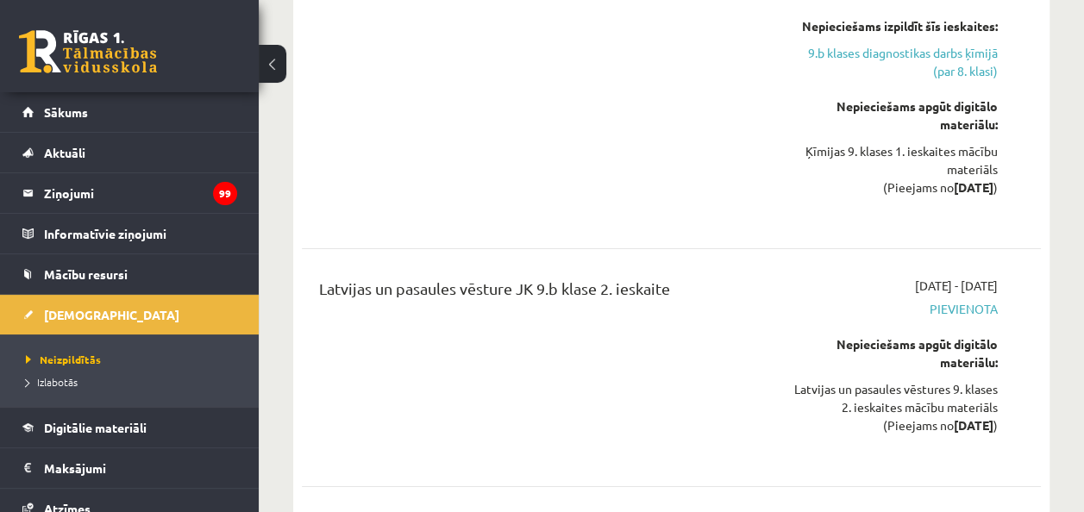
scroll to position [5984, 0]
